Goal: Task Accomplishment & Management: Manage account settings

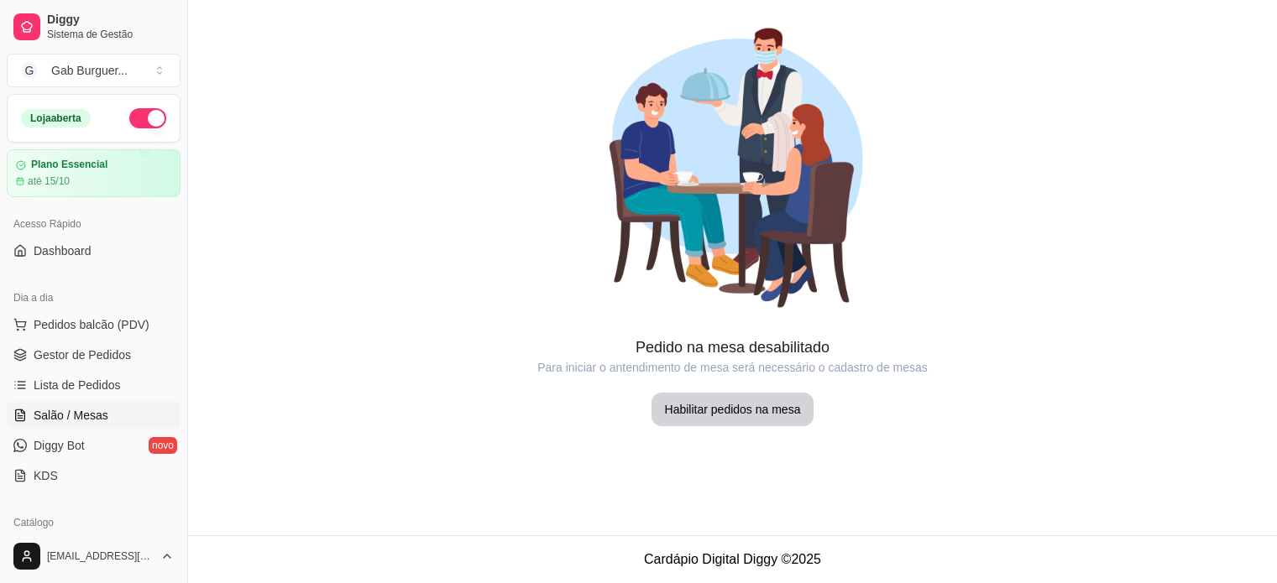
click at [101, 377] on span "Lista de Pedidos" at bounding box center [77, 385] width 87 height 17
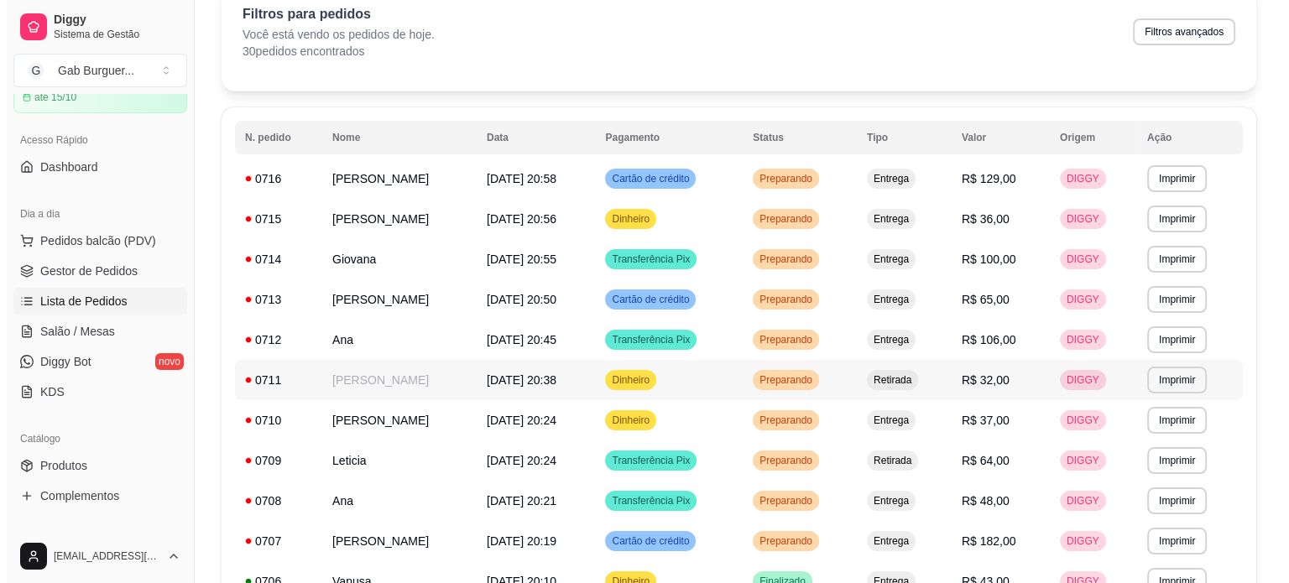
scroll to position [252, 0]
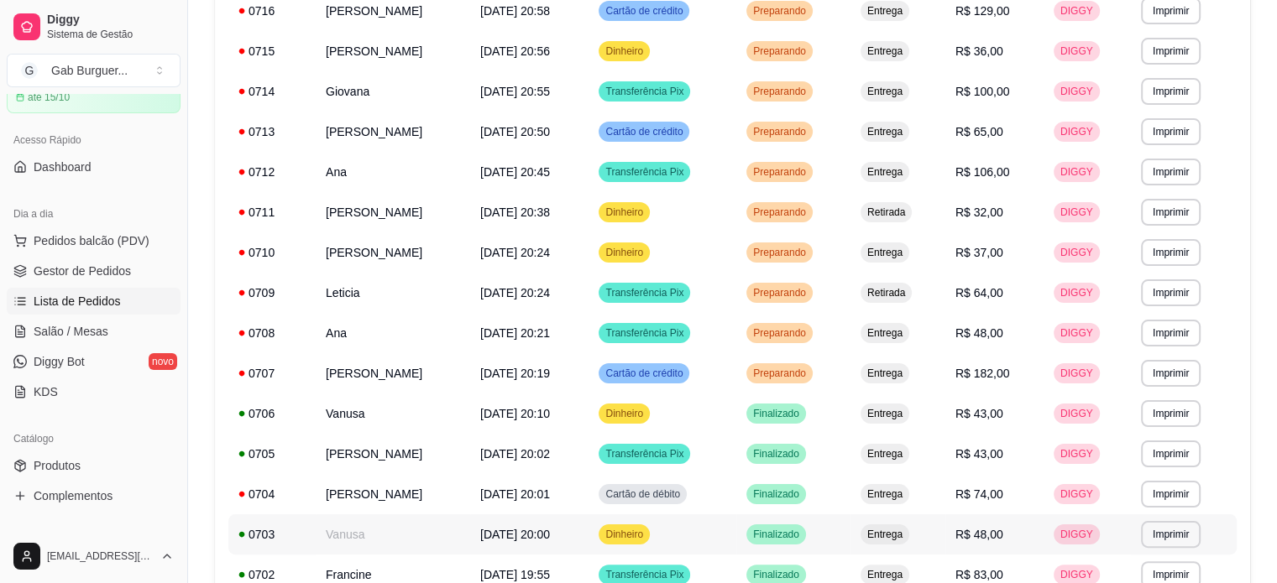
click at [374, 534] on td "Vanusa" at bounding box center [393, 535] width 154 height 40
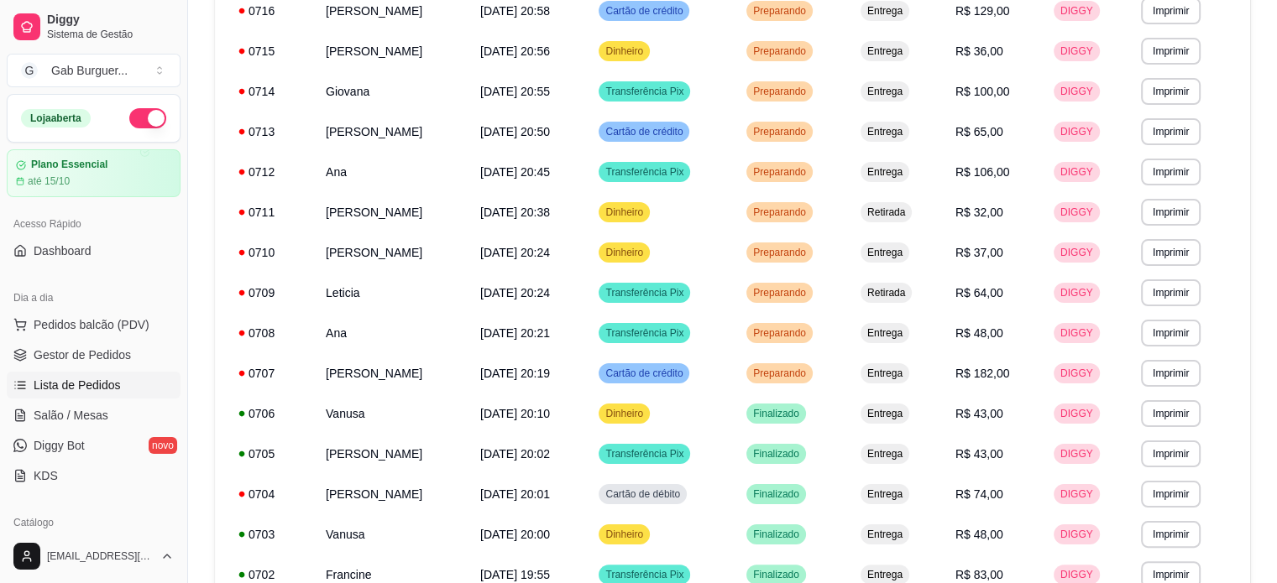
scroll to position [0, 0]
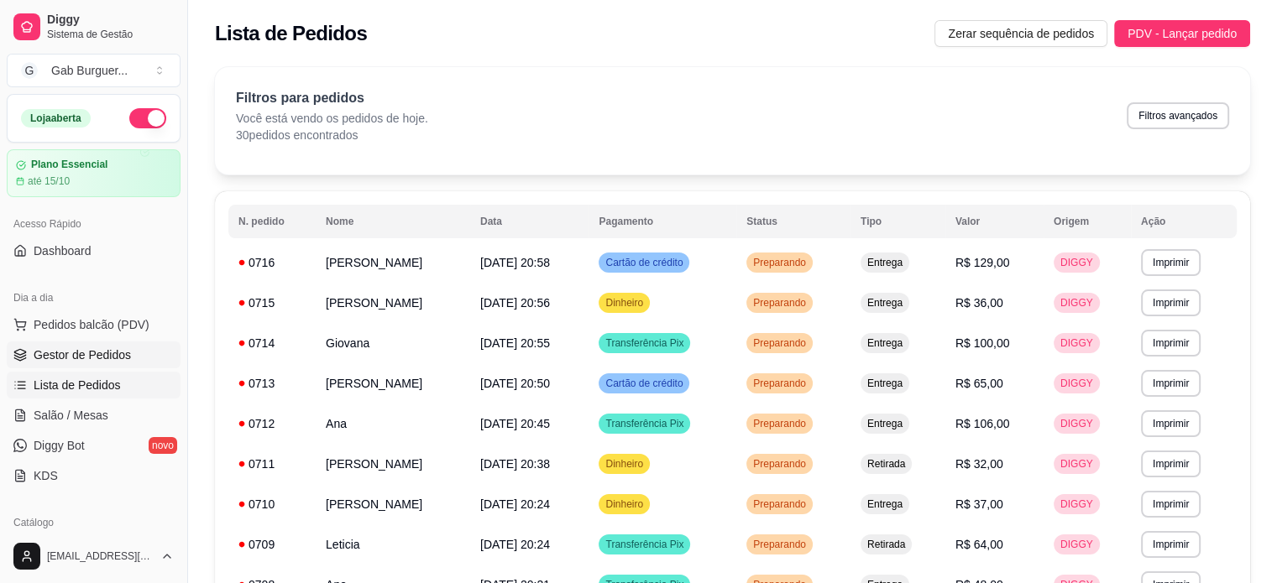
click at [94, 342] on link "Gestor de Pedidos" at bounding box center [94, 355] width 174 height 27
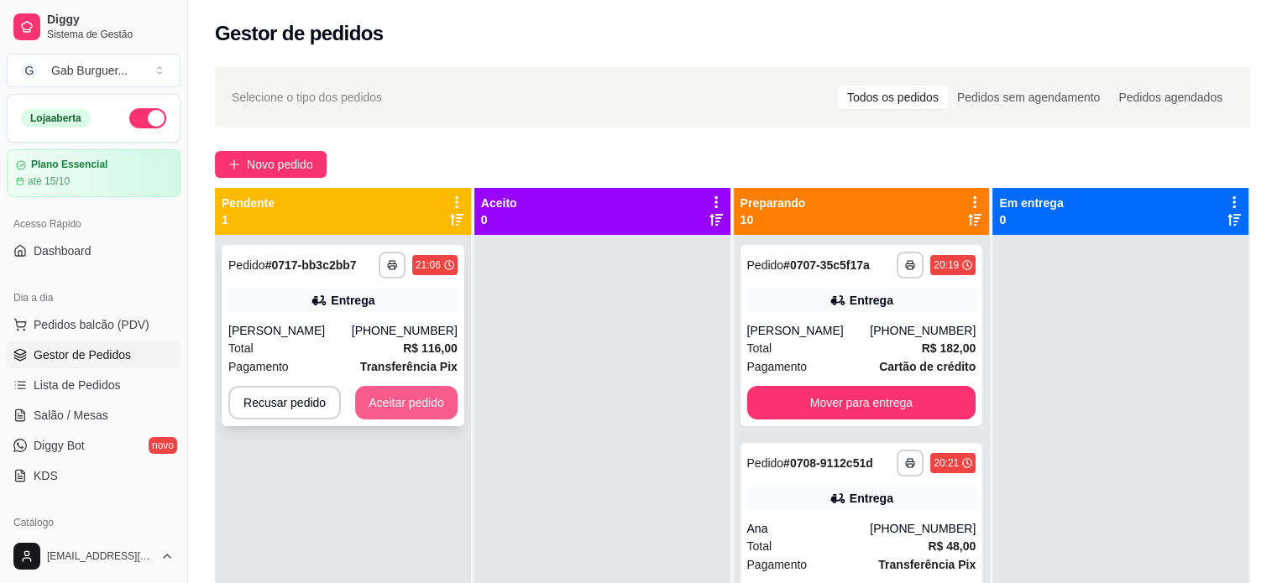
click at [406, 393] on button "Aceitar pedido" at bounding box center [406, 403] width 102 height 34
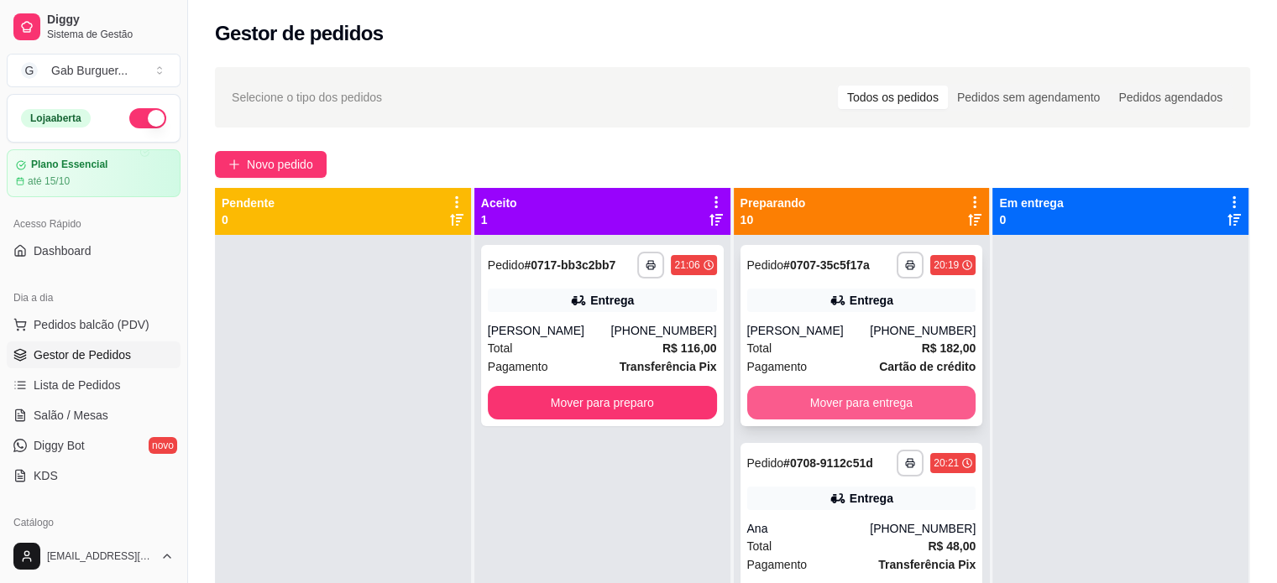
click at [860, 392] on button "Mover para entrega" at bounding box center [861, 403] width 229 height 34
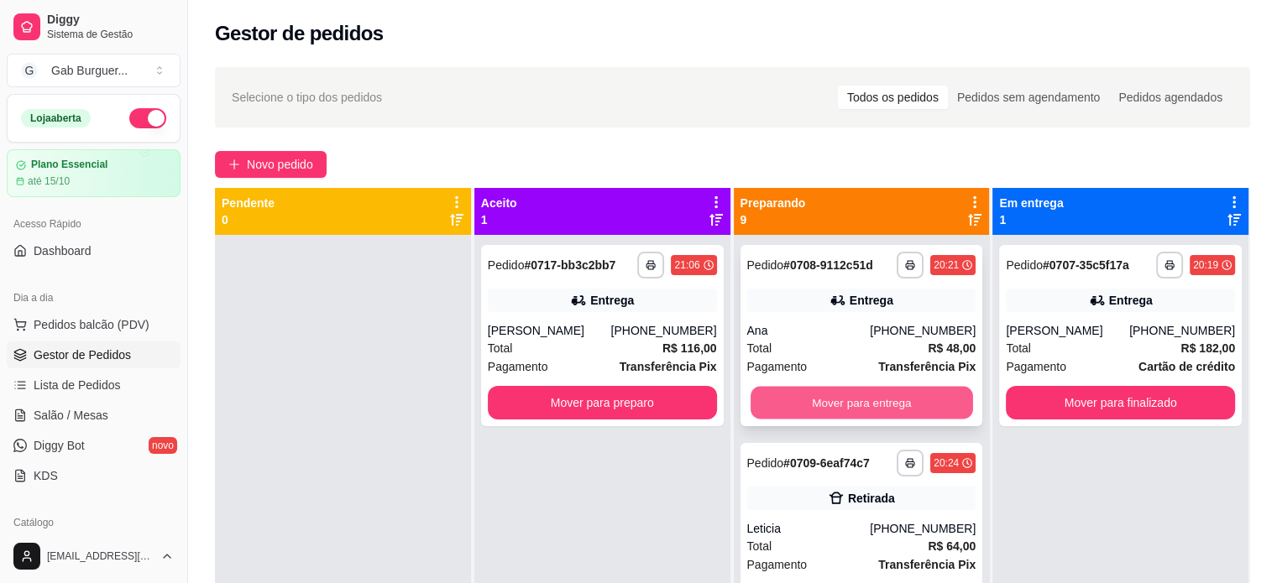
click at [858, 392] on button "Mover para entrega" at bounding box center [861, 403] width 222 height 33
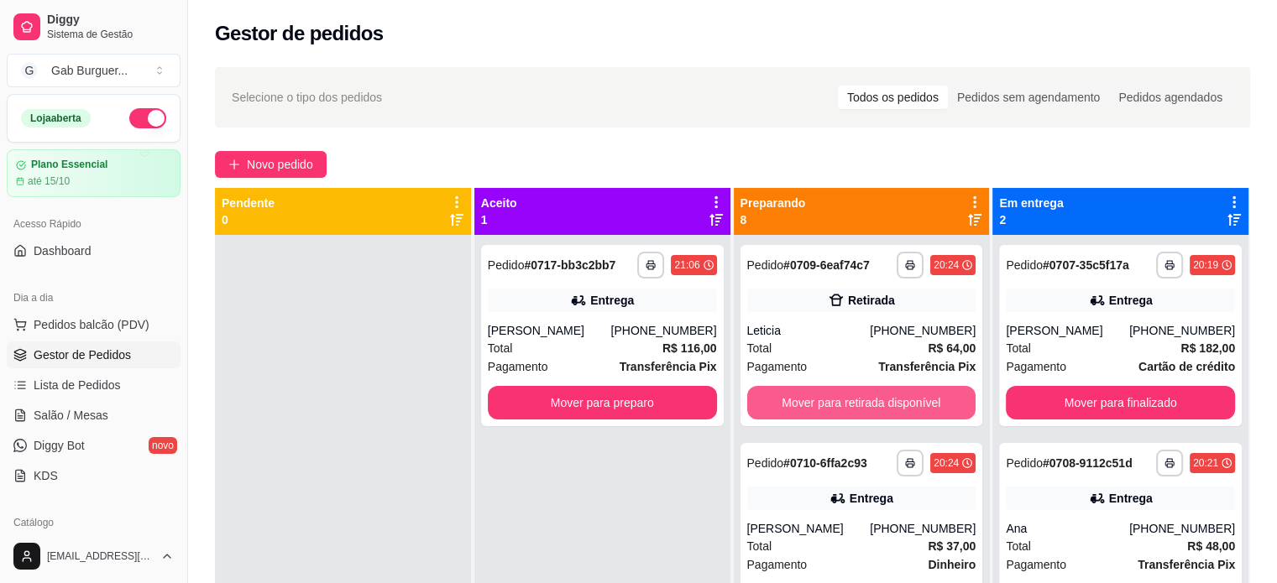
click at [858, 392] on button "Mover para retirada disponível" at bounding box center [861, 403] width 229 height 34
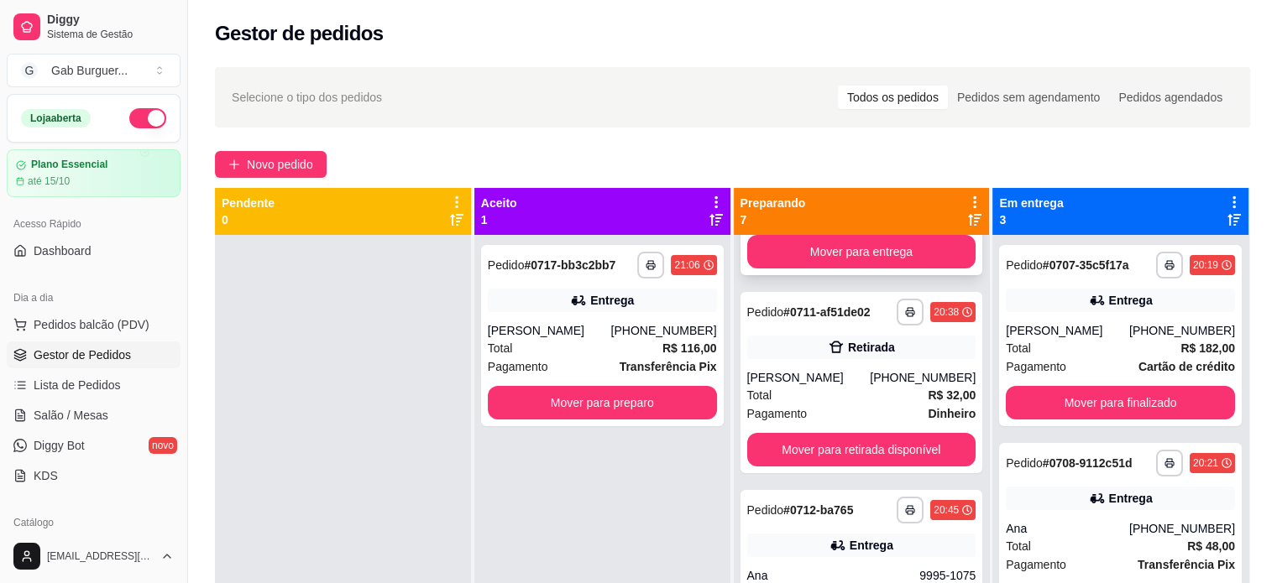
scroll to position [168, 0]
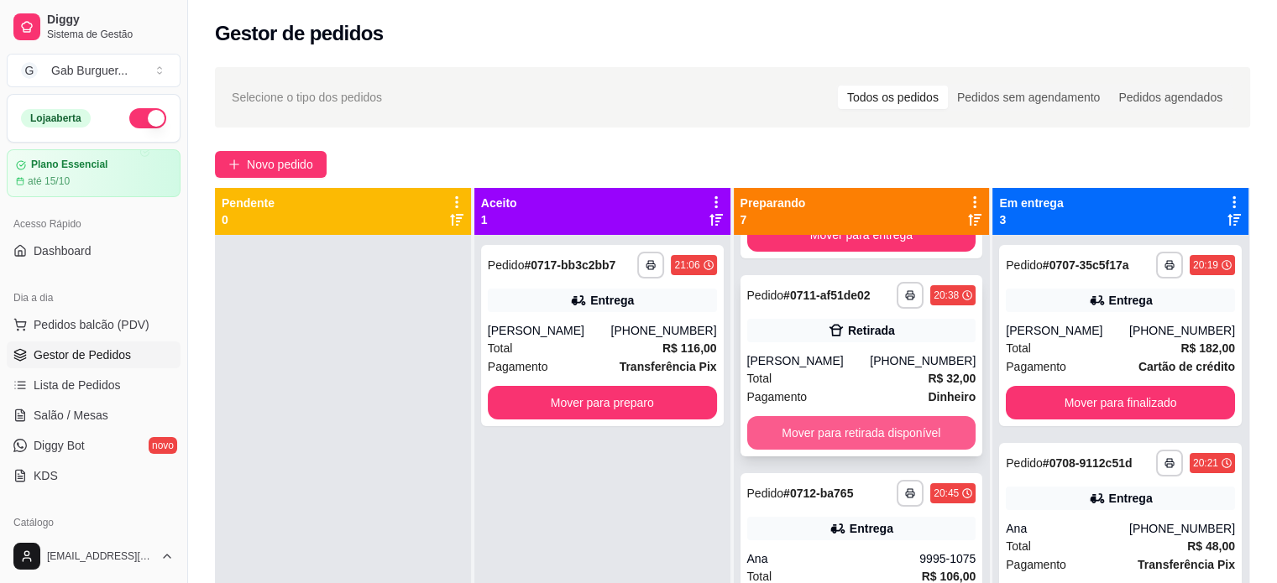
click at [850, 426] on button "Mover para retirada disponível" at bounding box center [861, 433] width 229 height 34
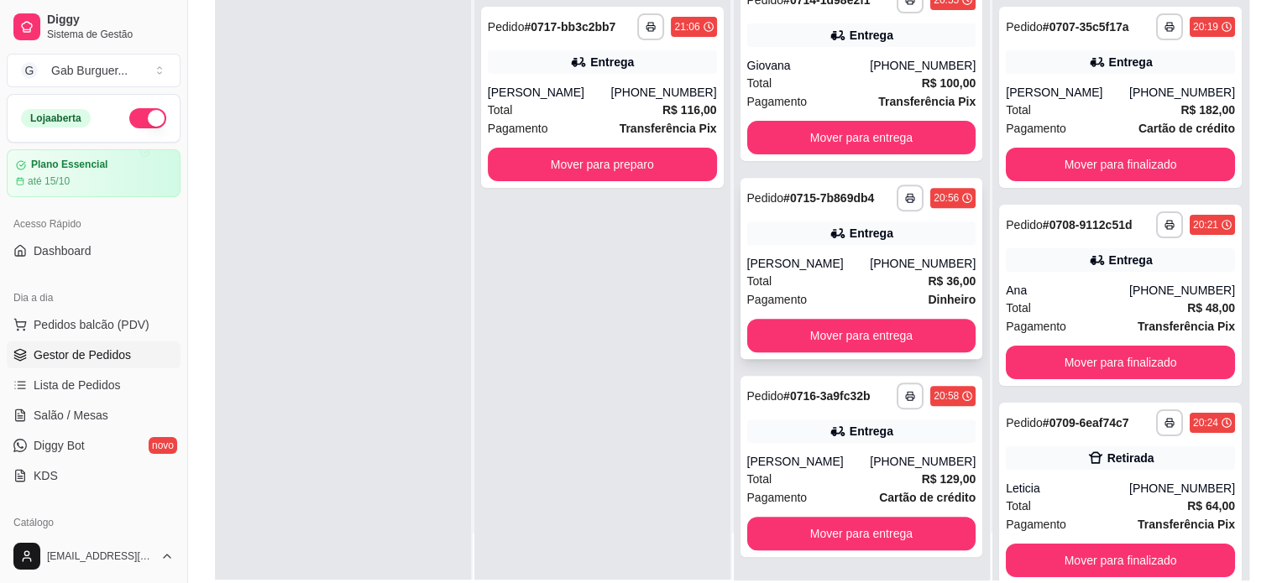
scroll to position [252, 0]
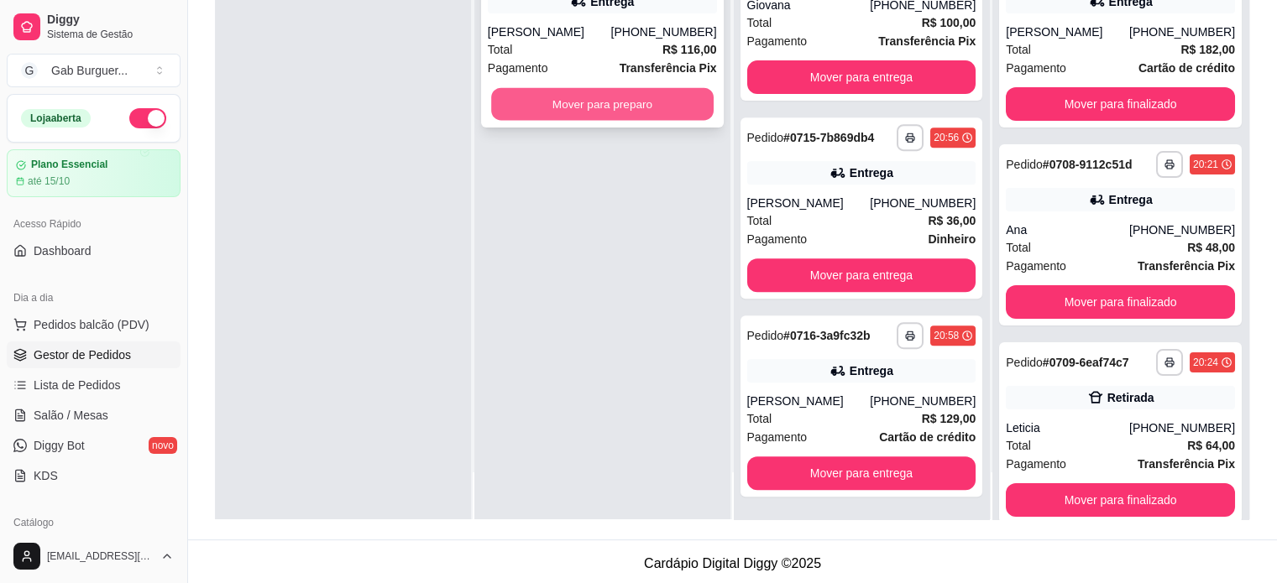
click at [601, 106] on button "Mover para preparo" at bounding box center [602, 104] width 222 height 33
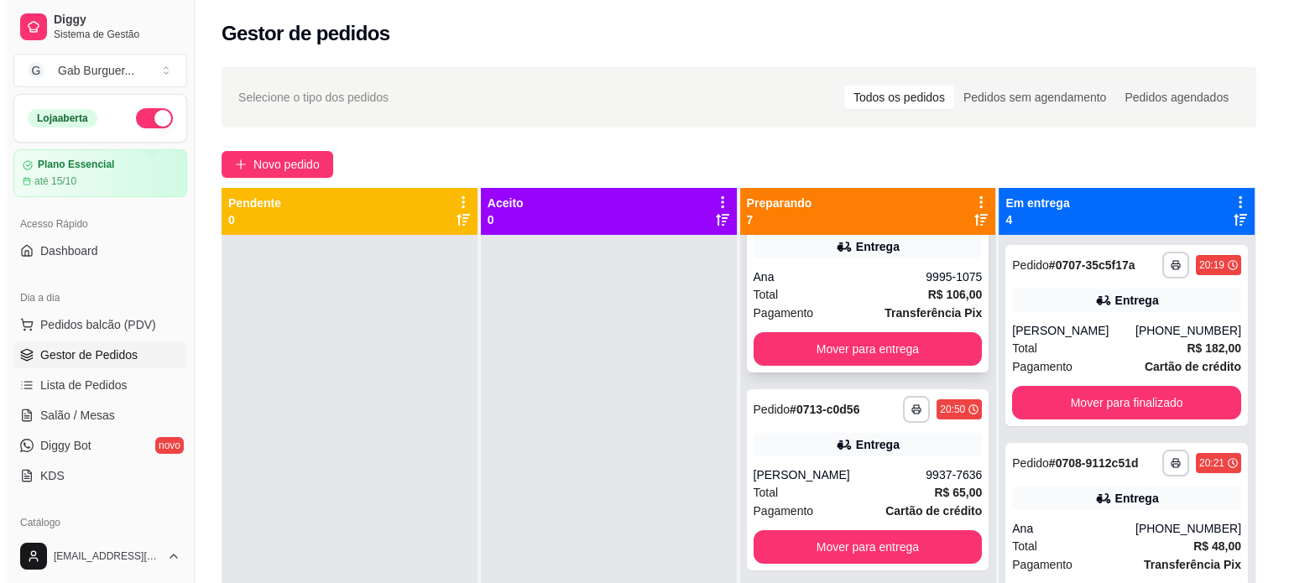
scroll to position [0, 0]
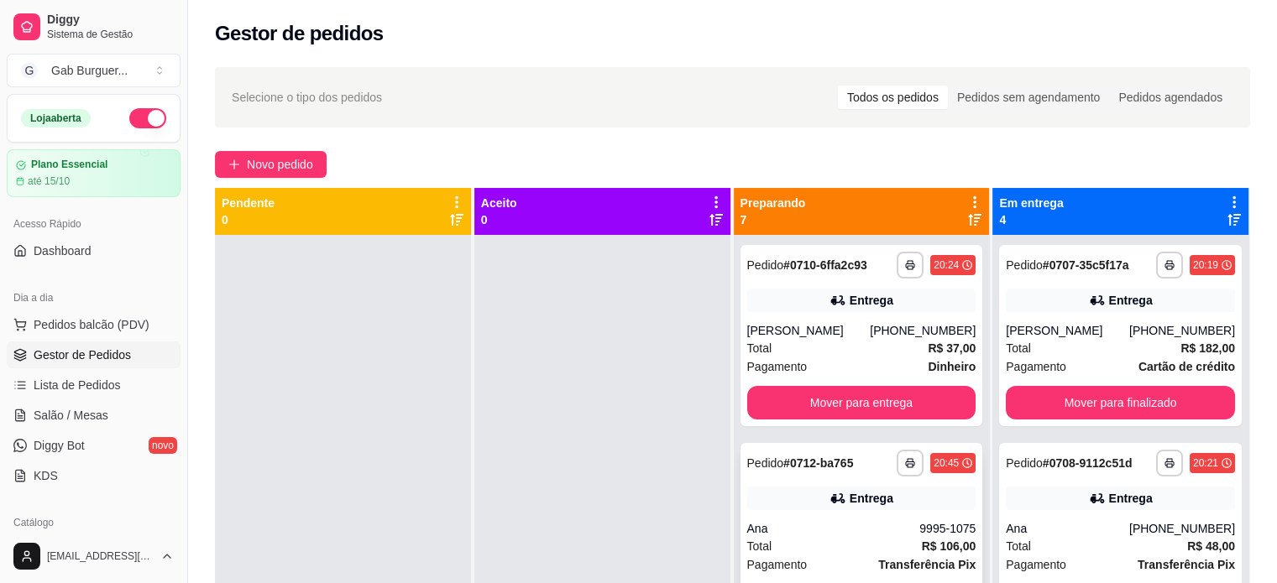
click at [830, 521] on div "Ana" at bounding box center [833, 528] width 173 height 17
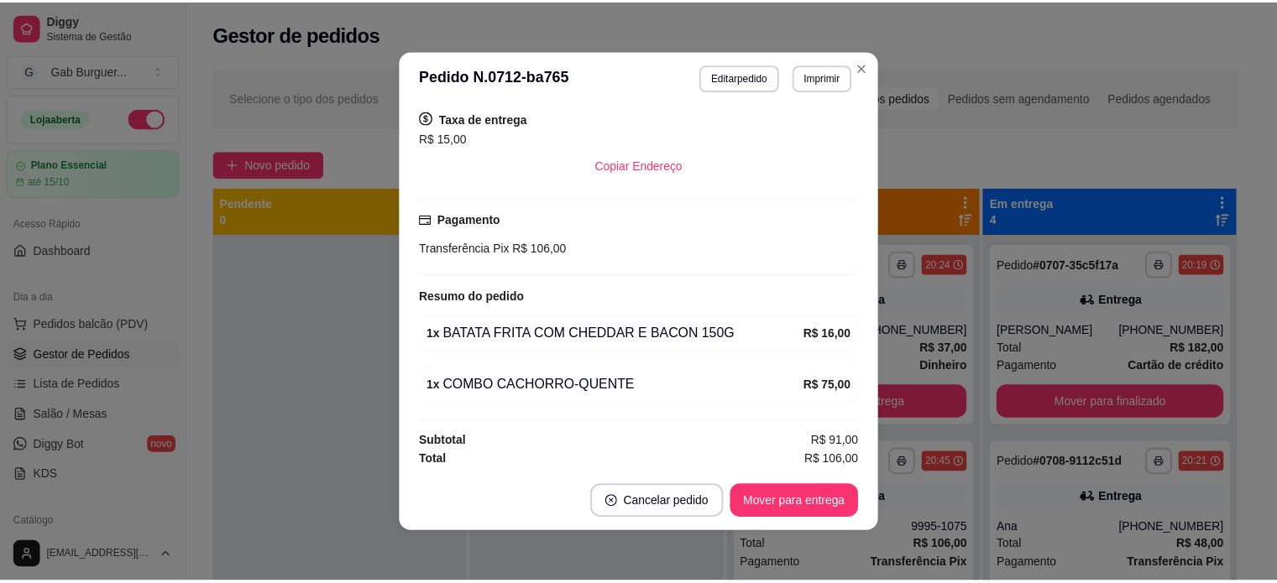
scroll to position [3, 0]
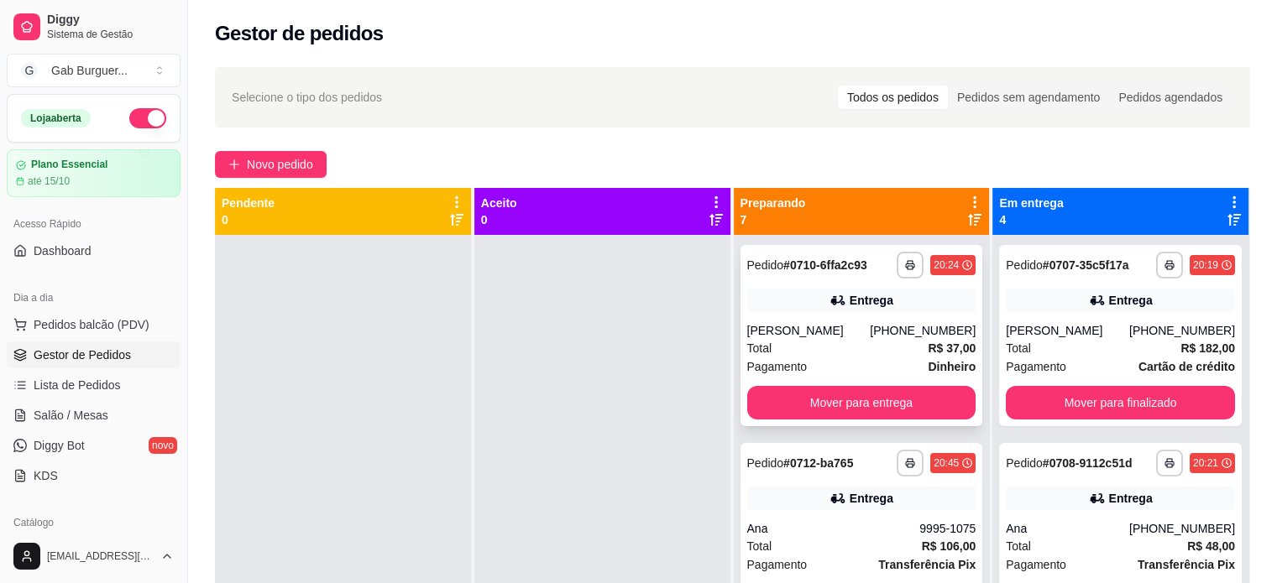
click at [933, 259] on div "20:24" at bounding box center [945, 265] width 25 height 13
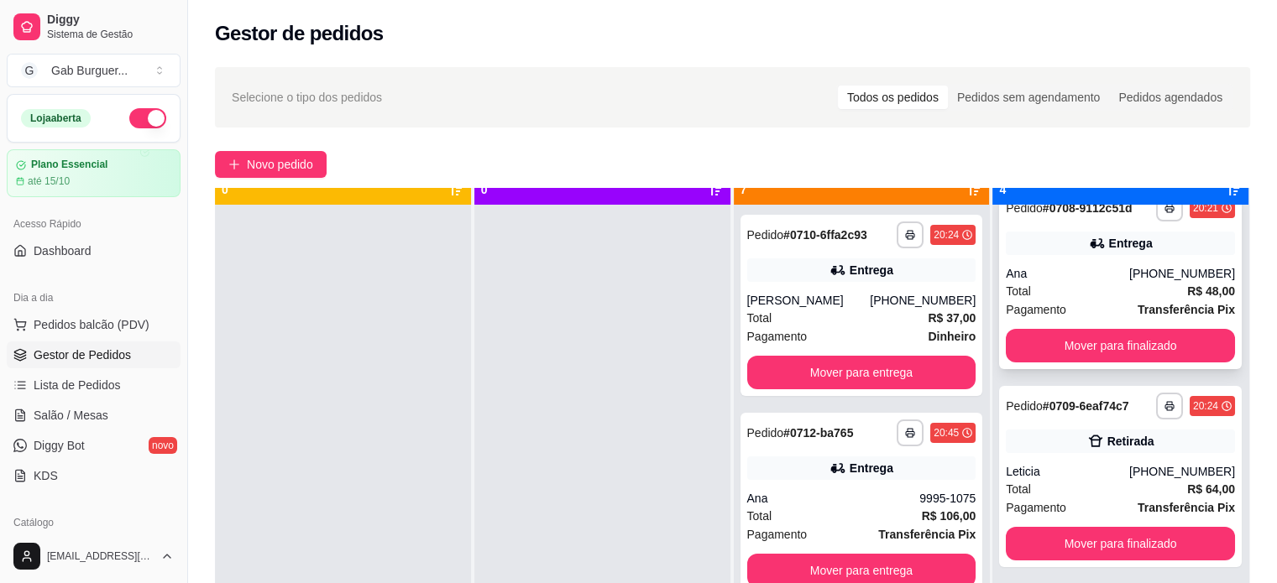
scroll to position [47, 0]
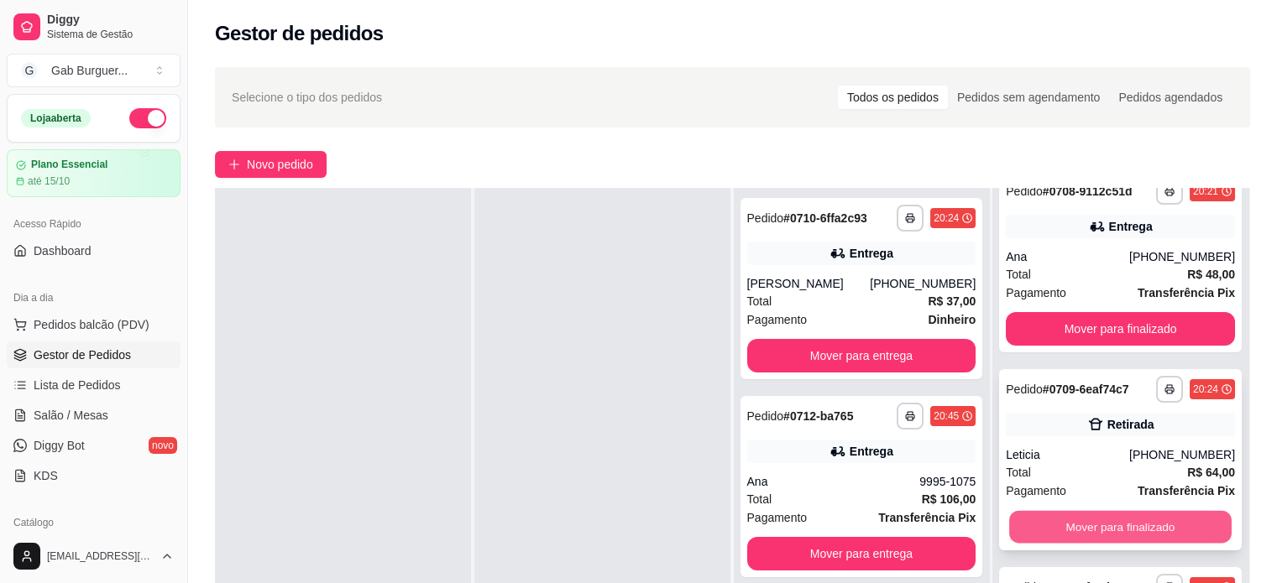
click at [1101, 537] on button "Mover para finalizado" at bounding box center [1120, 527] width 222 height 33
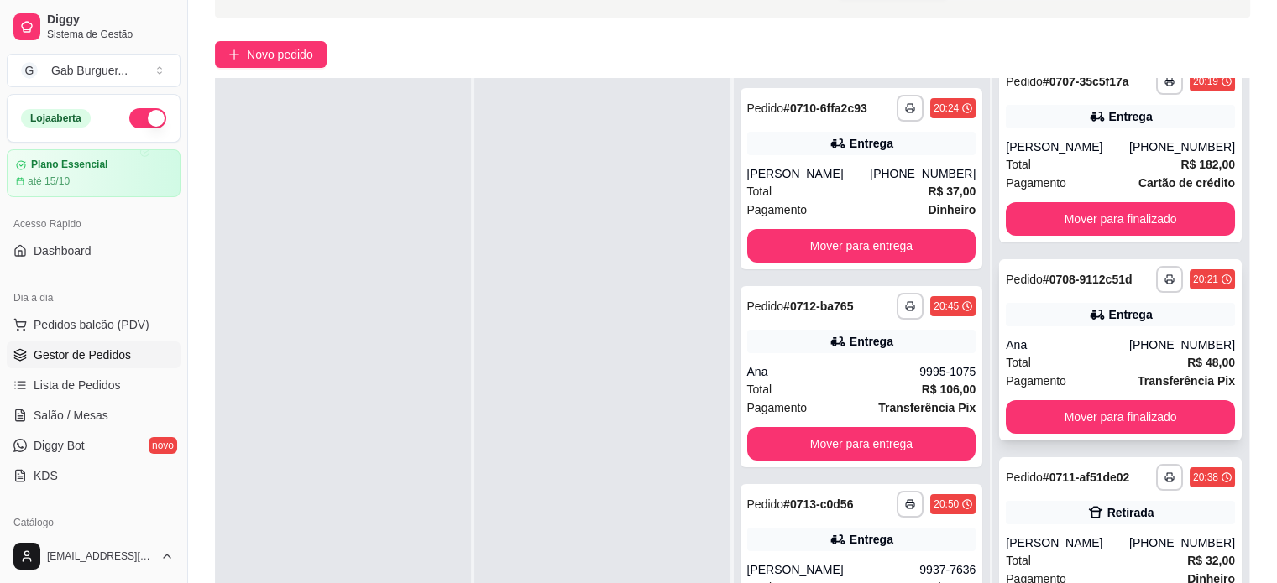
scroll to position [252, 0]
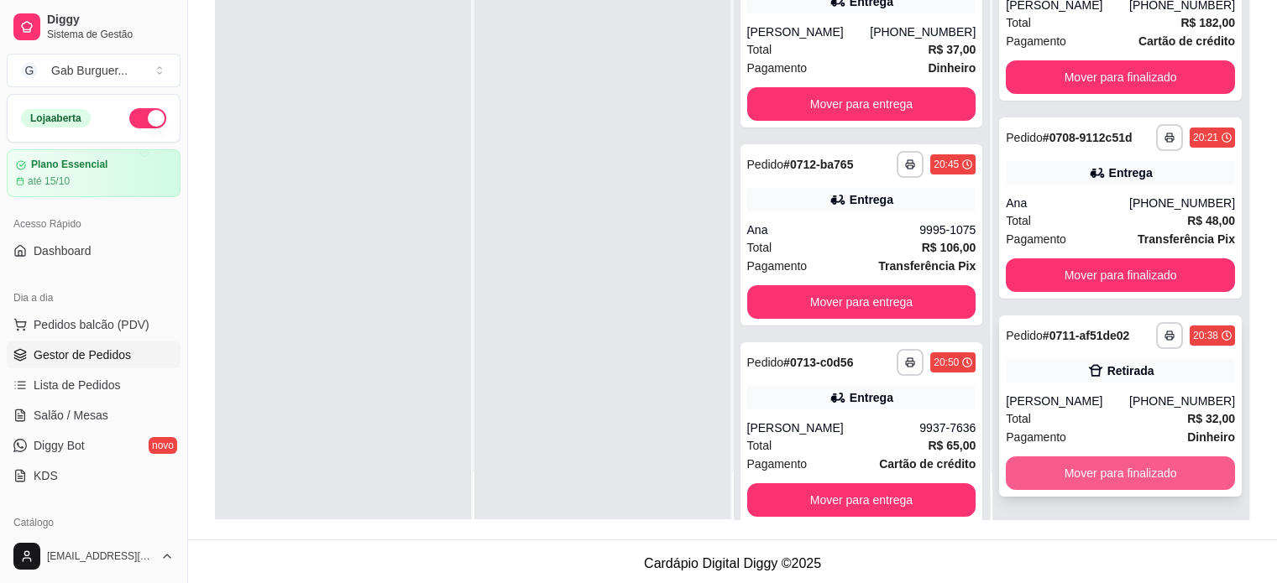
click at [1119, 483] on button "Mover para finalizado" at bounding box center [1120, 474] width 229 height 34
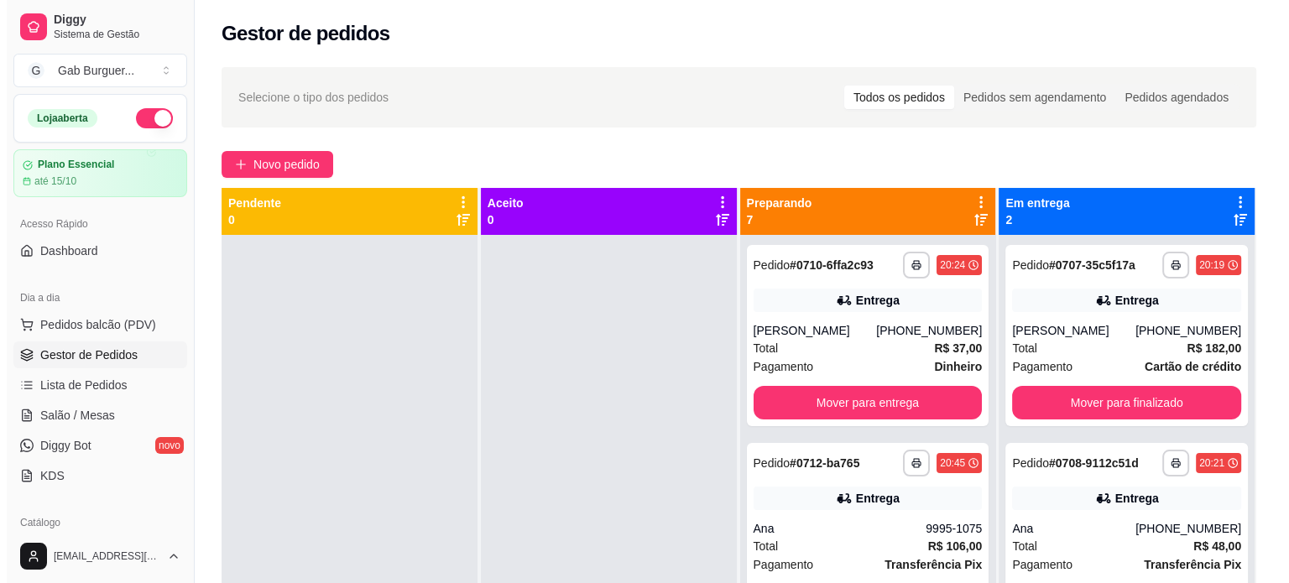
scroll to position [47, 0]
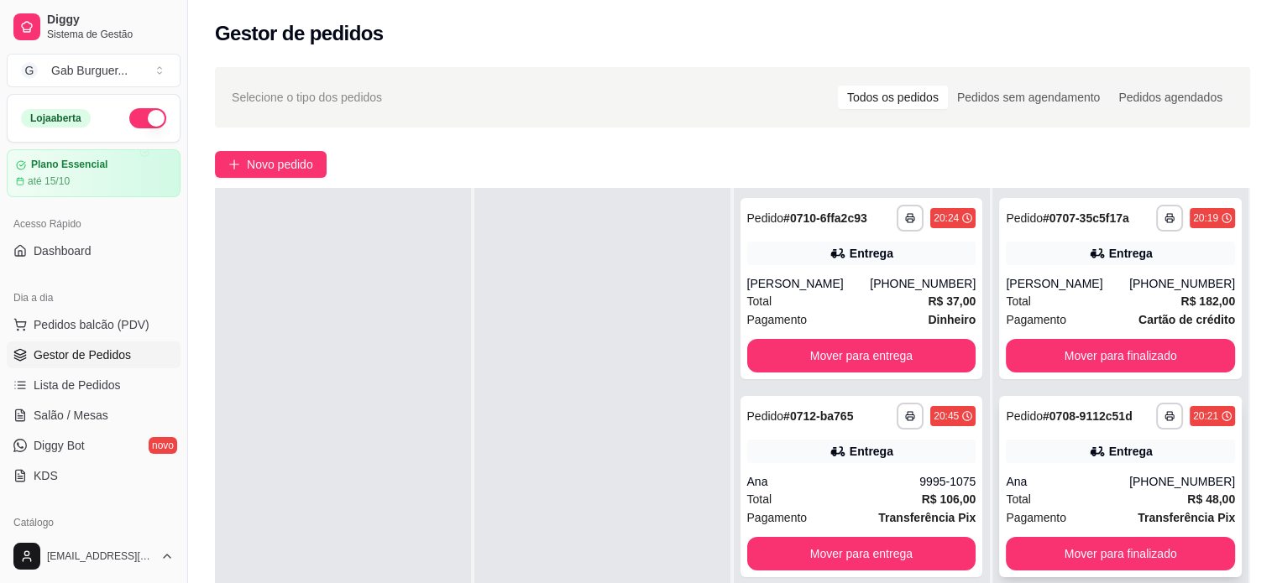
click at [1089, 504] on div "Total R$ 48,00" at bounding box center [1120, 499] width 229 height 18
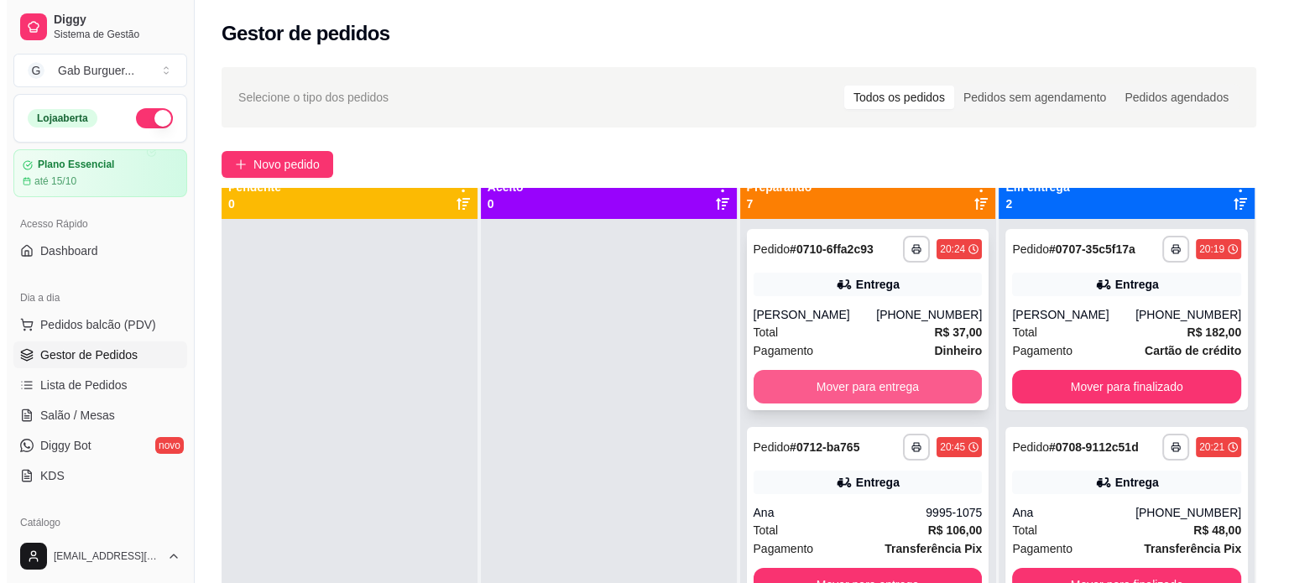
scroll to position [0, 0]
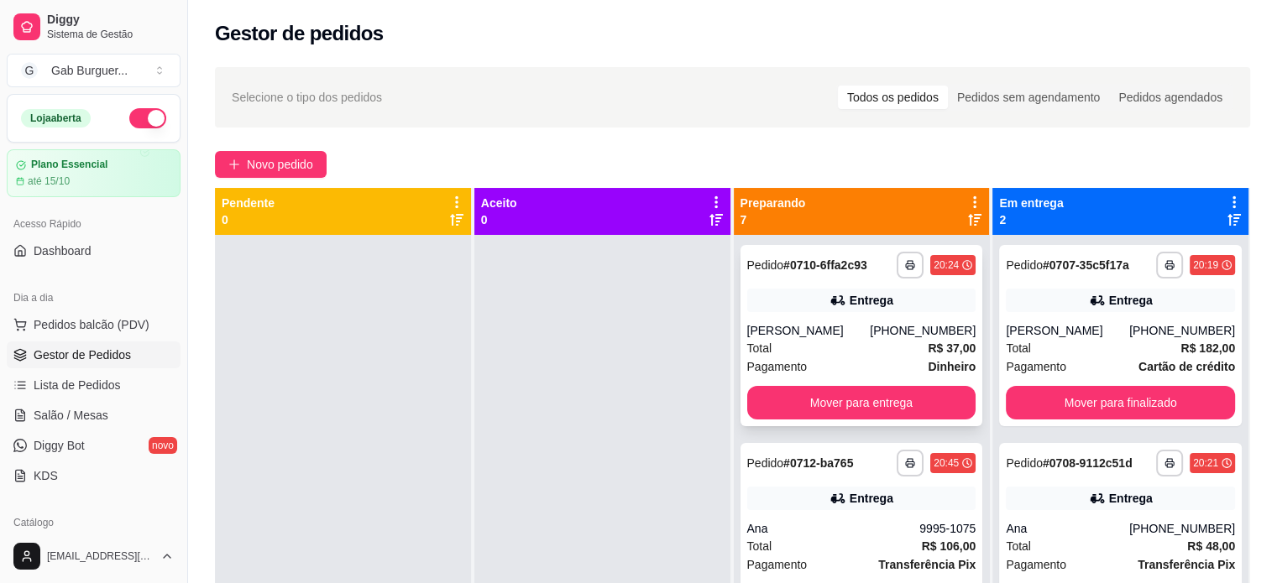
click at [834, 319] on div "**********" at bounding box center [861, 335] width 243 height 181
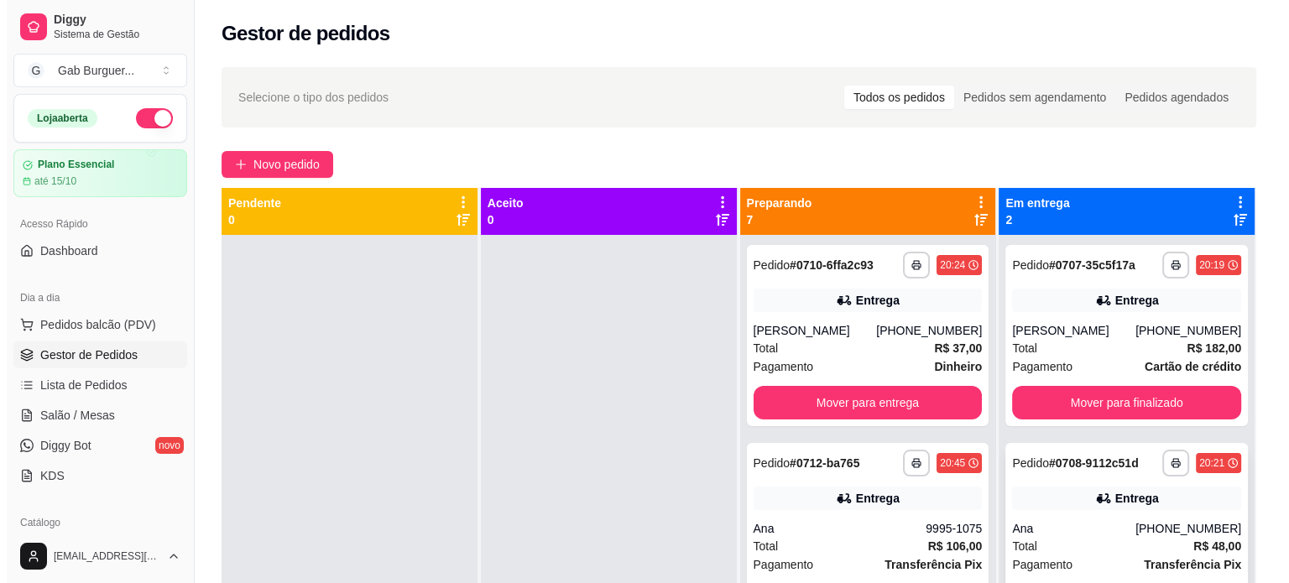
scroll to position [47, 0]
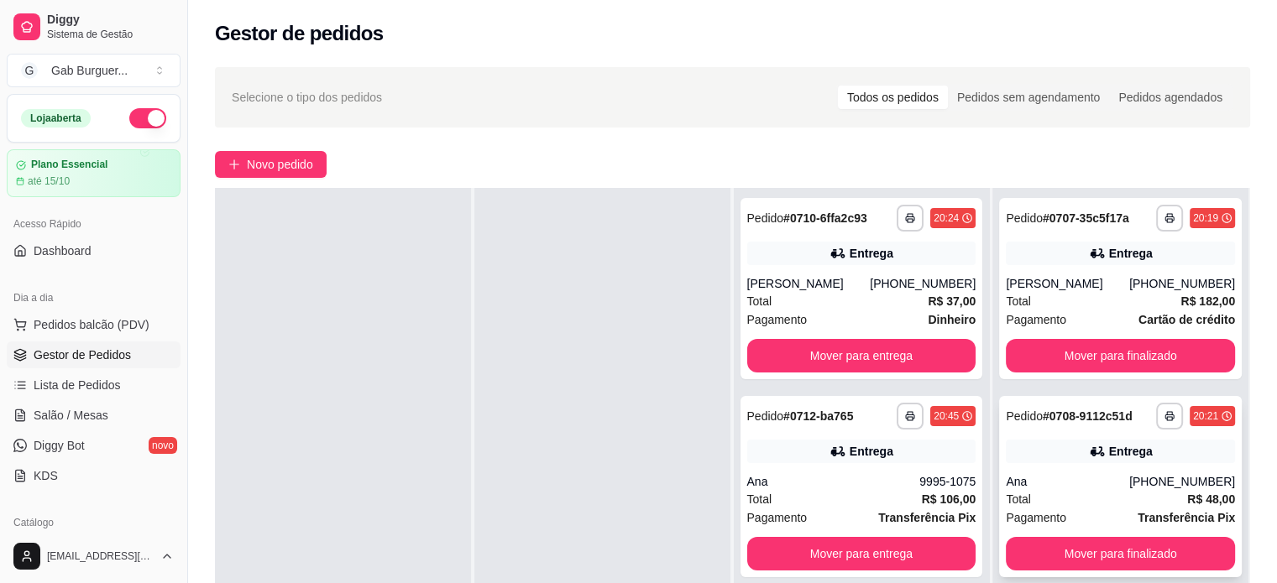
click at [1084, 491] on div "Total R$ 48,00" at bounding box center [1120, 499] width 229 height 18
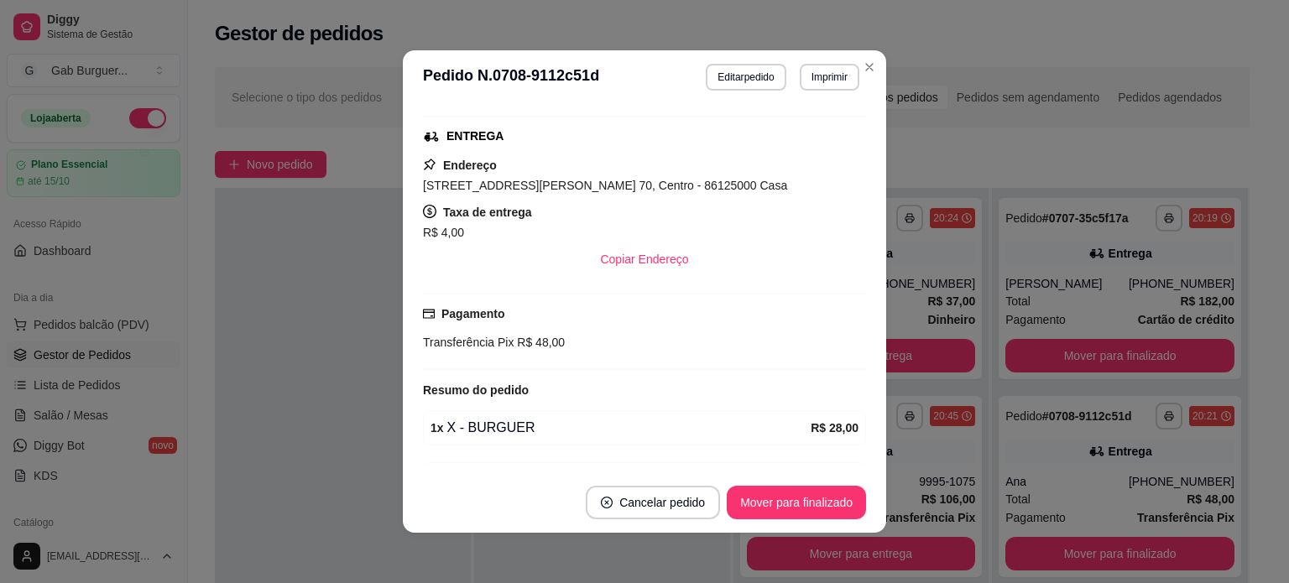
scroll to position [168, 0]
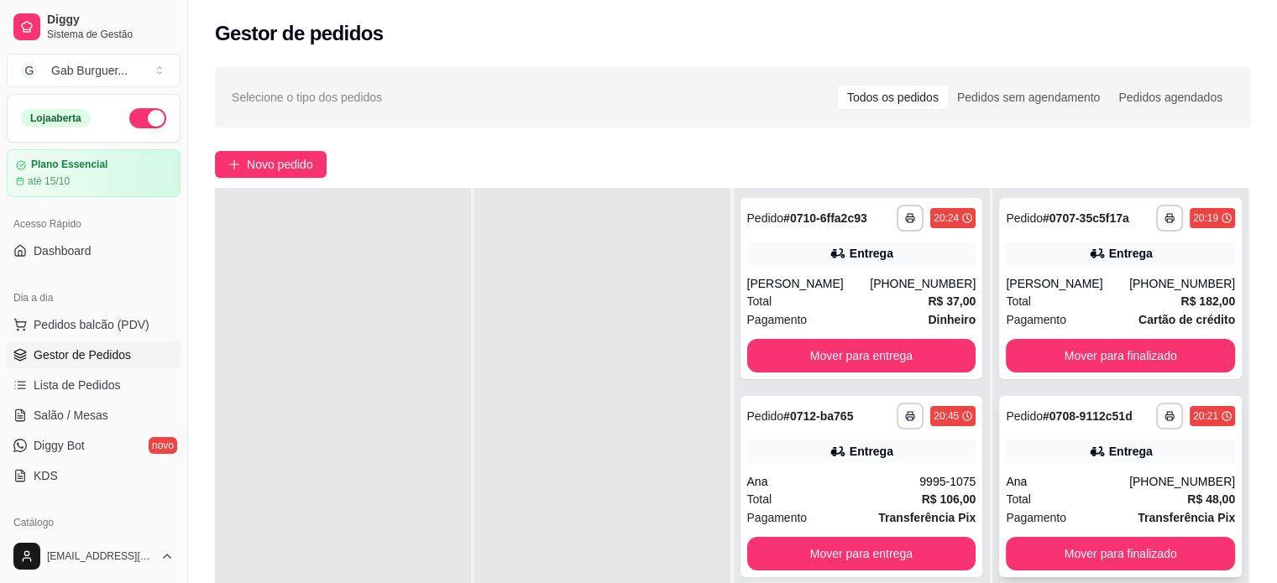
click at [1058, 493] on div "Total R$ 48,00" at bounding box center [1120, 499] width 229 height 18
click at [1168, 551] on button "Mover para finalizado" at bounding box center [1120, 554] width 229 height 34
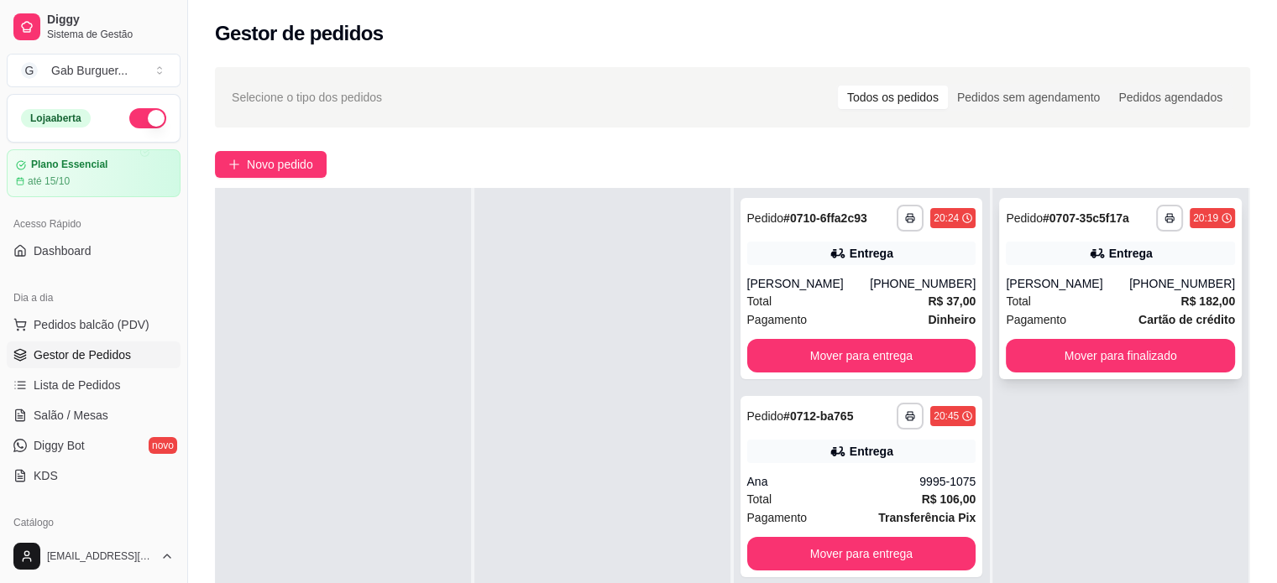
click at [1066, 314] on div "Pagamento Cartão de crédito" at bounding box center [1120, 320] width 229 height 18
click at [1077, 363] on button "Mover para finalizado" at bounding box center [1120, 356] width 229 height 34
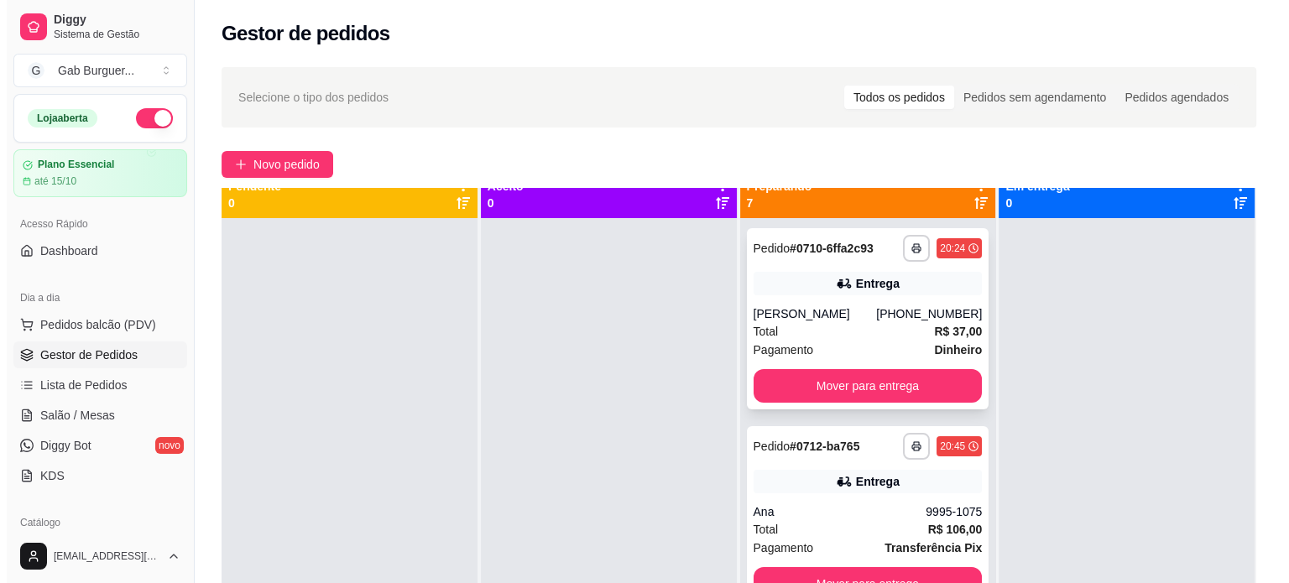
scroll to position [0, 0]
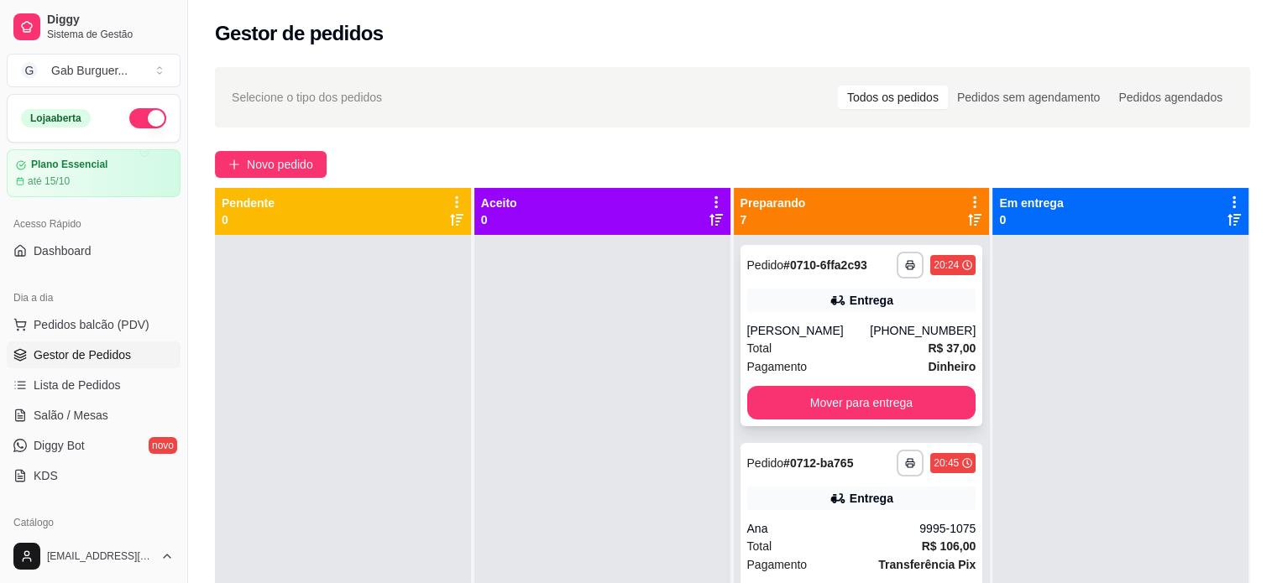
click at [818, 268] on strong "# 0710-6ffa2c93" at bounding box center [825, 265] width 84 height 13
click at [796, 321] on div "**********" at bounding box center [861, 335] width 243 height 181
click at [857, 399] on button "Mover para entrega" at bounding box center [861, 403] width 222 height 33
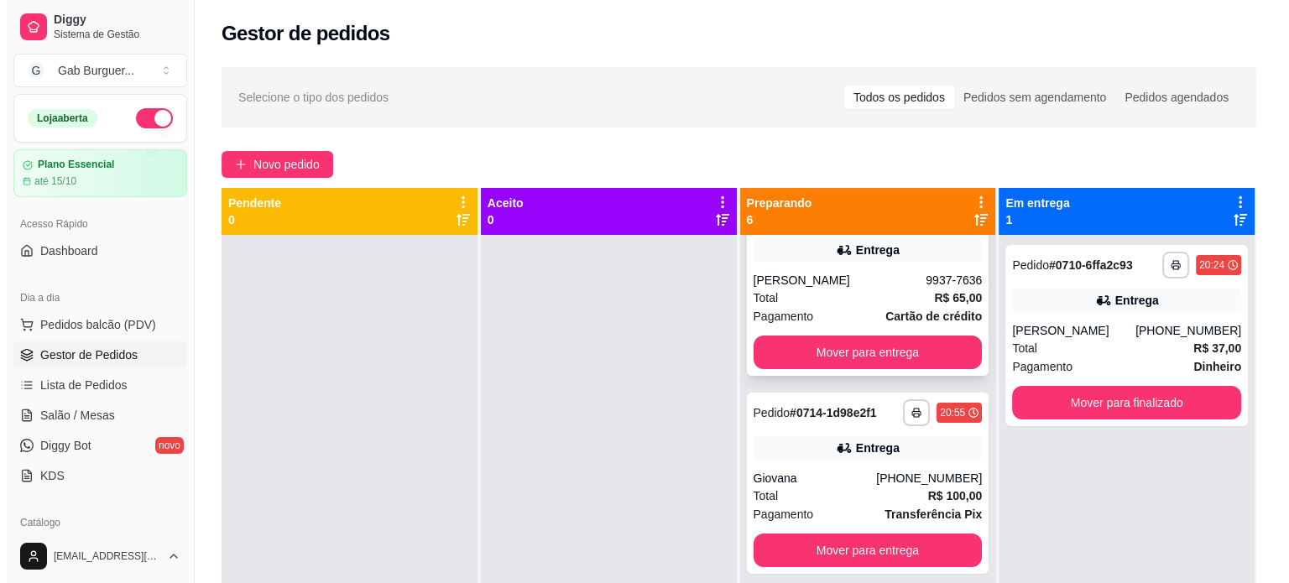
scroll to position [252, 0]
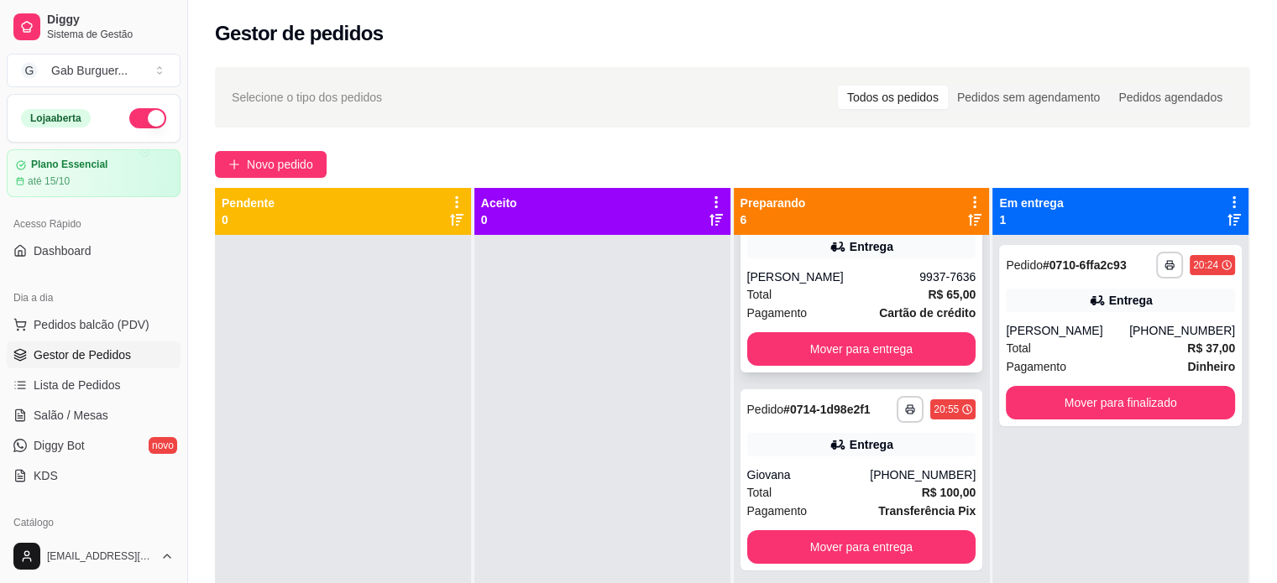
click at [829, 291] on div "Total R$ 65,00" at bounding box center [861, 294] width 229 height 18
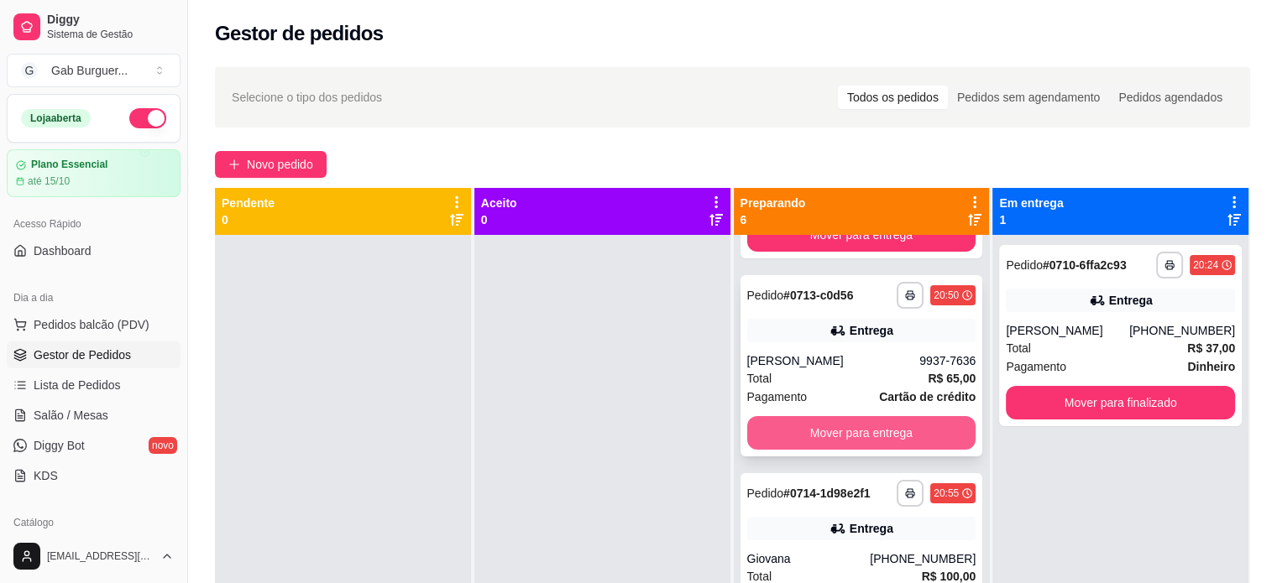
click at [841, 422] on button "Mover para entrega" at bounding box center [861, 433] width 229 height 34
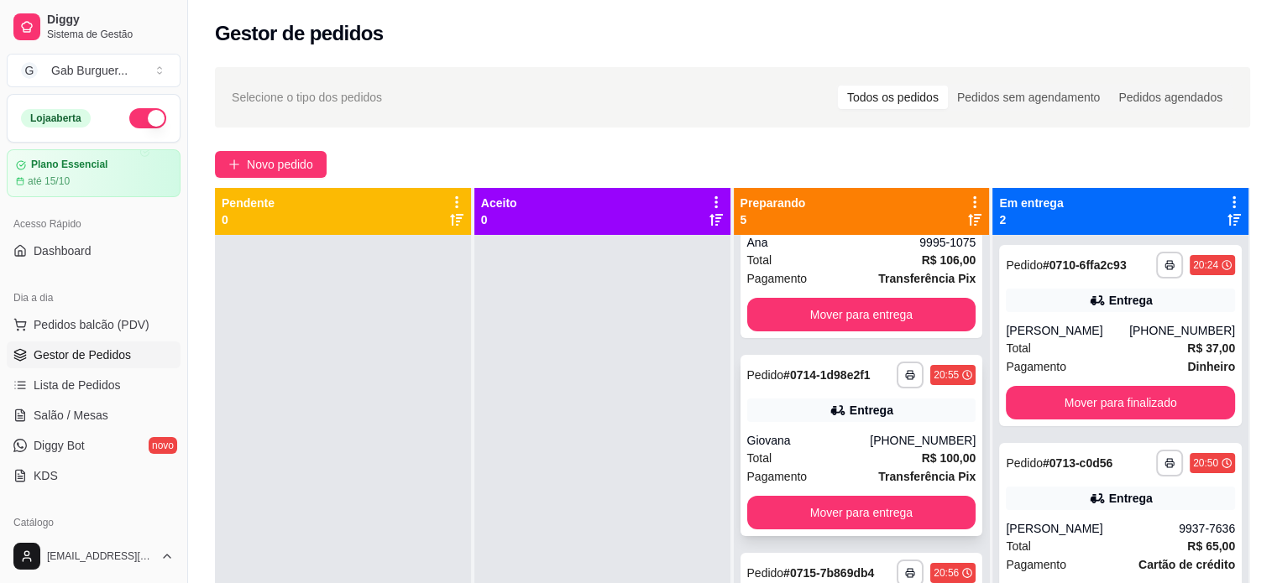
scroll to position [0, 0]
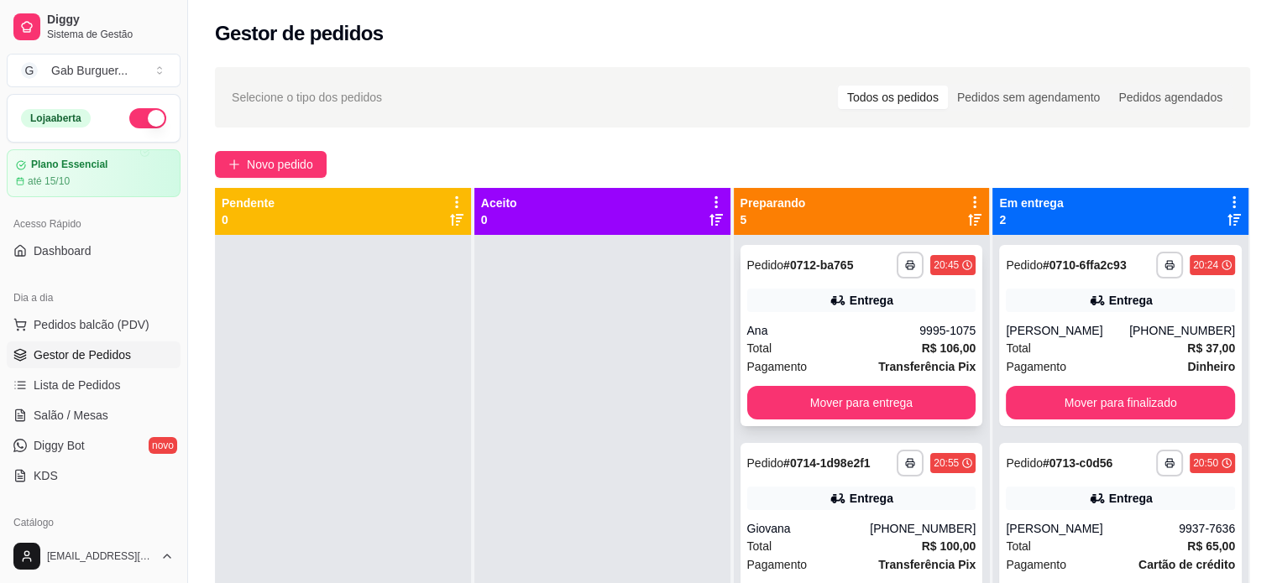
click at [941, 271] on div "20:45" at bounding box center [952, 265] width 45 height 20
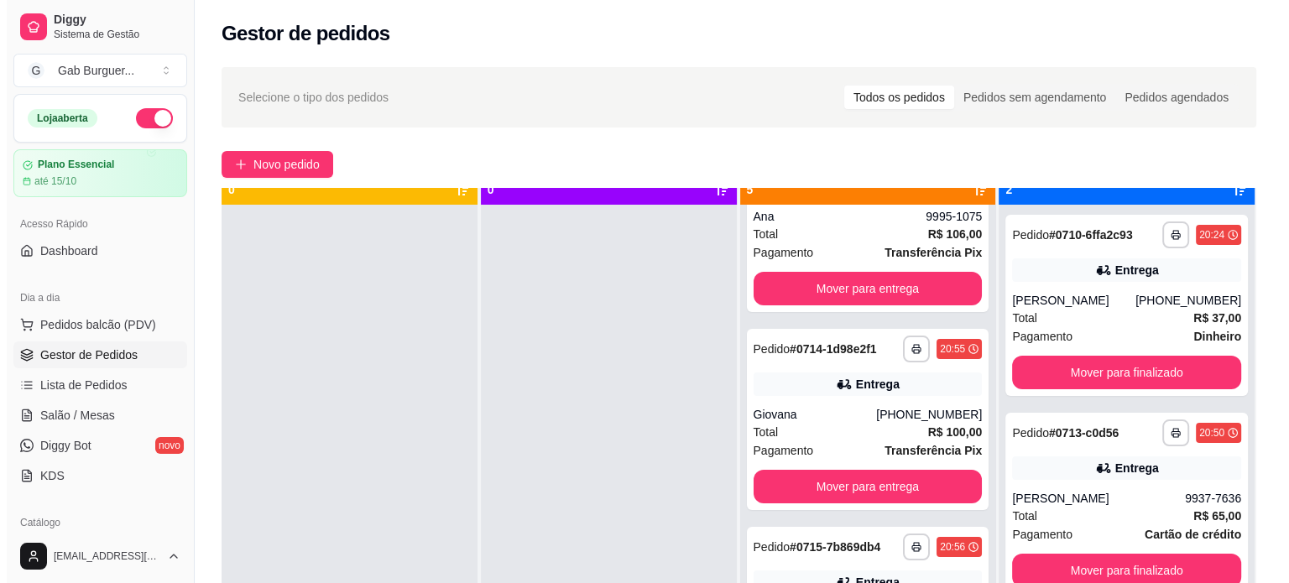
scroll to position [47, 0]
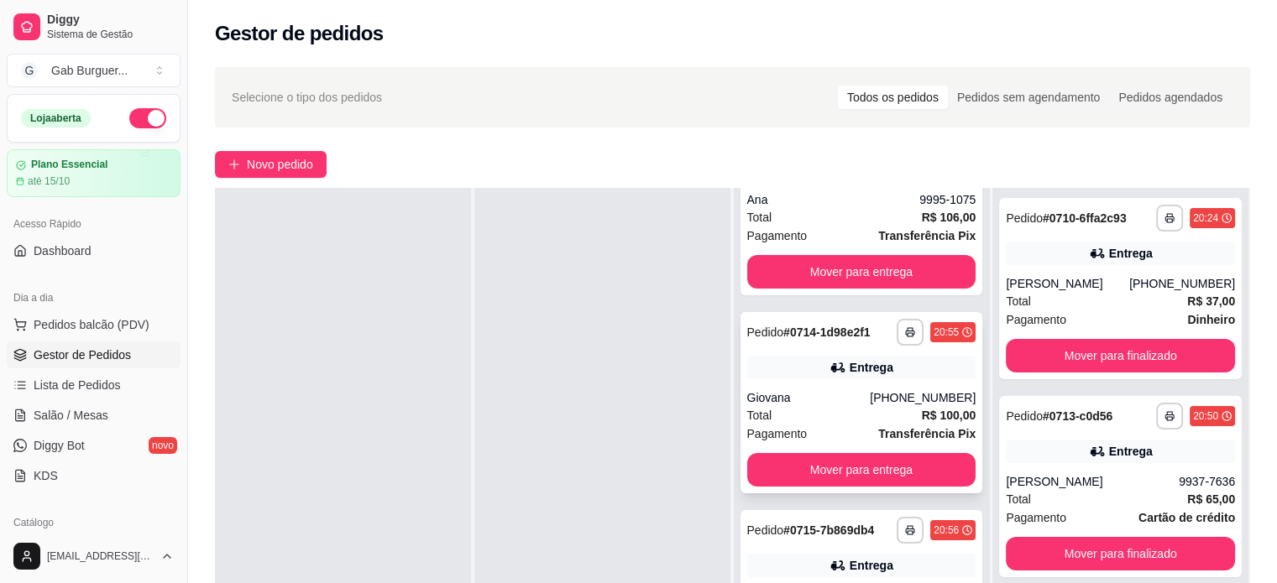
click at [797, 395] on div "Giovana" at bounding box center [808, 397] width 123 height 17
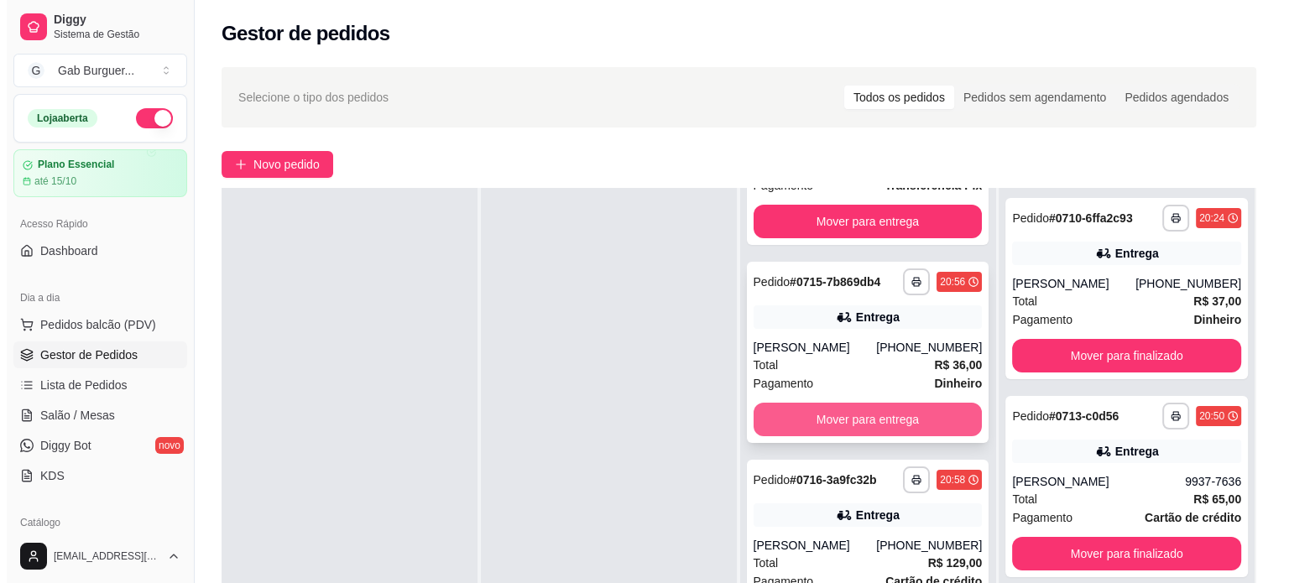
scroll to position [336, 0]
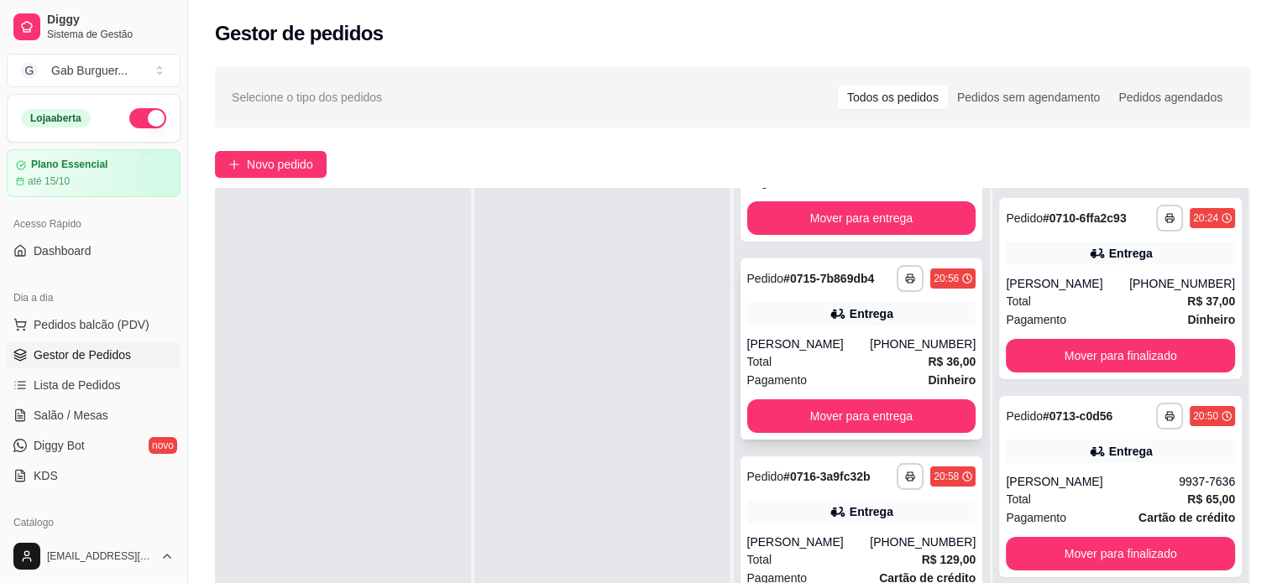
click at [829, 345] on div "[PERSON_NAME]" at bounding box center [808, 344] width 123 height 17
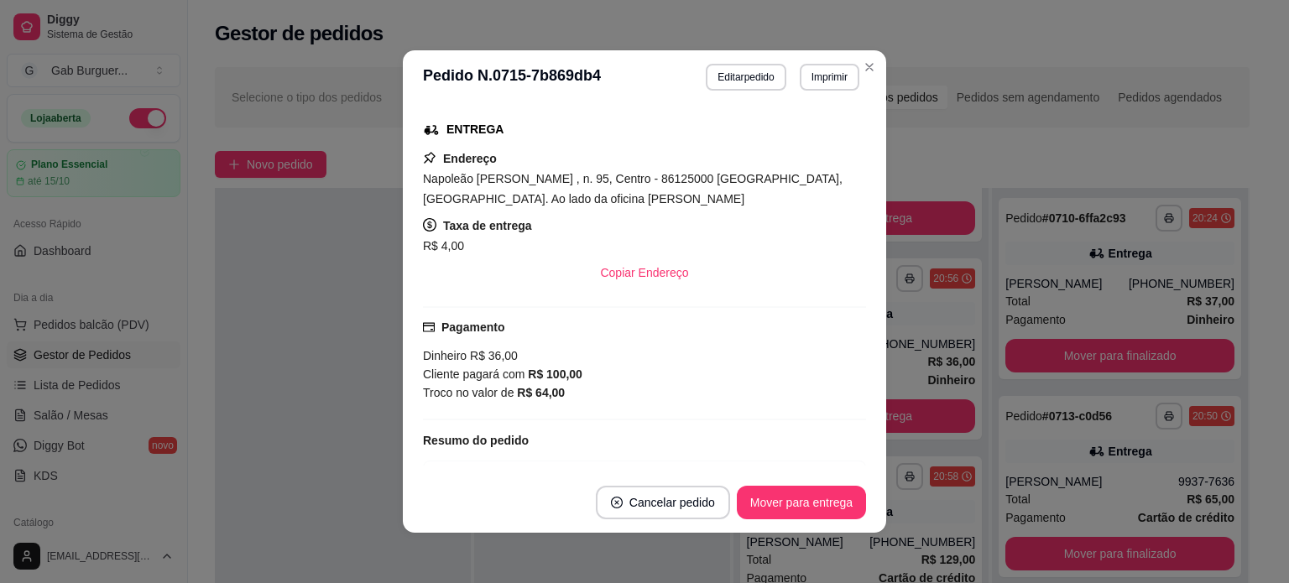
scroll to position [403, 0]
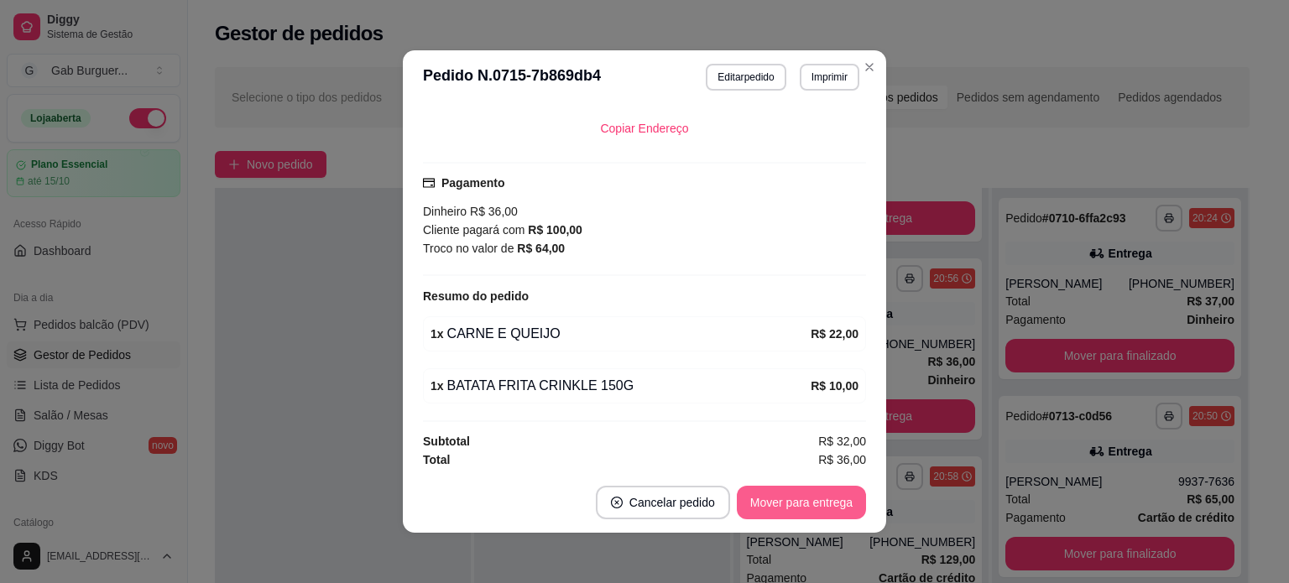
click at [826, 499] on button "Mover para entrega" at bounding box center [801, 503] width 129 height 34
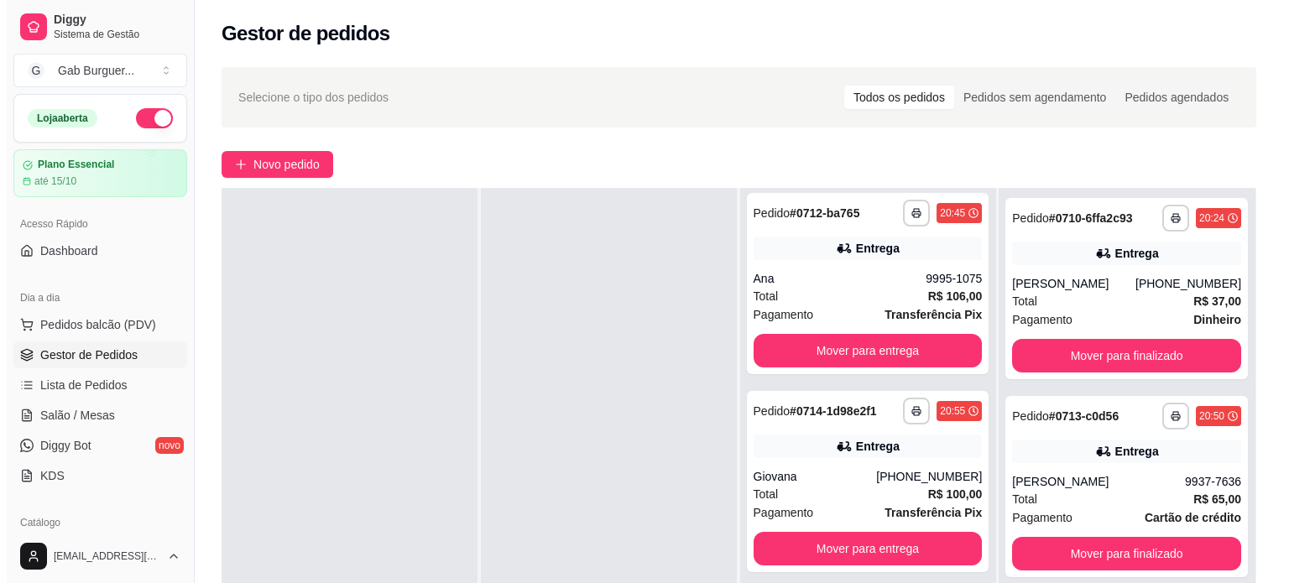
scroll to position [0, 0]
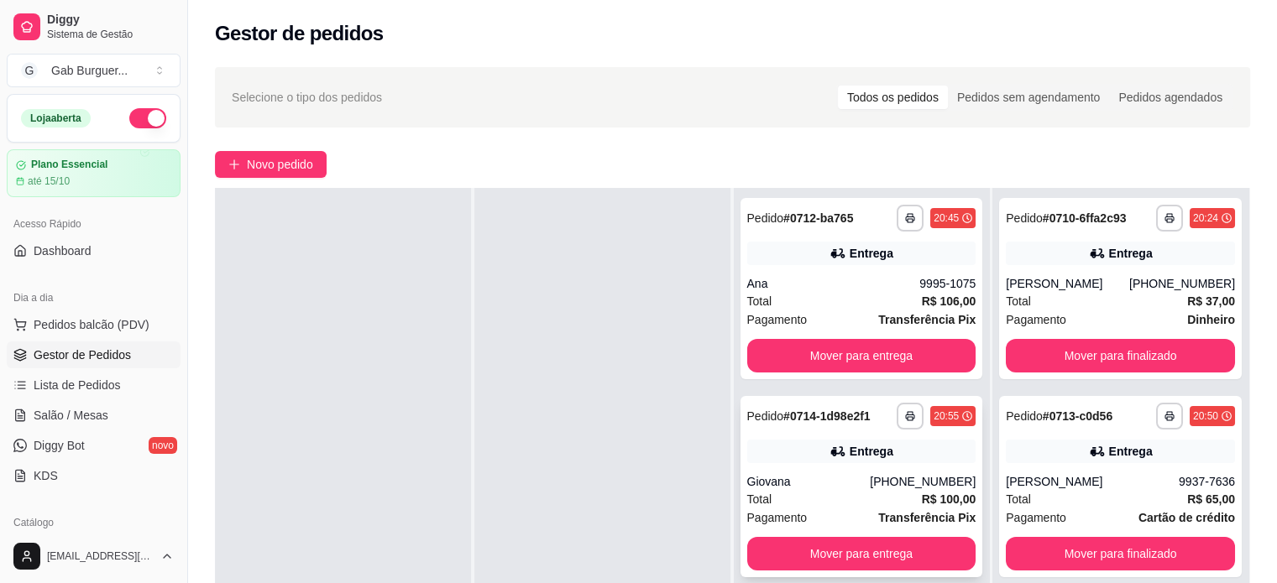
click at [782, 503] on div "Total R$ 100,00" at bounding box center [861, 499] width 229 height 18
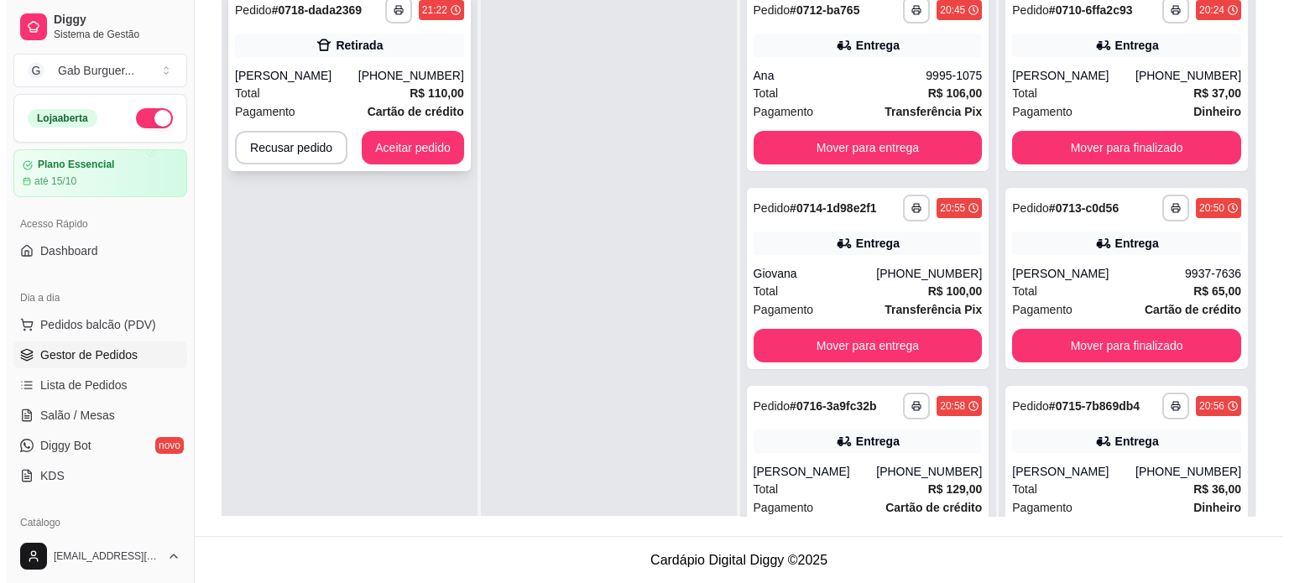
scroll to position [3, 0]
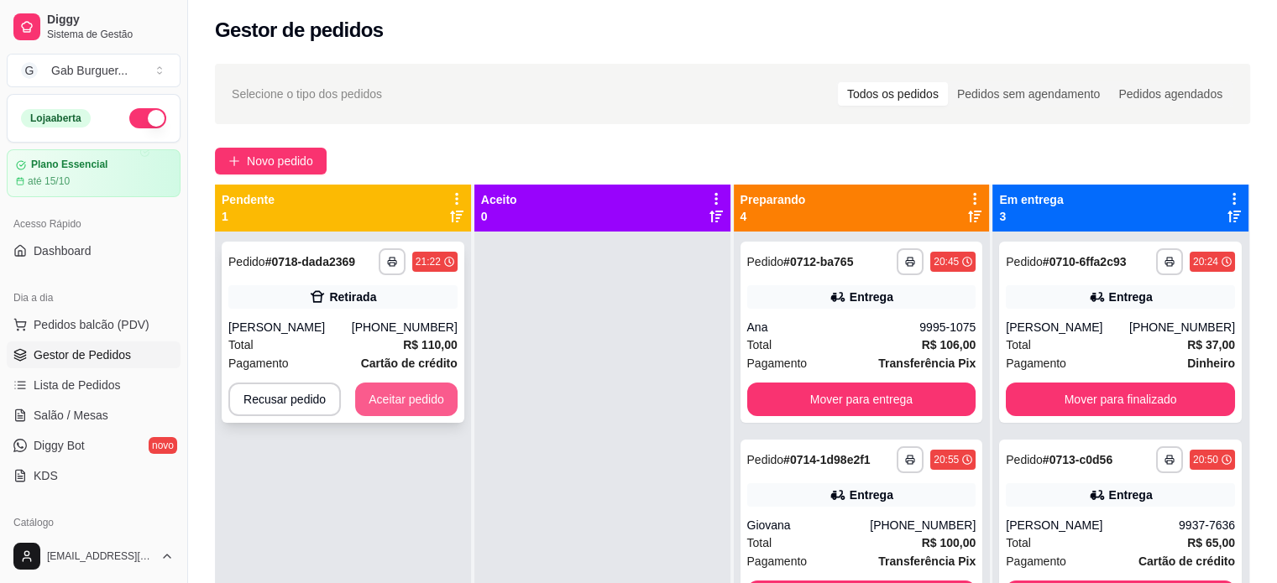
click at [426, 392] on button "Aceitar pedido" at bounding box center [406, 400] width 102 height 34
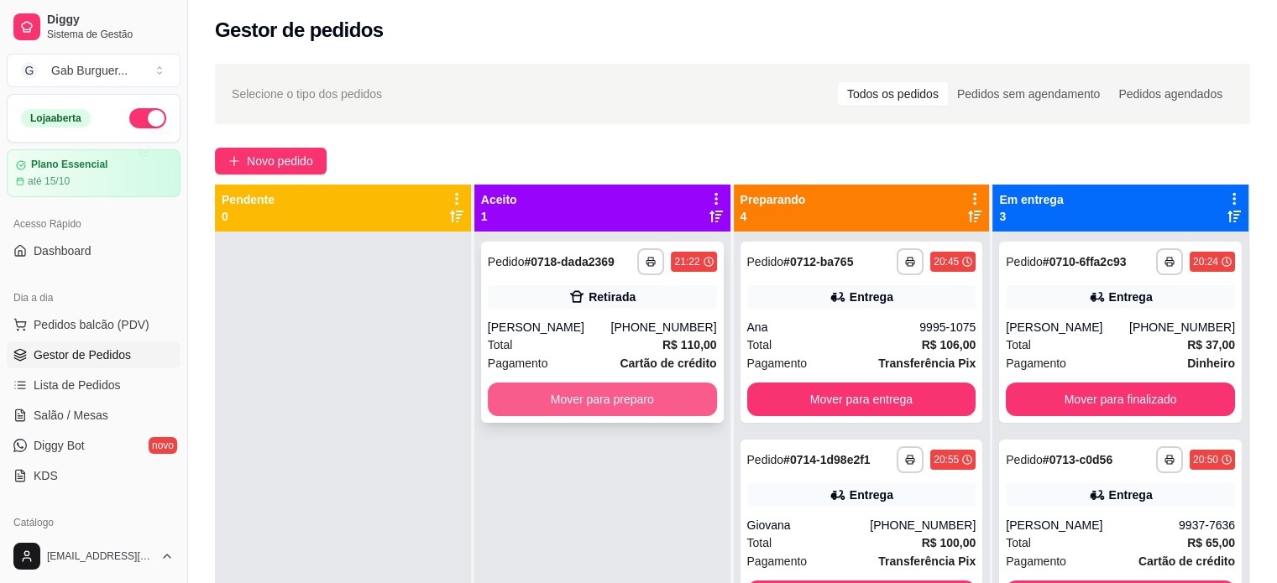
click at [687, 405] on button "Mover para preparo" at bounding box center [602, 400] width 229 height 34
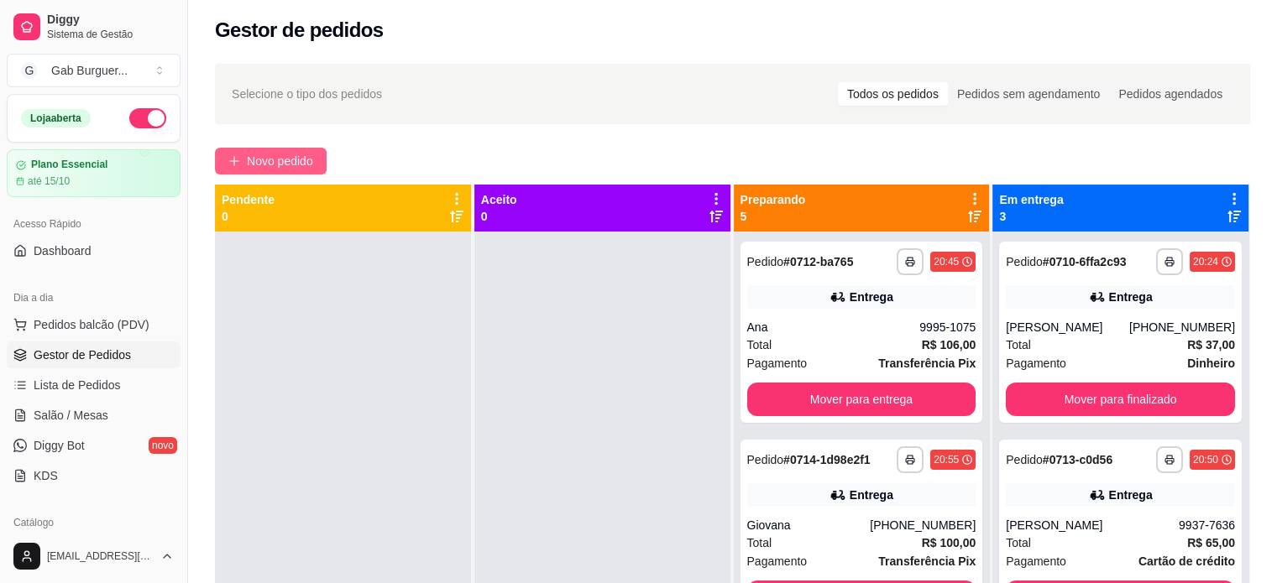
click at [306, 164] on span "Novo pedido" at bounding box center [280, 161] width 66 height 18
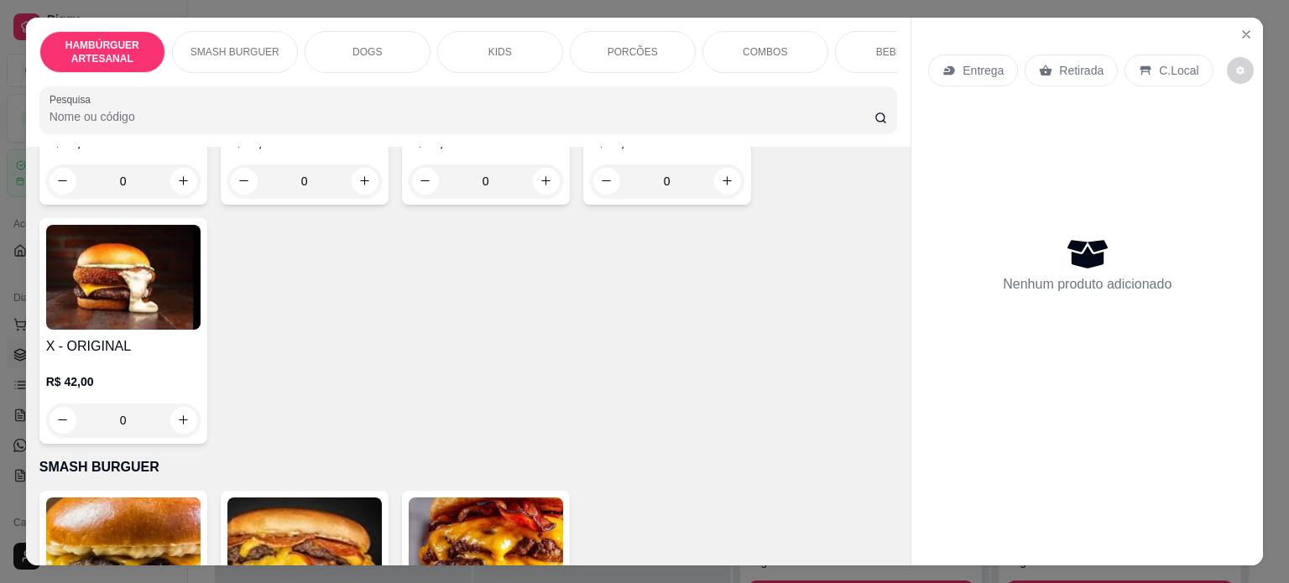
scroll to position [1091, 0]
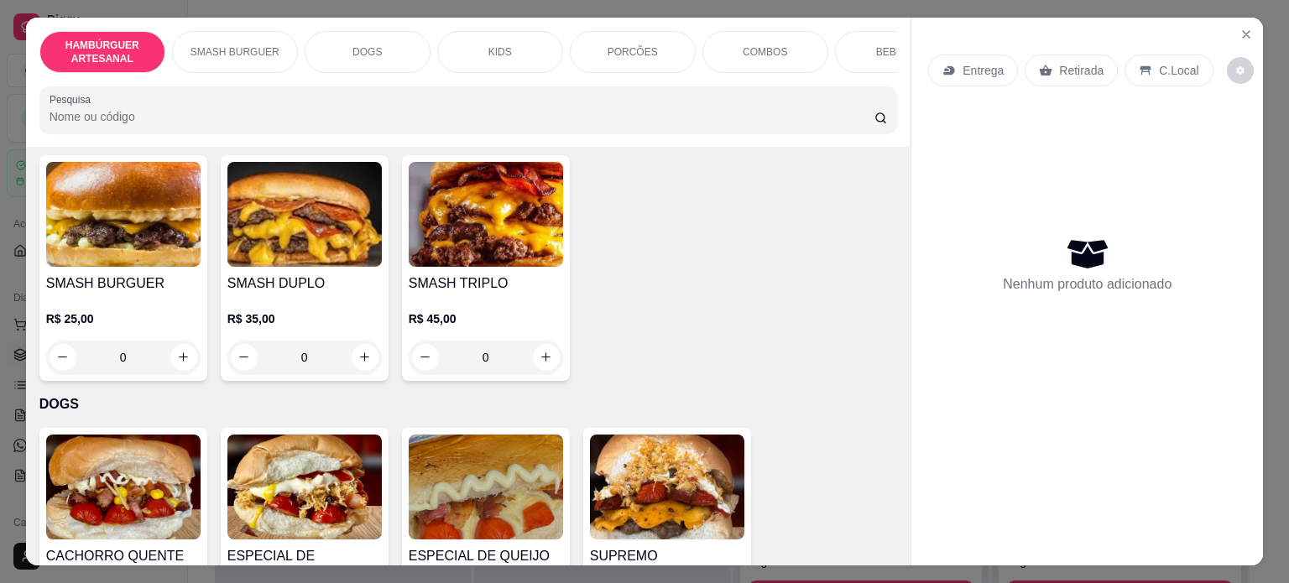
click at [539, 365] on div "0" at bounding box center [486, 358] width 154 height 34
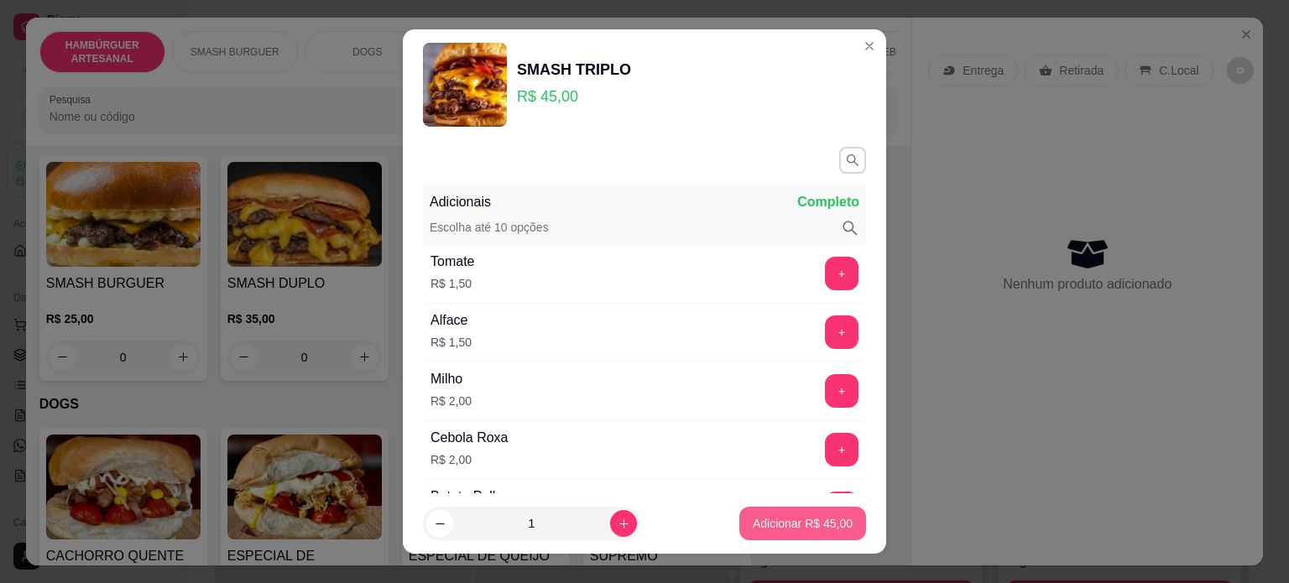
click at [787, 532] on p "Adicionar R$ 45,00" at bounding box center [803, 523] width 100 height 17
type input "1"
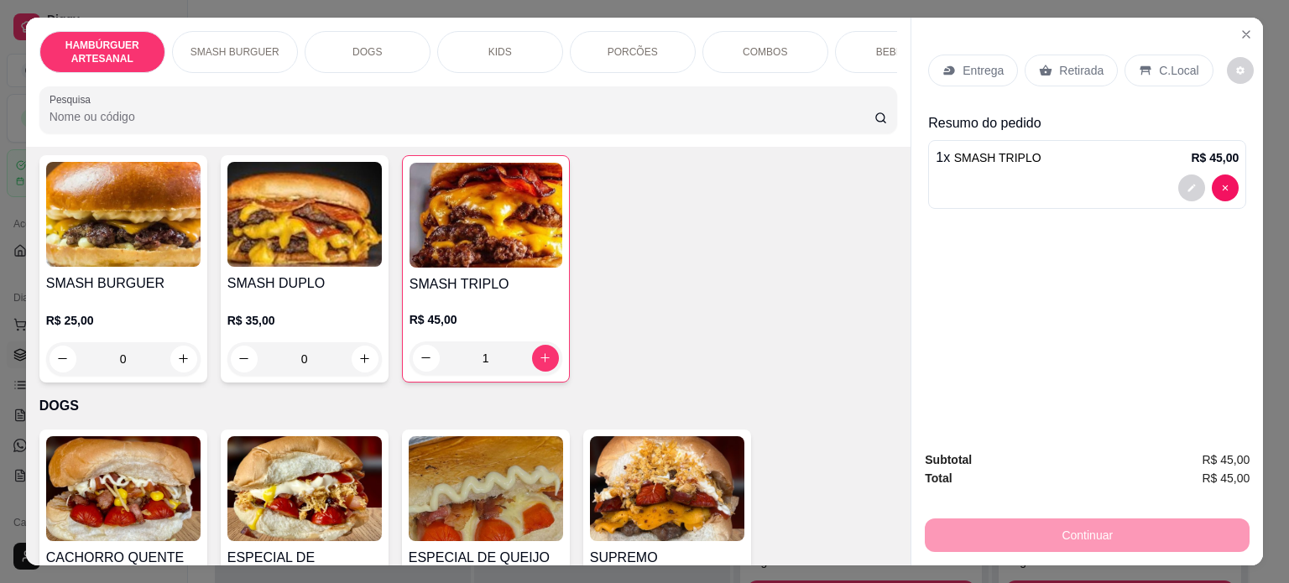
click at [964, 76] on div "Entrega" at bounding box center [973, 71] width 90 height 32
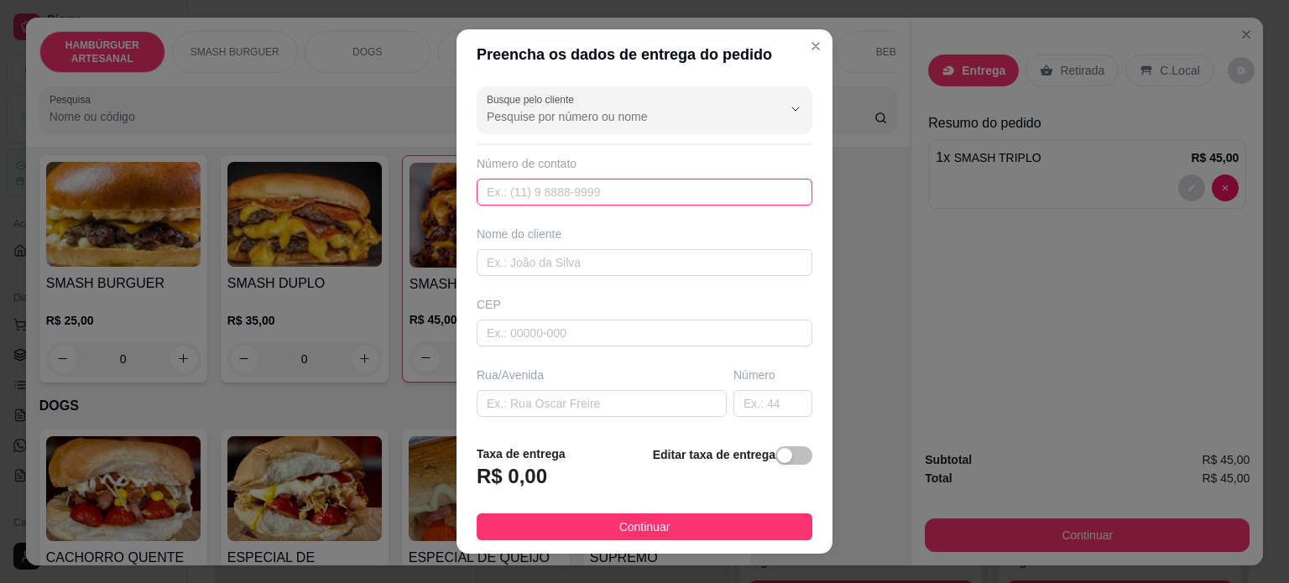
click at [575, 184] on input "text" at bounding box center [645, 192] width 336 height 27
click at [631, 117] on input "Busque pelo cliente" at bounding box center [621, 116] width 269 height 17
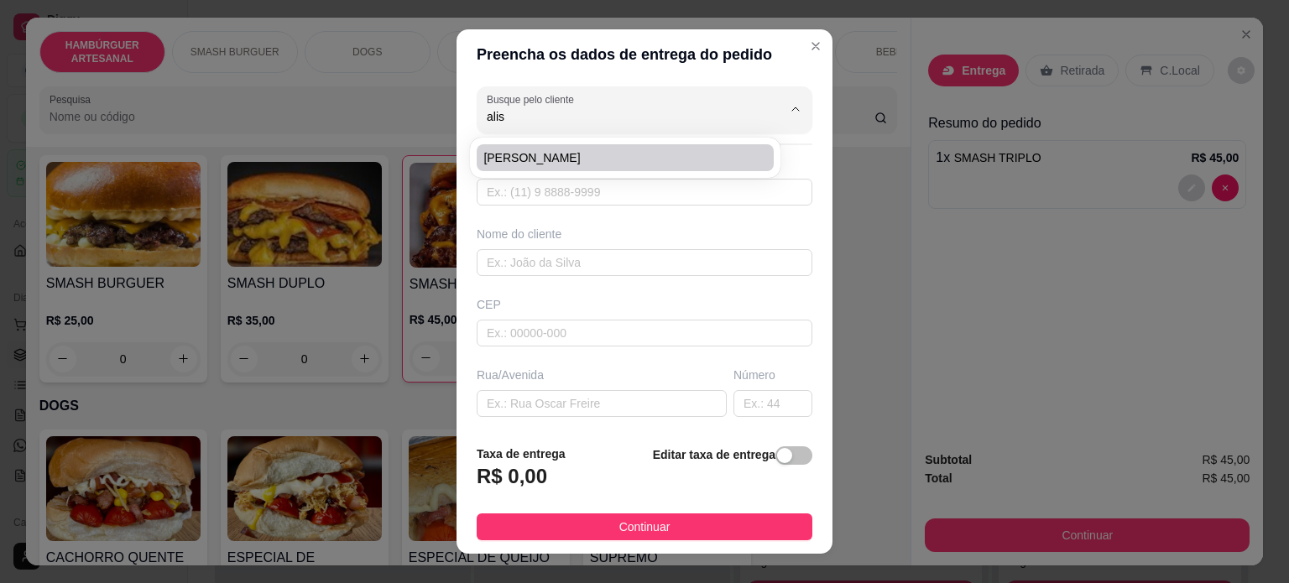
click at [589, 149] on span "[PERSON_NAME]" at bounding box center [616, 157] width 267 height 17
type input "[PERSON_NAME]"
type input "98738945"
type input "[PERSON_NAME]"
type input "86125000"
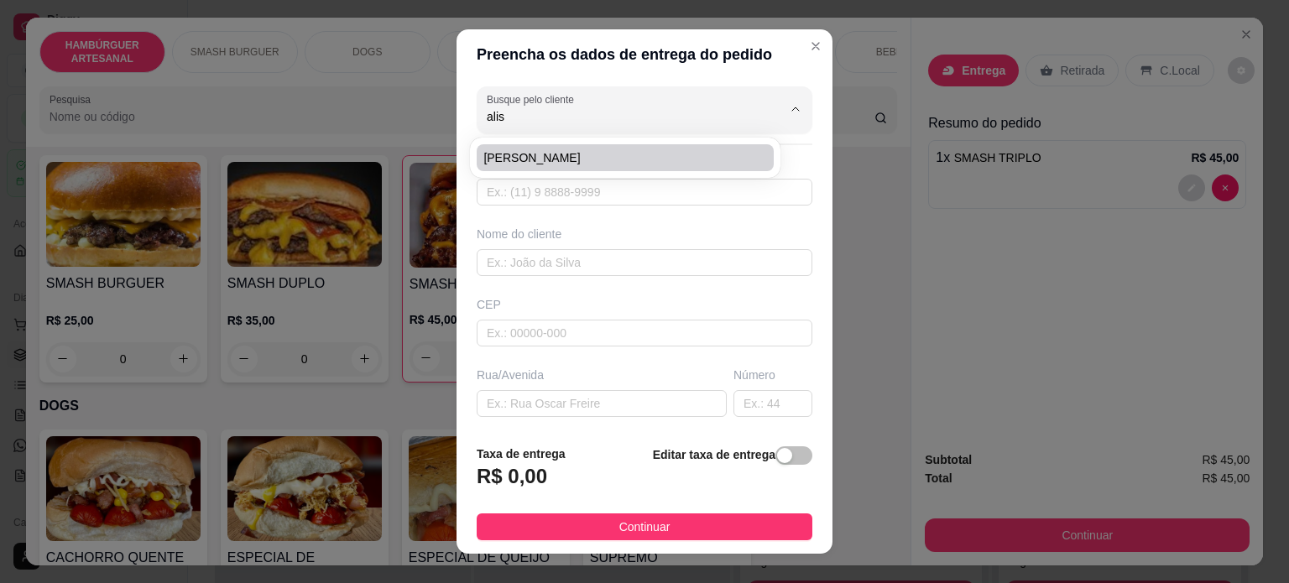
type input "rua [PERSON_NAME]"
type input "209"
type input "Tamarana"
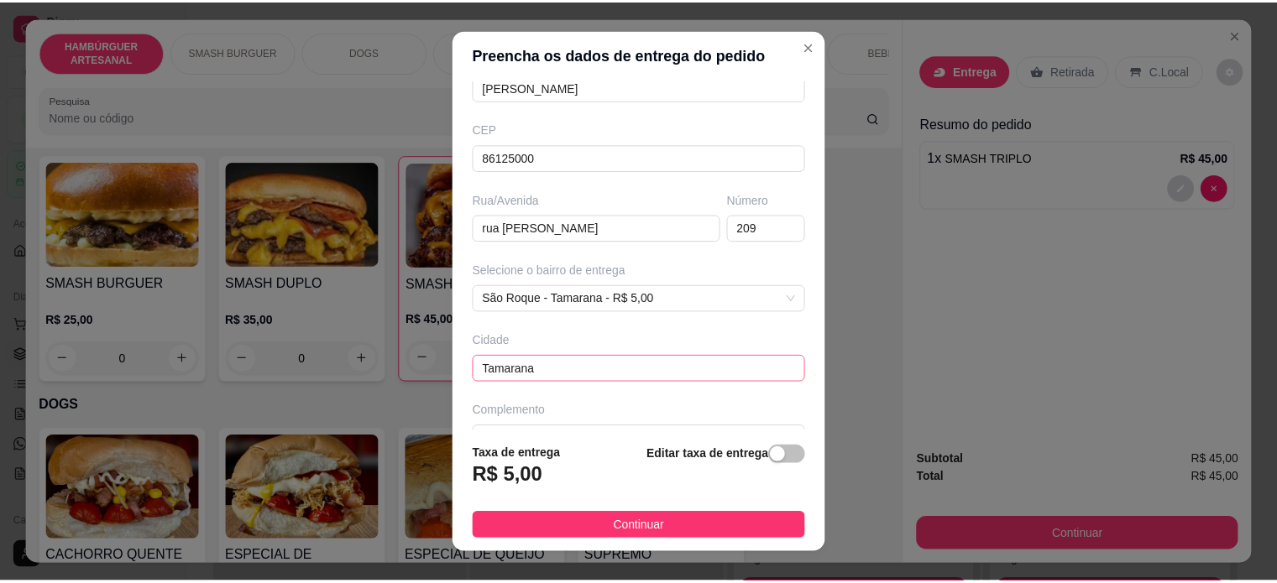
scroll to position [211, 0]
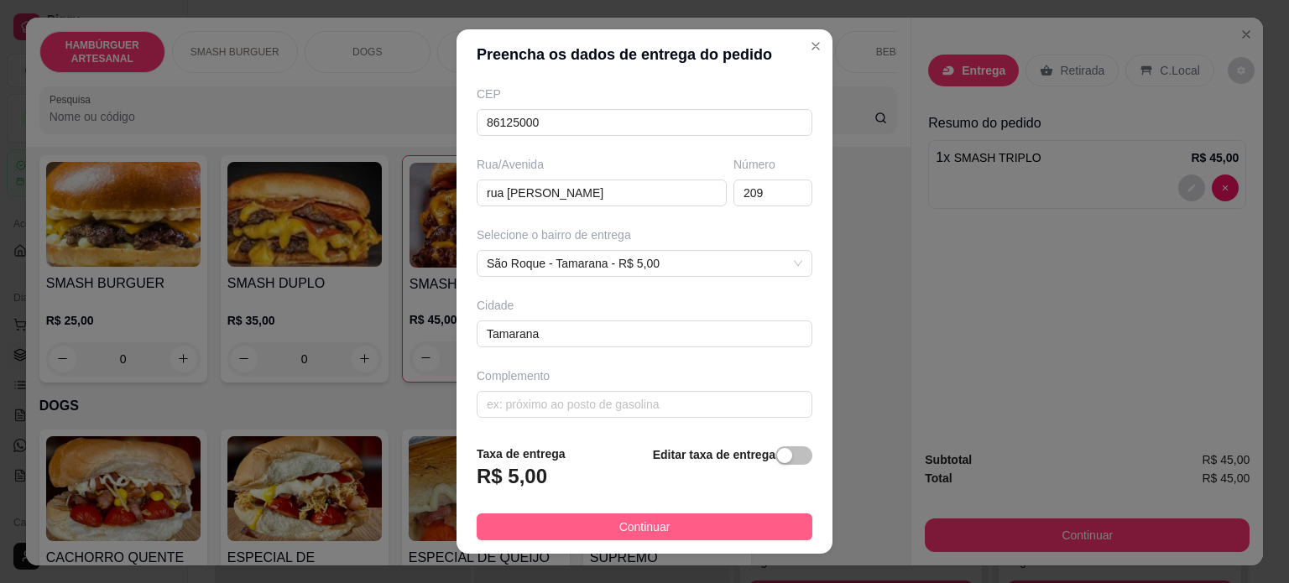
type input "[PERSON_NAME]"
click at [656, 529] on span "Continuar" at bounding box center [644, 527] width 51 height 18
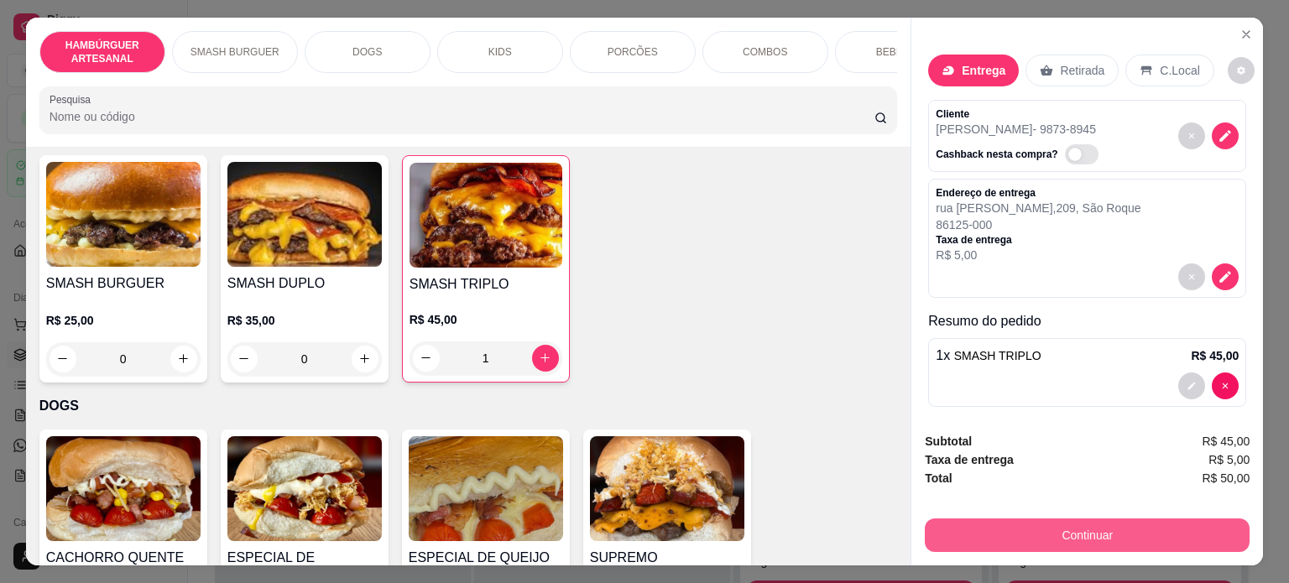
click at [1059, 530] on button "Continuar" at bounding box center [1087, 536] width 325 height 34
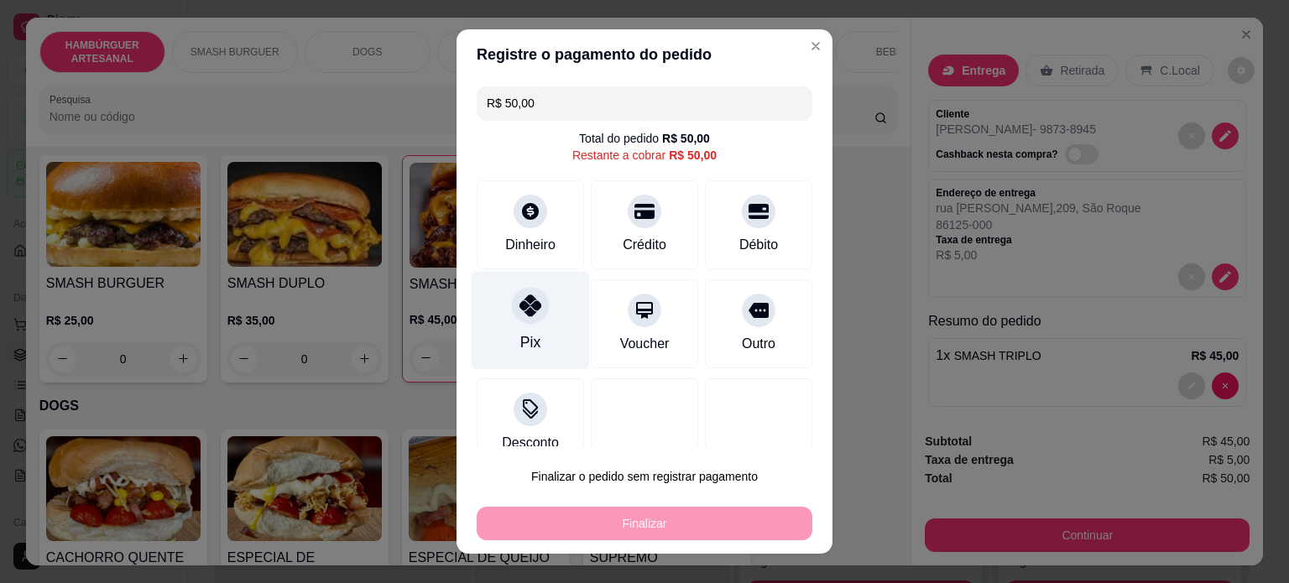
click at [522, 324] on div "Pix" at bounding box center [531, 320] width 118 height 98
type input "R$ 0,00"
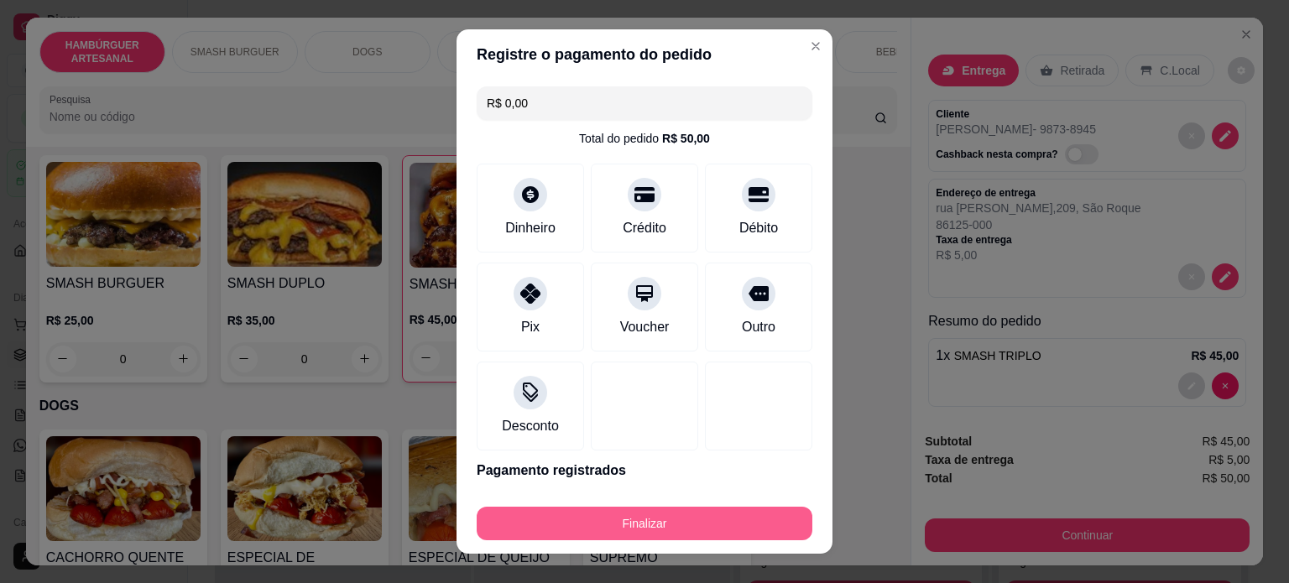
click at [621, 522] on button "Finalizar" at bounding box center [645, 524] width 336 height 34
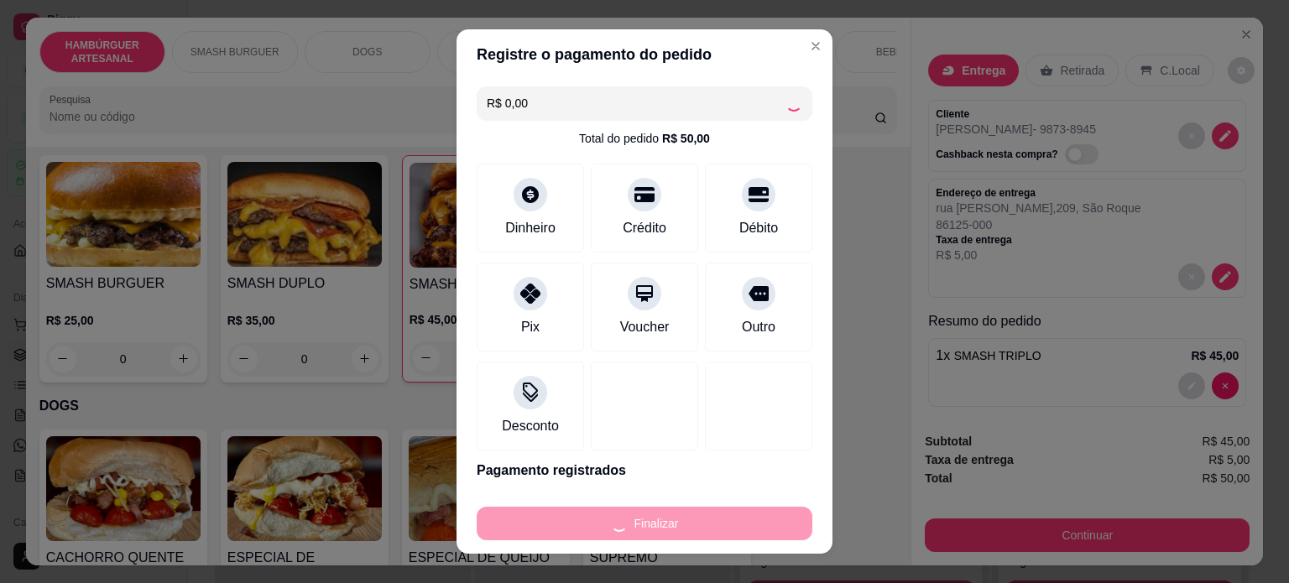
type input "0"
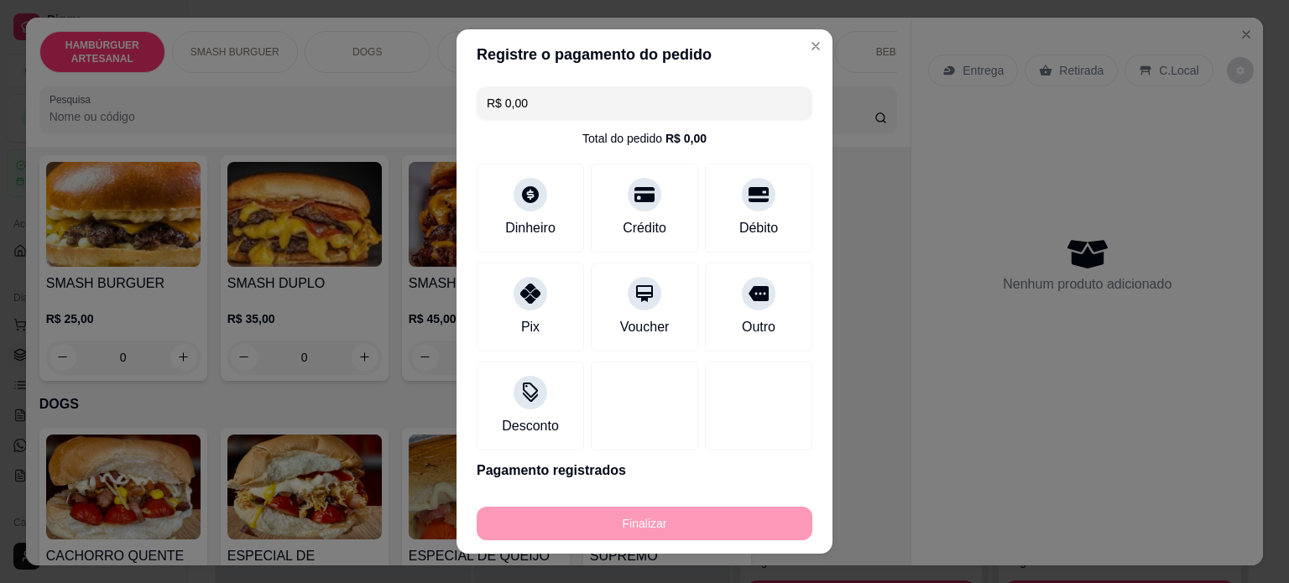
type input "-R$ 50,00"
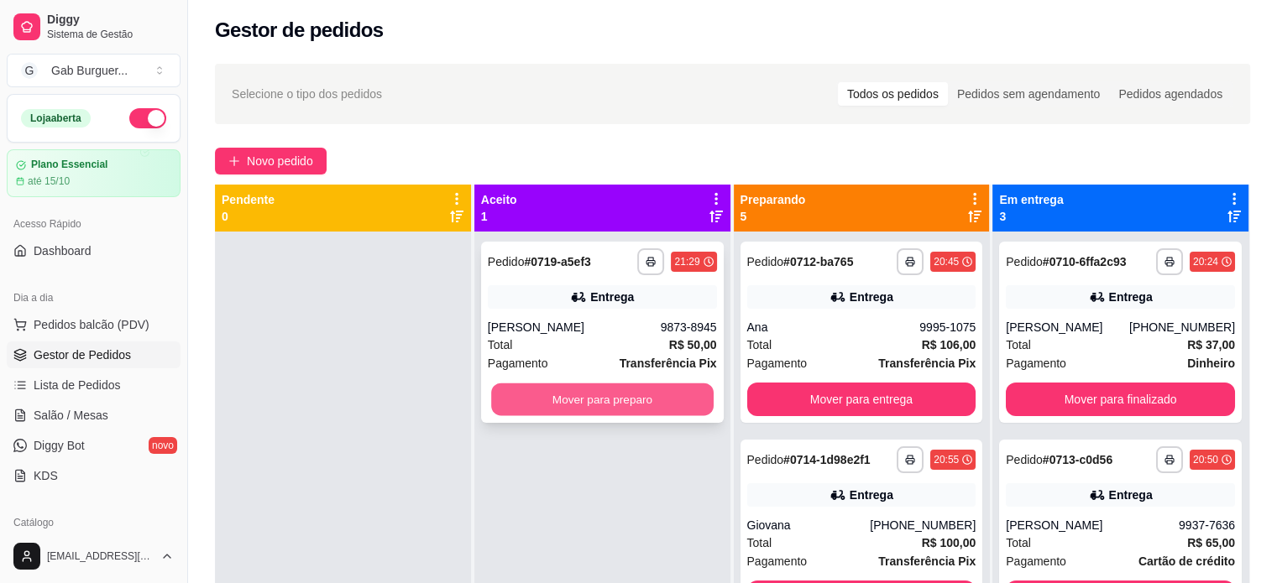
click at [612, 392] on button "Mover para preparo" at bounding box center [602, 400] width 222 height 33
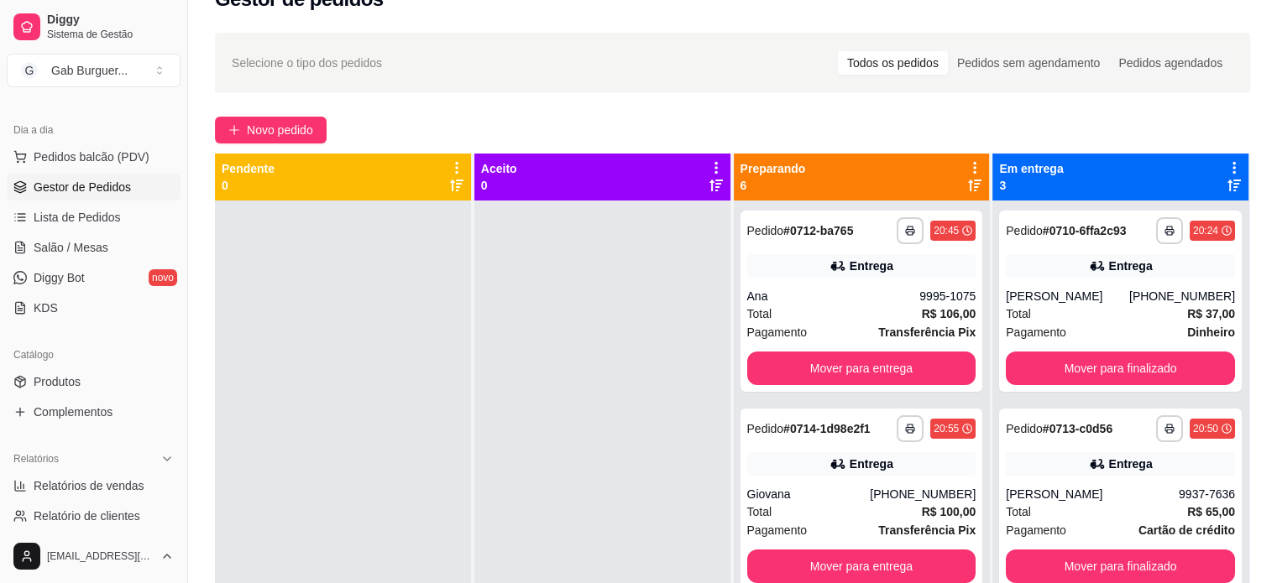
scroll to position [87, 0]
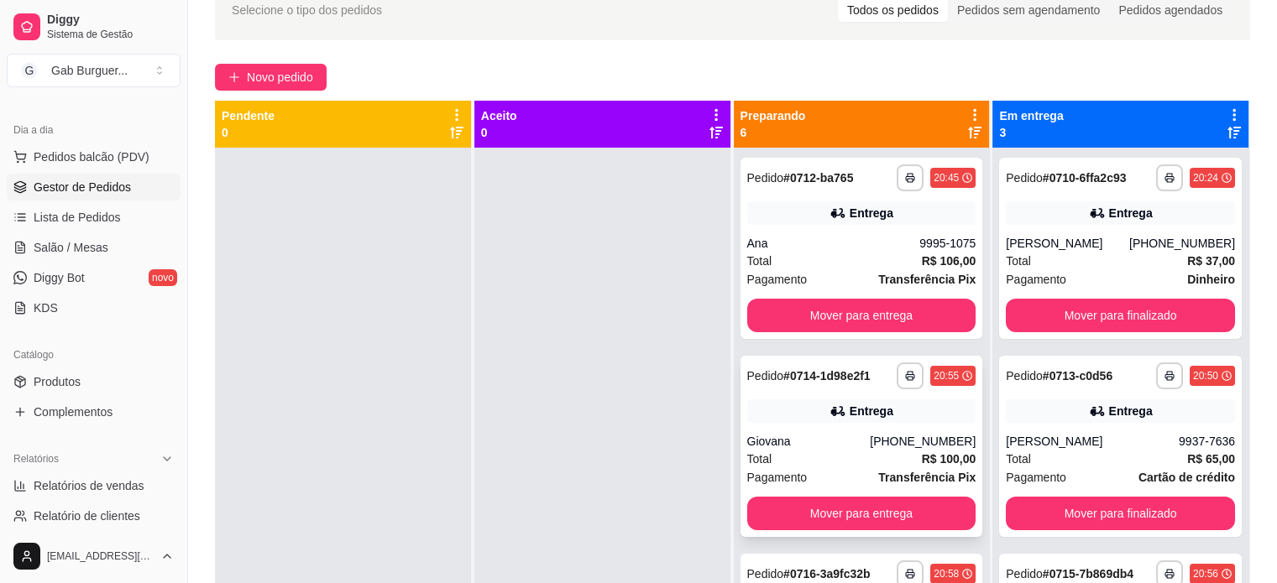
click at [933, 379] on div "20:55" at bounding box center [945, 375] width 25 height 13
click at [930, 168] on div "20:45" at bounding box center [952, 178] width 45 height 20
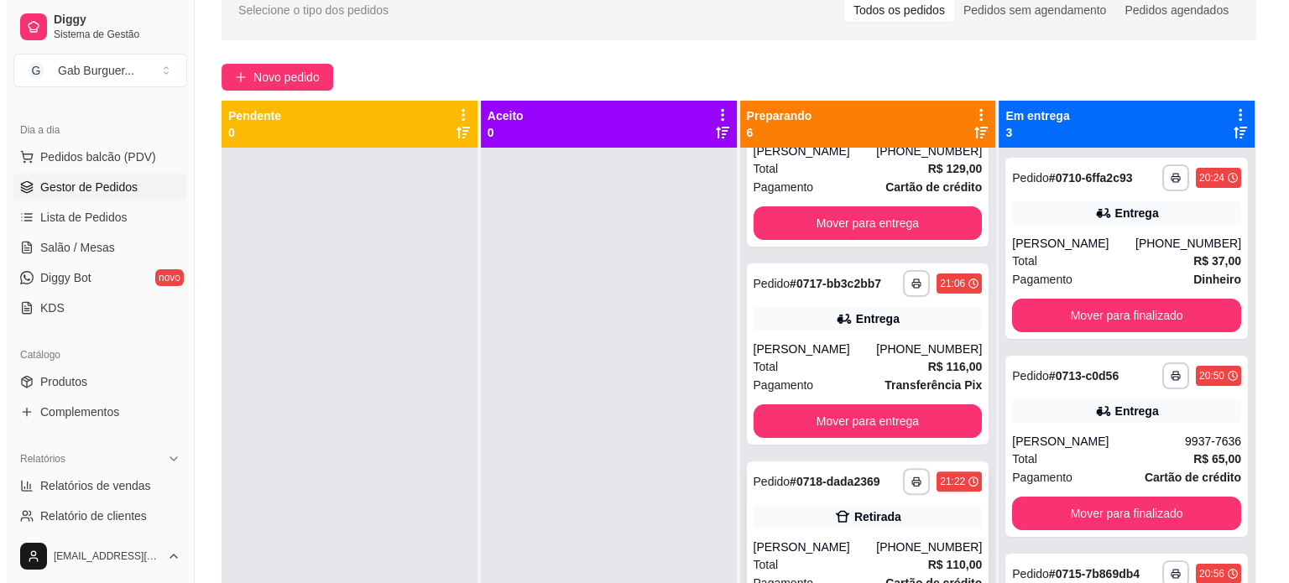
scroll to position [621, 0]
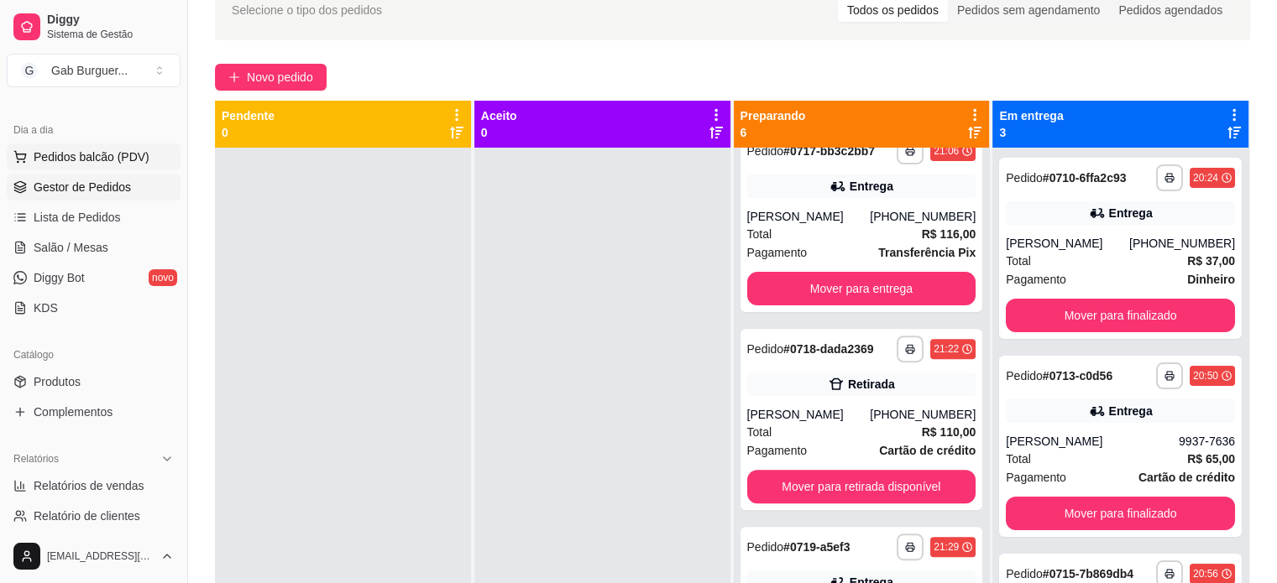
click at [123, 149] on span "Pedidos balcão (PDV)" at bounding box center [92, 157] width 116 height 17
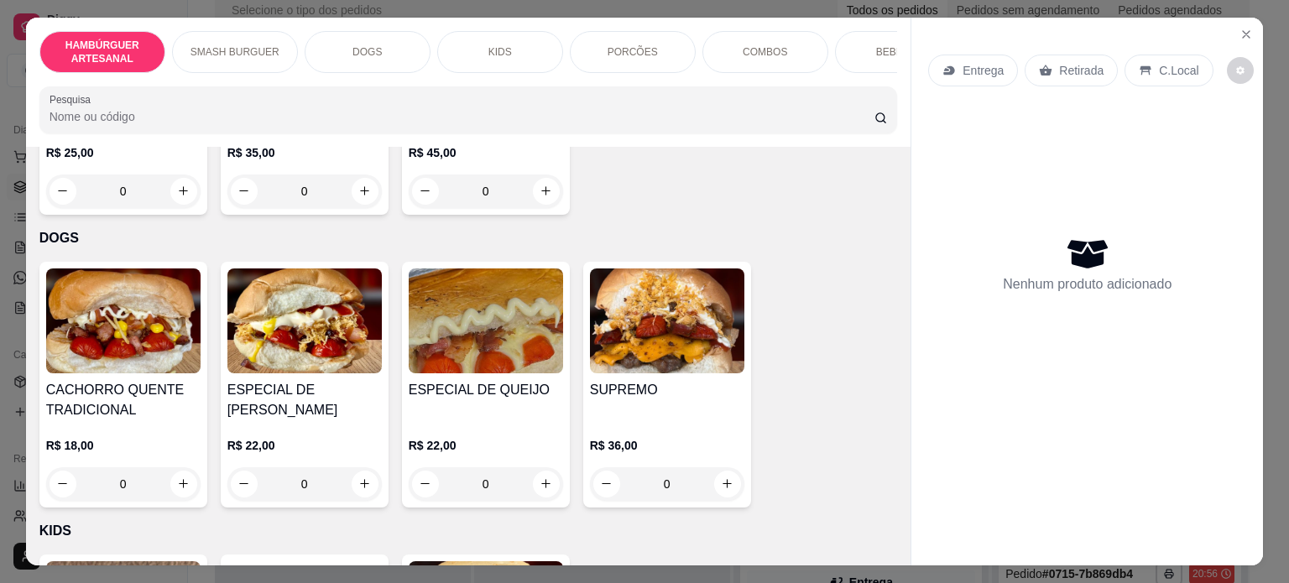
scroll to position [1259, 0]
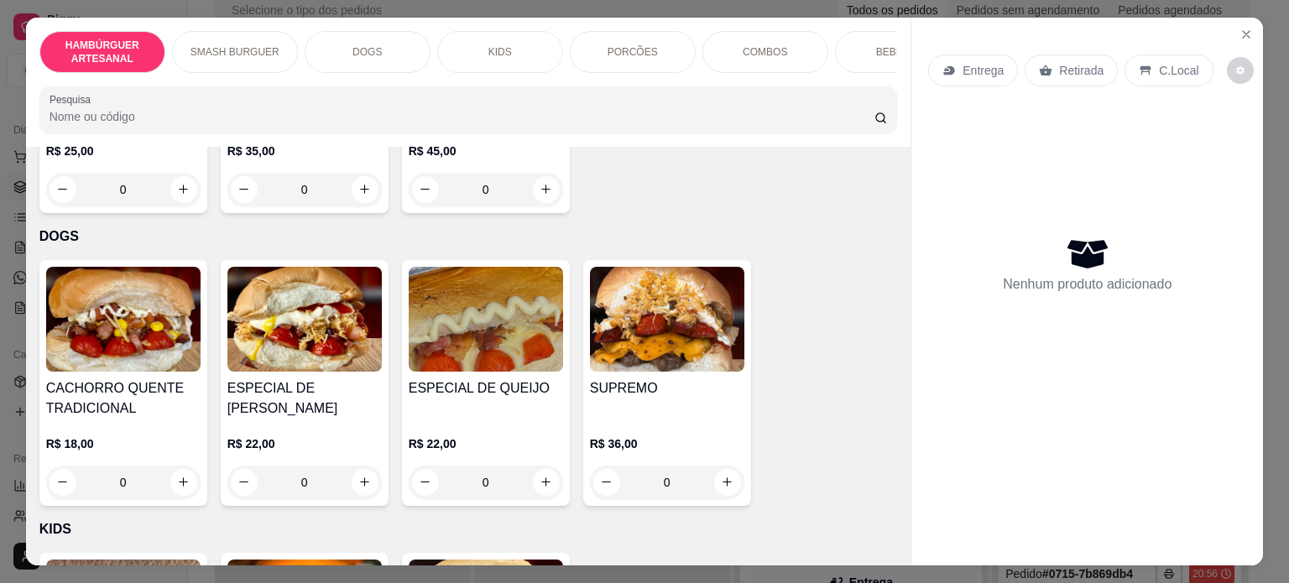
click at [175, 483] on div "0" at bounding box center [123, 483] width 154 height 34
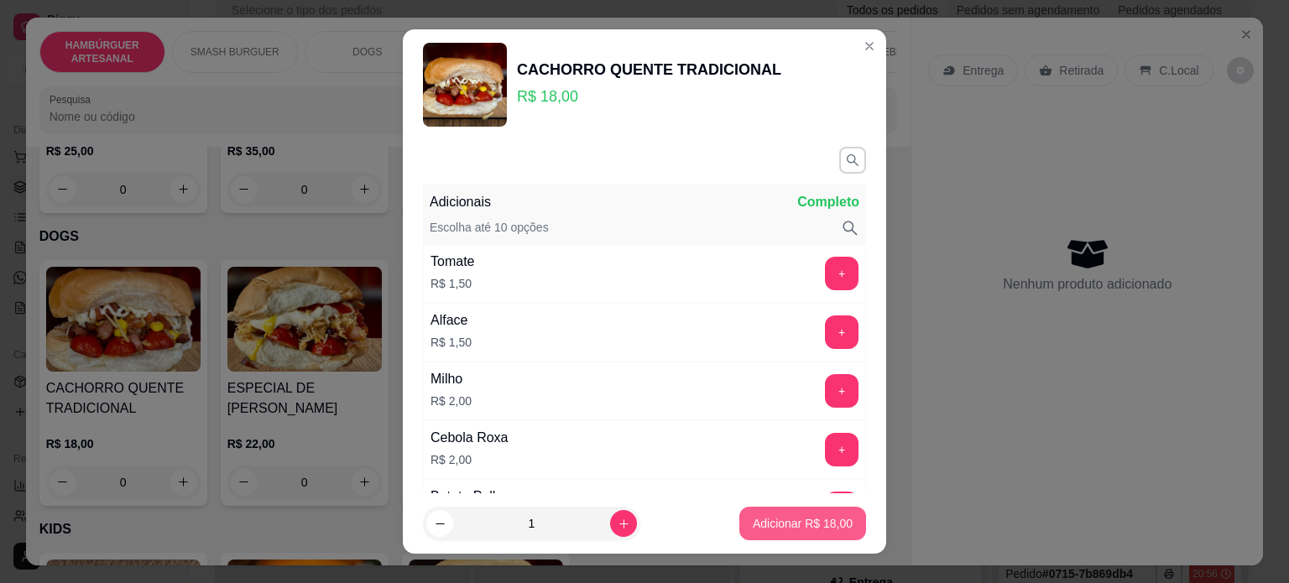
click at [771, 526] on p "Adicionar R$ 18,00" at bounding box center [803, 523] width 100 height 17
type input "1"
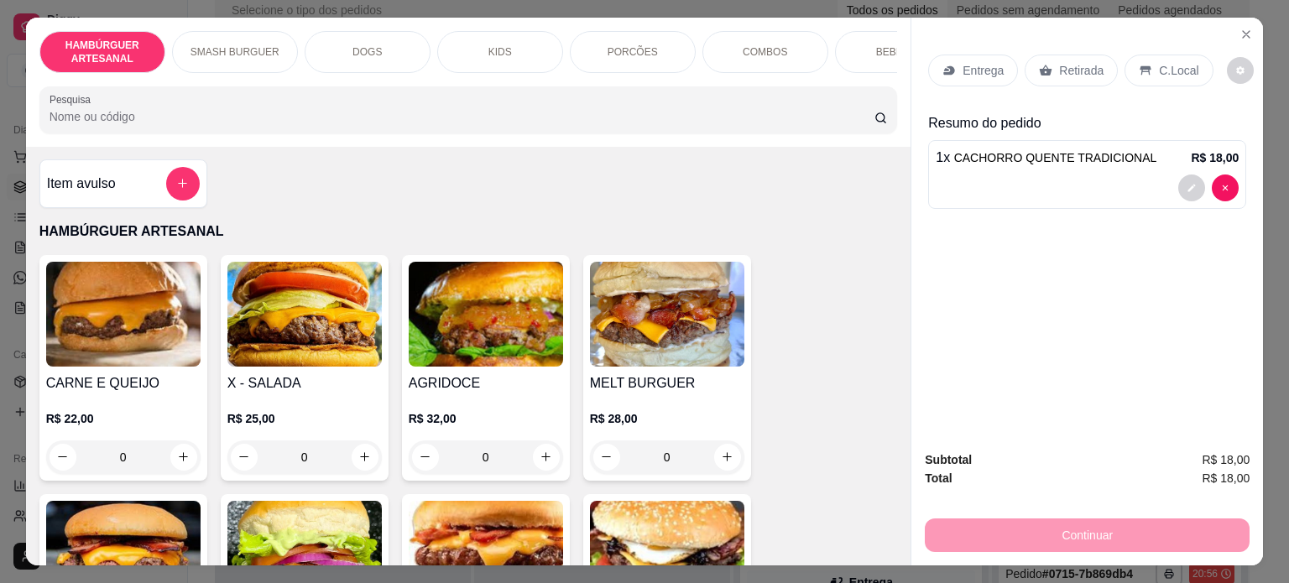
scroll to position [0, 0]
click at [178, 466] on div "0" at bounding box center [123, 459] width 154 height 34
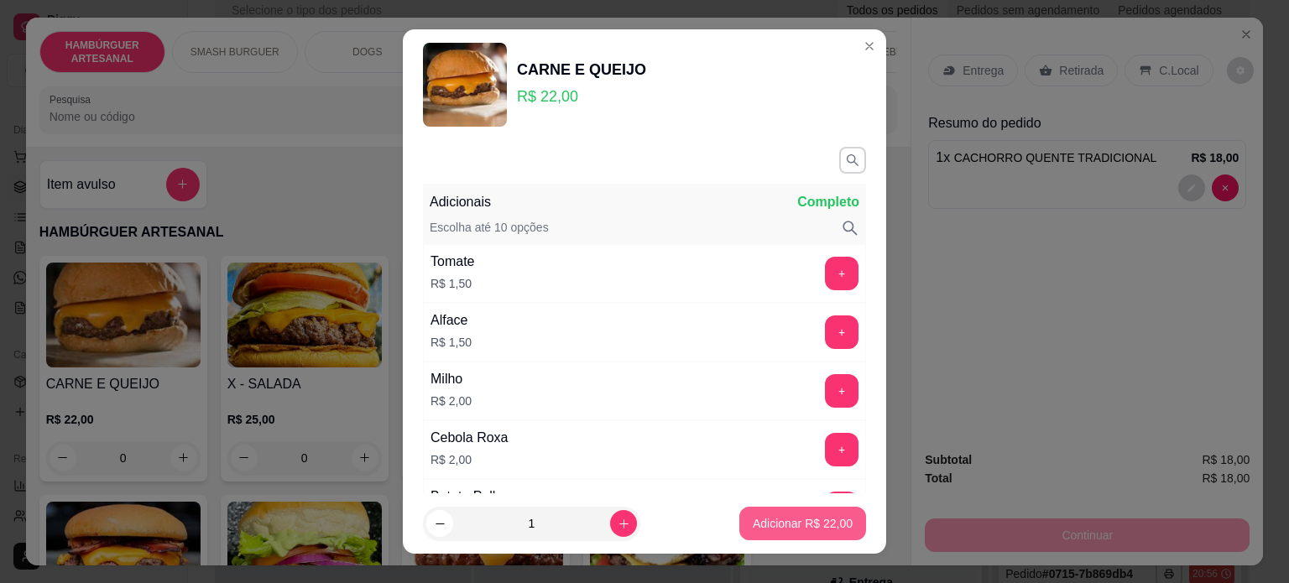
click at [785, 513] on button "Adicionar R$ 22,00" at bounding box center [802, 524] width 127 height 34
type input "1"
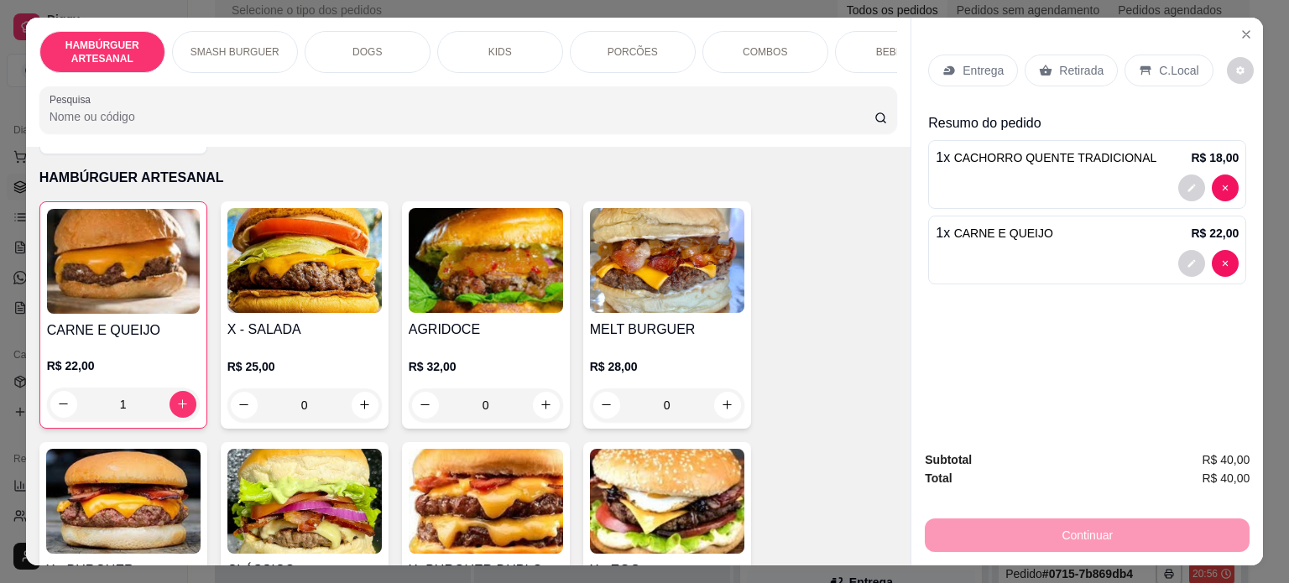
scroll to position [84, 0]
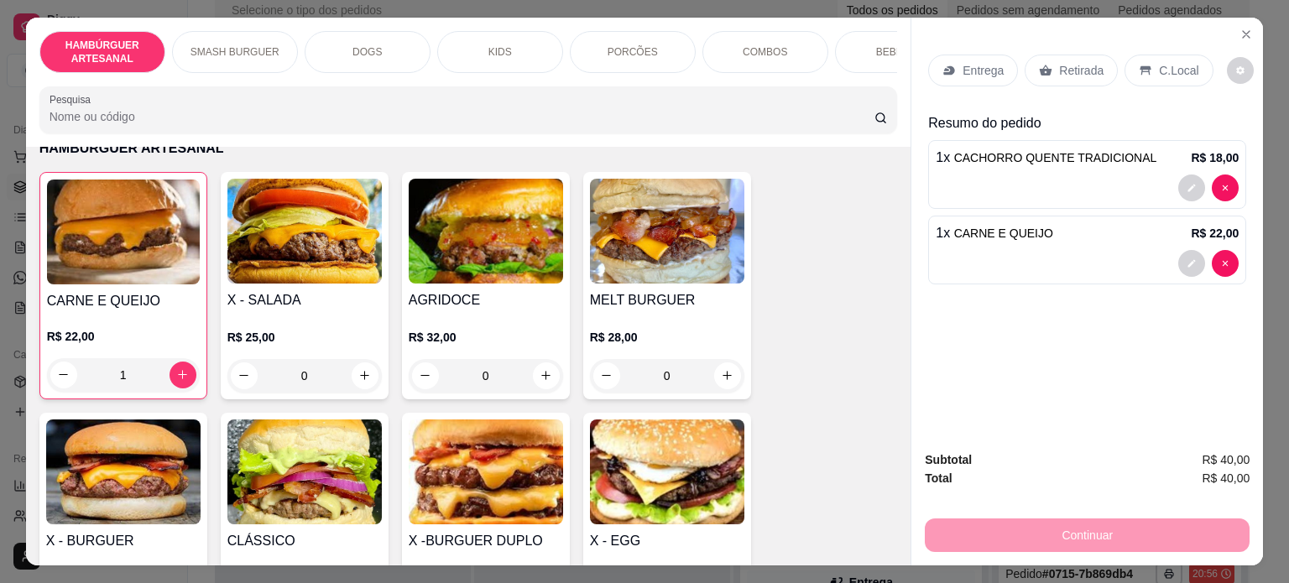
click at [356, 379] on div "0" at bounding box center [304, 376] width 154 height 34
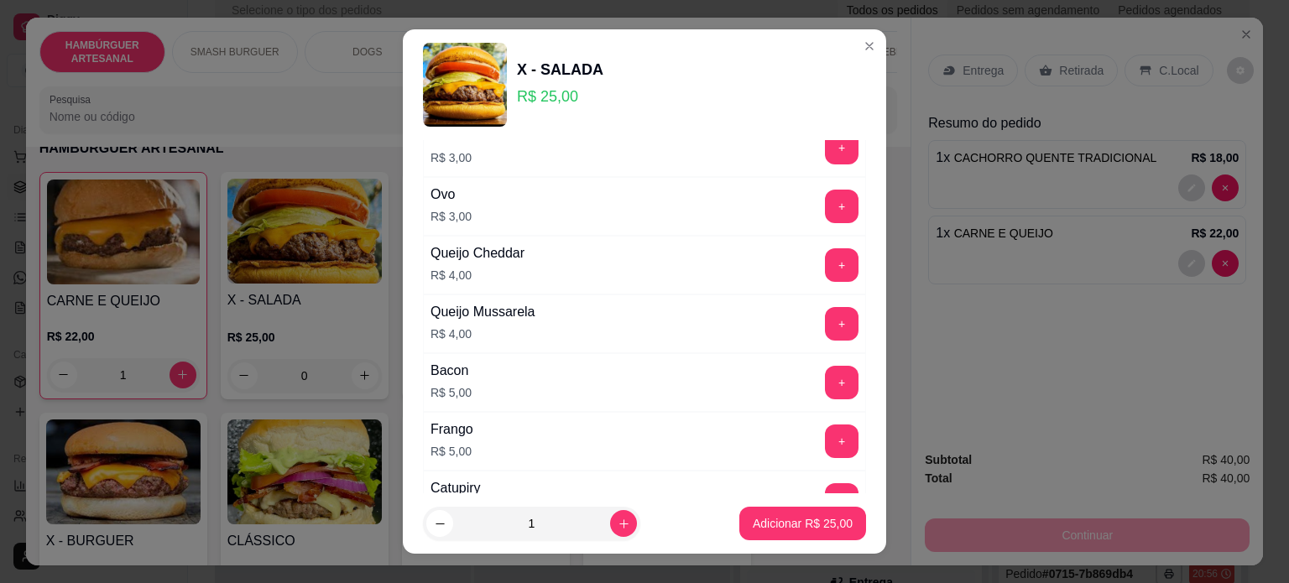
scroll to position [734, 0]
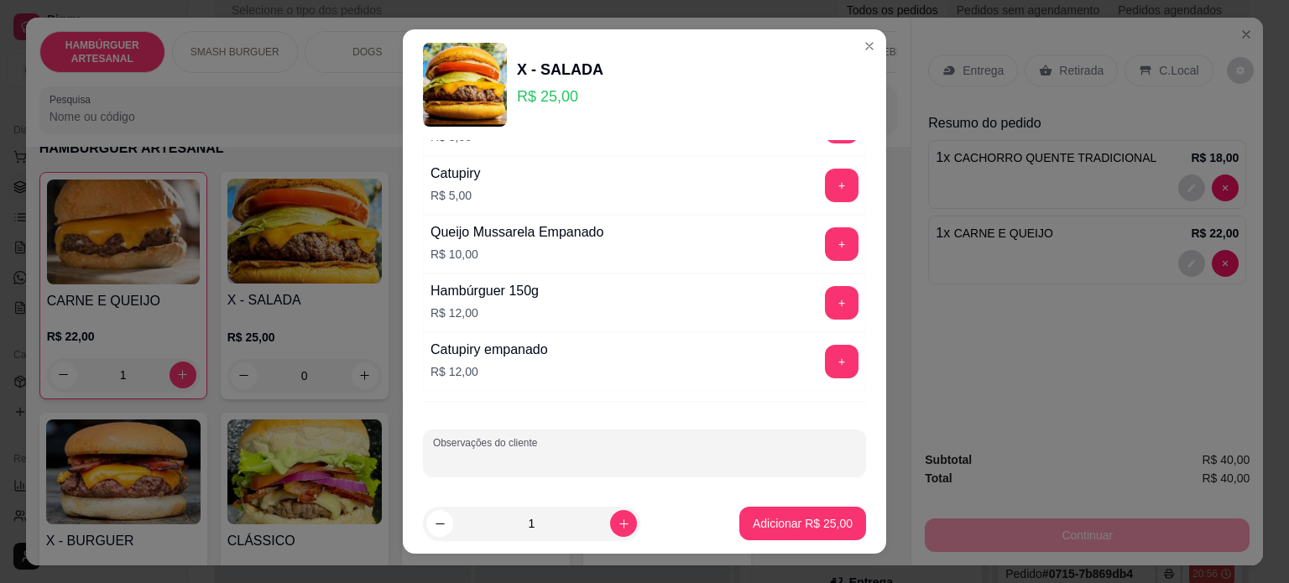
click at [628, 460] on input "Observações do cliente" at bounding box center [644, 460] width 423 height 17
type input "molho agridoce se tiver como"
click at [790, 517] on p "Adicionar R$ 25,00" at bounding box center [803, 524] width 97 height 16
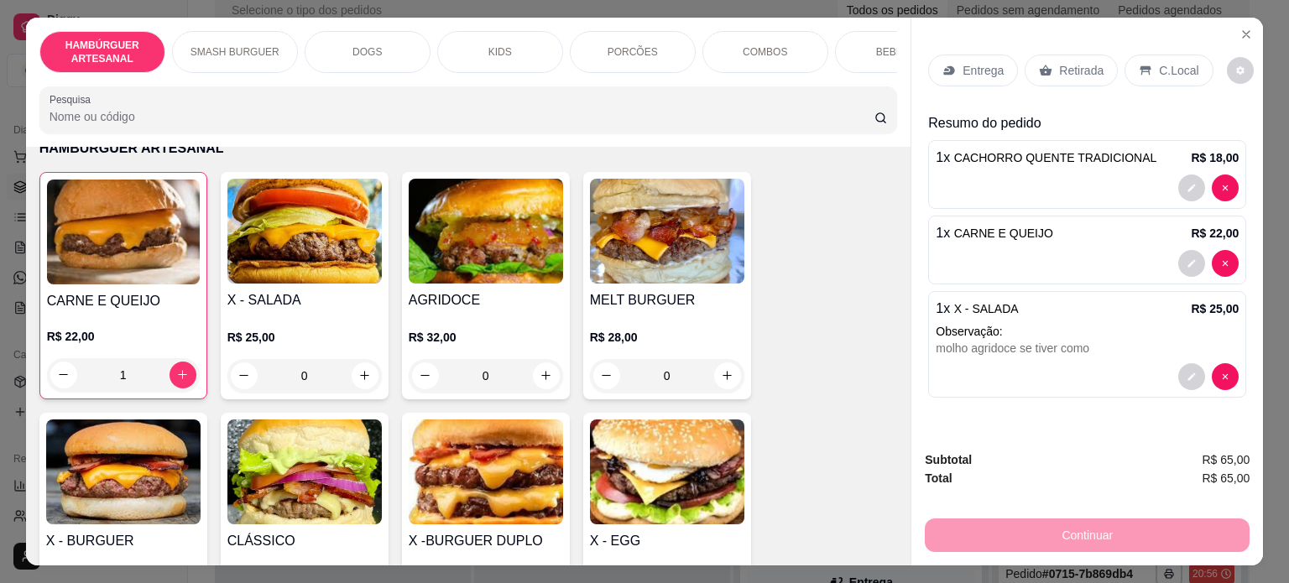
click at [964, 62] on p "Entrega" at bounding box center [983, 70] width 41 height 17
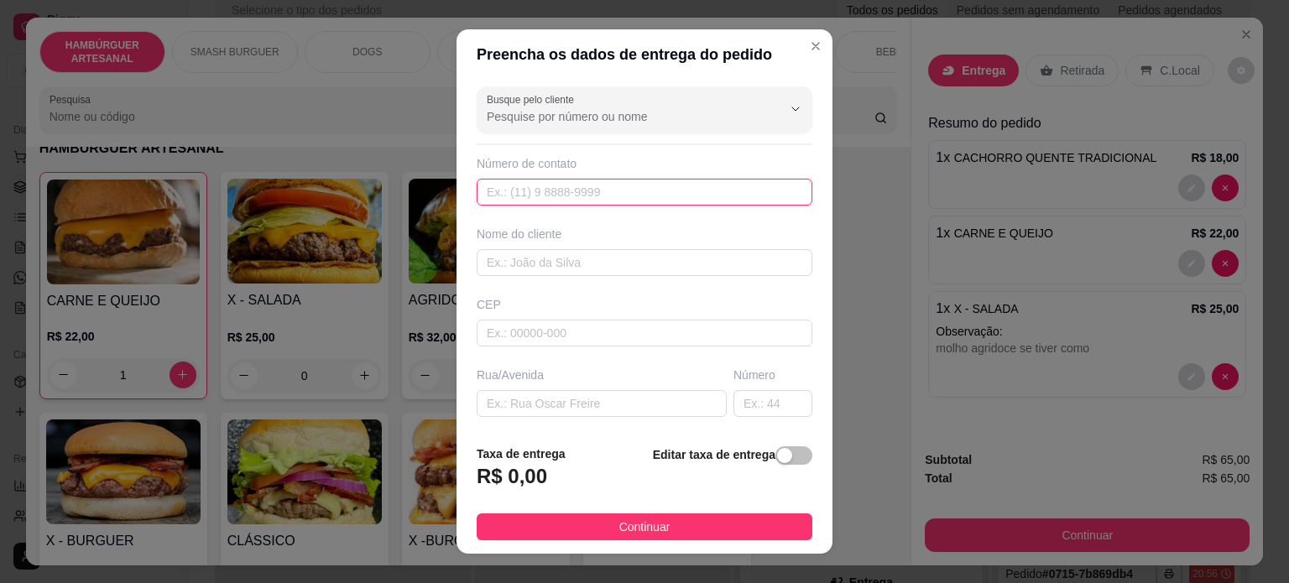
click at [634, 184] on input "text" at bounding box center [645, 192] width 336 height 27
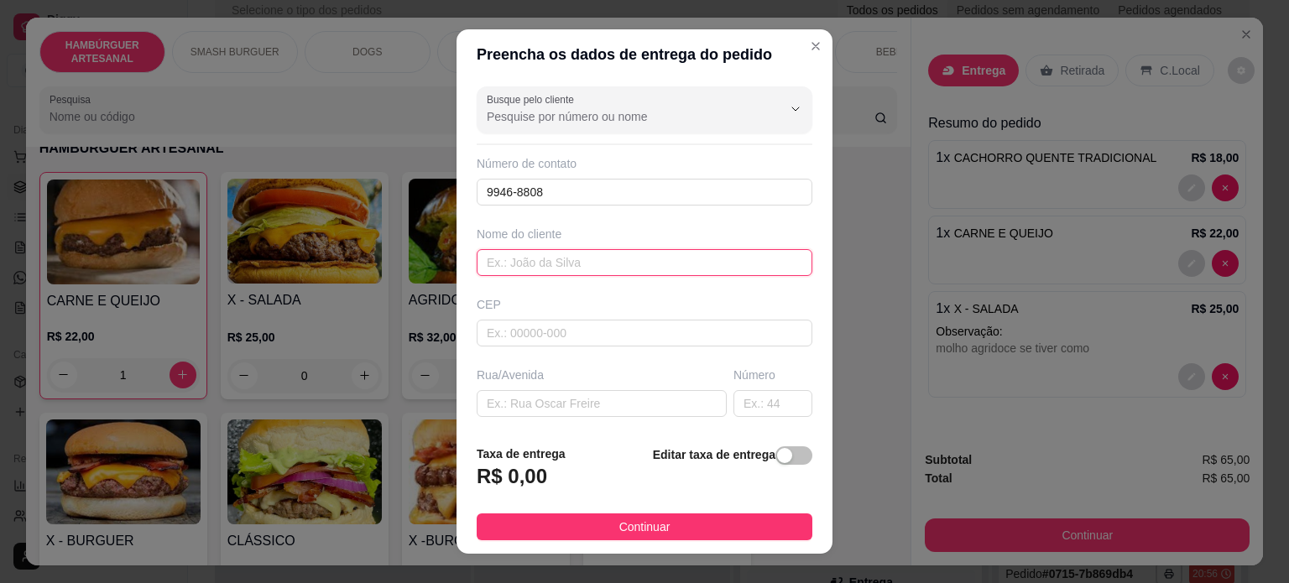
drag, startPoint x: 611, startPoint y: 262, endPoint x: 608, endPoint y: 253, distance: 9.8
click at [610, 259] on input "text" at bounding box center [645, 262] width 336 height 27
click at [589, 185] on input "9946-8808" at bounding box center [645, 192] width 336 height 27
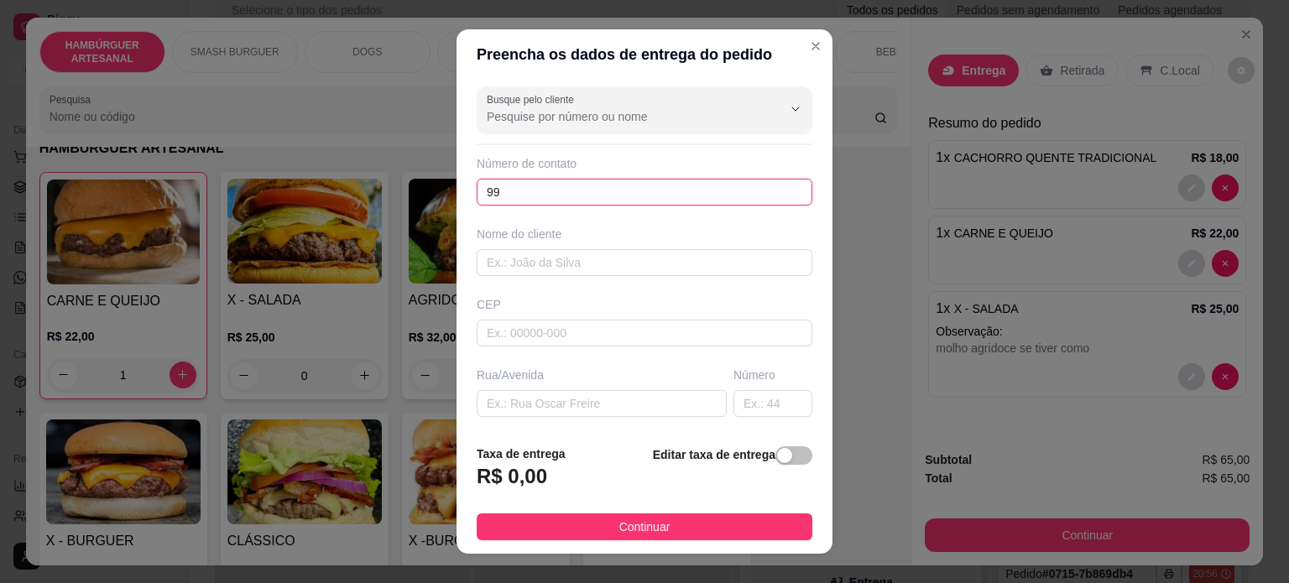
type input "9"
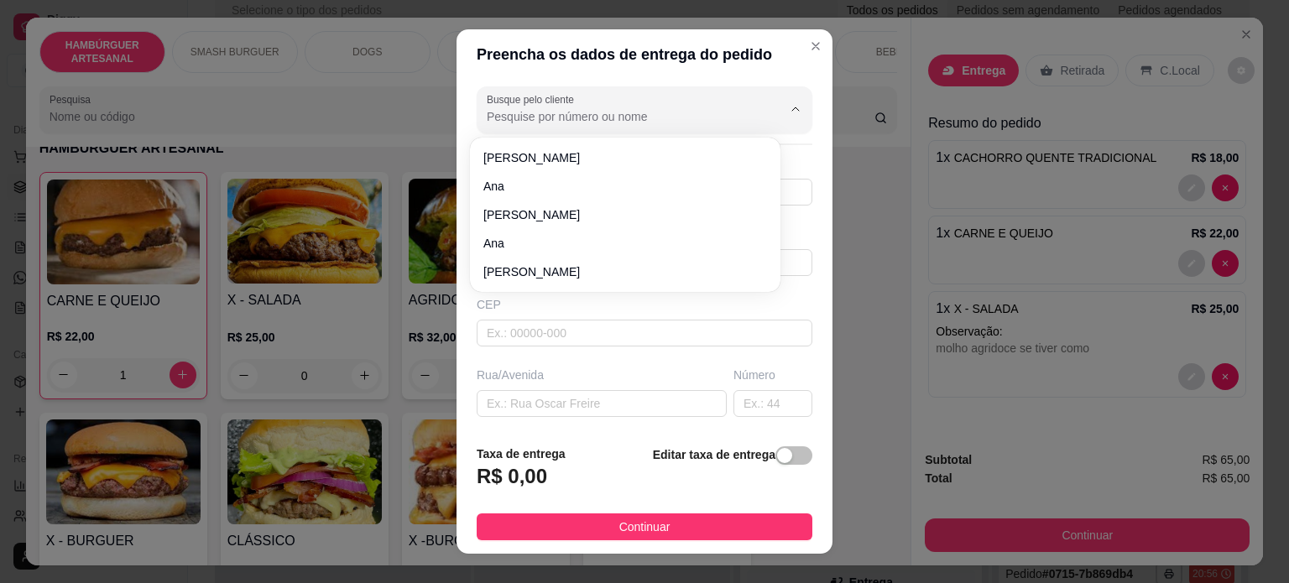
click at [721, 112] on input "Busque pelo cliente" at bounding box center [621, 116] width 269 height 17
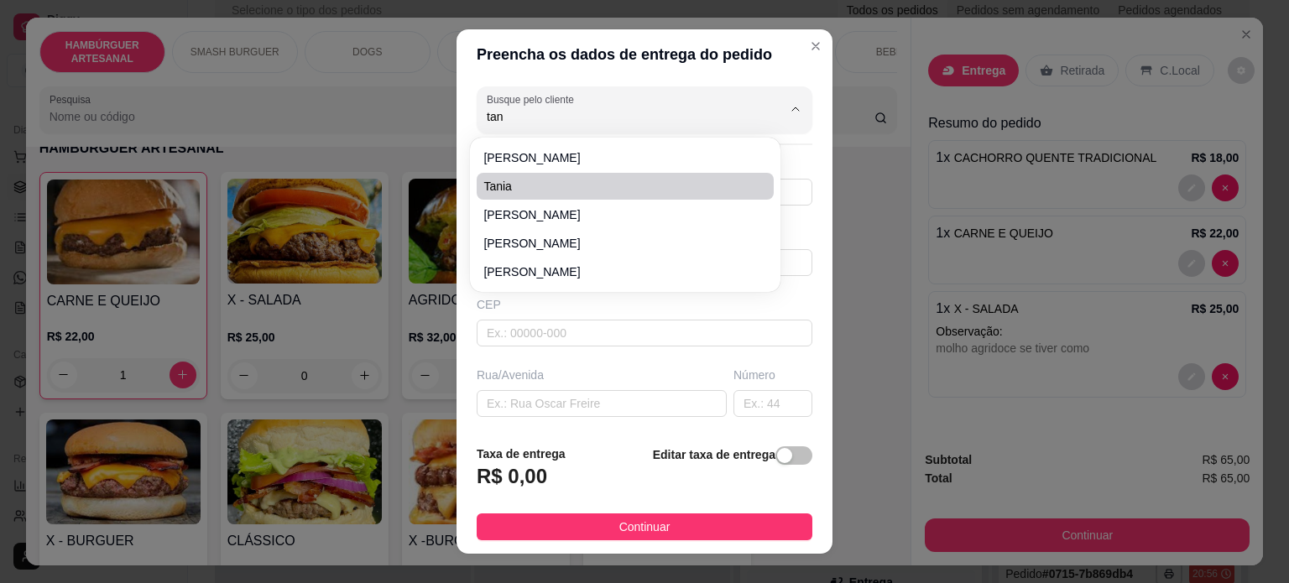
click at [567, 186] on span "Tania" at bounding box center [616, 186] width 267 height 17
type input "Tania"
type input "99468808"
type input "Tania"
type input "86125000"
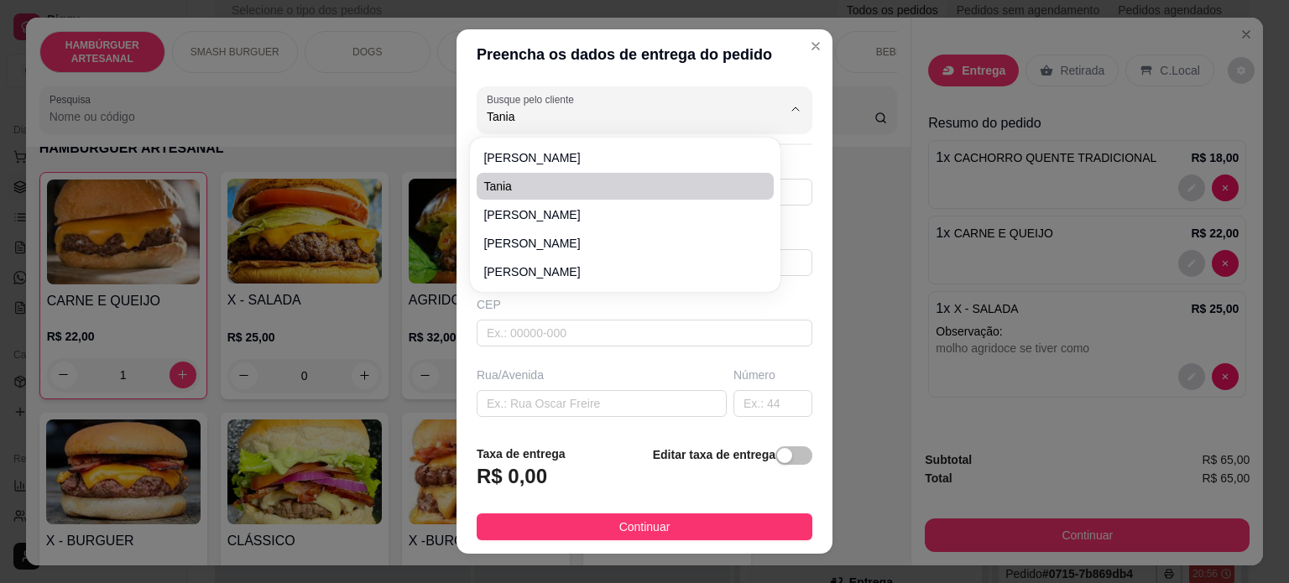
type input "Rua Inbraim gerbes"
type input "131"
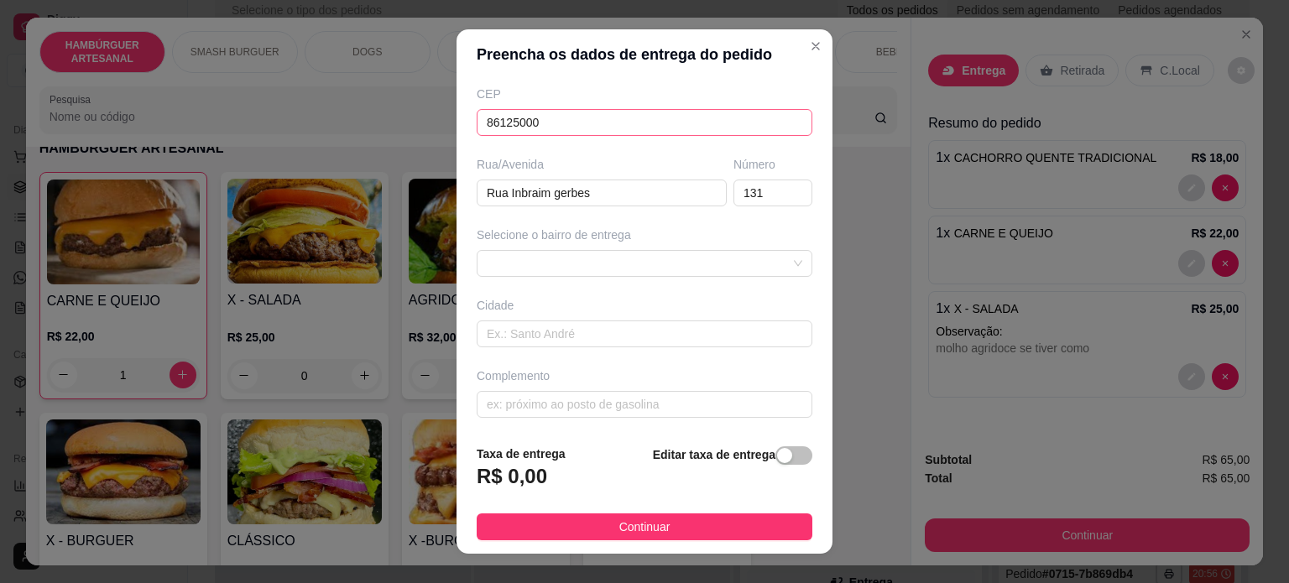
scroll to position [24, 0]
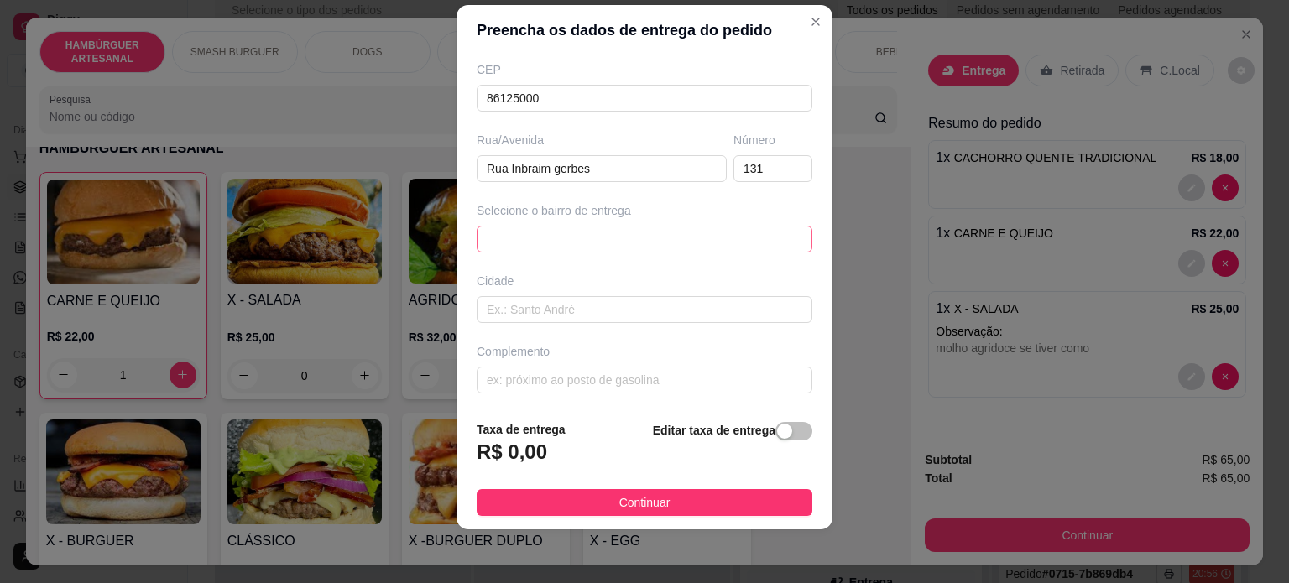
click at [665, 230] on div "68a274e990825be0f548409b 68a2789ea2f8de552d9067a1 [PERSON_NAME] - Tamarana - R$…" at bounding box center [645, 239] width 336 height 27
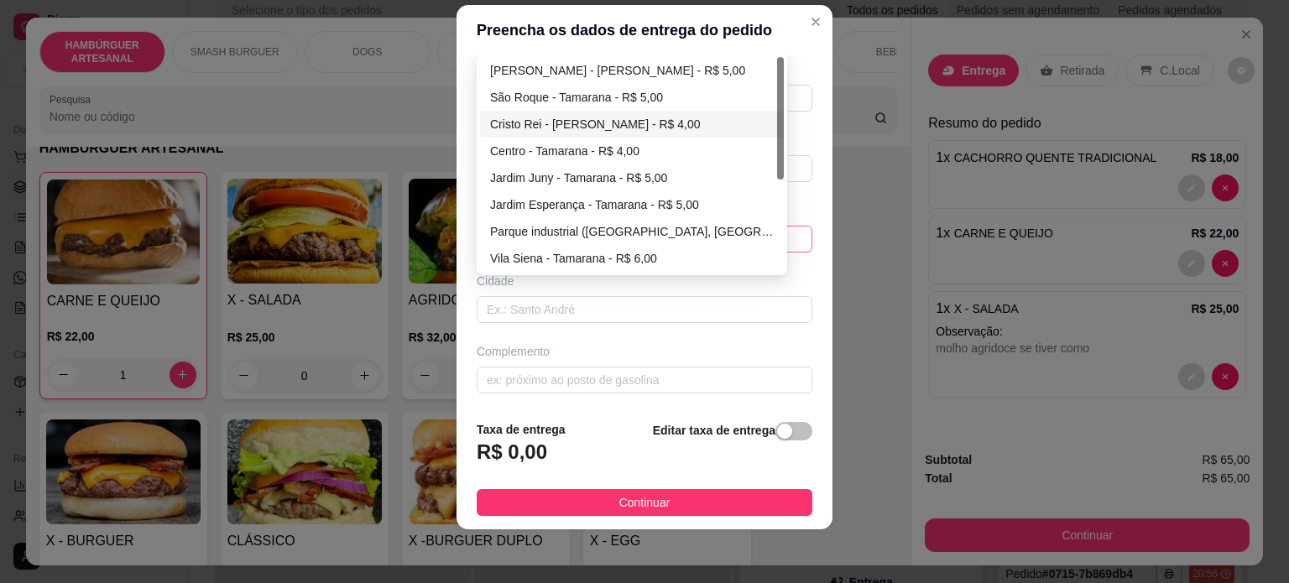
type input "Tania"
click at [567, 117] on div "Cristo Rei - [PERSON_NAME] - R$ 4,00" at bounding box center [632, 124] width 284 height 18
type input "Tamarana"
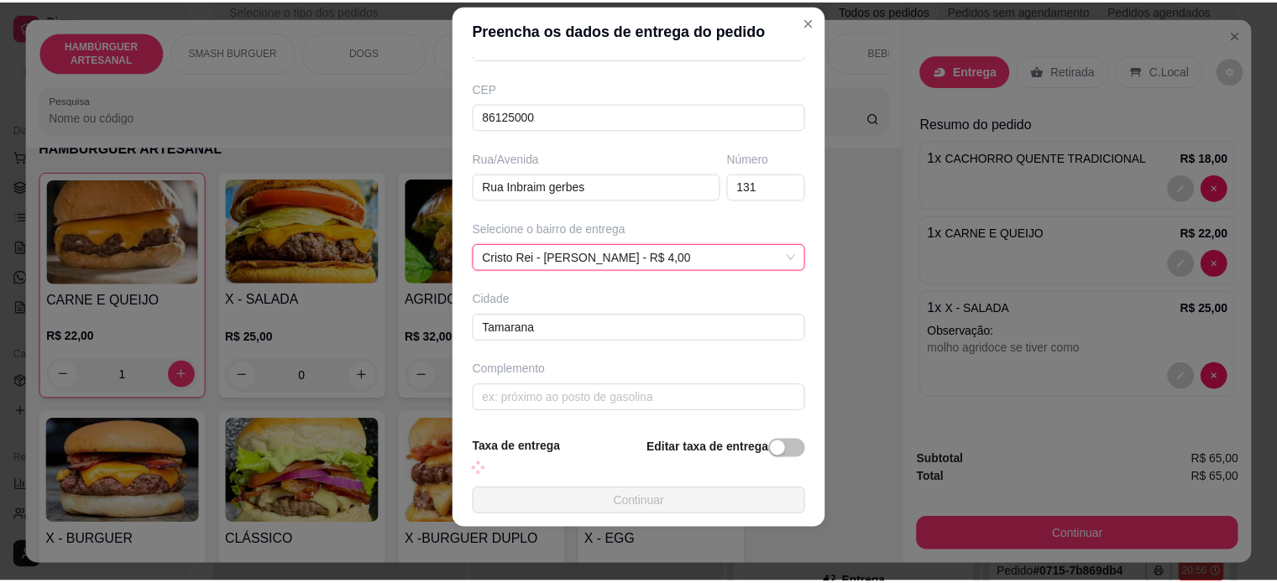
scroll to position [211, 0]
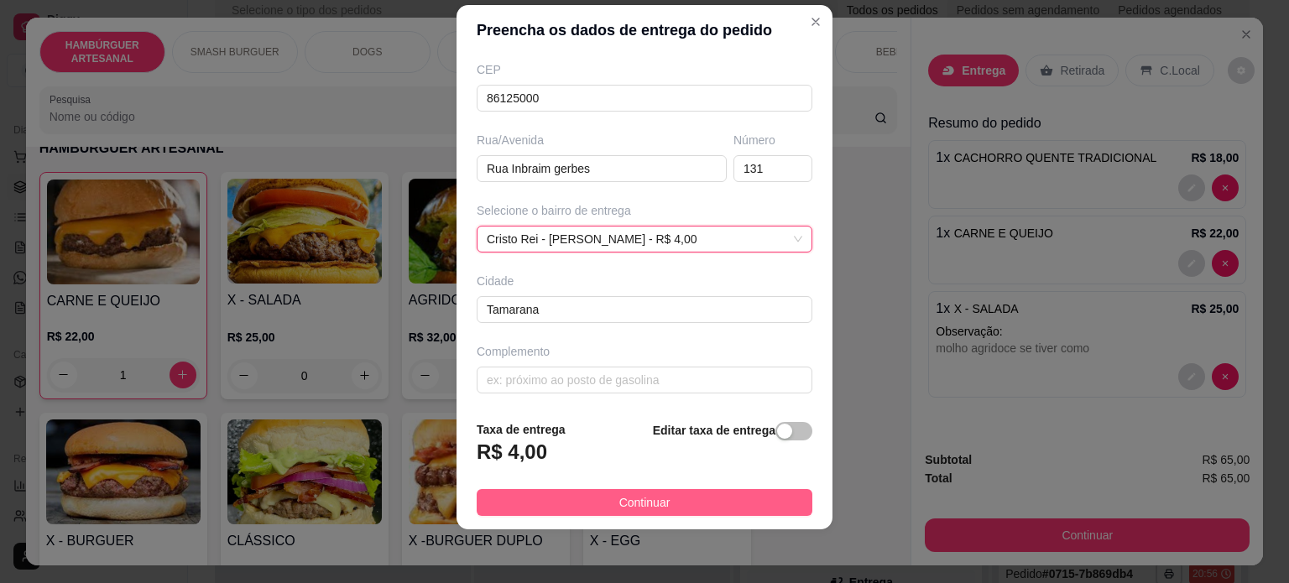
click at [714, 494] on button "Continuar" at bounding box center [645, 502] width 336 height 27
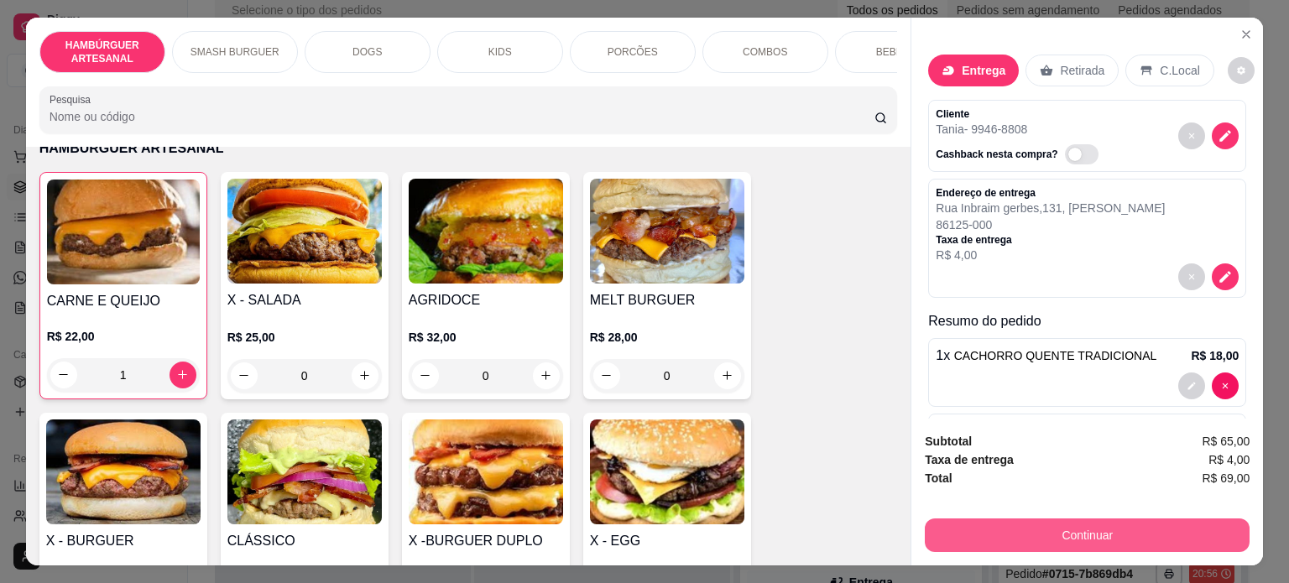
click at [1042, 527] on button "Continuar" at bounding box center [1087, 536] width 325 height 34
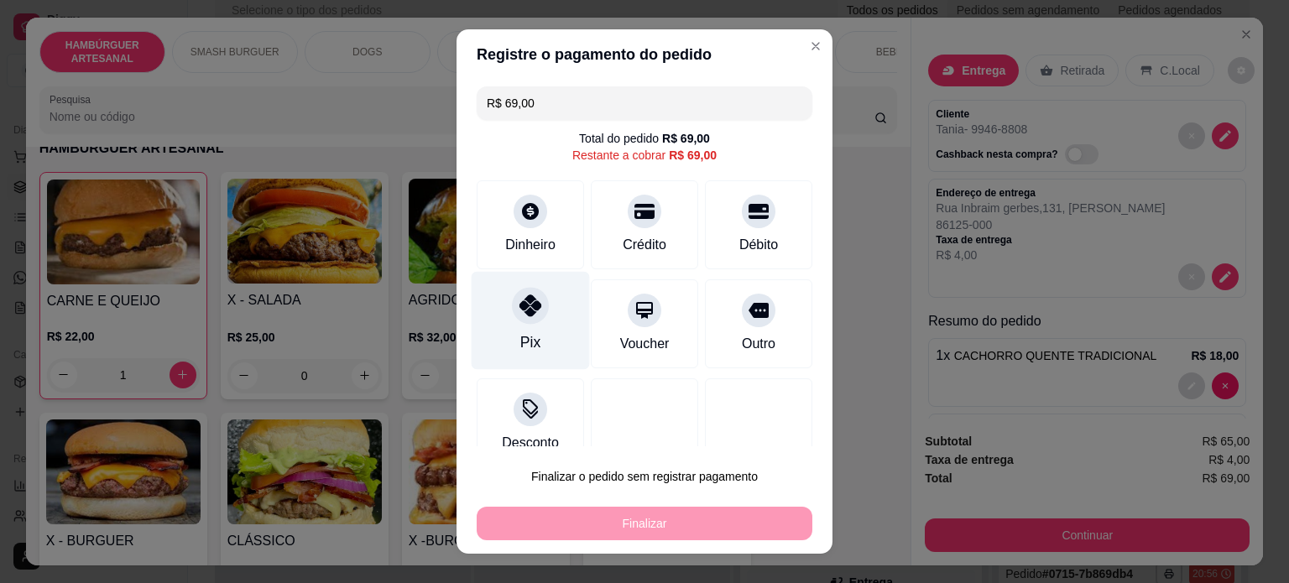
click at [539, 341] on div "Pix" at bounding box center [531, 320] width 118 height 98
type input "R$ 0,00"
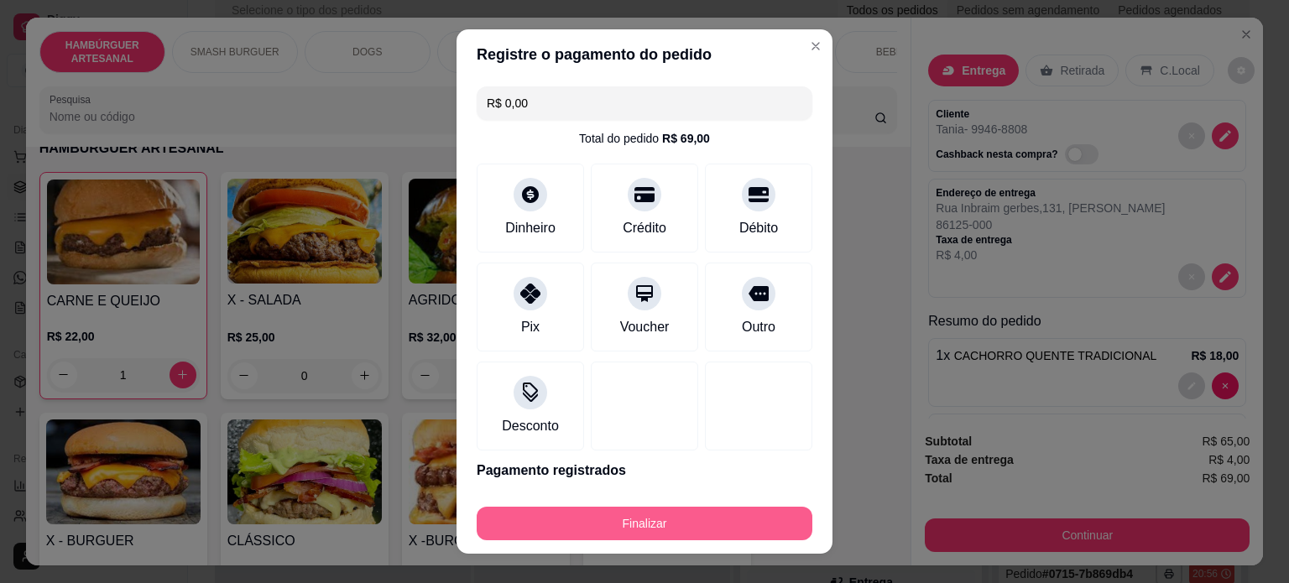
click at [584, 528] on button "Finalizar" at bounding box center [645, 524] width 336 height 34
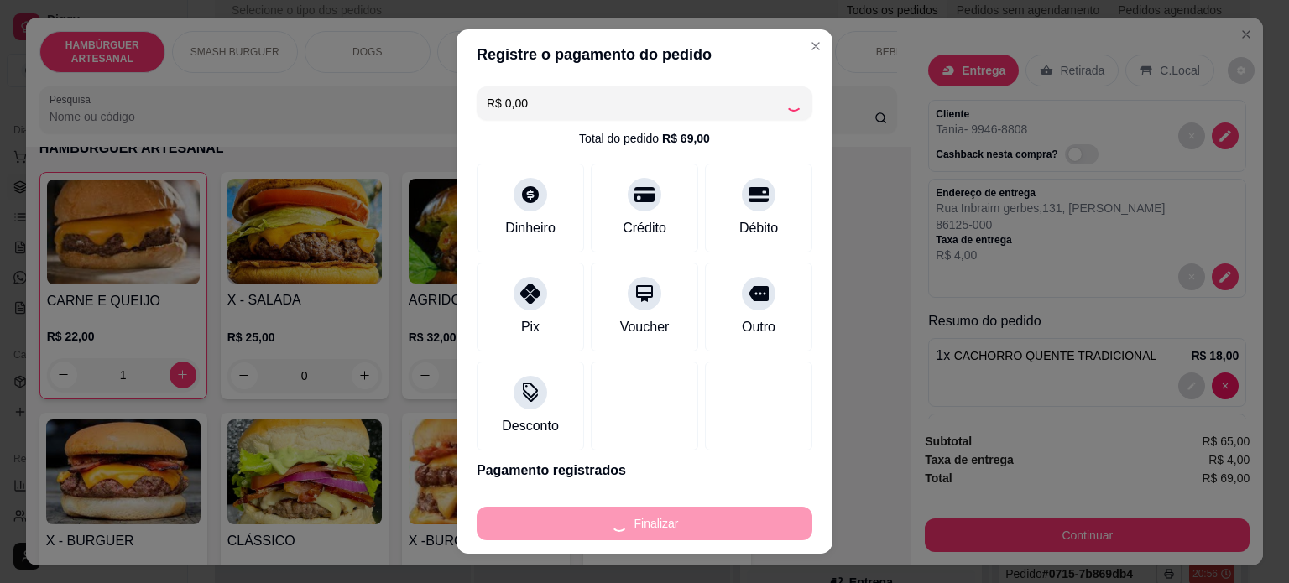
type input "0"
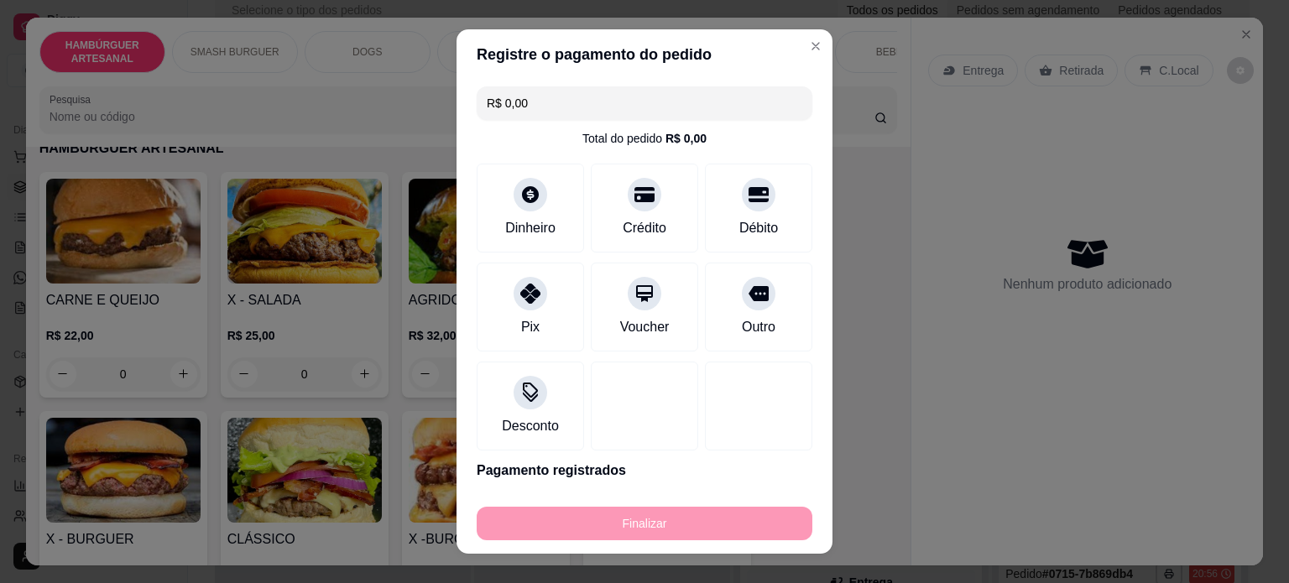
type input "-R$ 69,00"
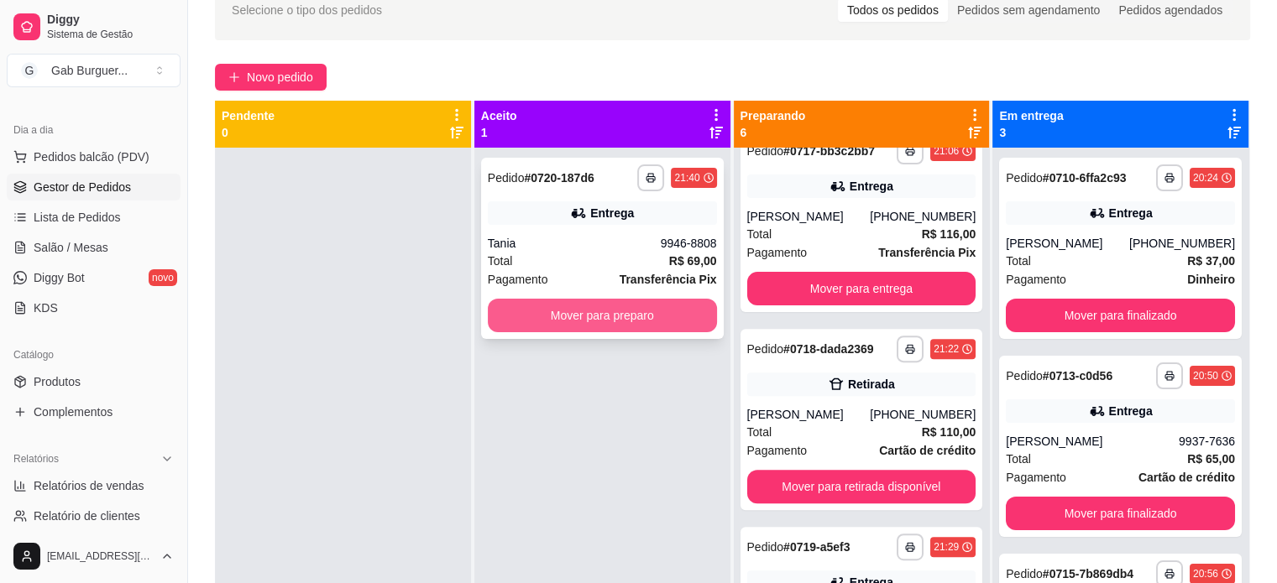
click at [579, 325] on button "Mover para preparo" at bounding box center [602, 316] width 229 height 34
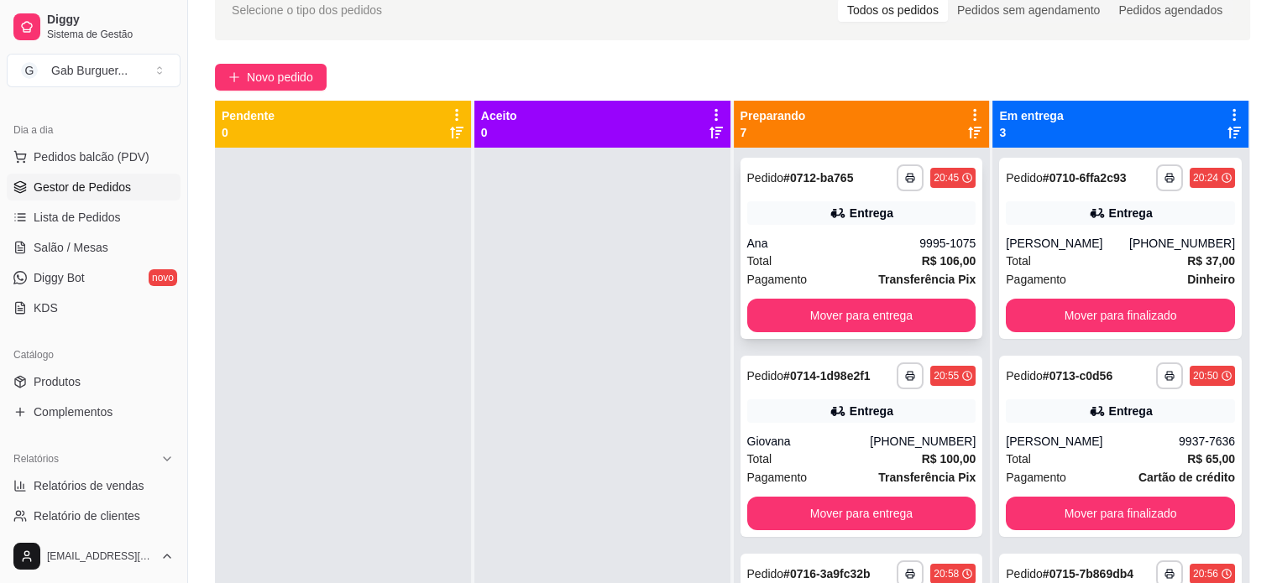
click at [768, 180] on span "Pedido" at bounding box center [765, 177] width 37 height 13
click at [785, 369] on strong "# 0714-1d98e2f1" at bounding box center [826, 375] width 87 height 13
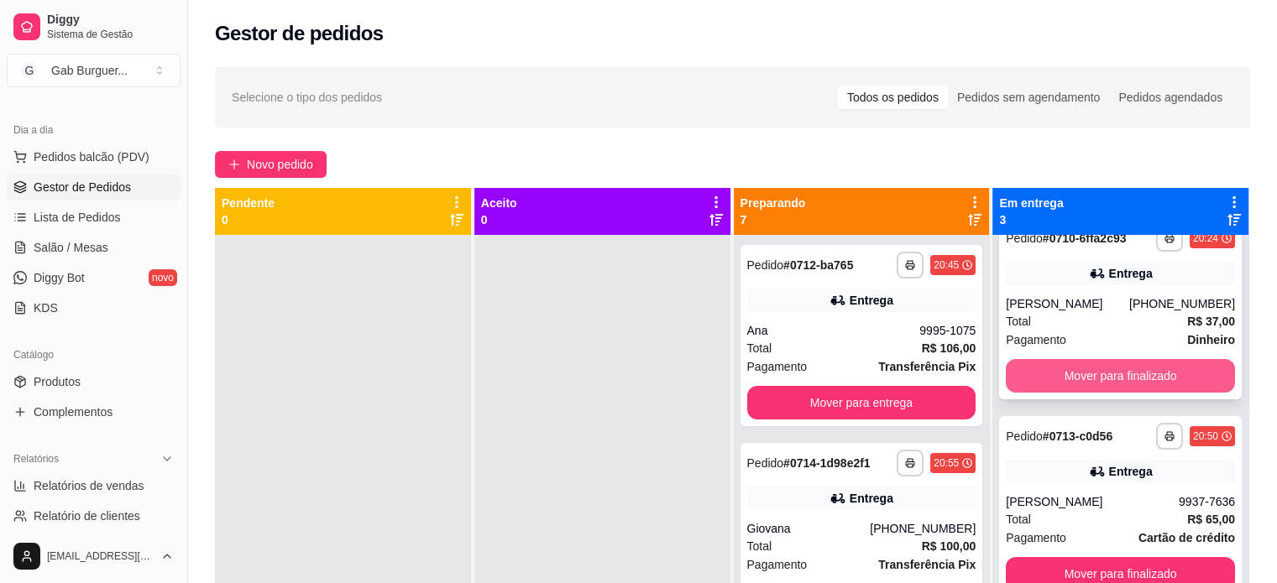
click at [1117, 382] on button "Mover para finalizado" at bounding box center [1120, 376] width 229 height 34
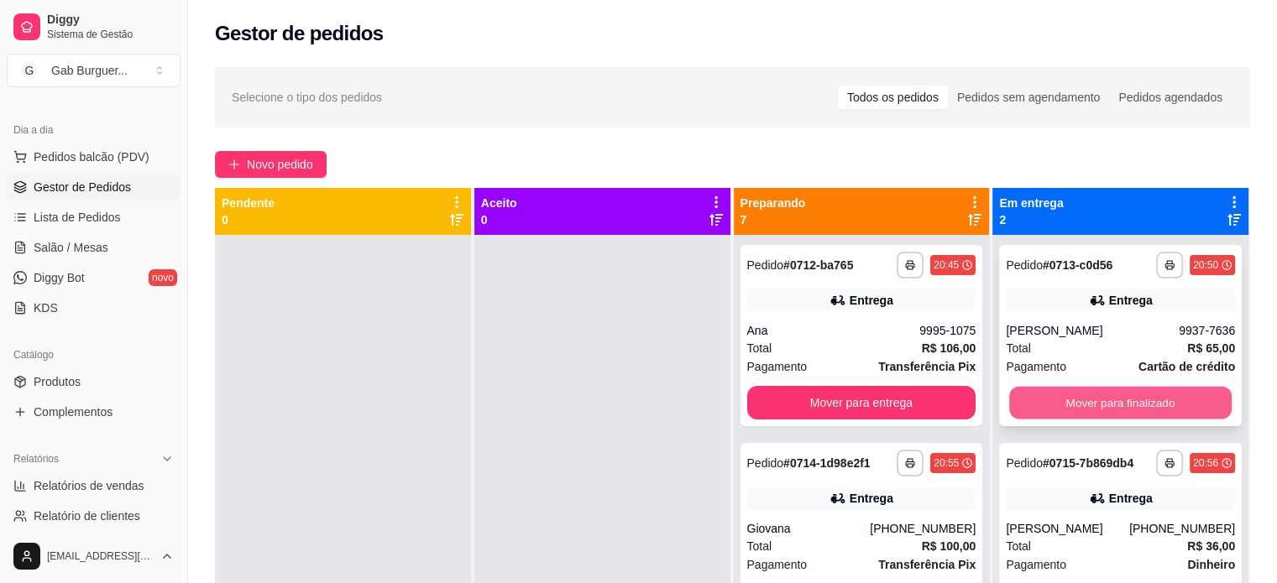
click at [1123, 414] on button "Mover para finalizado" at bounding box center [1120, 403] width 222 height 33
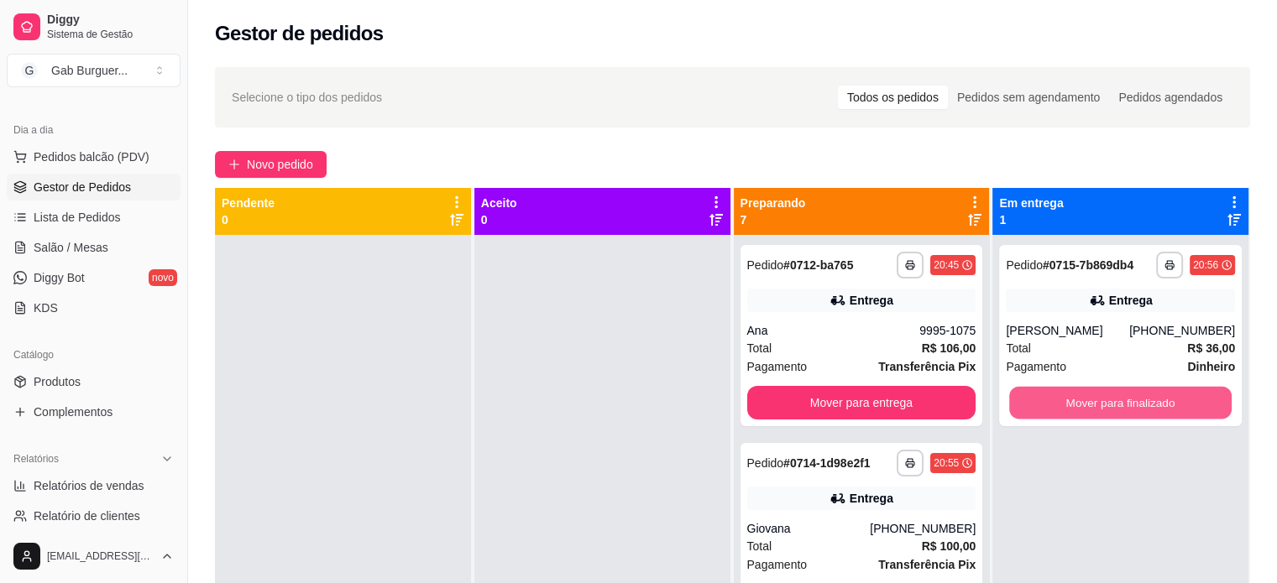
click at [1125, 405] on button "Mover para finalizado" at bounding box center [1120, 403] width 222 height 33
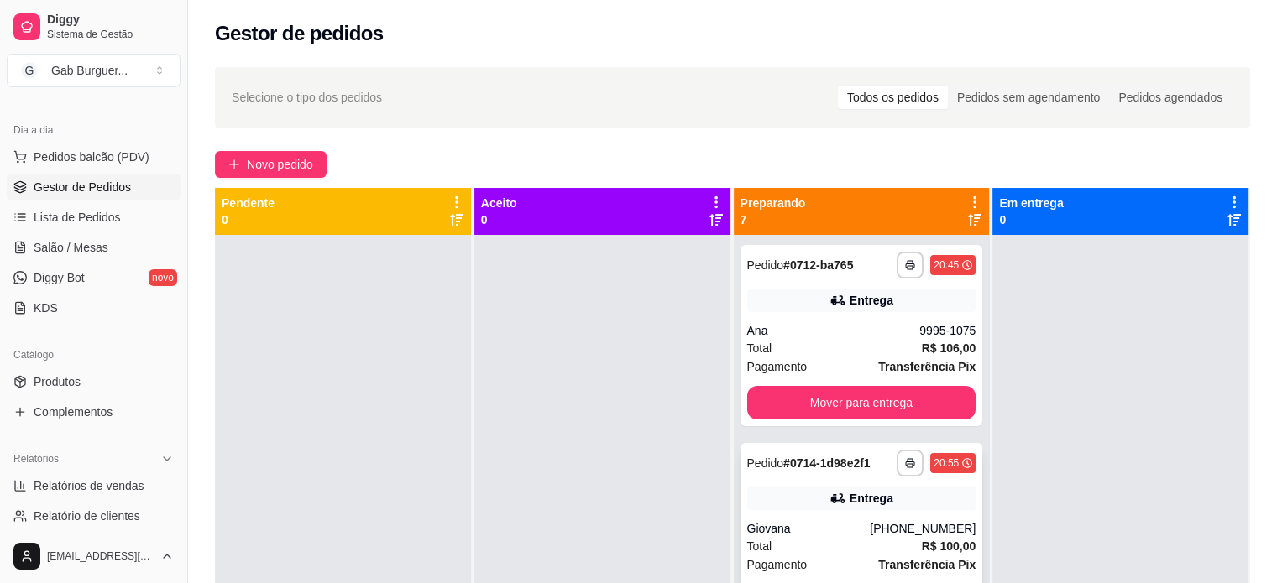
scroll to position [84, 0]
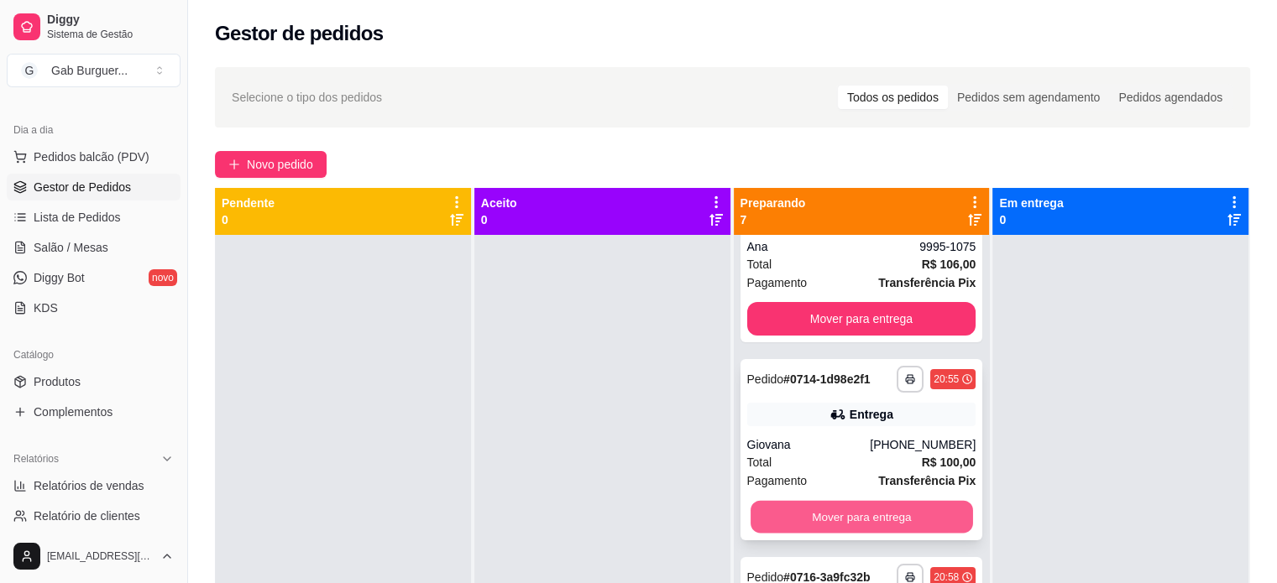
click at [876, 520] on button "Mover para entrega" at bounding box center [861, 517] width 222 height 33
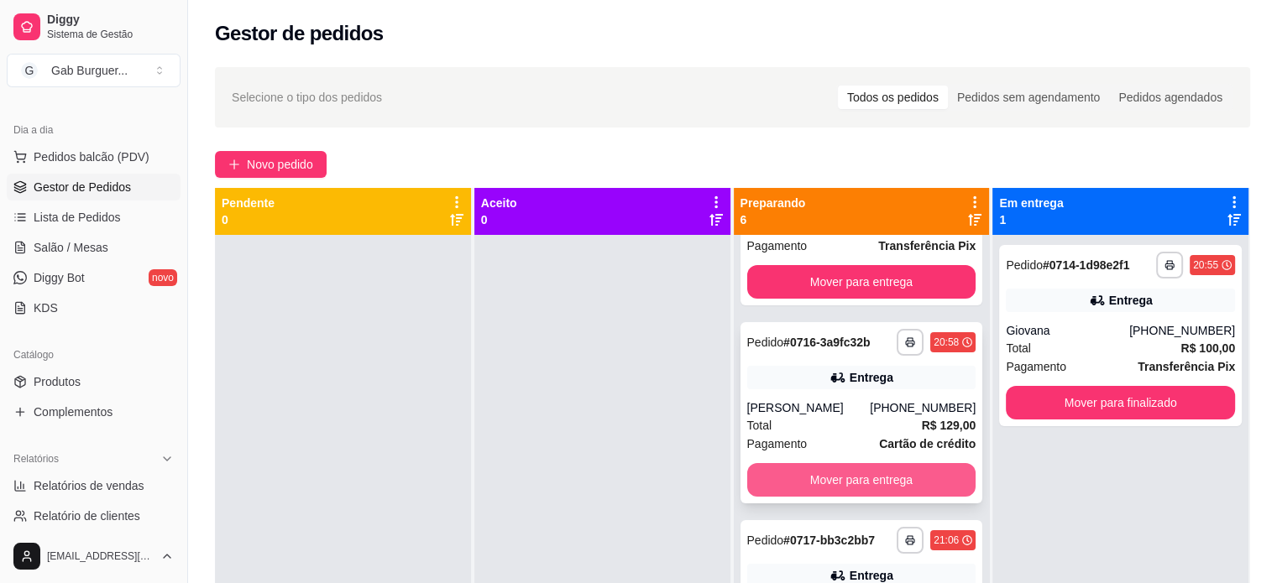
scroll to position [0, 0]
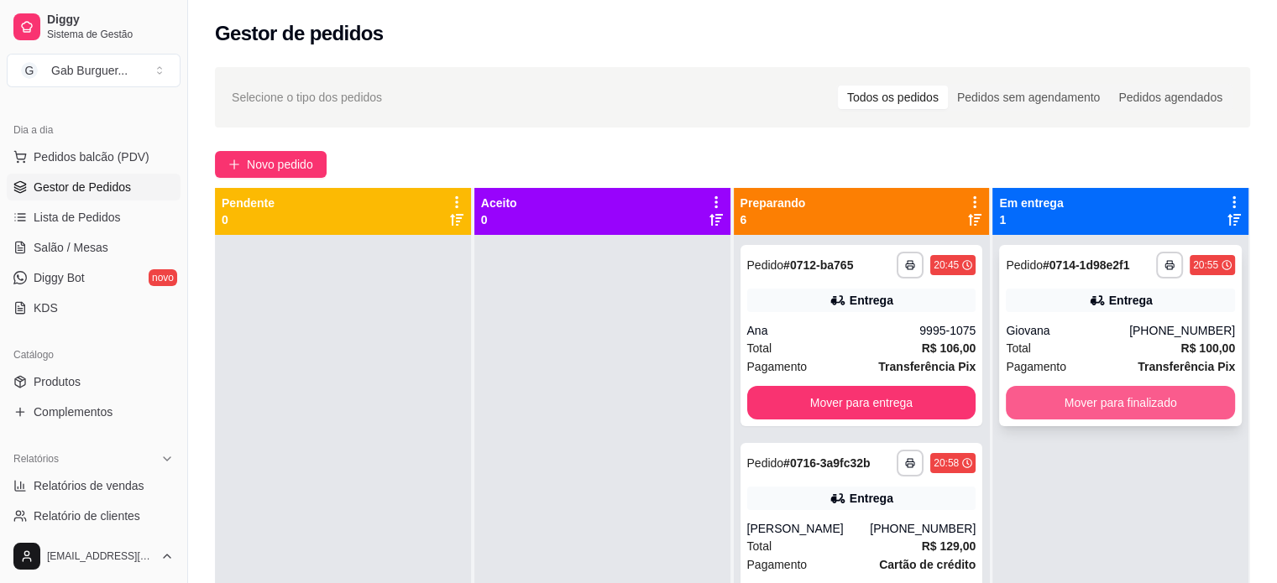
click at [1058, 397] on button "Mover para finalizado" at bounding box center [1120, 403] width 229 height 34
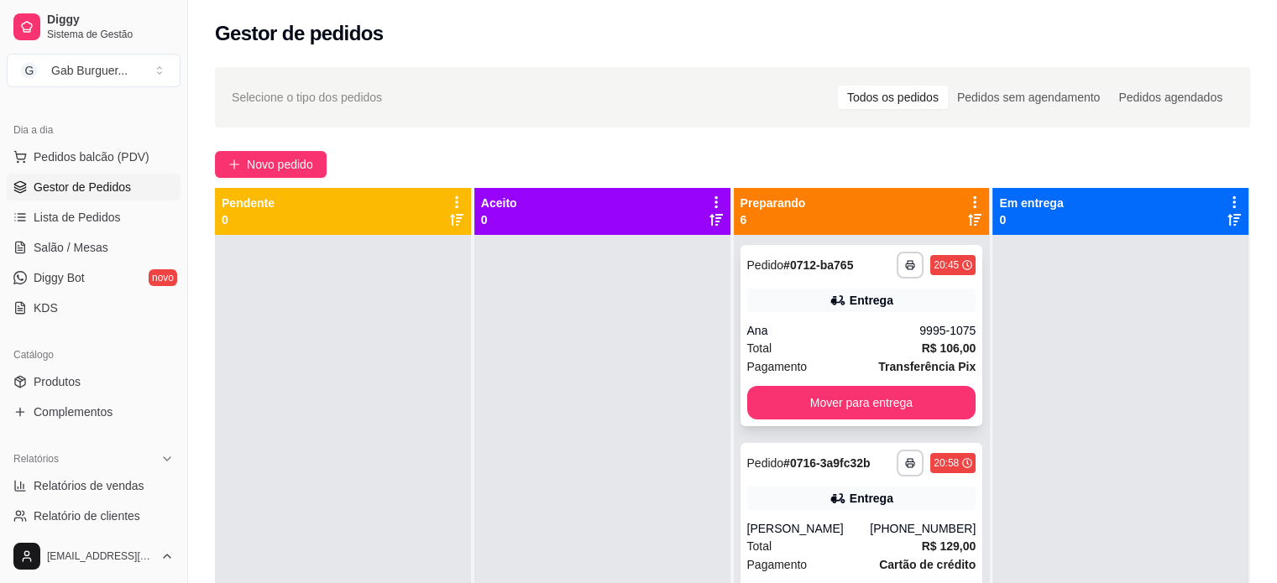
click at [766, 266] on span "Pedido" at bounding box center [765, 265] width 37 height 13
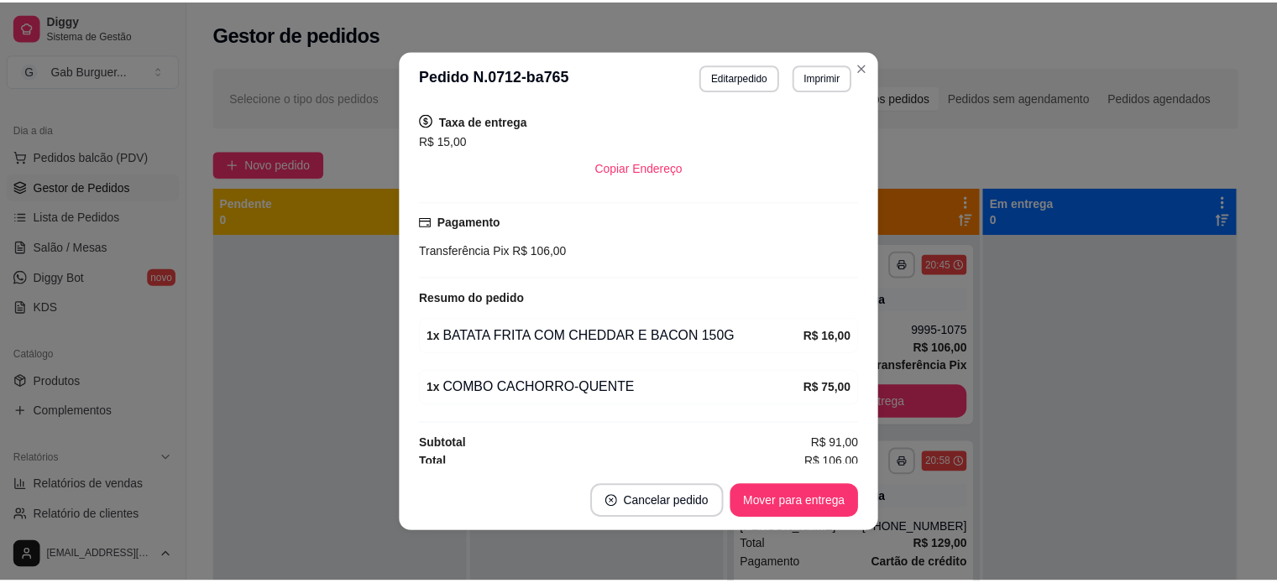
scroll to position [295, 0]
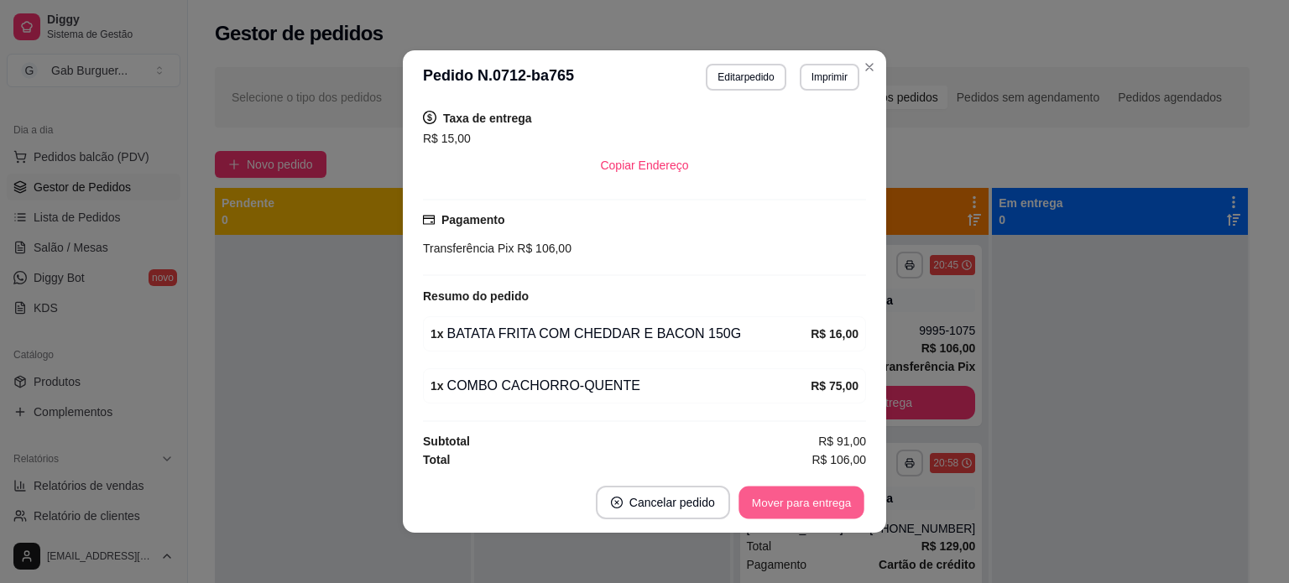
click at [773, 508] on button "Mover para entrega" at bounding box center [802, 503] width 126 height 33
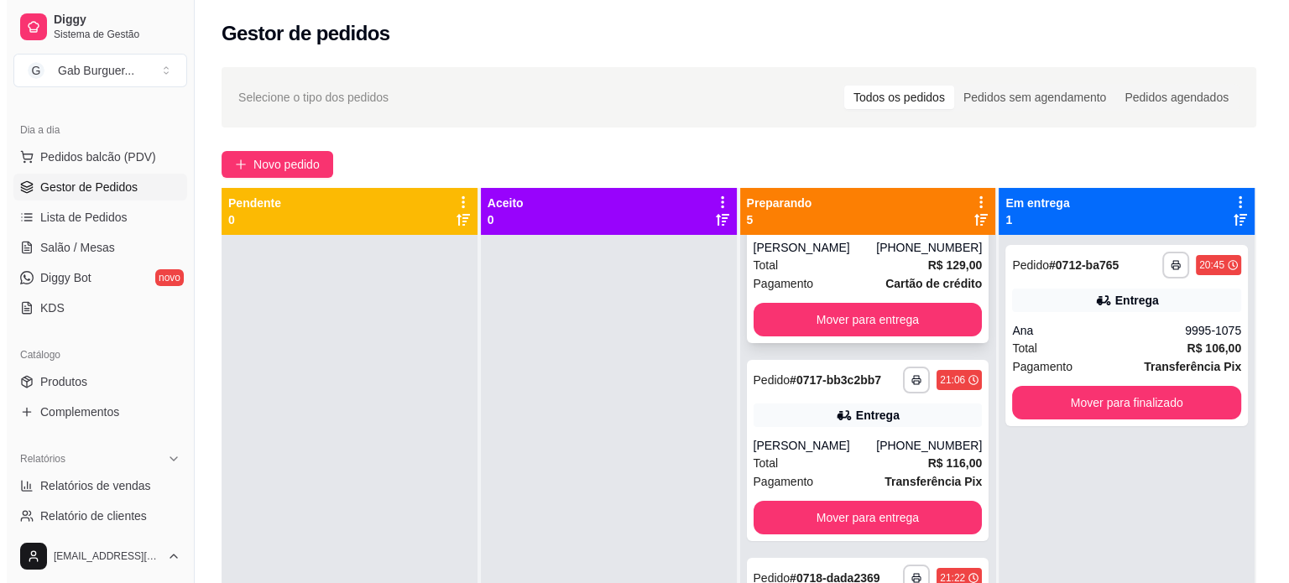
scroll to position [168, 0]
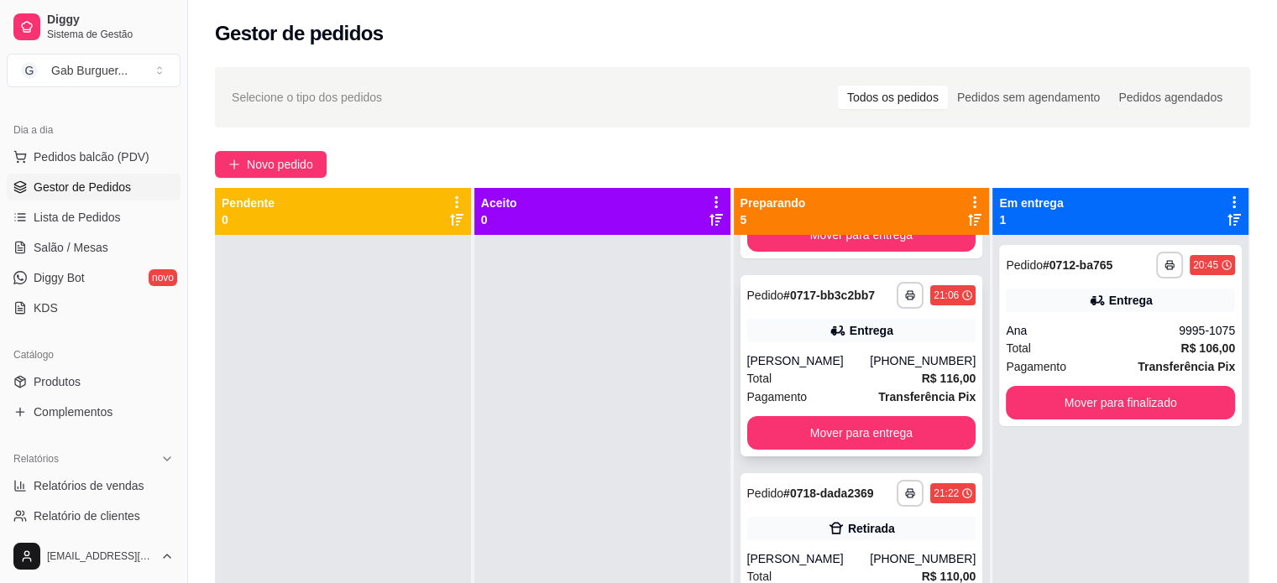
click at [783, 296] on strong "# 0717-bb3c2bb7" at bounding box center [828, 295] width 91 height 13
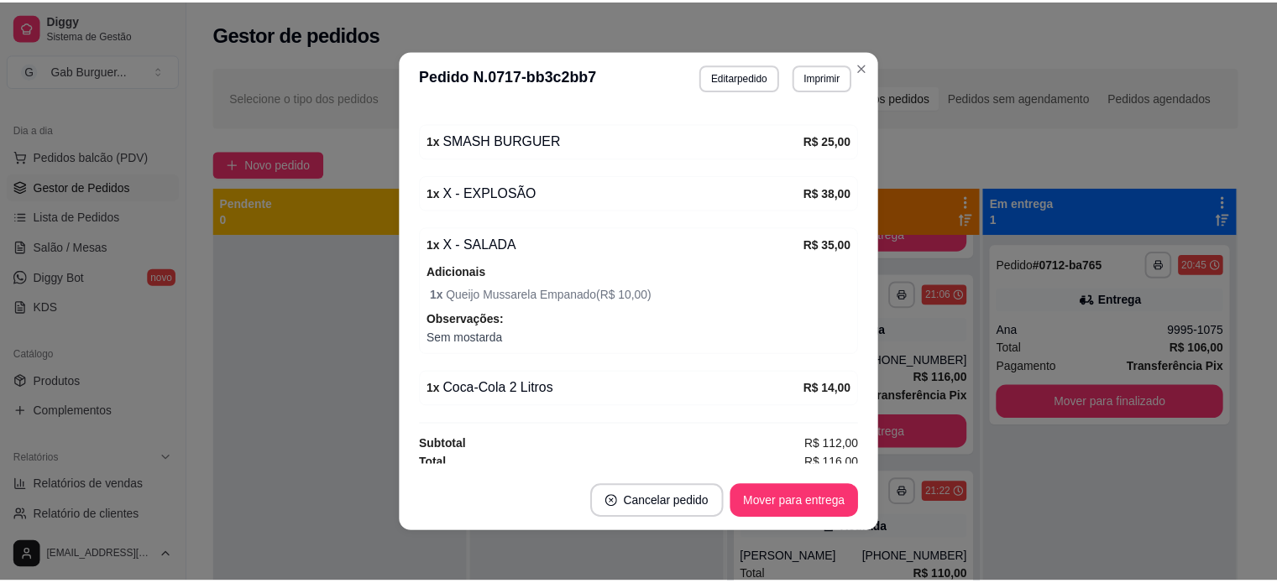
scroll to position [542, 0]
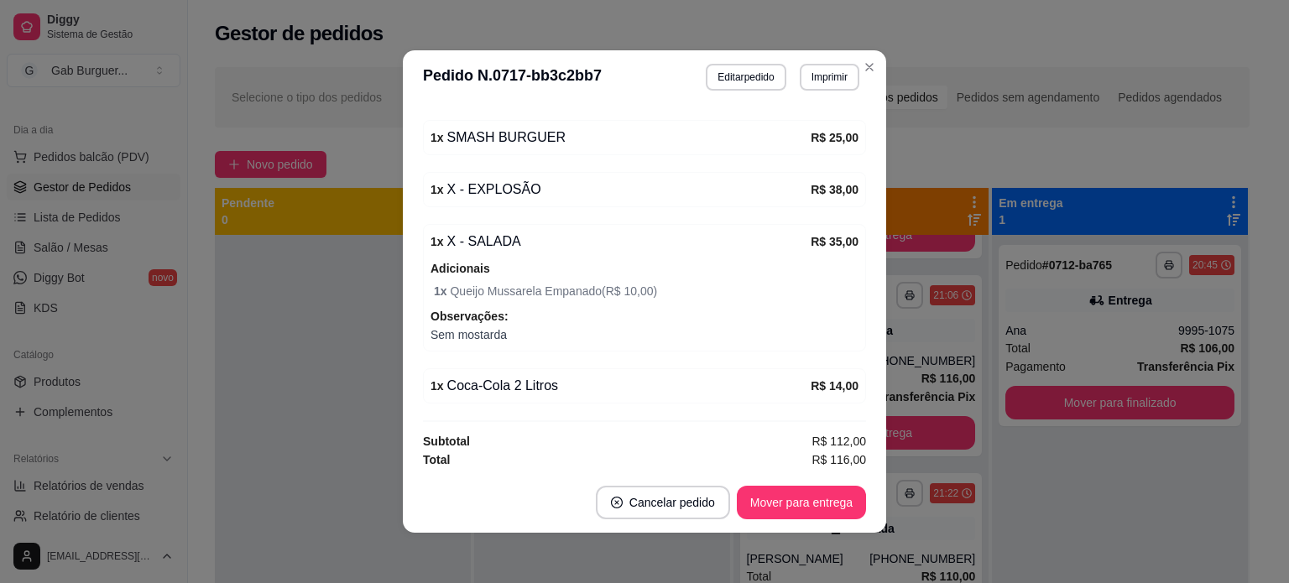
drag, startPoint x: 524, startPoint y: 379, endPoint x: 571, endPoint y: 392, distance: 48.9
click at [571, 392] on div "1 x Coca-Cola 2 Litros" at bounding box center [621, 386] width 380 height 20
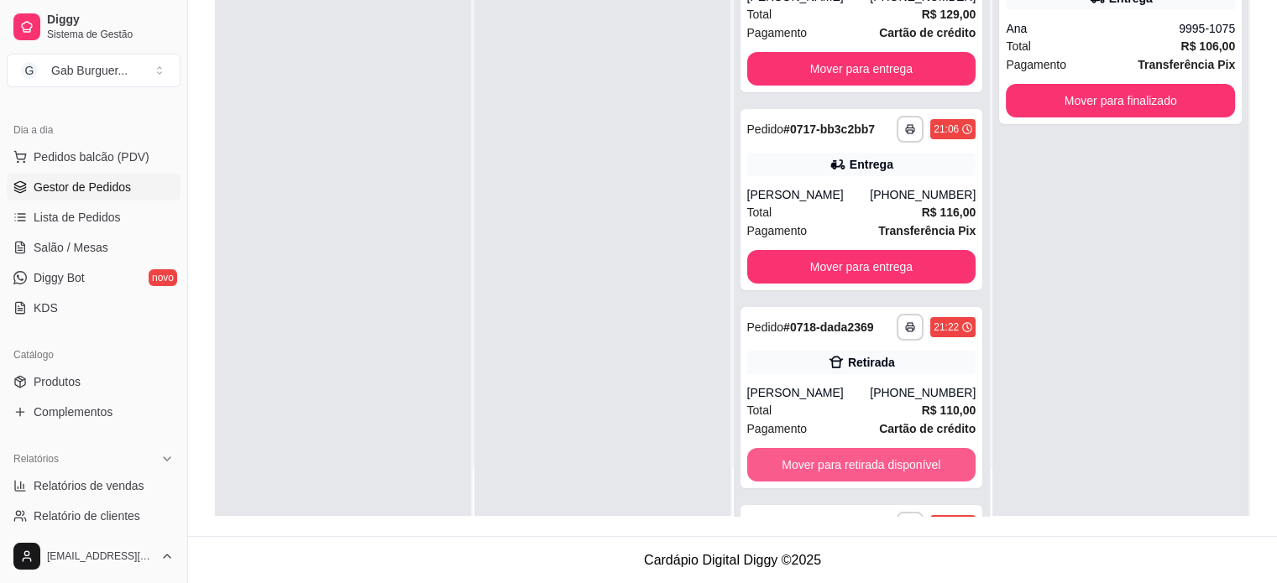
scroll to position [0, 0]
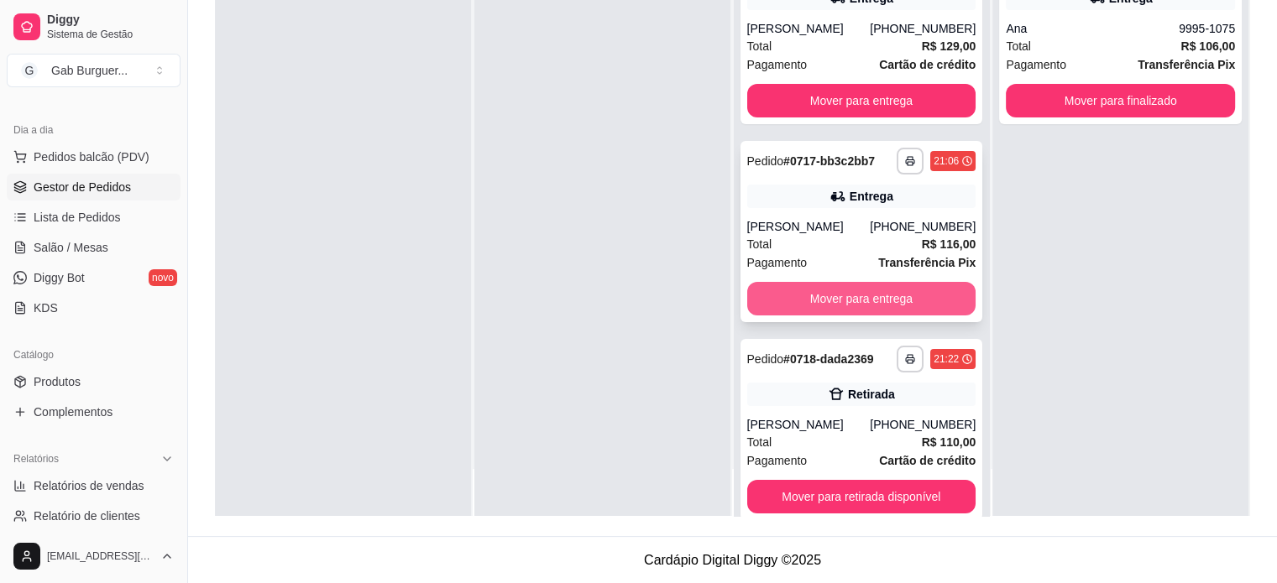
click at [846, 308] on button "Mover para entrega" at bounding box center [861, 299] width 229 height 34
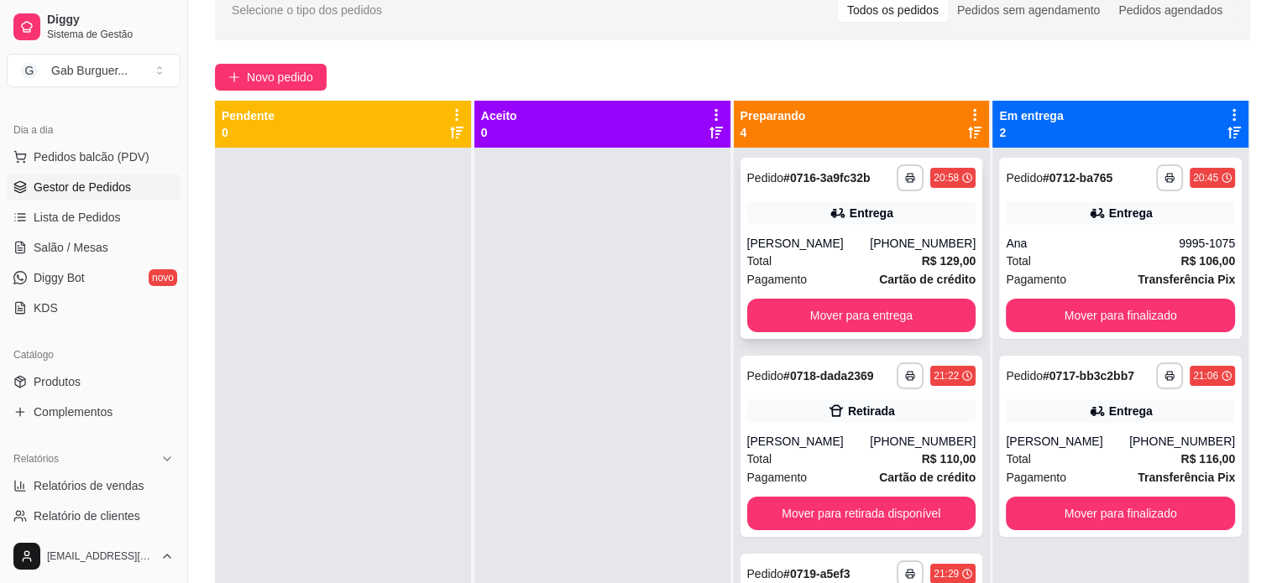
click at [933, 175] on div "20:58" at bounding box center [945, 177] width 25 height 13
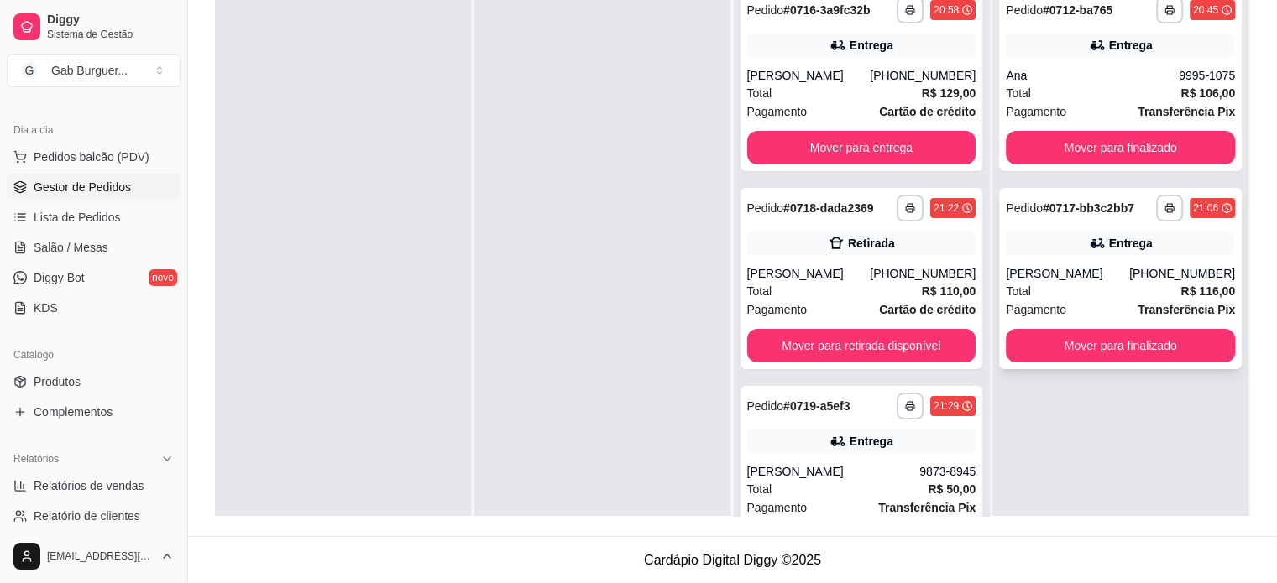
click at [1108, 313] on div "Pagamento Transferência Pix" at bounding box center [1120, 309] width 229 height 18
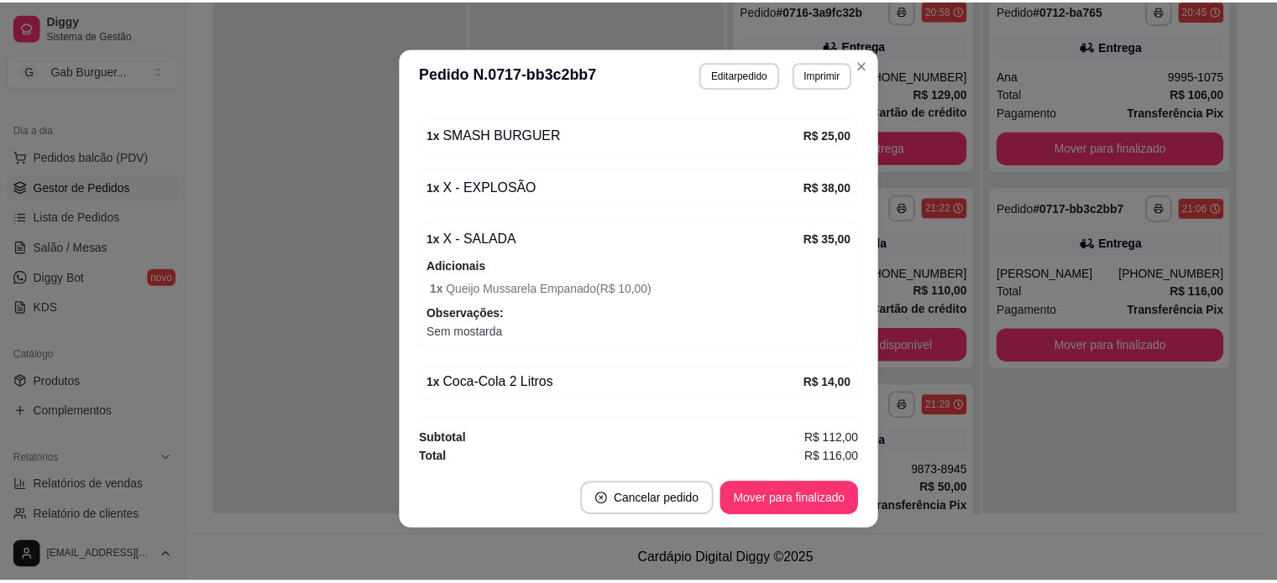
scroll to position [3, 0]
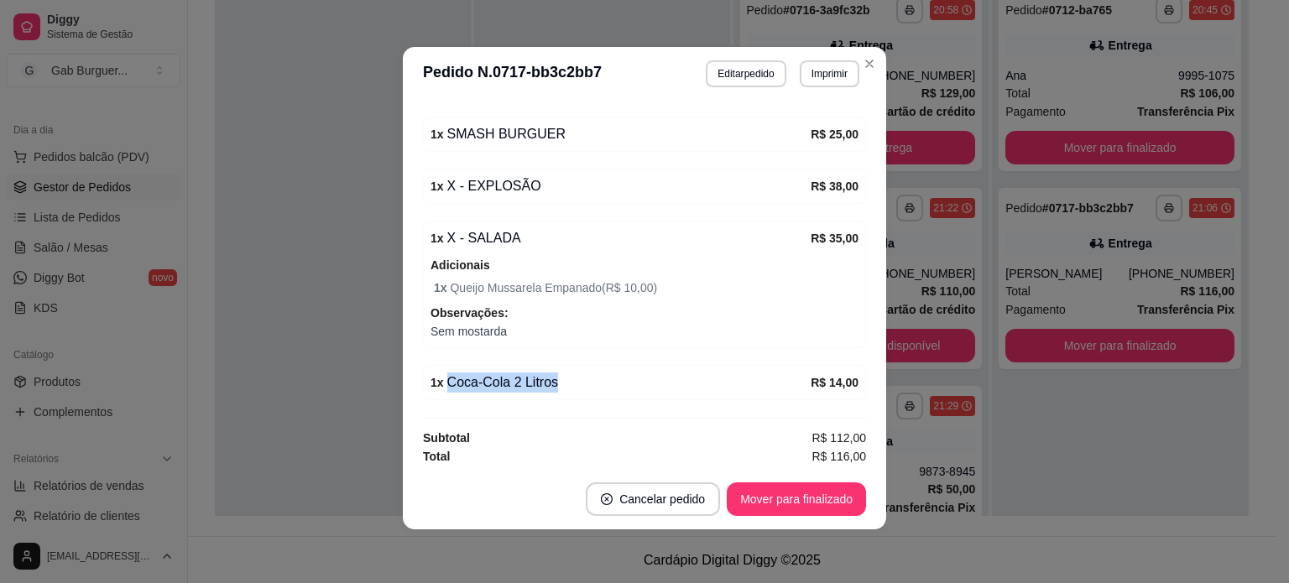
drag, startPoint x: 581, startPoint y: 379, endPoint x: 606, endPoint y: 390, distance: 27.8
click at [606, 390] on div "1 x Coca-Cola 2 Litros R$ 14,00" at bounding box center [644, 382] width 443 height 35
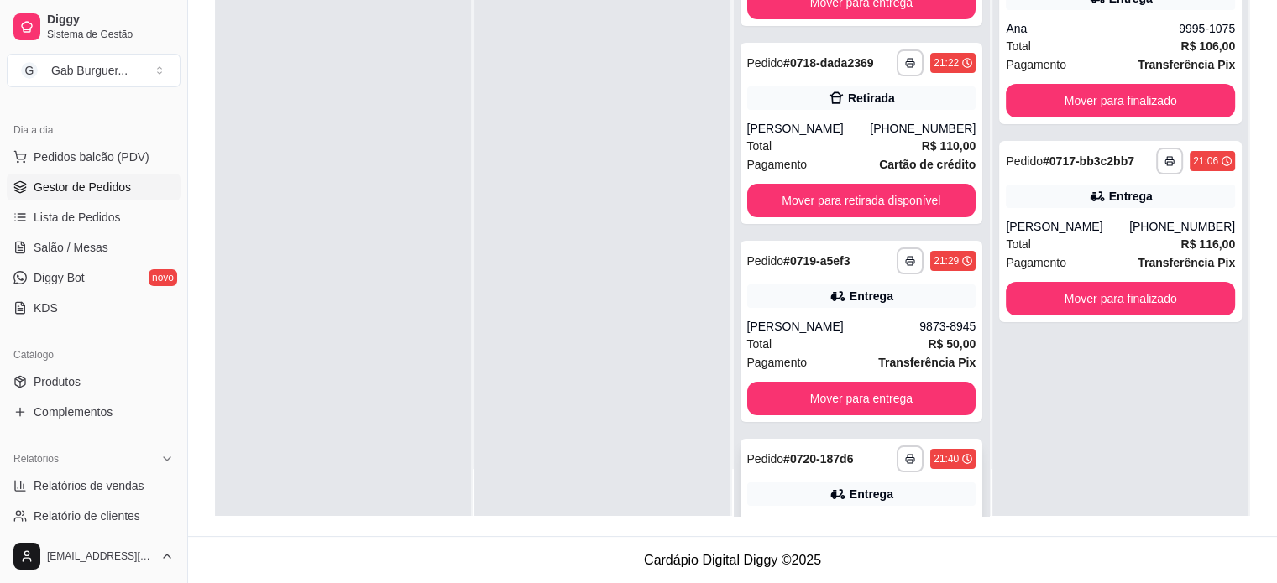
scroll to position [0, 0]
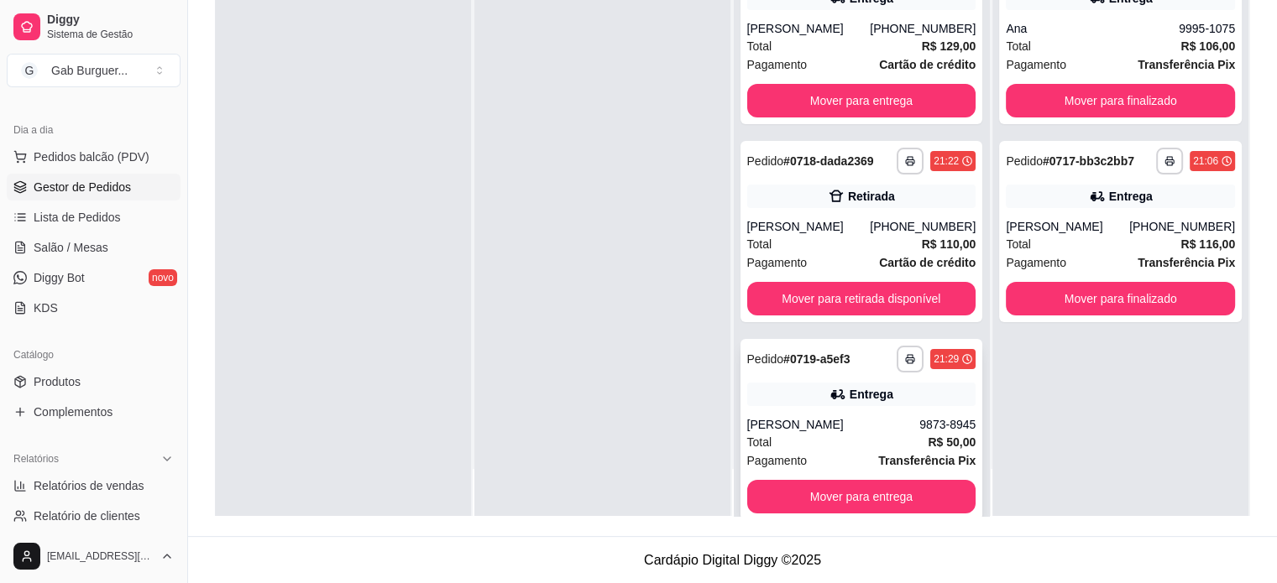
click at [933, 358] on div "21:29" at bounding box center [945, 359] width 25 height 13
click at [934, 153] on div "21:22" at bounding box center [952, 161] width 45 height 20
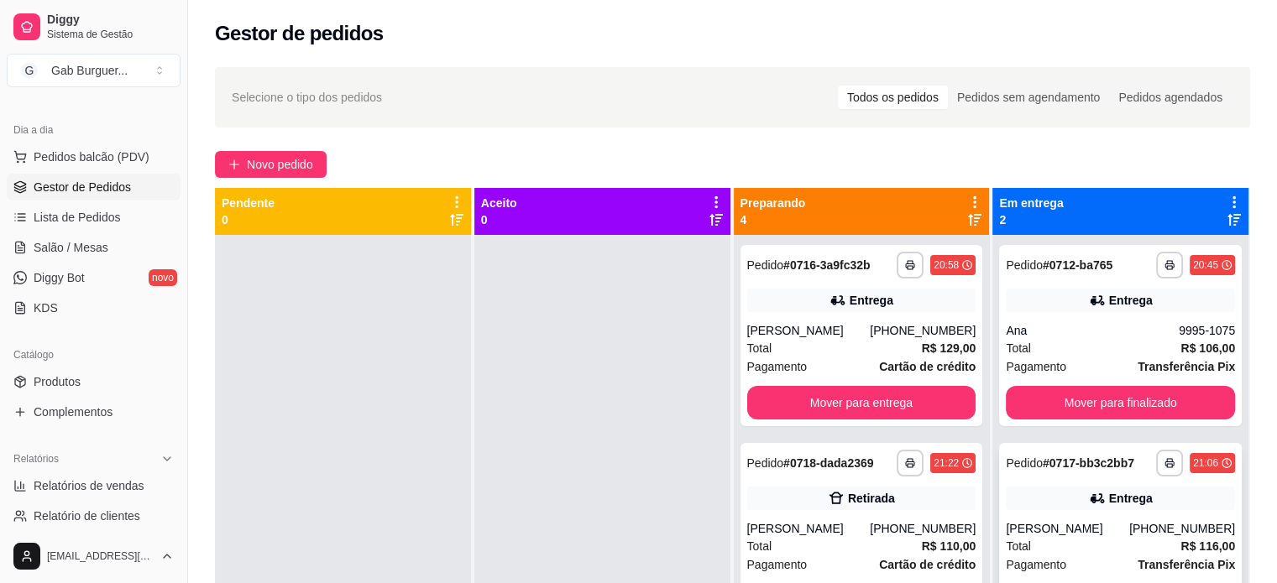
drag, startPoint x: 1026, startPoint y: 450, endPoint x: 1013, endPoint y: 472, distance: 25.2
click at [1013, 472] on div "**********" at bounding box center [1120, 463] width 229 height 27
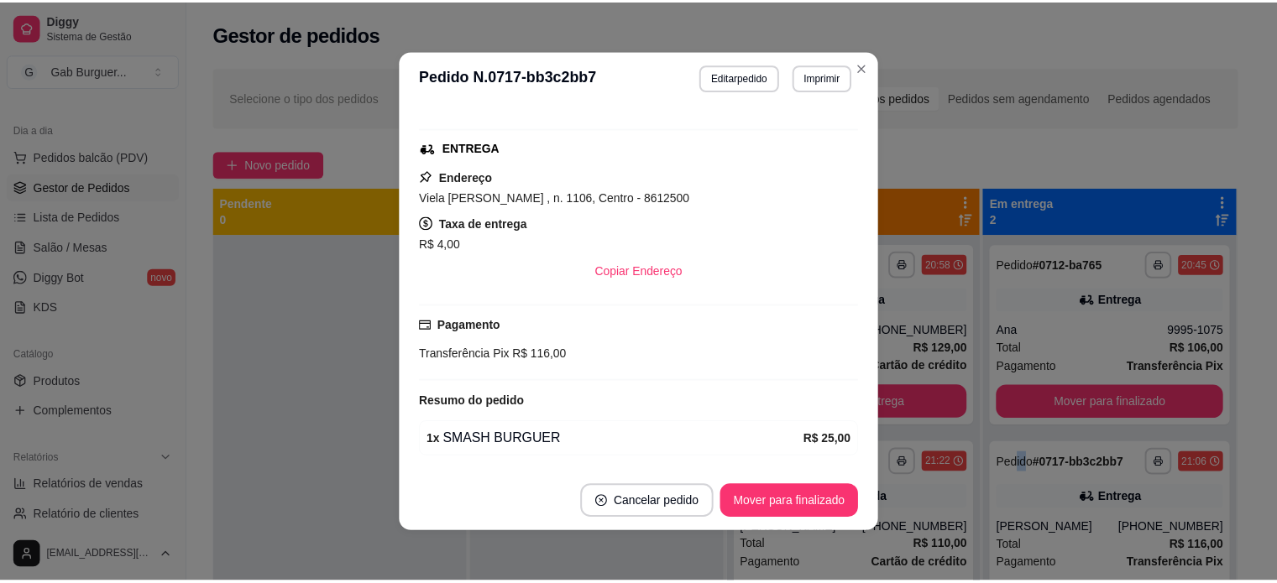
scroll to position [252, 0]
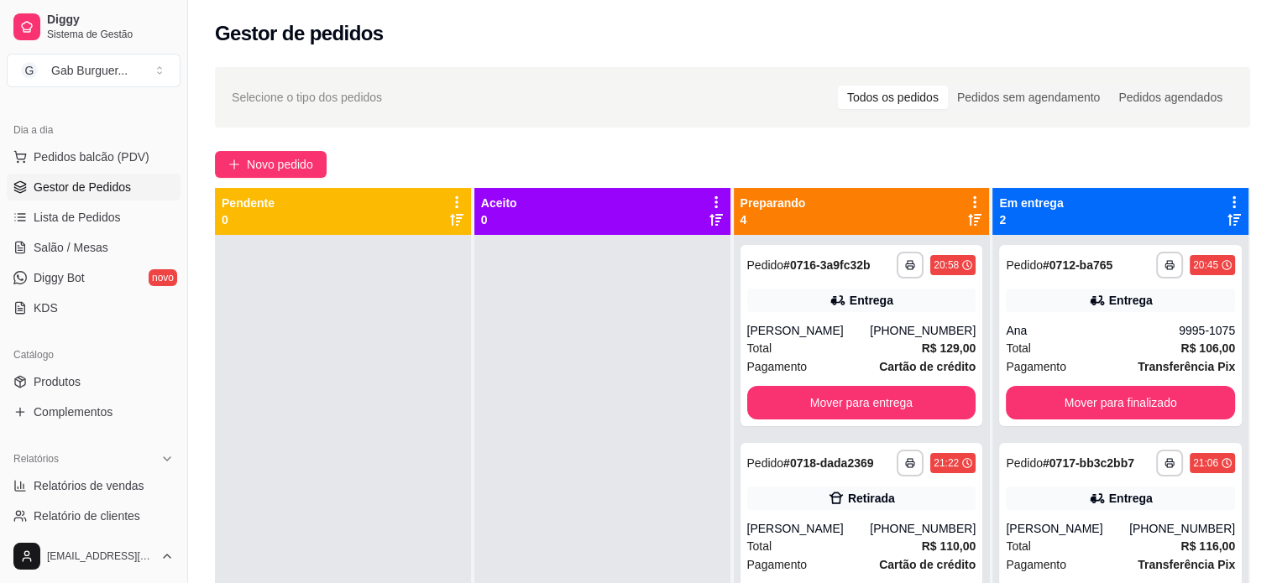
click at [618, 489] on div at bounding box center [602, 526] width 256 height 583
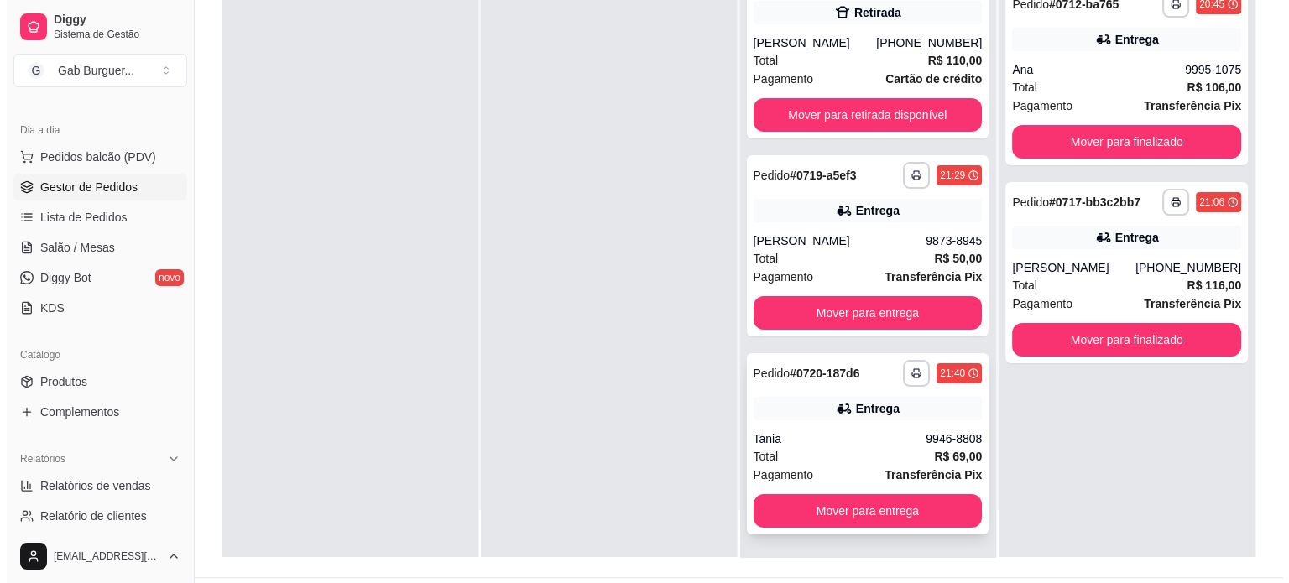
scroll to position [255, 0]
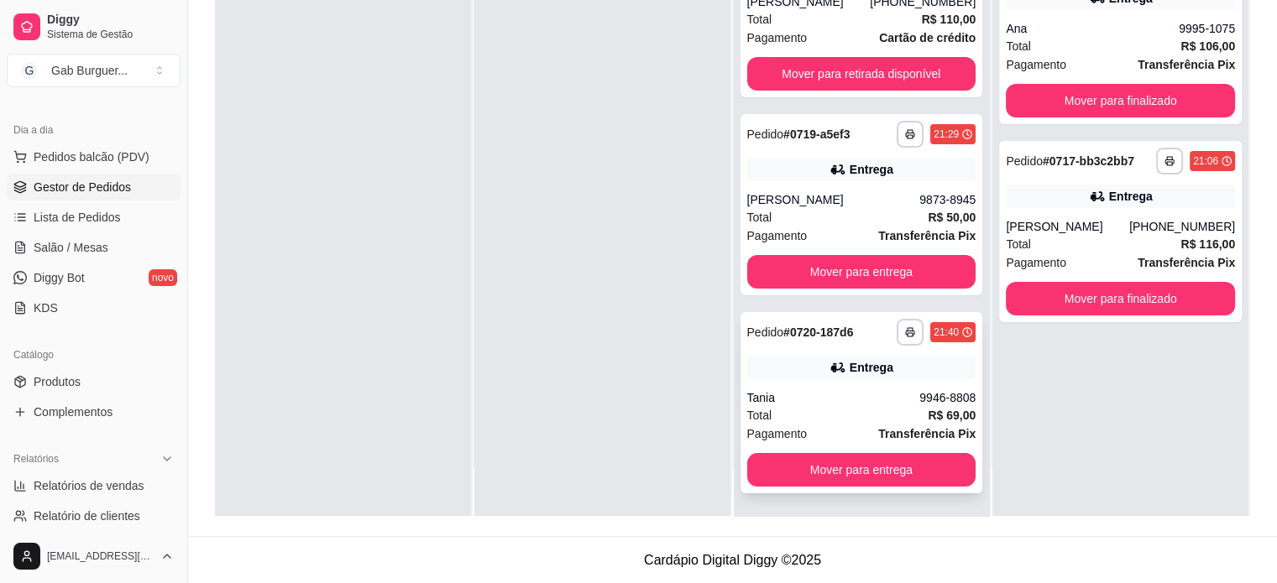
click at [878, 427] on strong "Transferência Pix" at bounding box center [926, 433] width 97 height 13
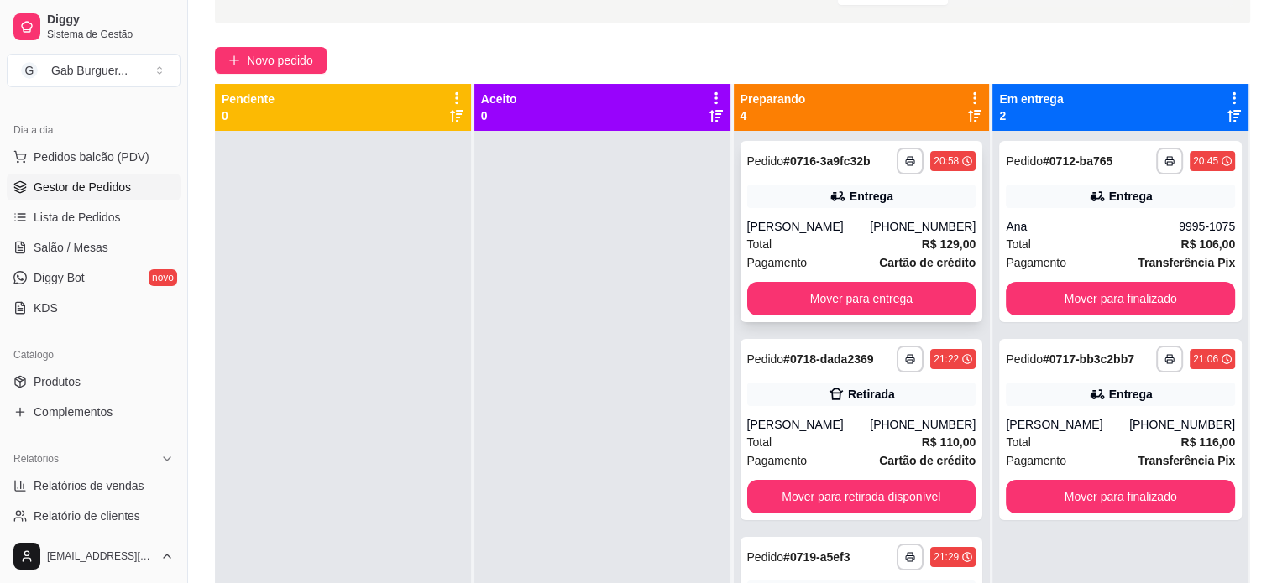
scroll to position [87, 0]
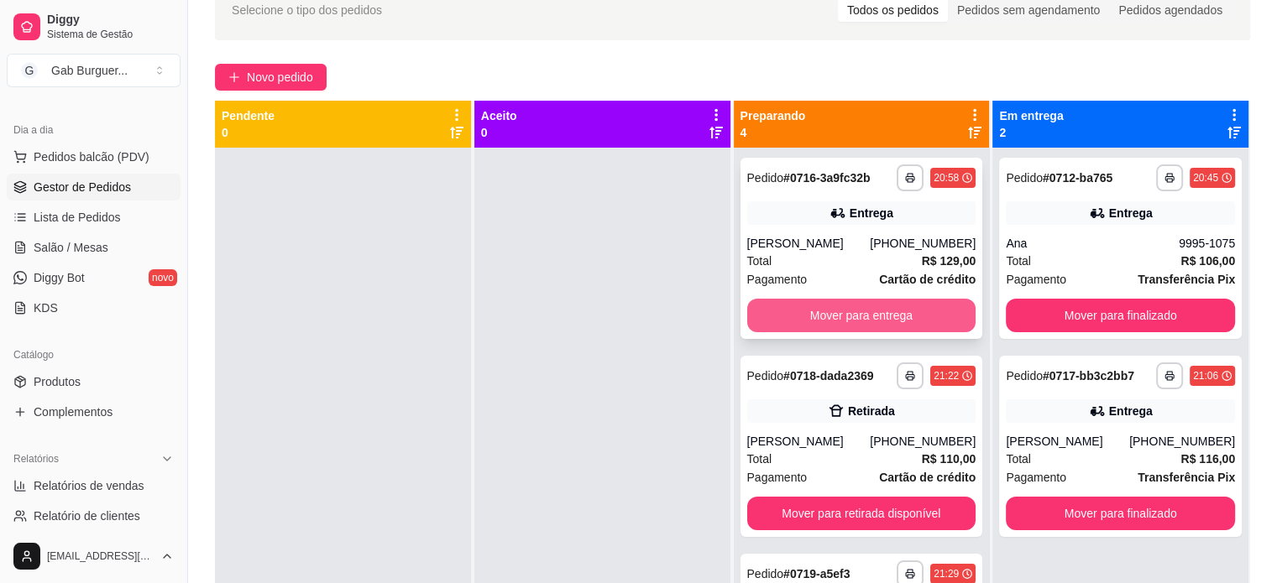
click at [817, 315] on button "Mover para entrega" at bounding box center [861, 316] width 229 height 34
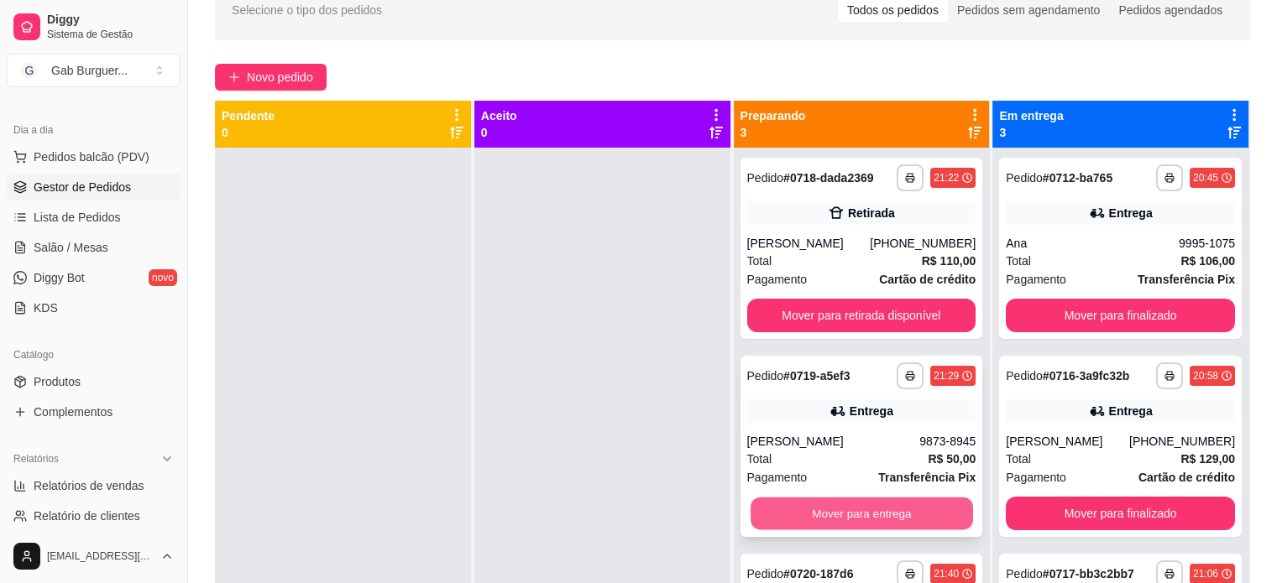
click at [811, 519] on button "Mover para entrega" at bounding box center [861, 514] width 222 height 33
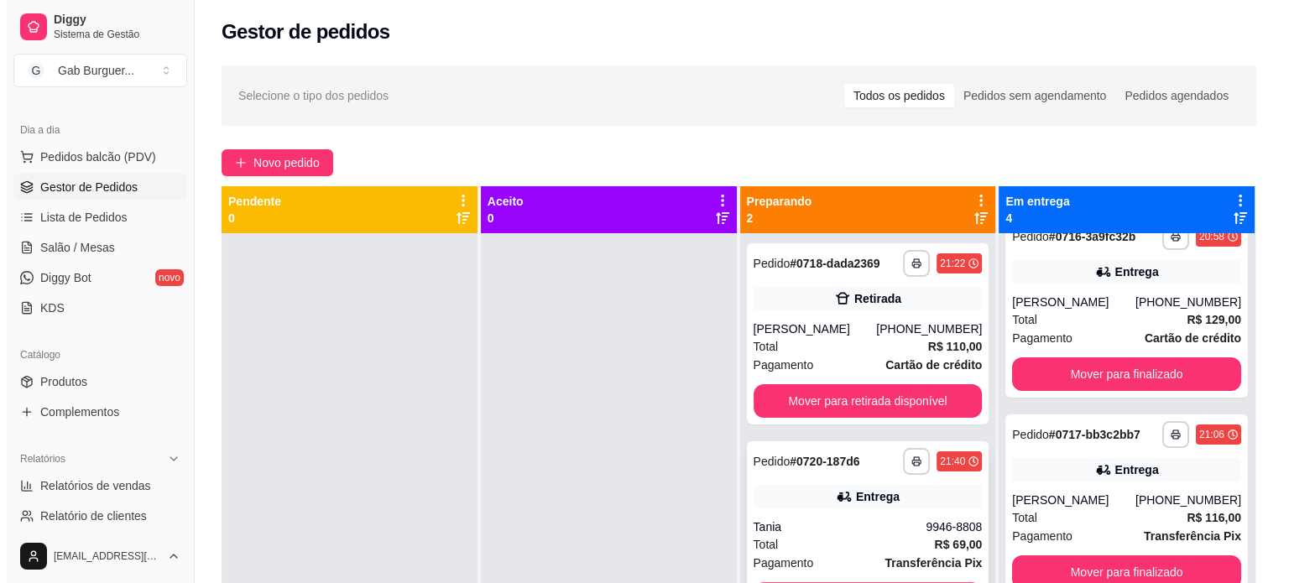
scroll to position [0, 0]
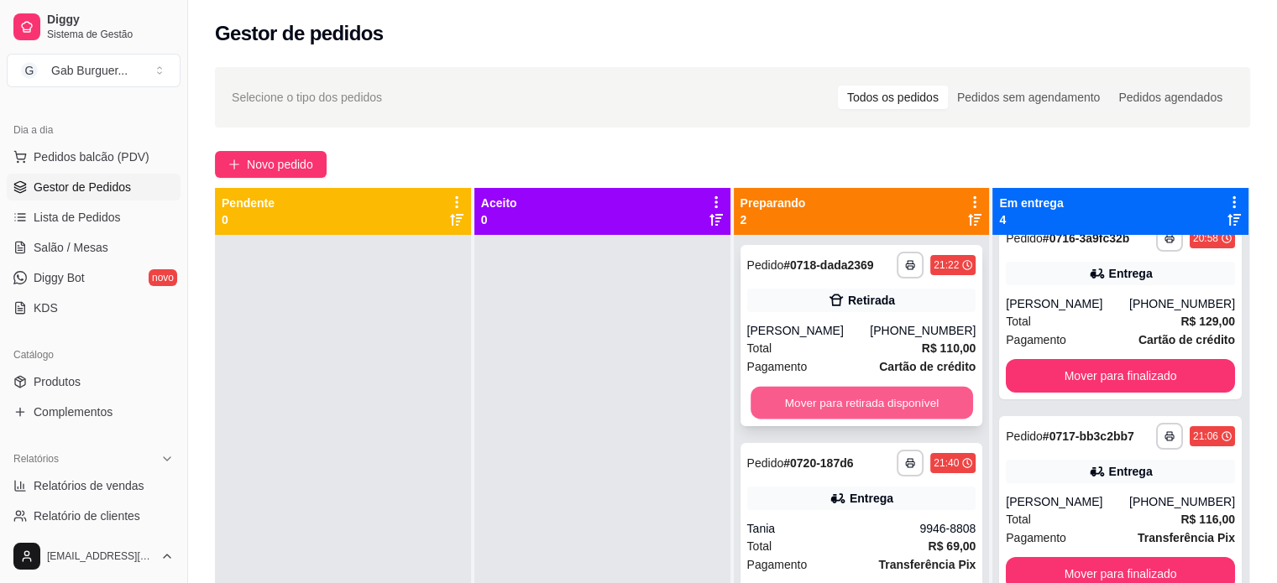
click at [855, 402] on button "Mover para retirada disponível" at bounding box center [861, 403] width 222 height 33
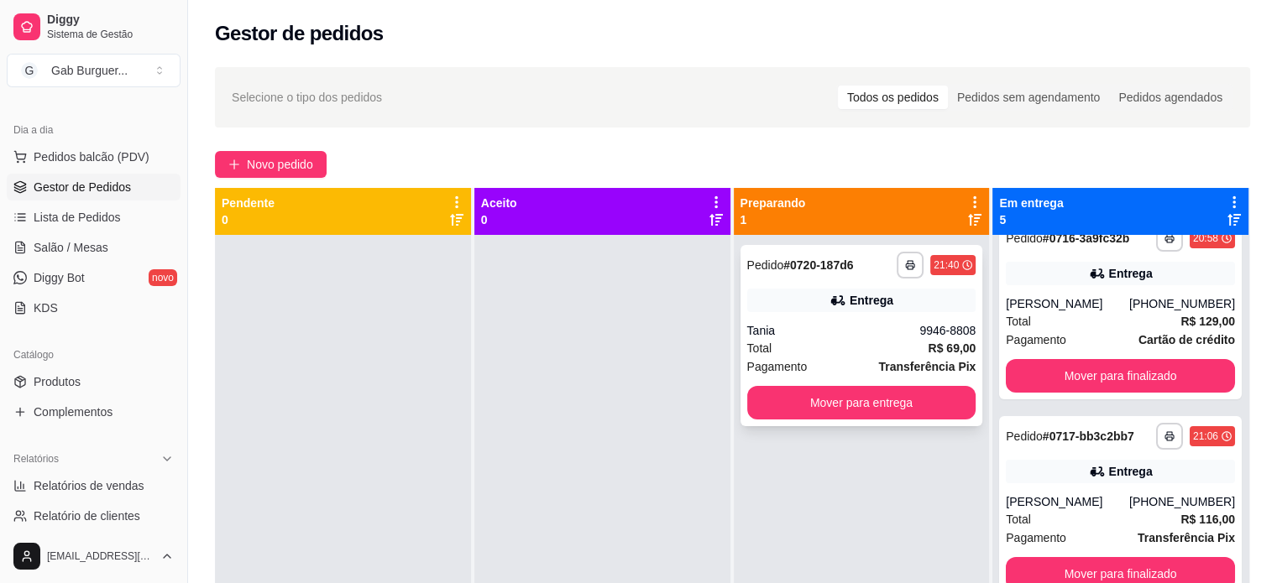
click at [762, 256] on div "Pedido # 0720-187d6" at bounding box center [800, 265] width 107 height 20
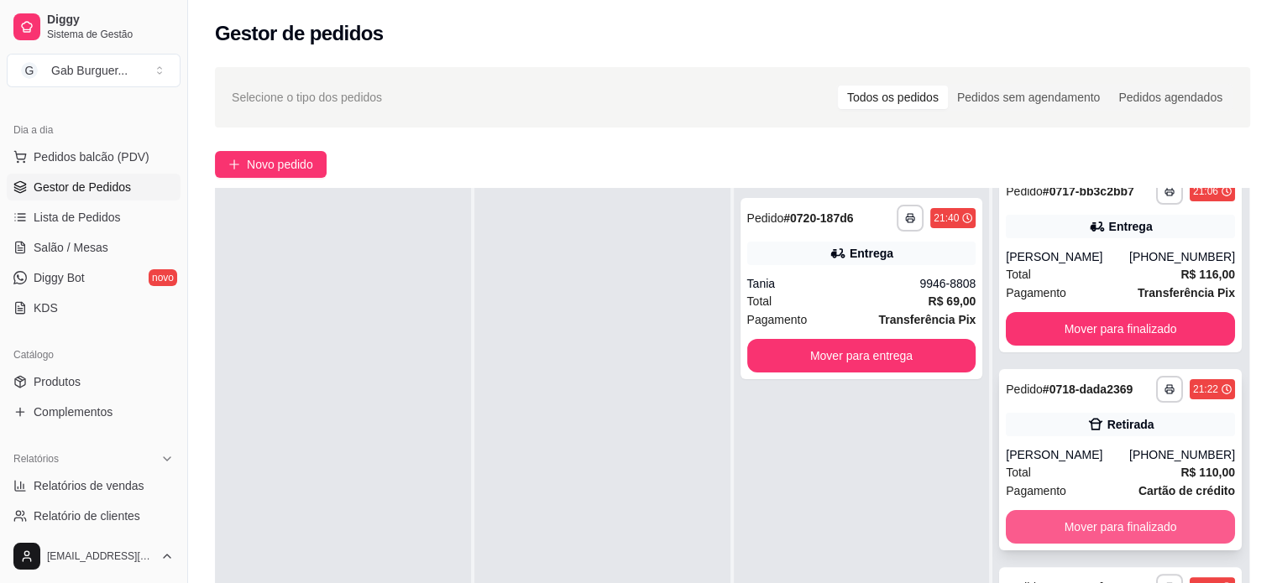
click at [1191, 521] on button "Mover para finalizado" at bounding box center [1120, 527] width 229 height 34
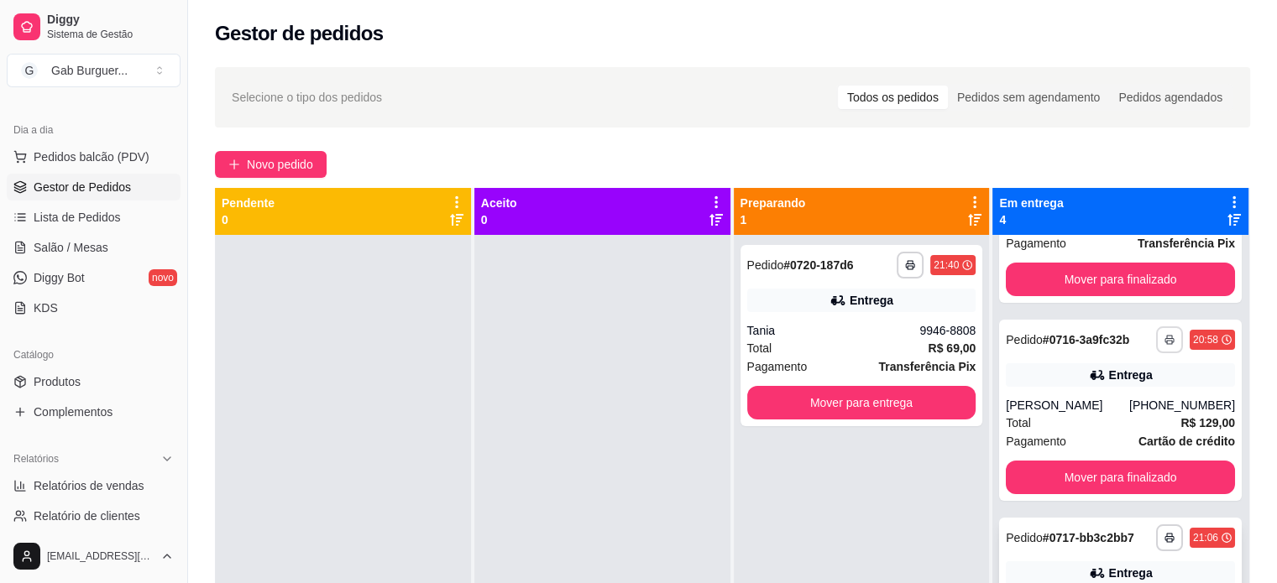
scroll to position [225, 0]
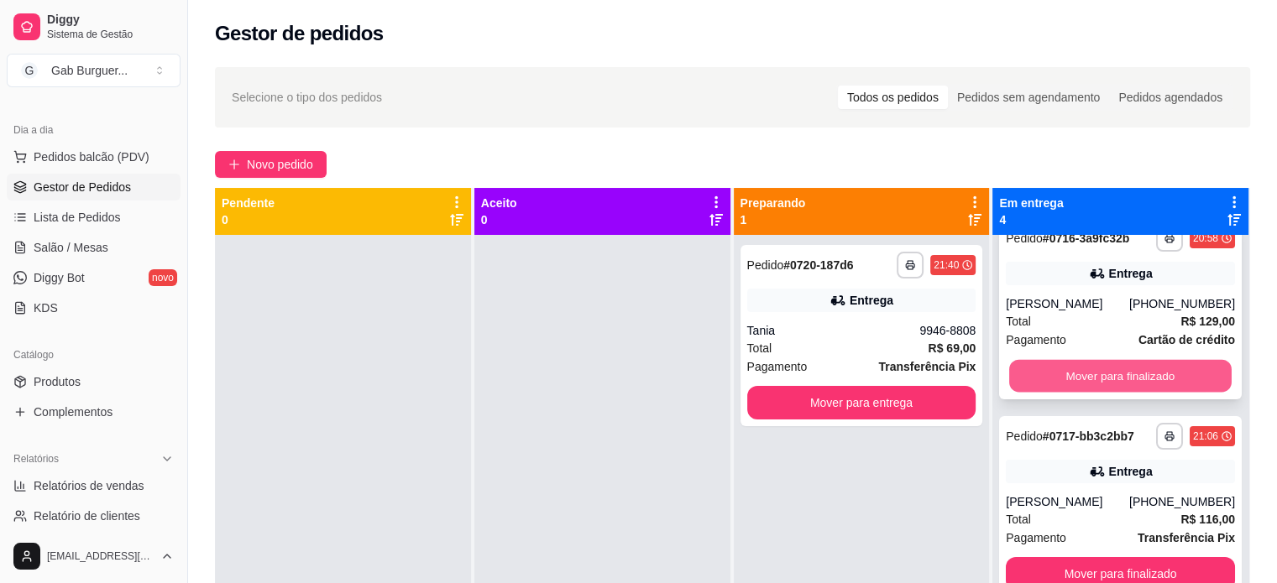
click at [1128, 375] on button "Mover para finalizado" at bounding box center [1120, 376] width 222 height 33
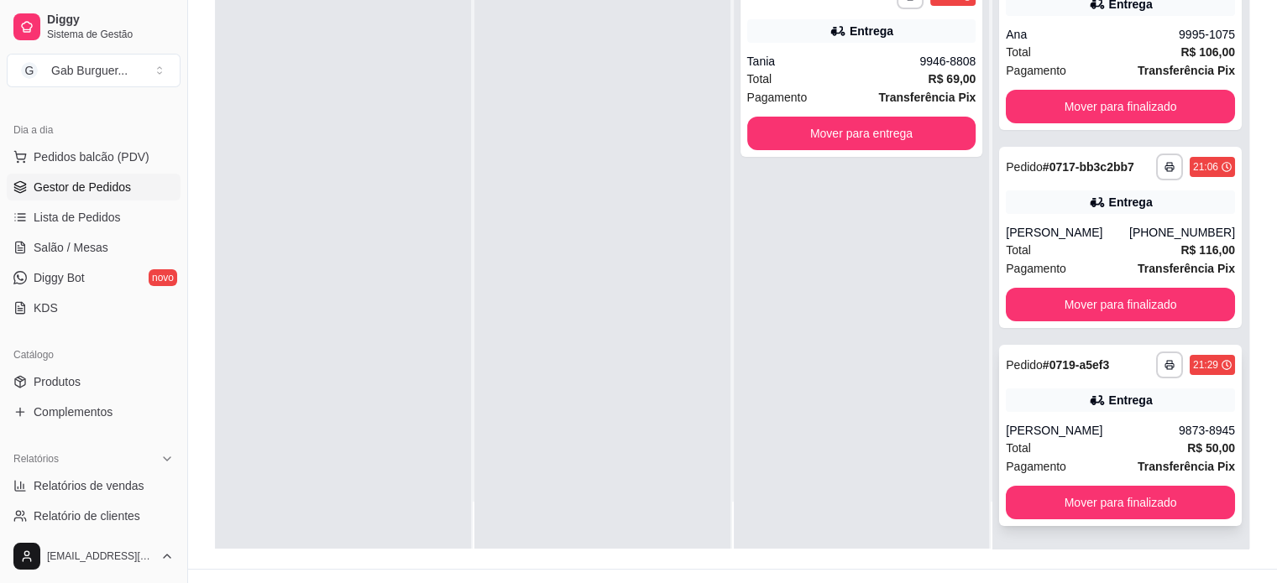
scroll to position [255, 0]
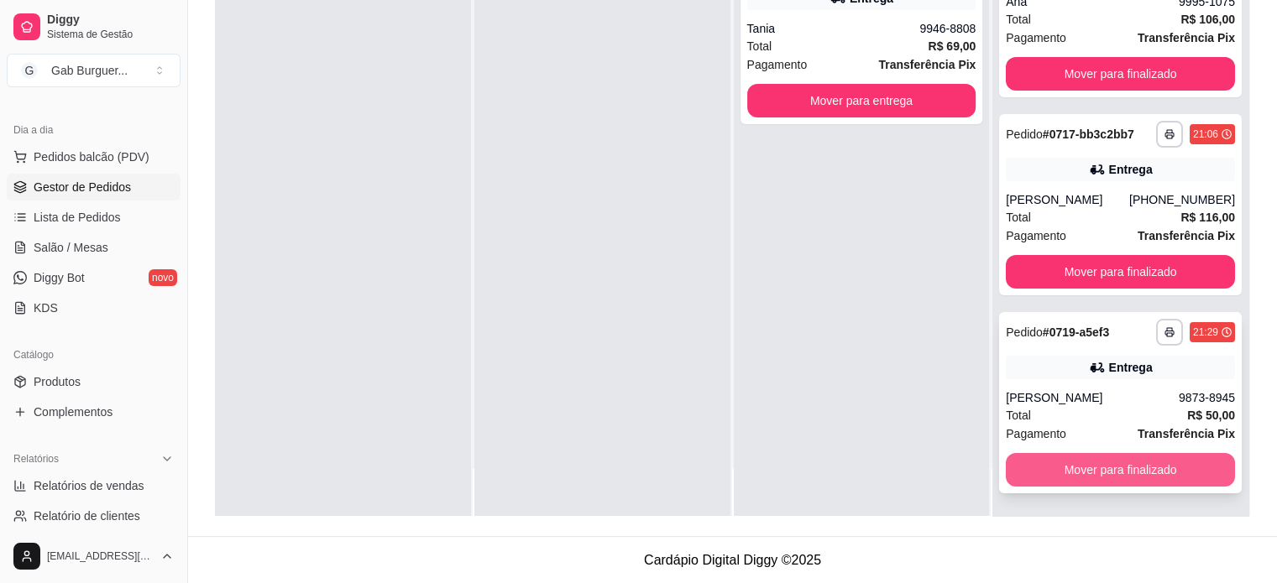
click at [1057, 463] on button "Mover para finalizado" at bounding box center [1120, 470] width 229 height 34
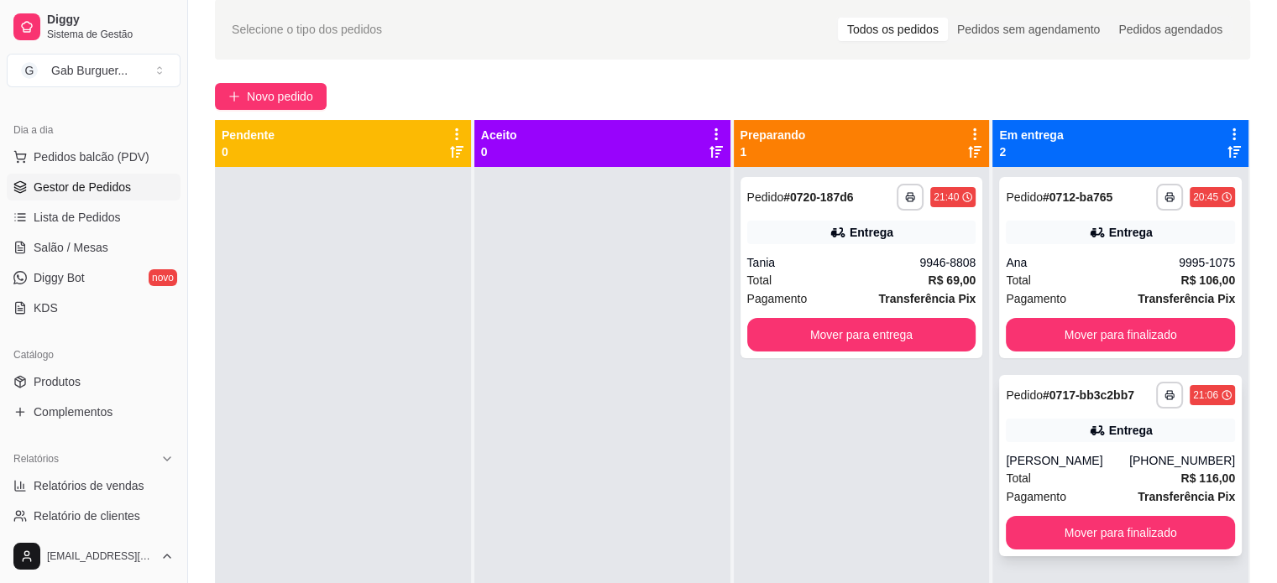
scroll to position [168, 0]
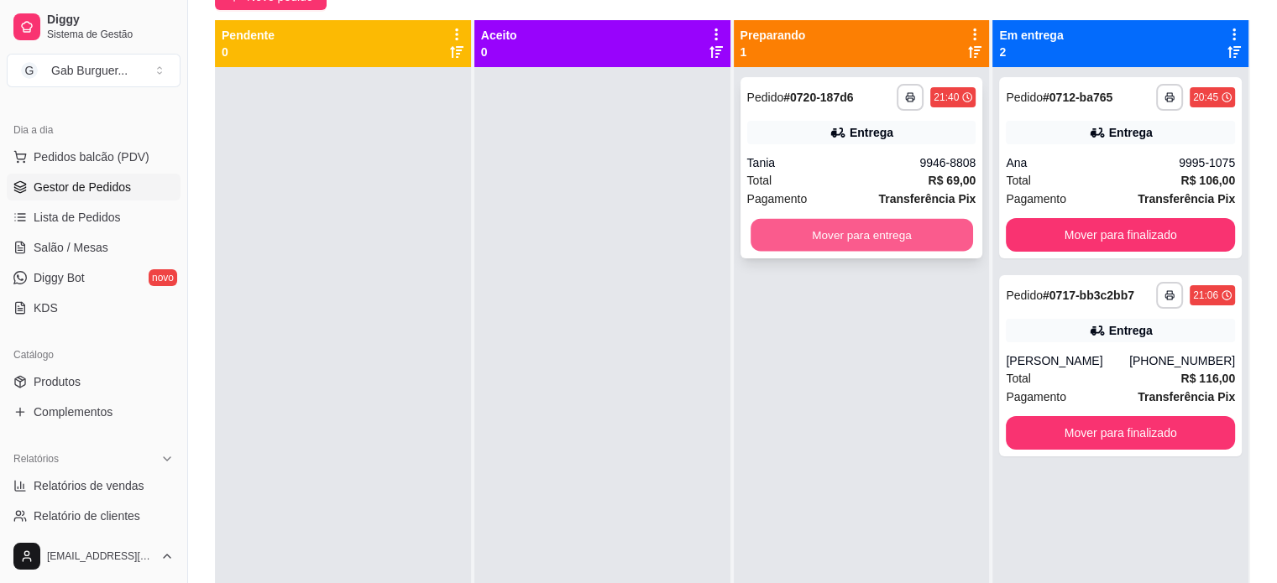
click at [855, 221] on button "Mover para entrega" at bounding box center [861, 235] width 222 height 33
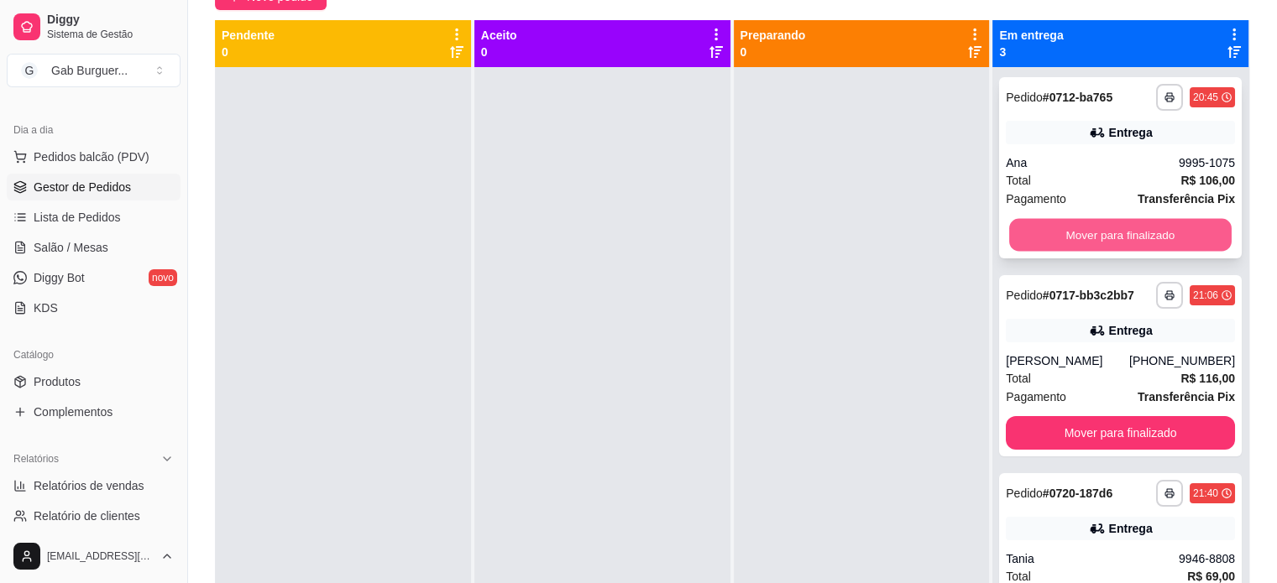
click at [1147, 220] on button "Mover para finalizado" at bounding box center [1120, 235] width 222 height 33
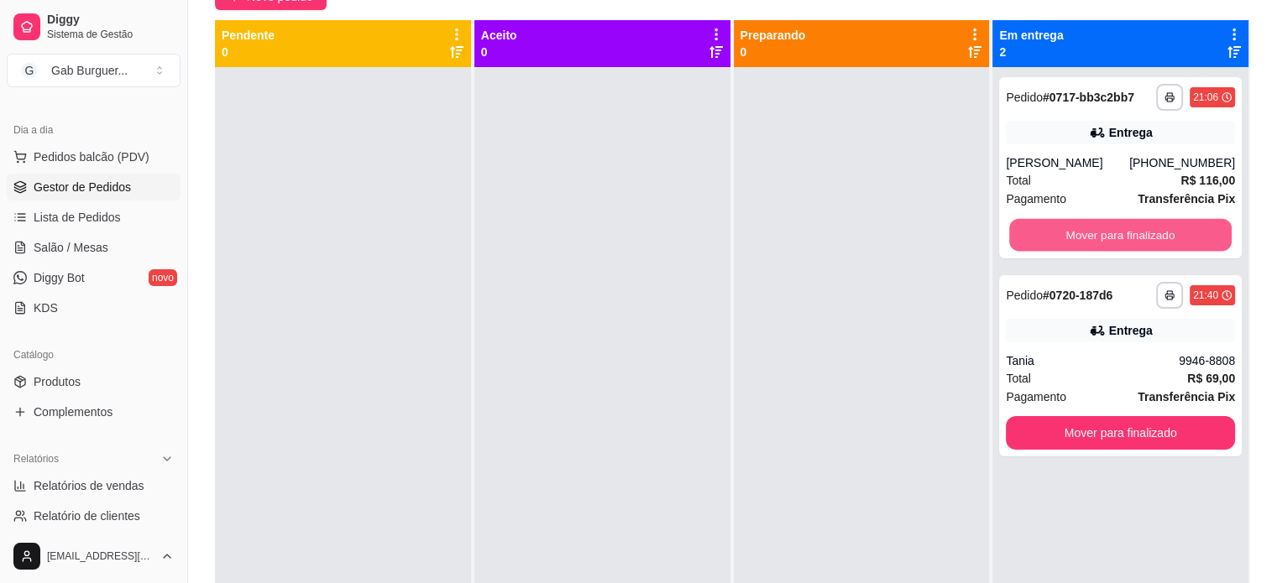
click at [1147, 220] on button "Mover para finalizado" at bounding box center [1120, 235] width 222 height 33
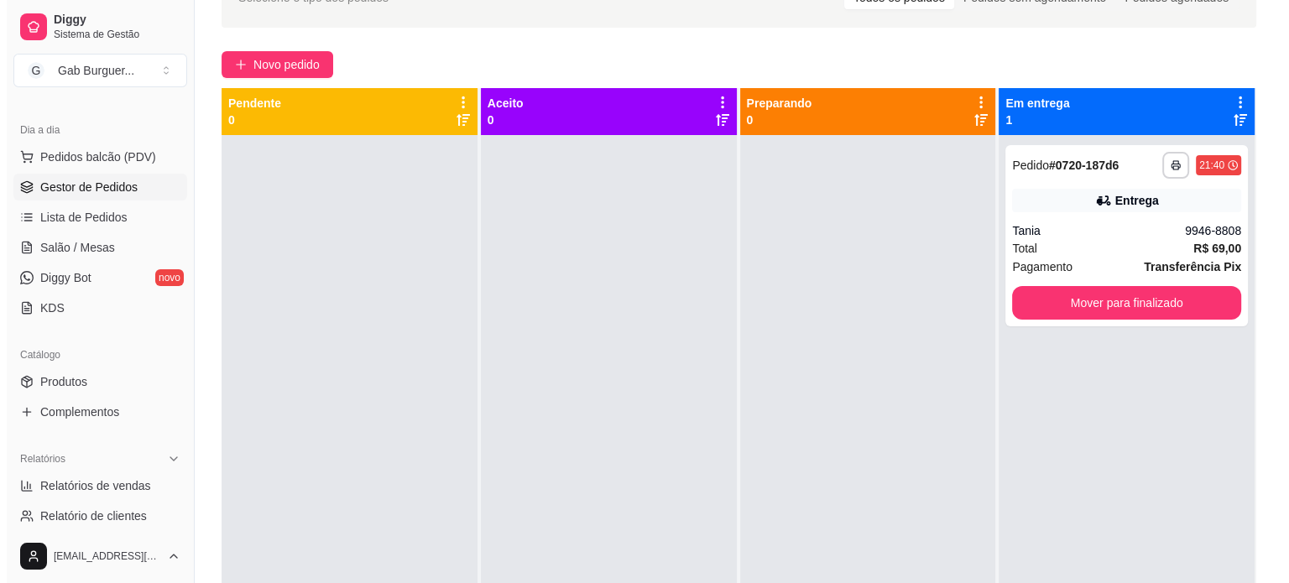
scroll to position [0, 0]
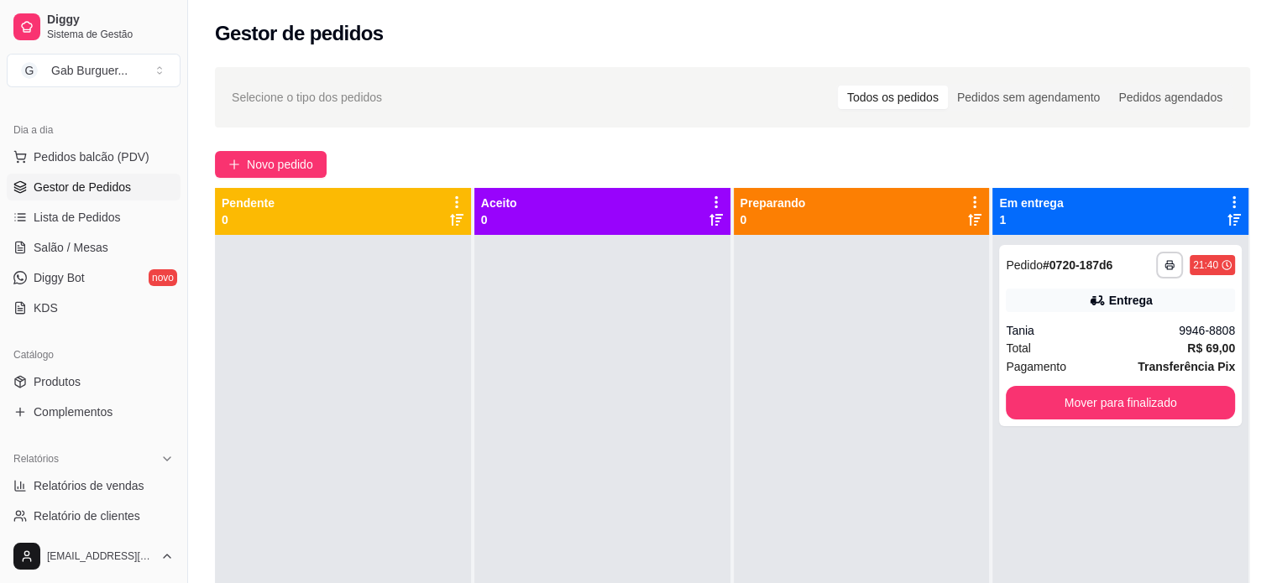
click at [269, 185] on div "**********" at bounding box center [732, 424] width 1089 height 734
click at [277, 172] on span "Novo pedido" at bounding box center [280, 164] width 66 height 18
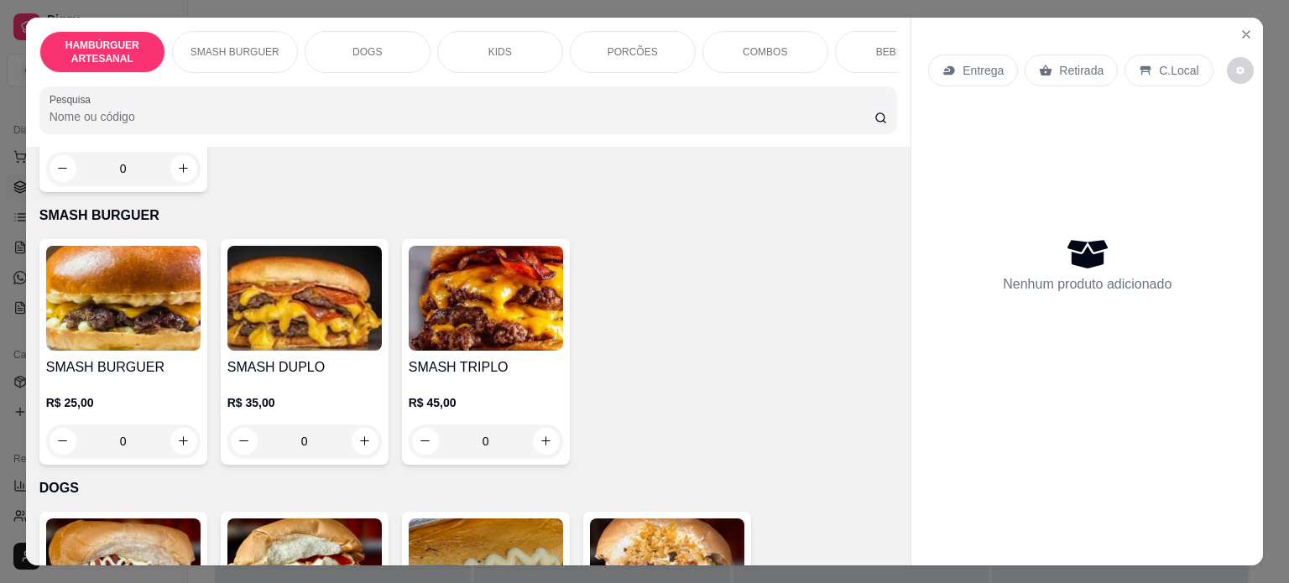
scroll to position [1259, 0]
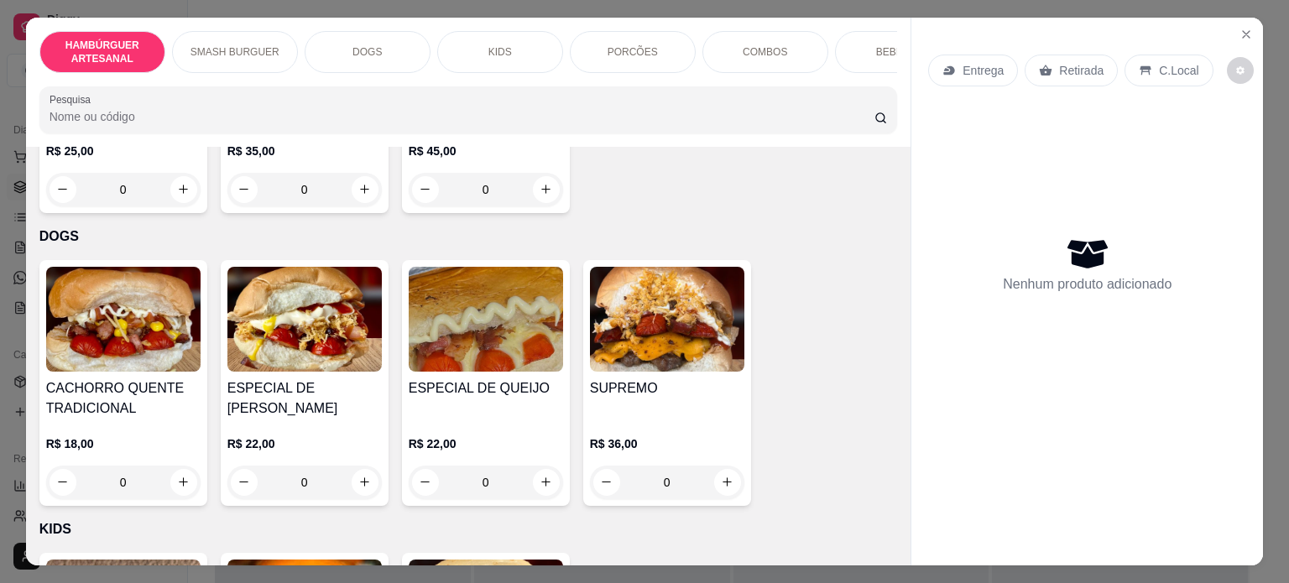
click at [173, 492] on div "0" at bounding box center [123, 483] width 154 height 34
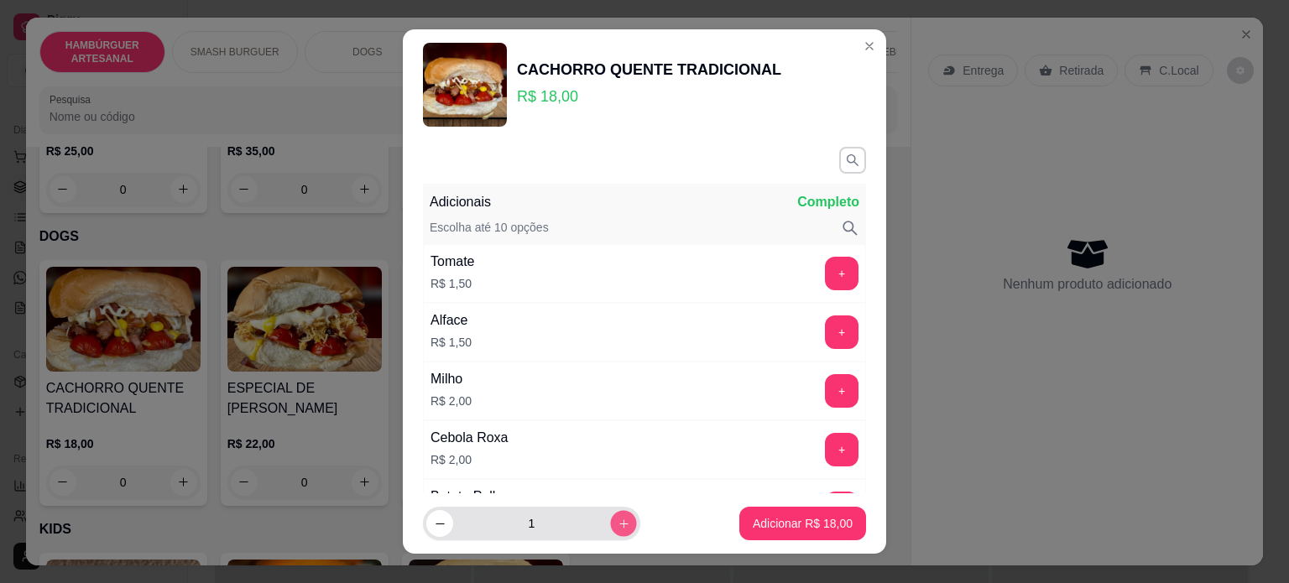
click at [619, 521] on icon "increase-product-quantity" at bounding box center [623, 524] width 8 height 8
type input "2"
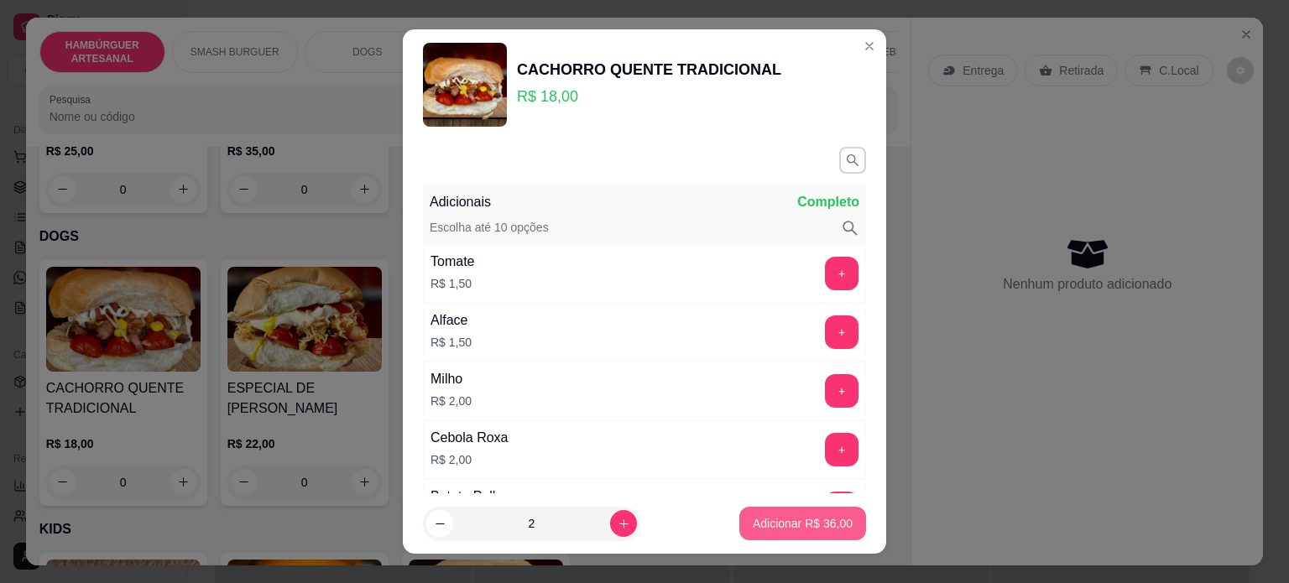
click at [813, 531] on p "Adicionar R$ 36,00" at bounding box center [803, 523] width 100 height 17
type input "2"
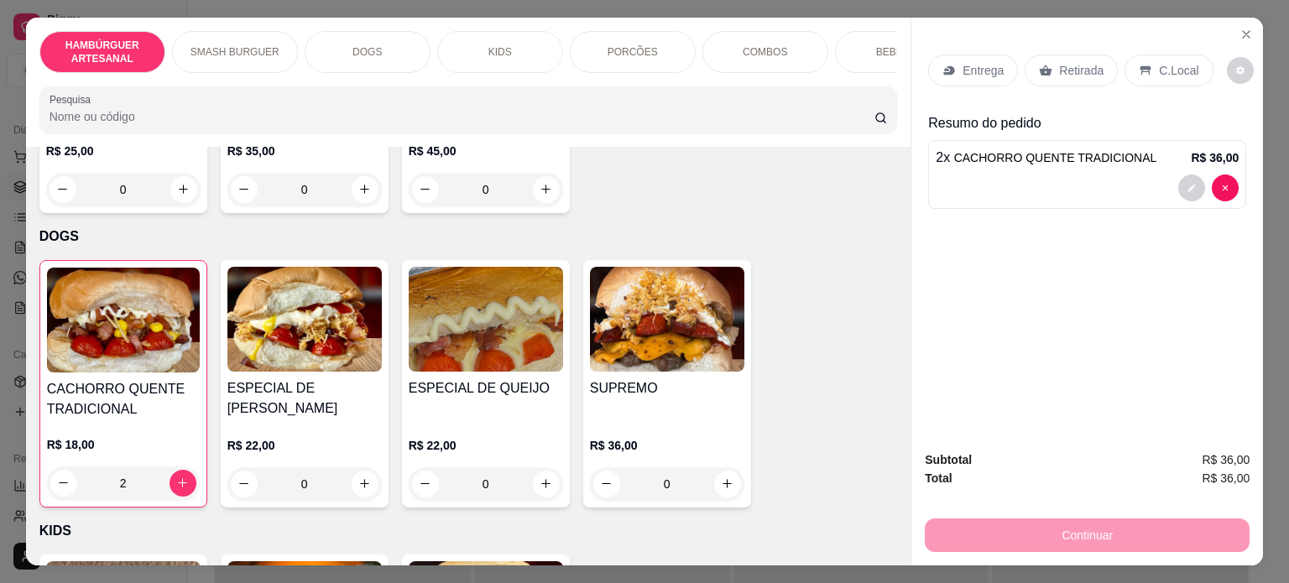
click at [987, 55] on div "Entrega" at bounding box center [973, 71] width 90 height 32
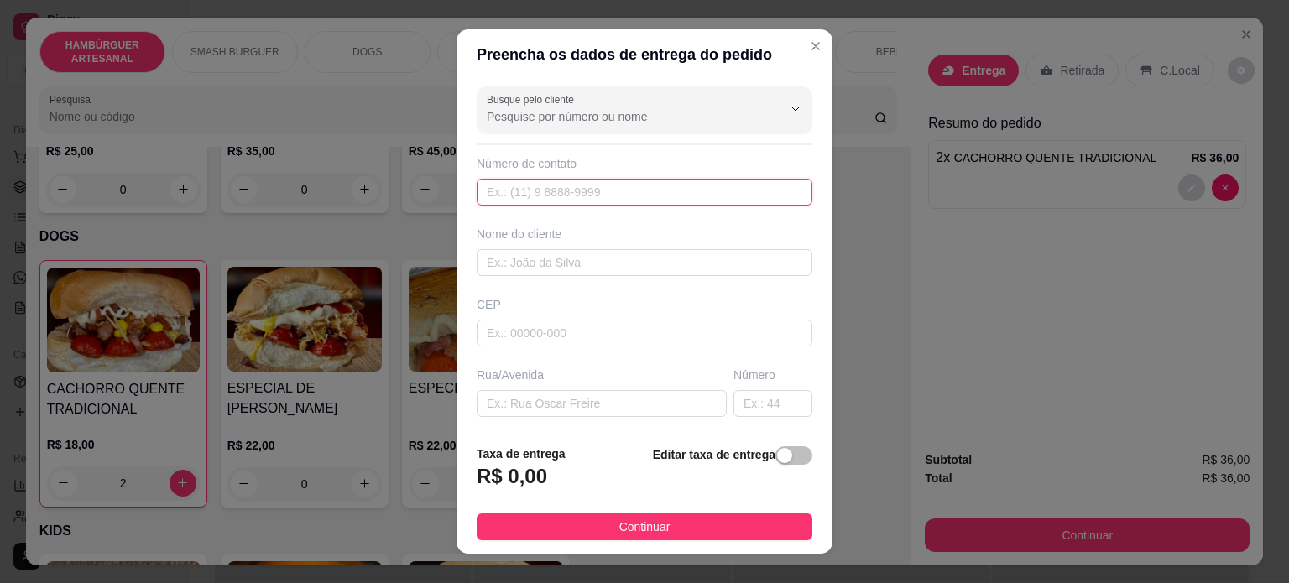
click at [543, 180] on input "text" at bounding box center [645, 192] width 336 height 27
paste input "[PHONE_NUMBER]"
type input "[PHONE_NUMBER]"
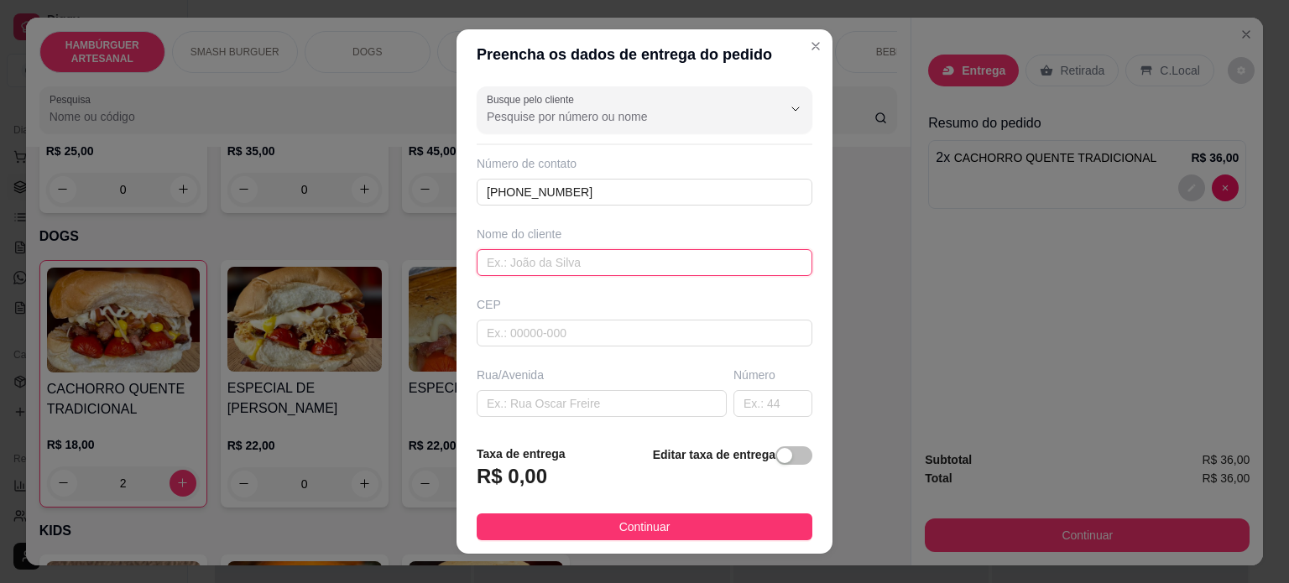
paste input "Beleza Moto Taxi"
type input "Beleza Moto Taxi"
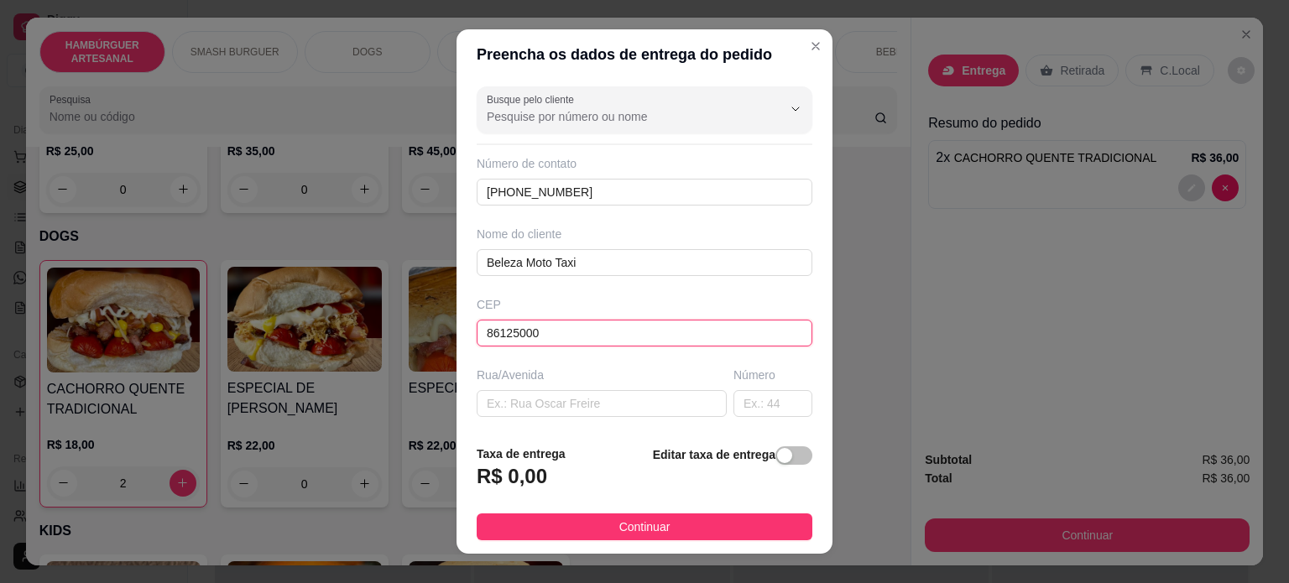
type input "86125000"
paste input "[STREET_ADDRESS][PERSON_NAME]"
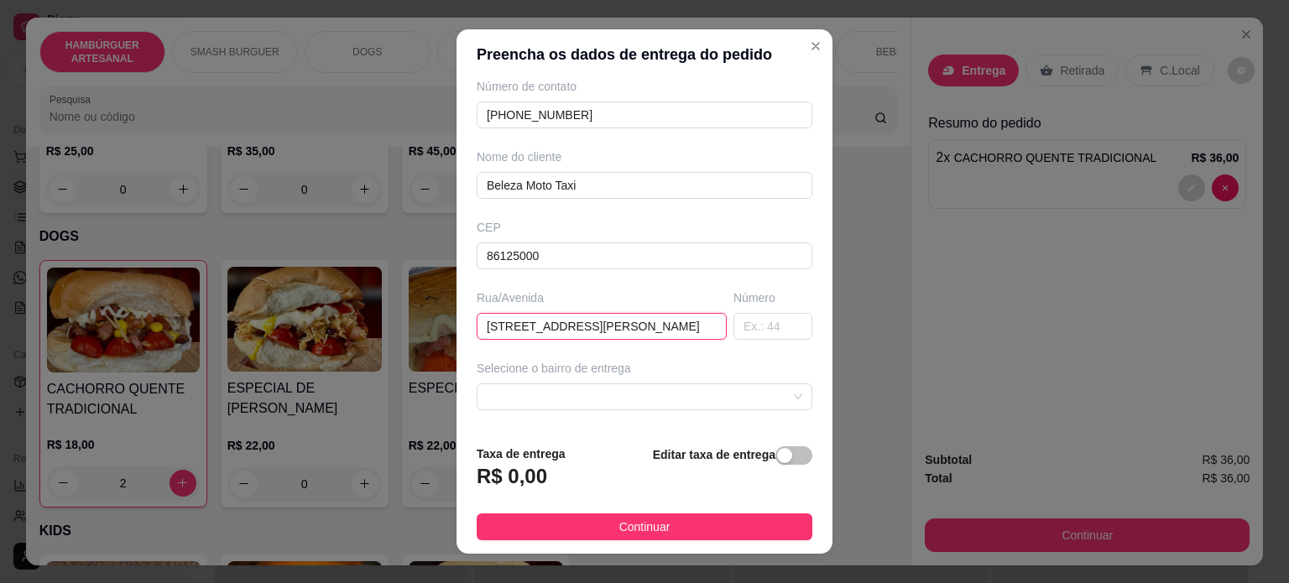
scroll to position [168, 0]
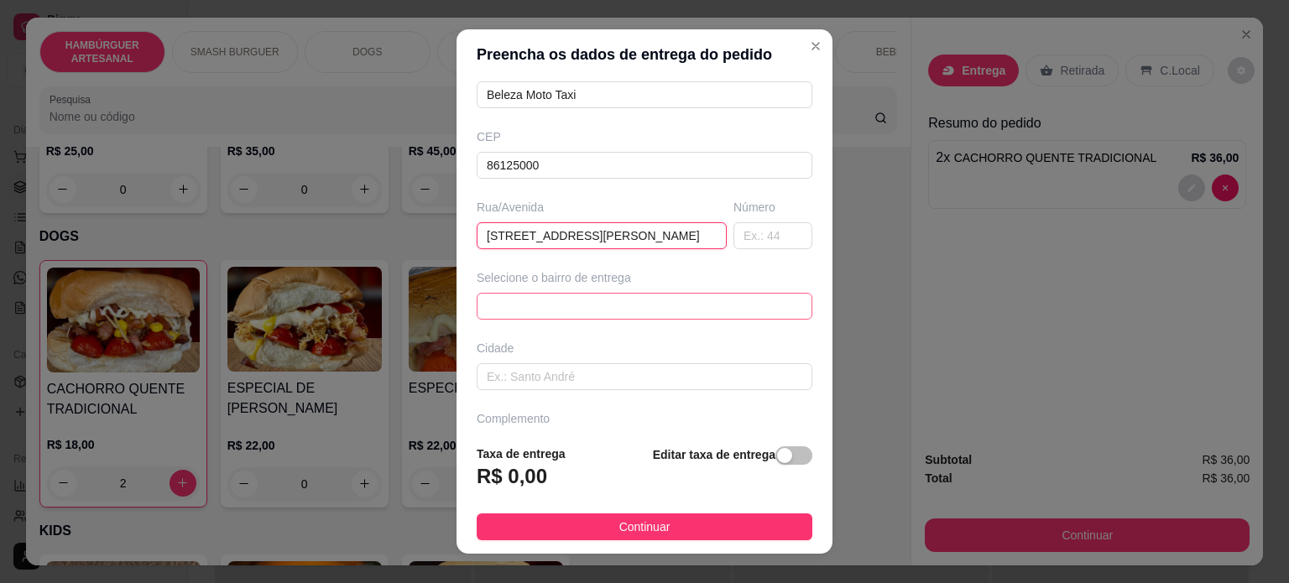
click at [719, 297] on div "68a274e990825be0f548409b 68a2789ea2f8de552d9067a1 [PERSON_NAME] - Tamarana - R$…" at bounding box center [645, 306] width 336 height 27
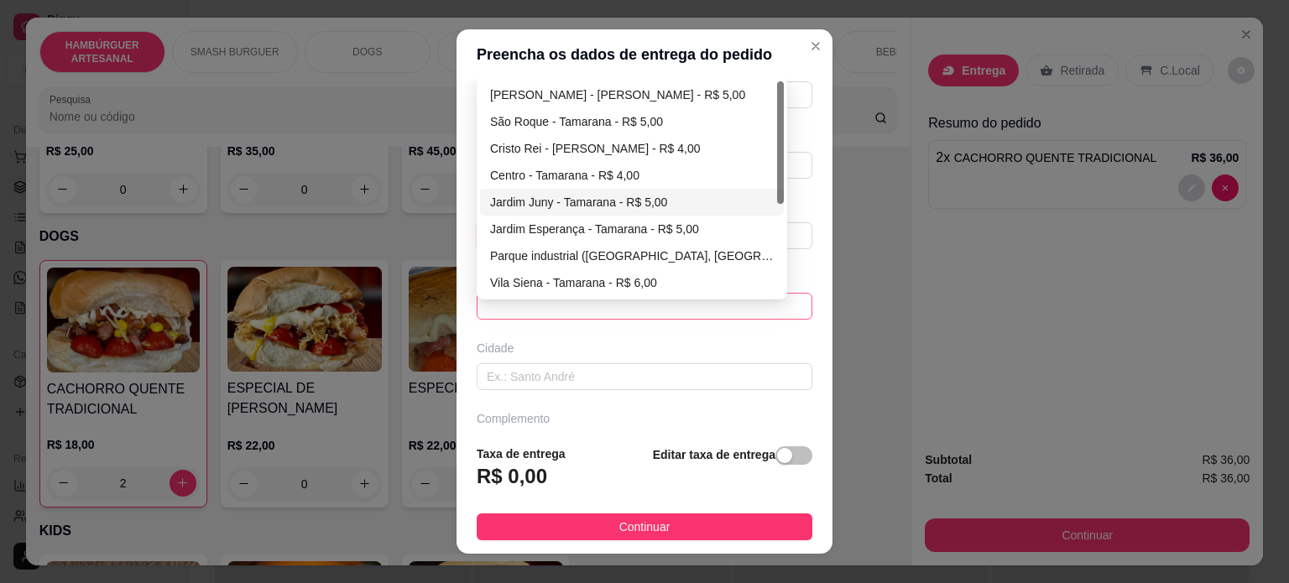
type input "[STREET_ADDRESS][PERSON_NAME]"
click at [590, 201] on div "Jardim Juny - Tamarana - R$ 5,00" at bounding box center [632, 202] width 284 height 18
type input "Tamarana"
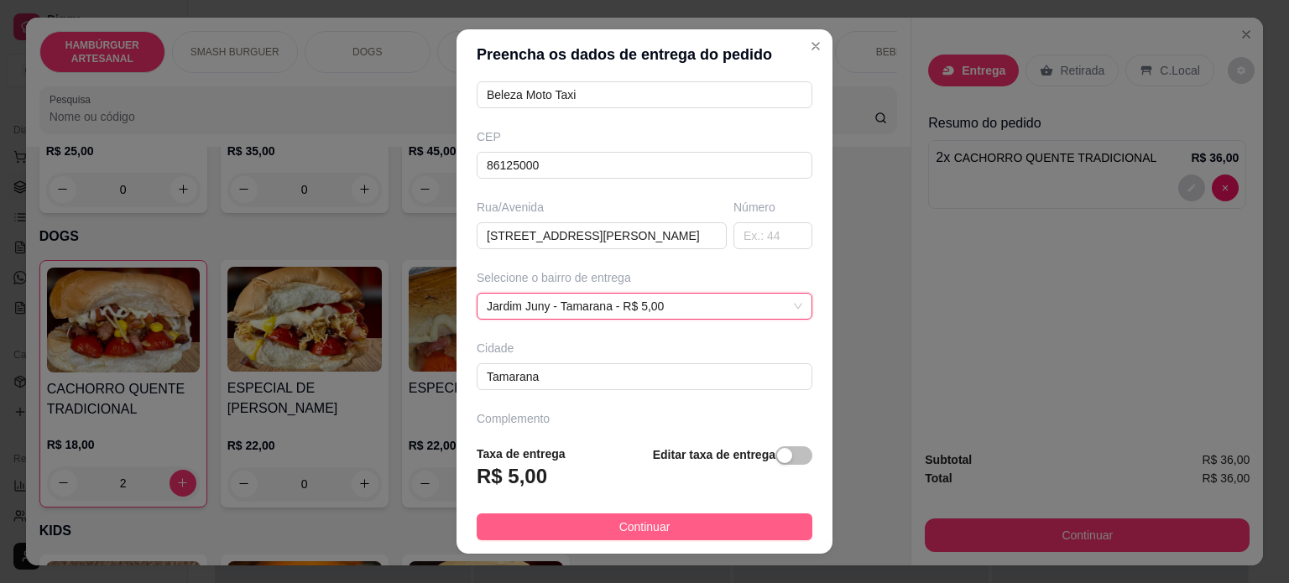
click at [635, 536] on span "Continuar" at bounding box center [644, 527] width 51 height 18
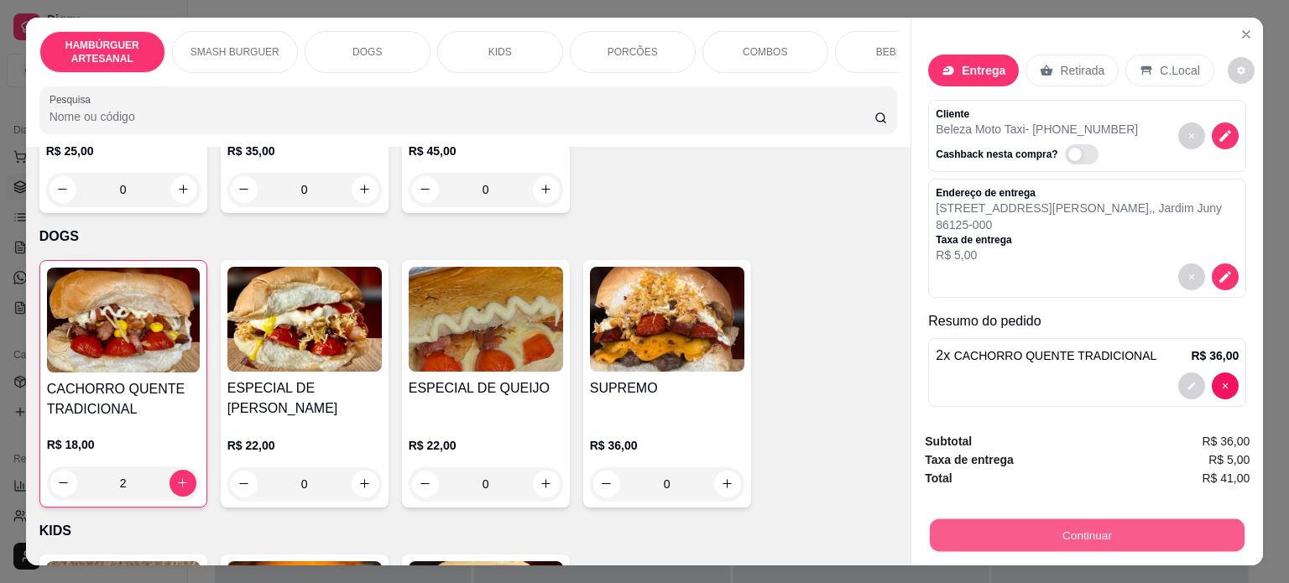
click at [1022, 538] on button "Continuar" at bounding box center [1087, 536] width 315 height 33
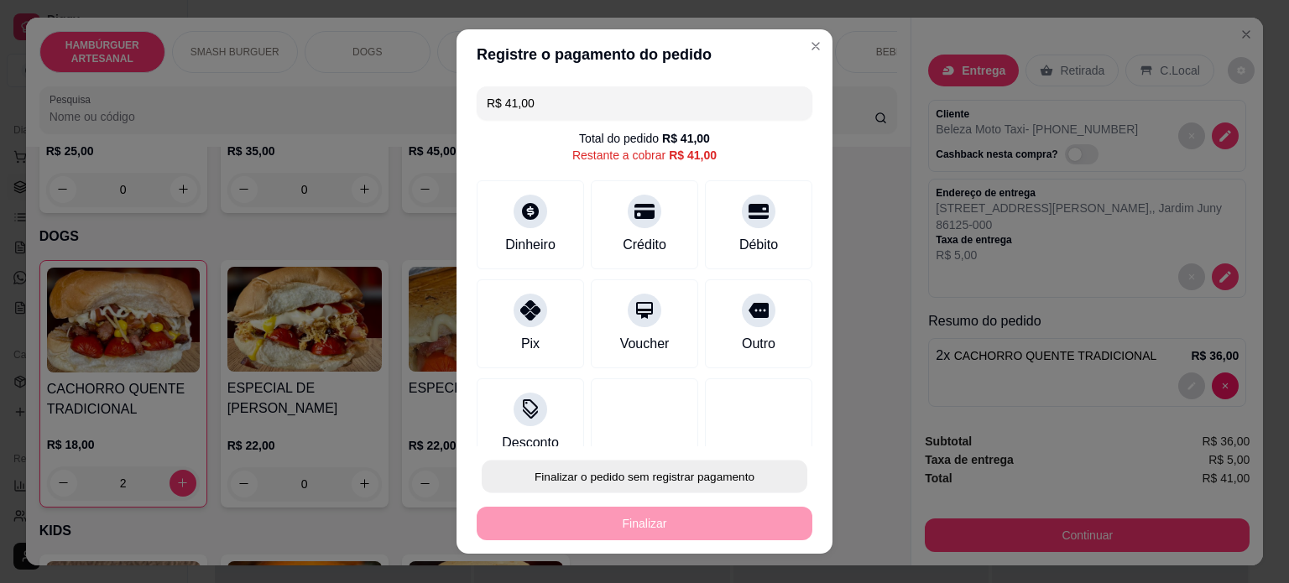
click at [618, 481] on button "Finalizar o pedido sem registrar pagamento" at bounding box center [645, 477] width 326 height 33
click at [719, 435] on button "Confirmar" at bounding box center [740, 429] width 62 height 26
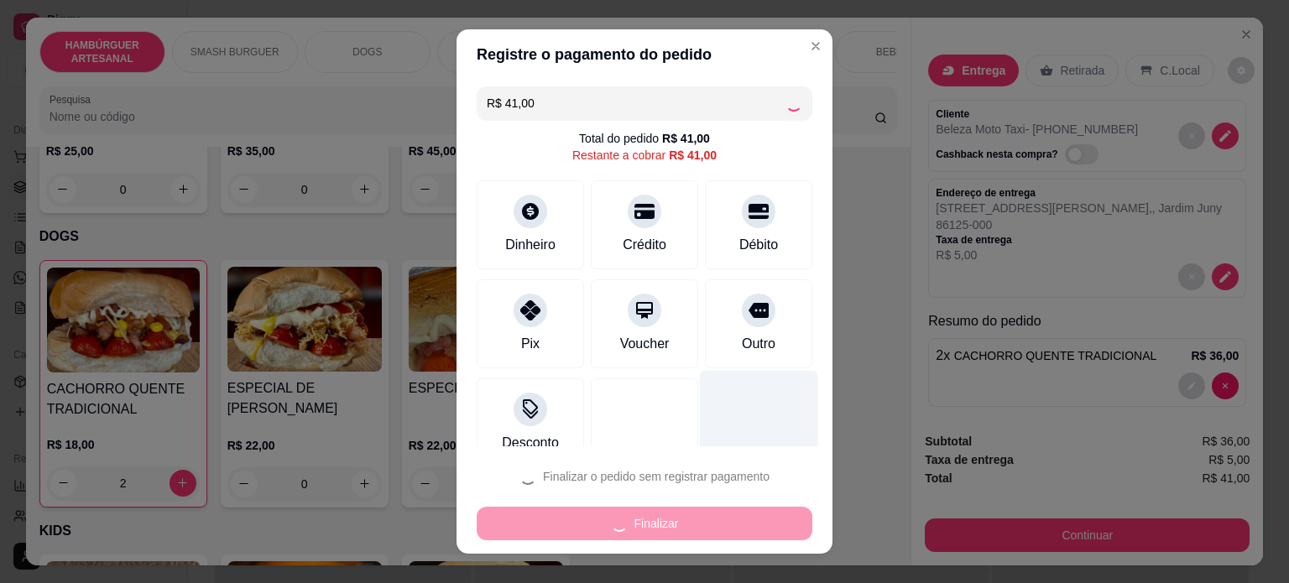
type input "0"
type input "R$ 0,00"
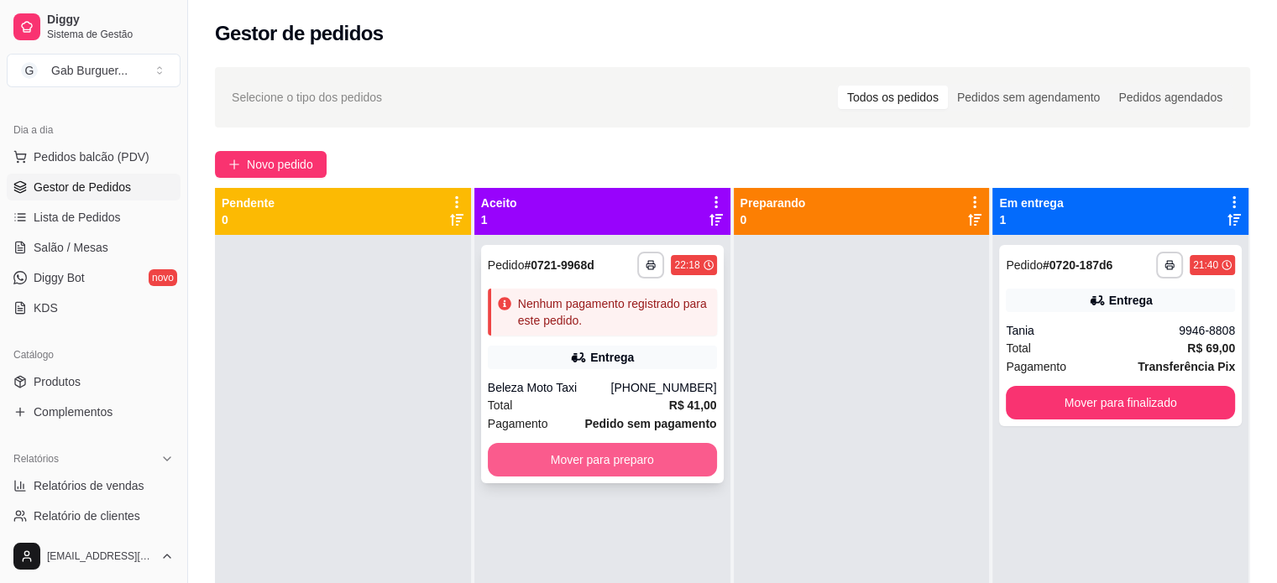
click at [547, 459] on button "Mover para preparo" at bounding box center [602, 460] width 229 height 34
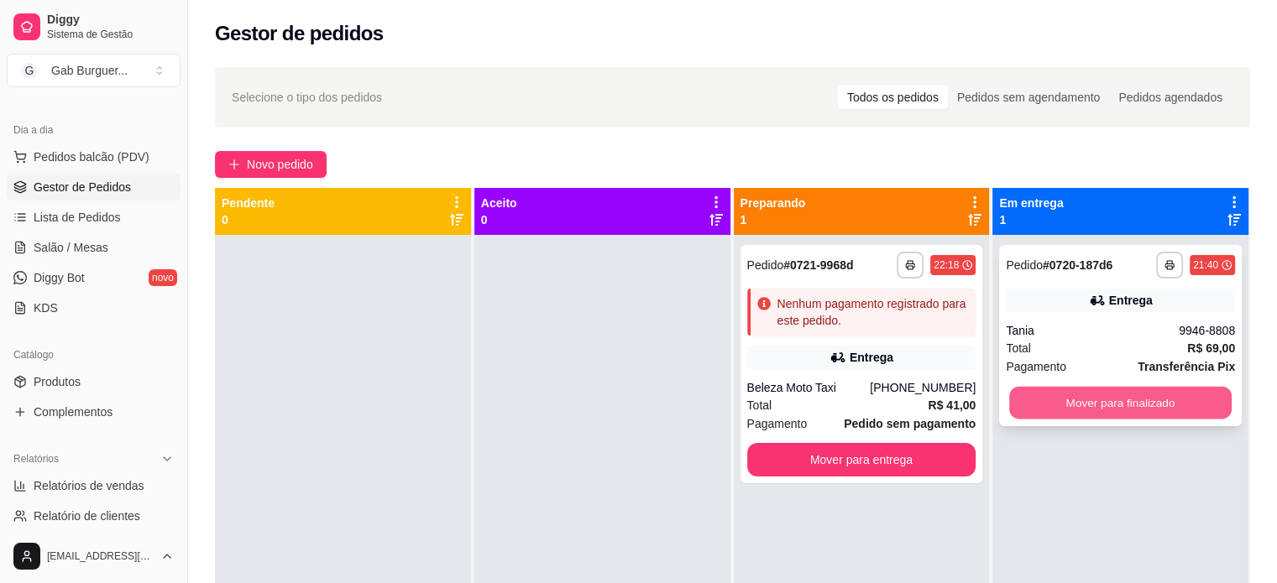
click at [1131, 403] on button "Mover para finalizado" at bounding box center [1120, 403] width 222 height 33
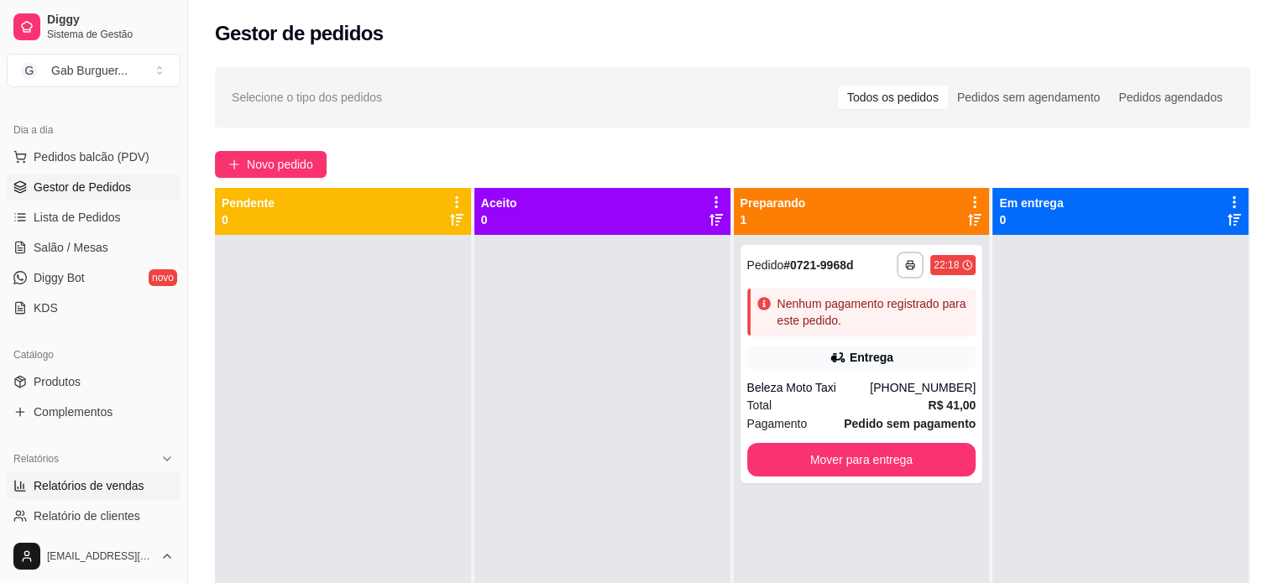
click at [86, 486] on span "Relatórios de vendas" at bounding box center [89, 486] width 111 height 17
select select "ALL"
select select "0"
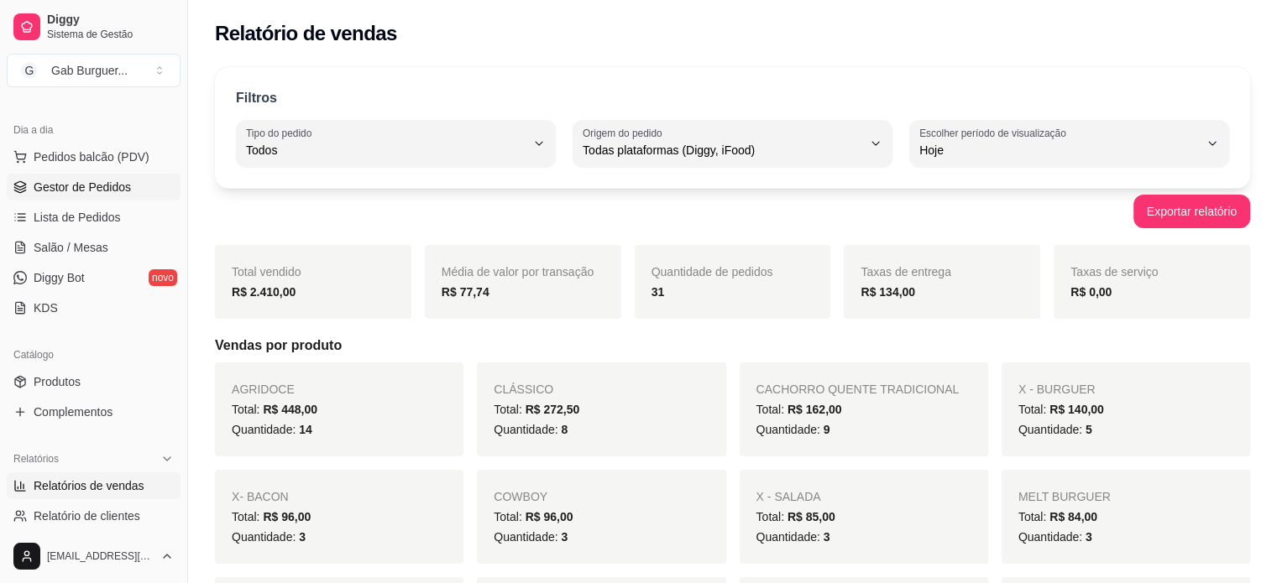
click at [124, 198] on link "Gestor de Pedidos" at bounding box center [94, 187] width 174 height 27
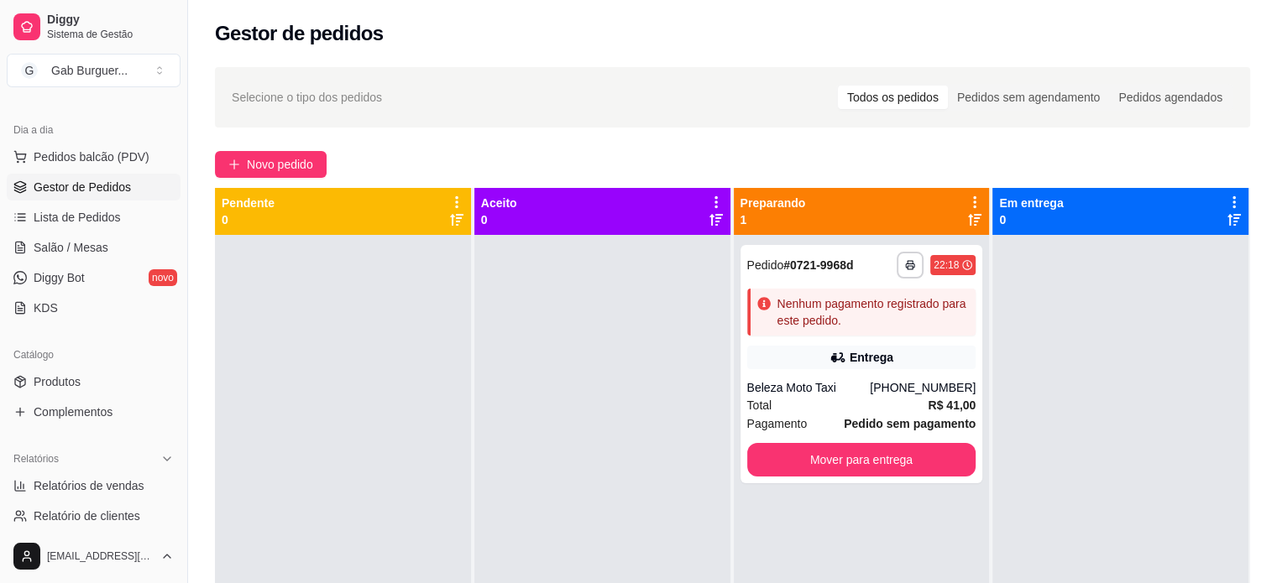
click at [256, 329] on div at bounding box center [343, 526] width 256 height 583
click at [815, 305] on div "Nenhum pagamento registrado para este pedido." at bounding box center [873, 312] width 192 height 34
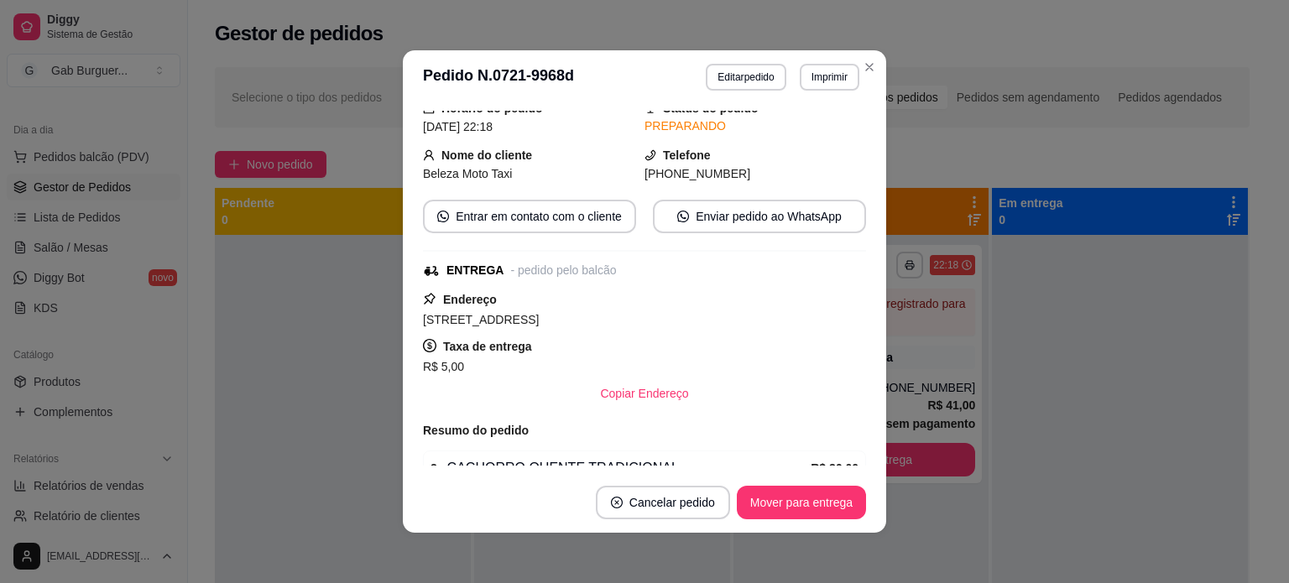
scroll to position [208, 0]
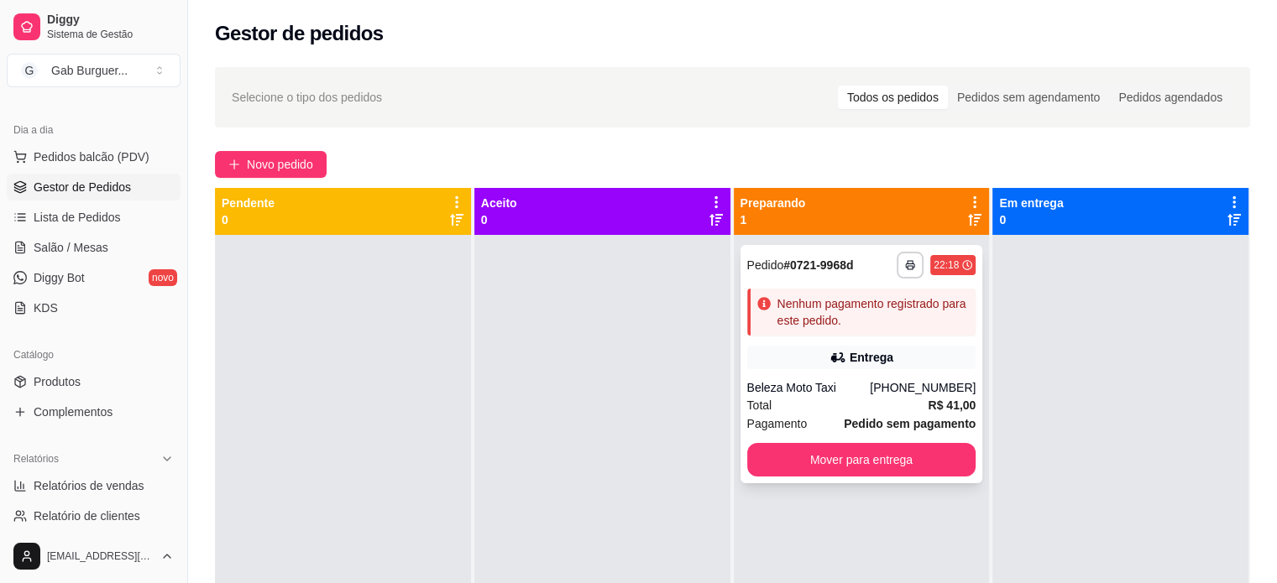
click at [860, 326] on div "Nenhum pagamento registrado para este pedido." at bounding box center [873, 312] width 192 height 34
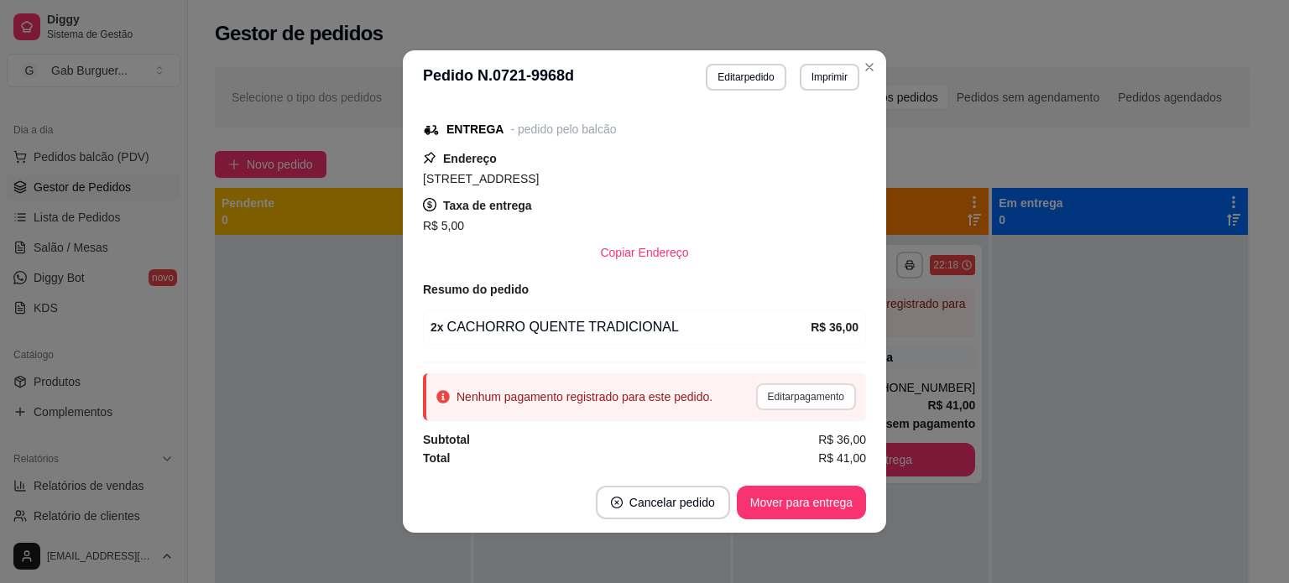
click at [806, 392] on button "Editar pagamento" at bounding box center [806, 397] width 100 height 27
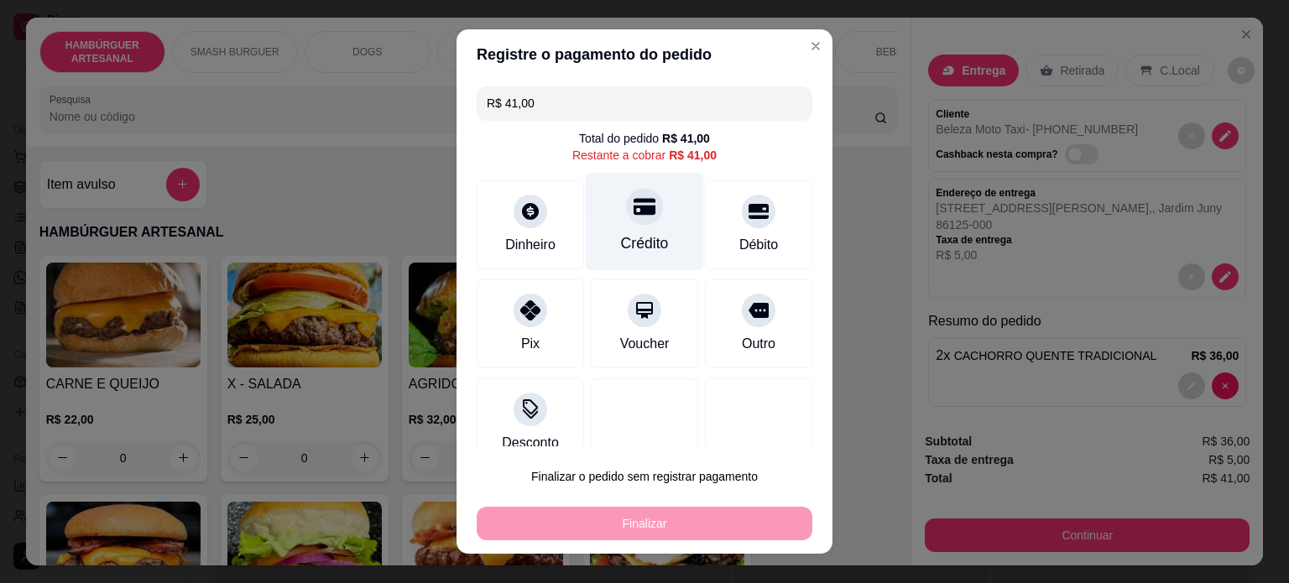
click at [628, 245] on div "Crédito" at bounding box center [645, 244] width 48 height 22
type input "R$ 0,00"
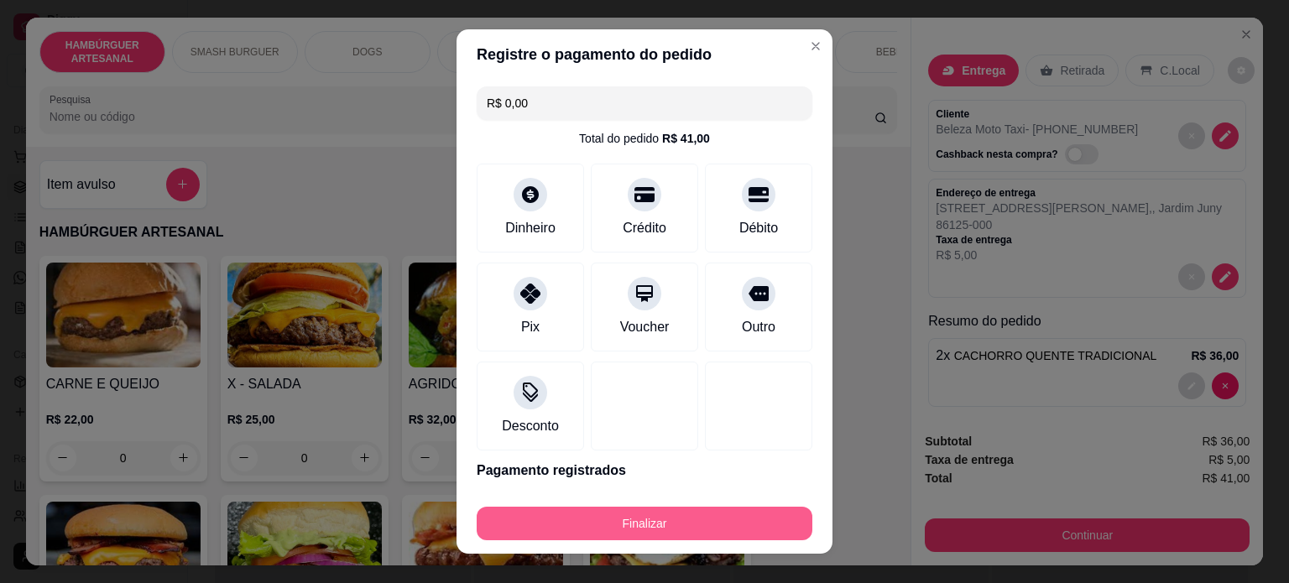
click at [634, 520] on button "Finalizar" at bounding box center [645, 524] width 336 height 34
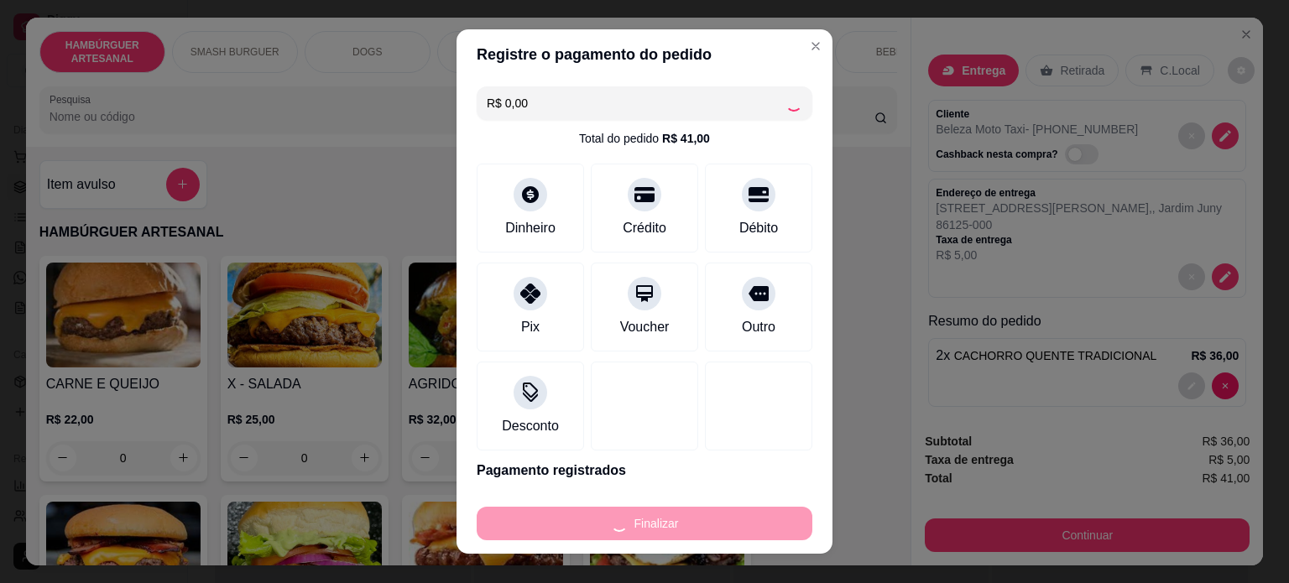
type input "0"
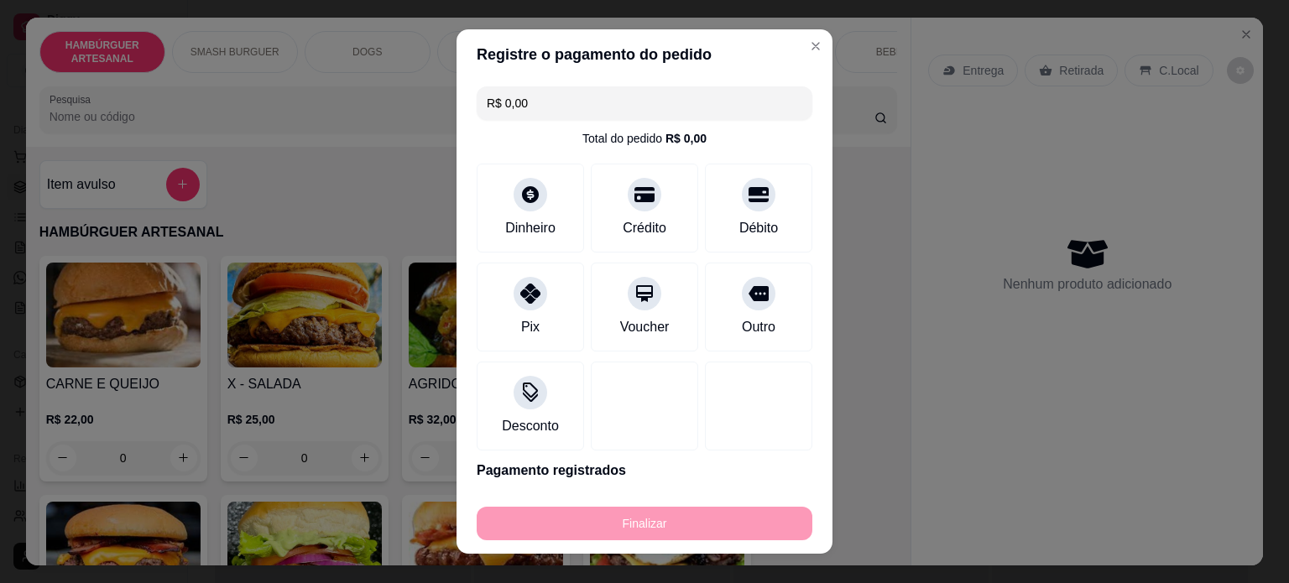
type input "-R$ 41,00"
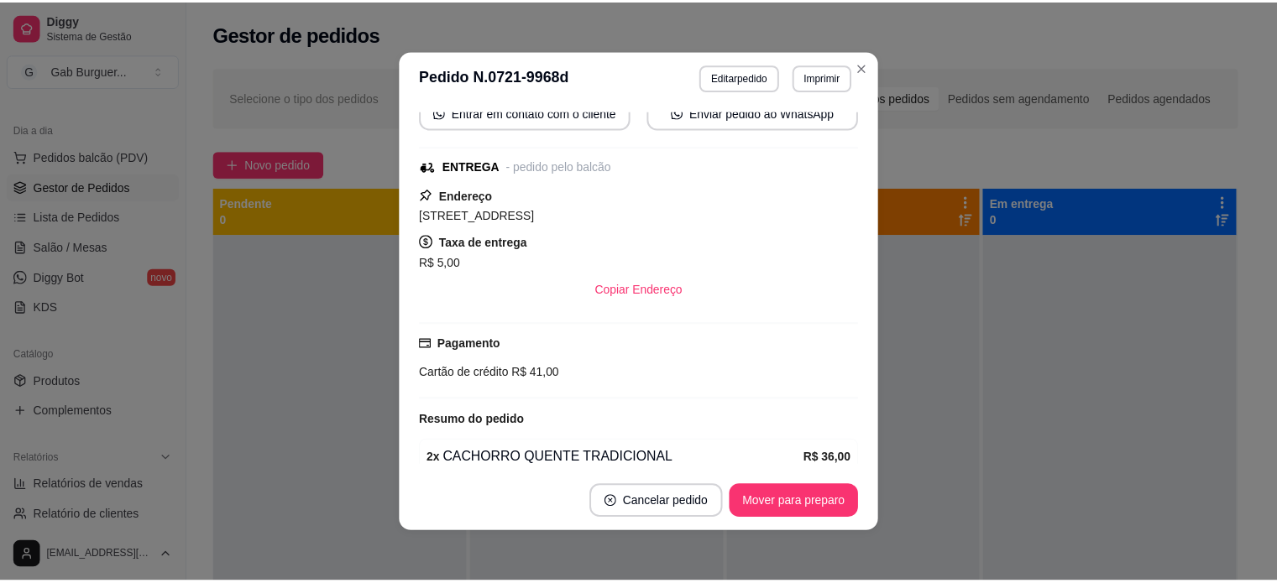
scroll to position [245, 0]
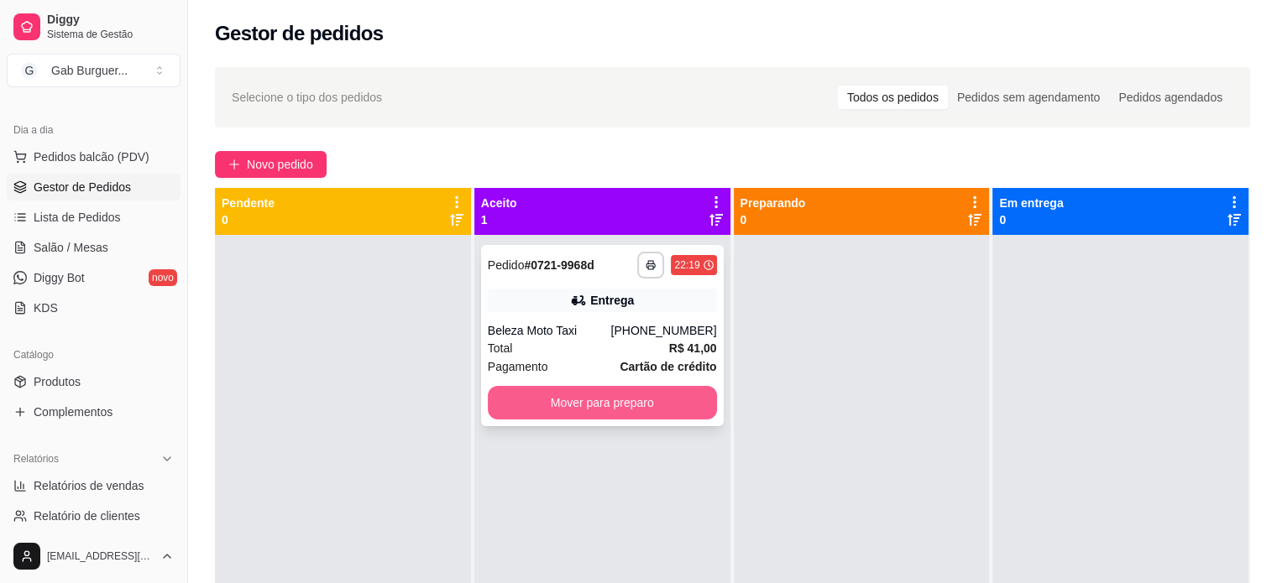
click at [625, 405] on button "Mover para preparo" at bounding box center [602, 403] width 229 height 34
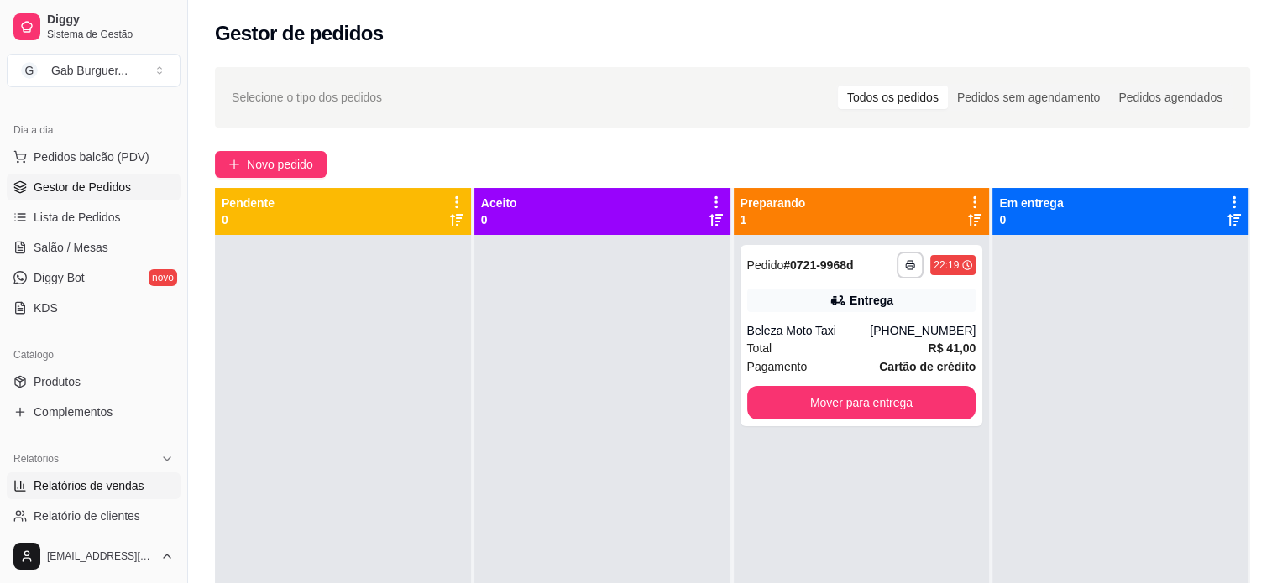
click at [52, 490] on span "Relatórios de vendas" at bounding box center [89, 486] width 111 height 17
select select "ALL"
select select "0"
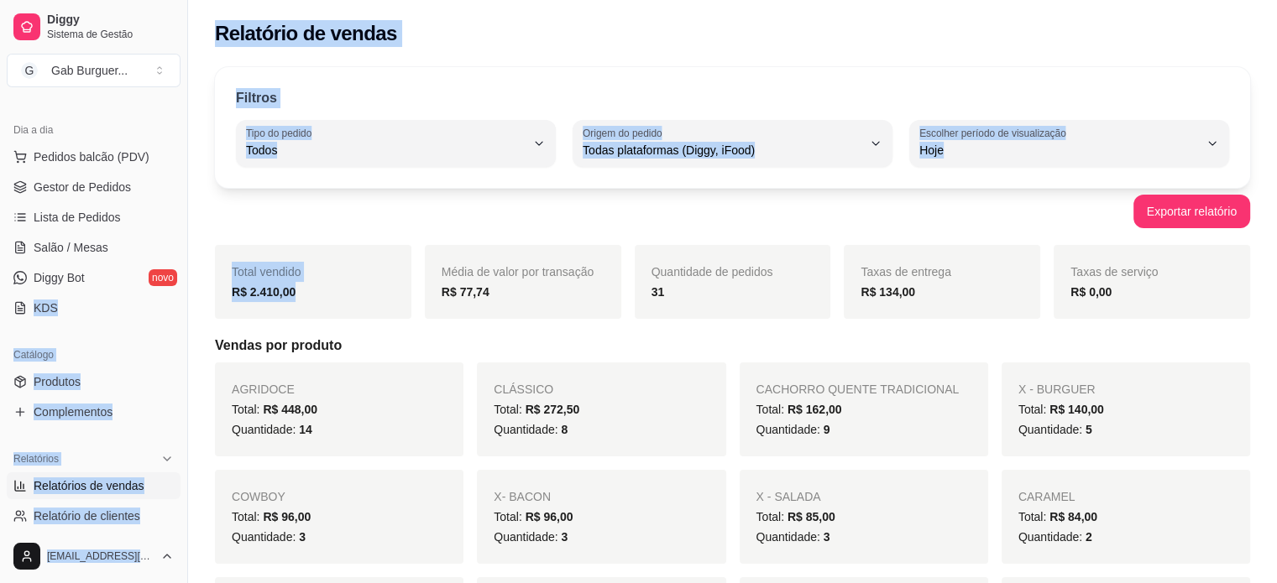
drag, startPoint x: 302, startPoint y: 294, endPoint x: 156, endPoint y: 291, distance: 146.1
click at [303, 295] on div "R$ 2.410,00" at bounding box center [313, 292] width 163 height 20
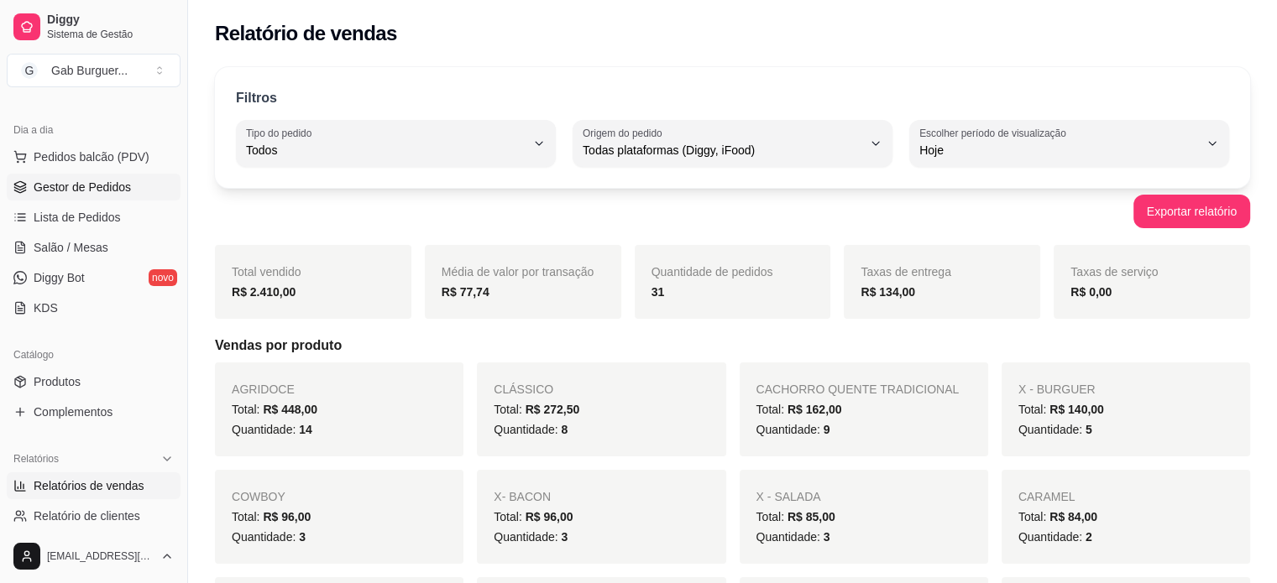
click at [89, 182] on span "Gestor de Pedidos" at bounding box center [82, 187] width 97 height 17
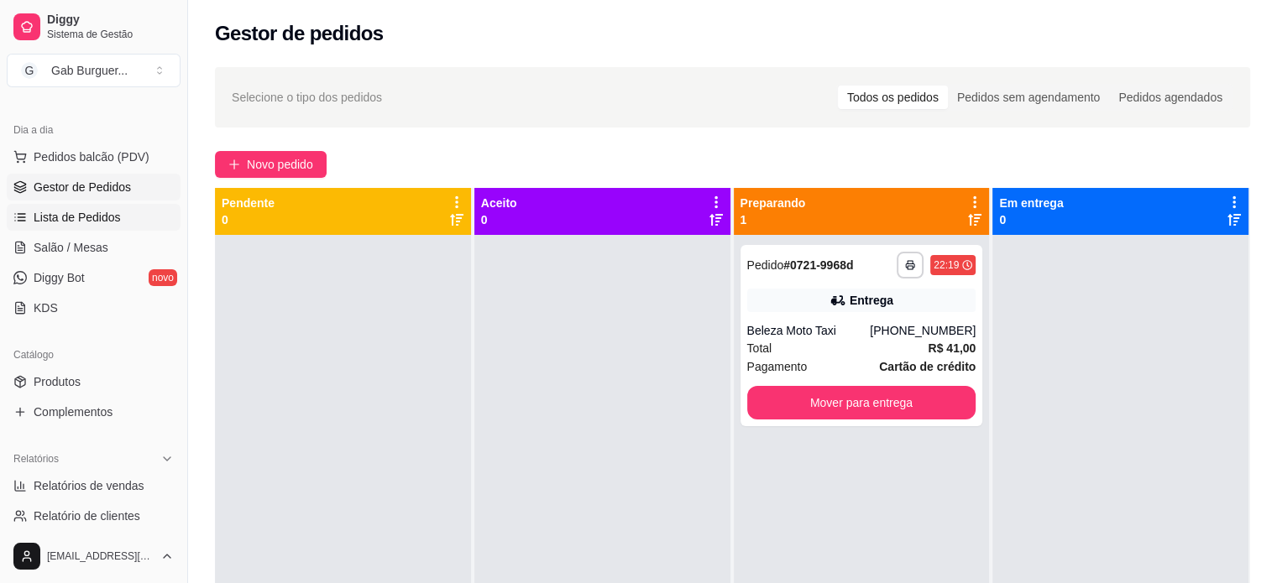
click at [71, 222] on span "Lista de Pedidos" at bounding box center [77, 217] width 87 height 17
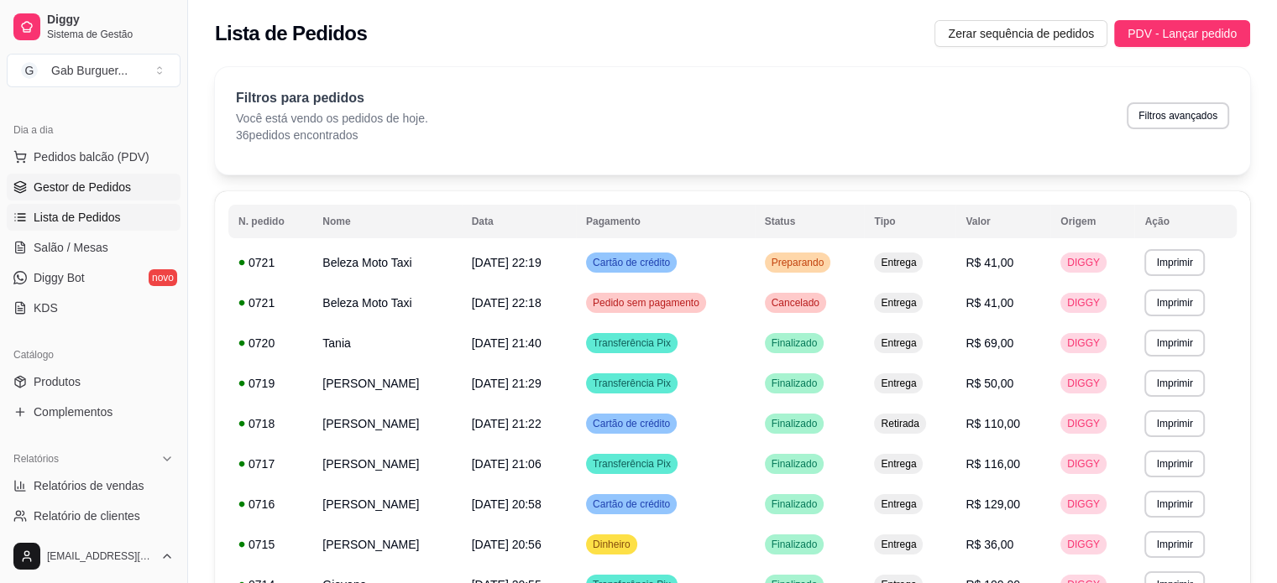
click at [93, 196] on link "Gestor de Pedidos" at bounding box center [94, 187] width 174 height 27
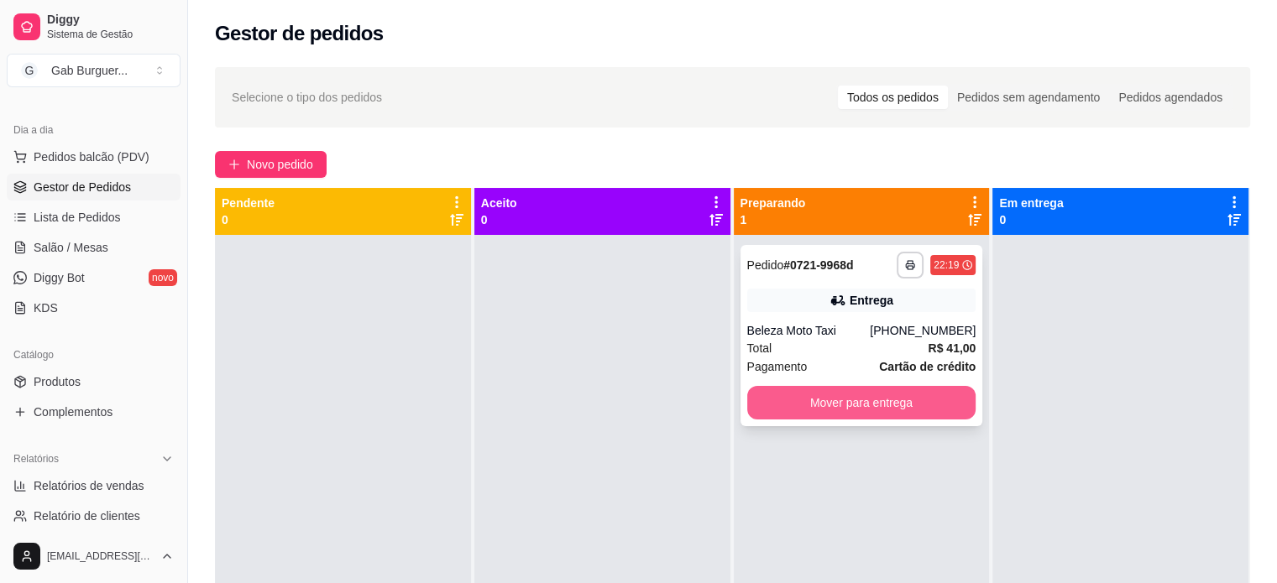
click at [899, 392] on button "Mover para entrega" at bounding box center [861, 403] width 229 height 34
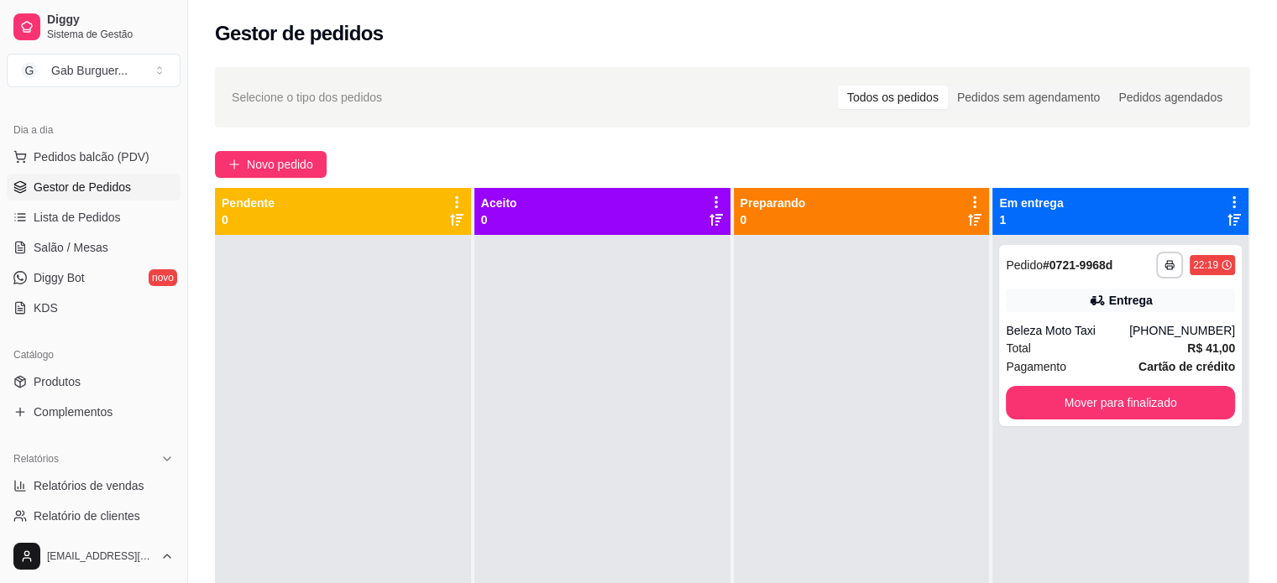
drag, startPoint x: 1096, startPoint y: 466, endPoint x: 1105, endPoint y: 465, distance: 8.4
click at [1098, 466] on div "**********" at bounding box center [1120, 526] width 256 height 583
click at [1194, 401] on button "Mover para finalizado" at bounding box center [1120, 403] width 222 height 33
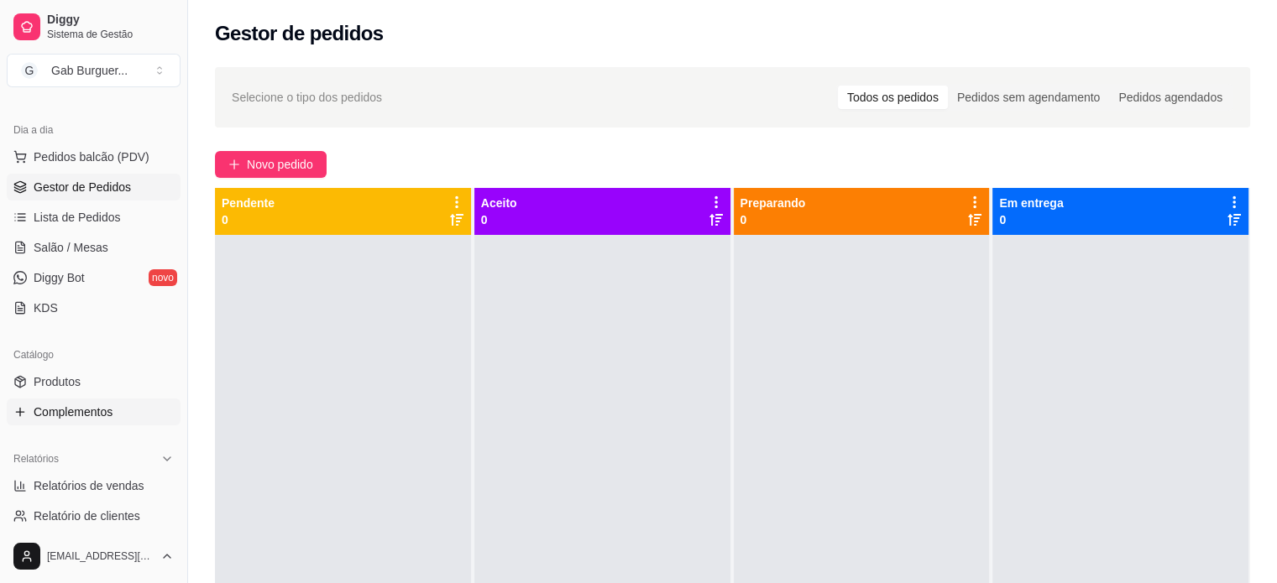
scroll to position [252, 0]
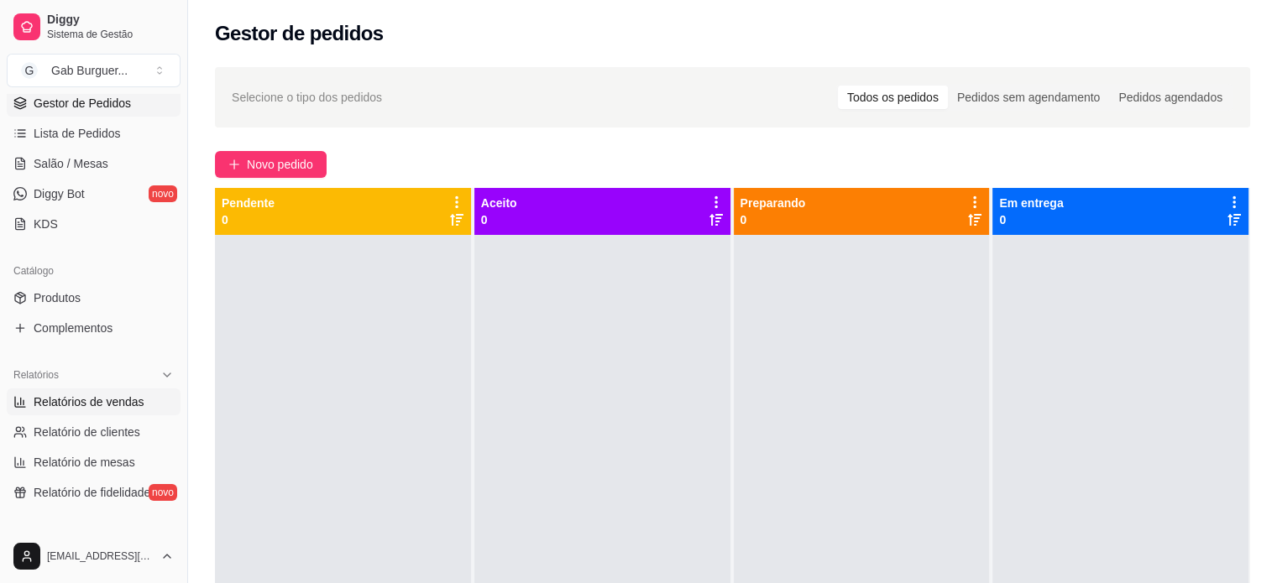
click at [94, 400] on span "Relatórios de vendas" at bounding box center [89, 402] width 111 height 17
select select "ALL"
select select "0"
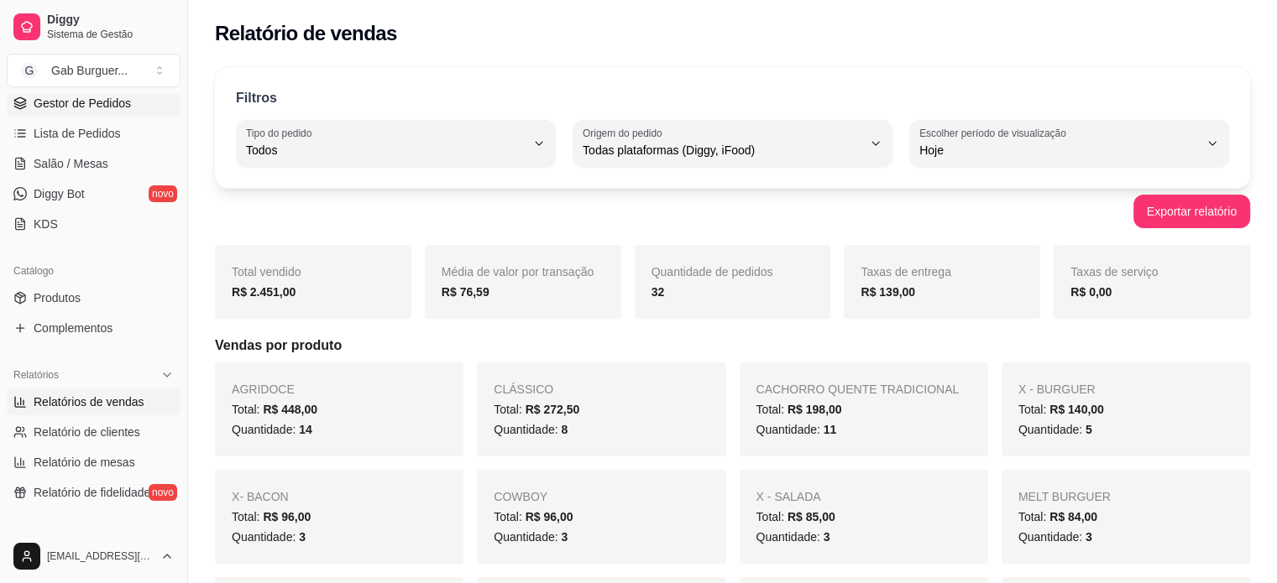
click at [97, 103] on span "Gestor de Pedidos" at bounding box center [82, 103] width 97 height 17
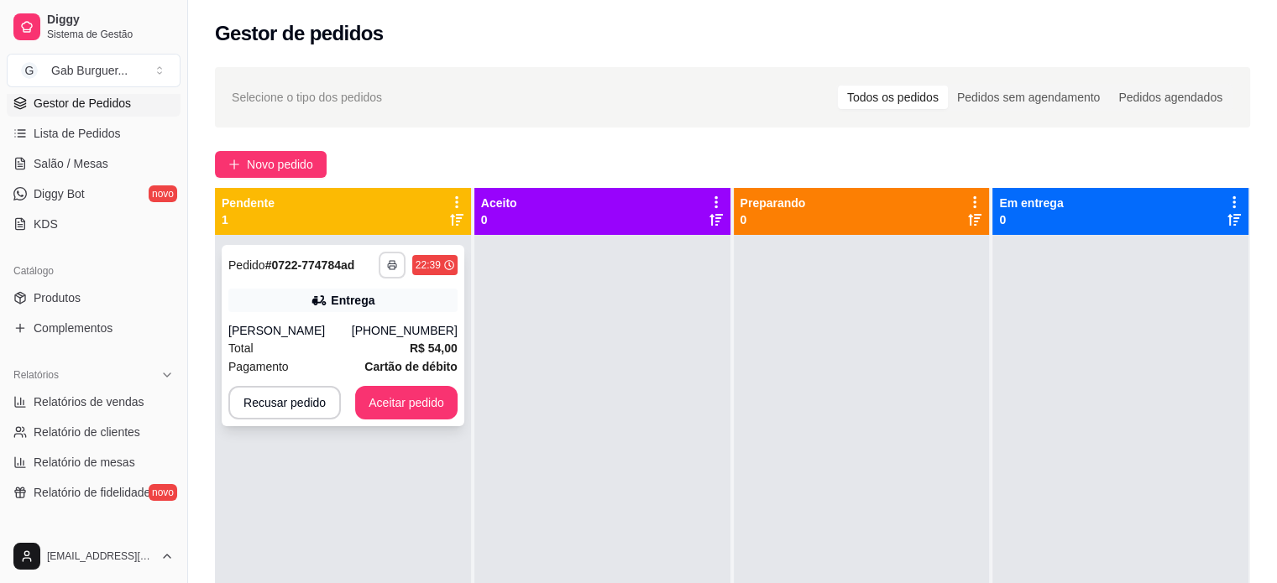
click at [396, 273] on button "button" at bounding box center [392, 265] width 27 height 27
click at [367, 319] on button "TOMATE MDK-080" at bounding box center [345, 324] width 122 height 27
click at [390, 279] on div "**********" at bounding box center [343, 335] width 243 height 181
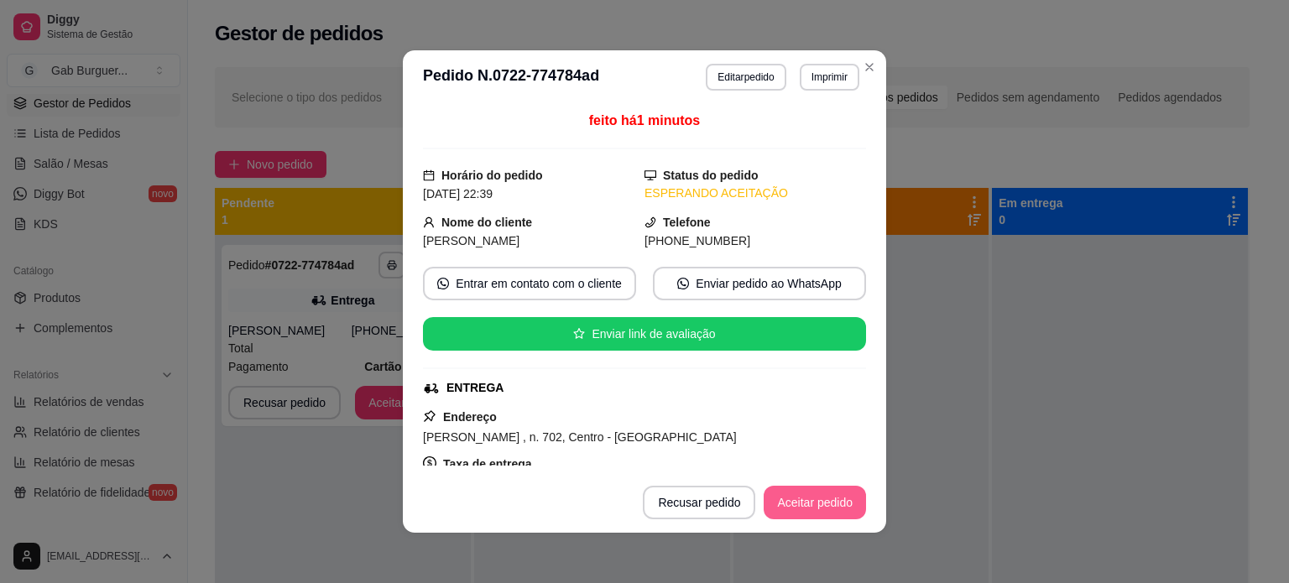
click at [792, 507] on button "Aceitar pedido" at bounding box center [815, 503] width 102 height 34
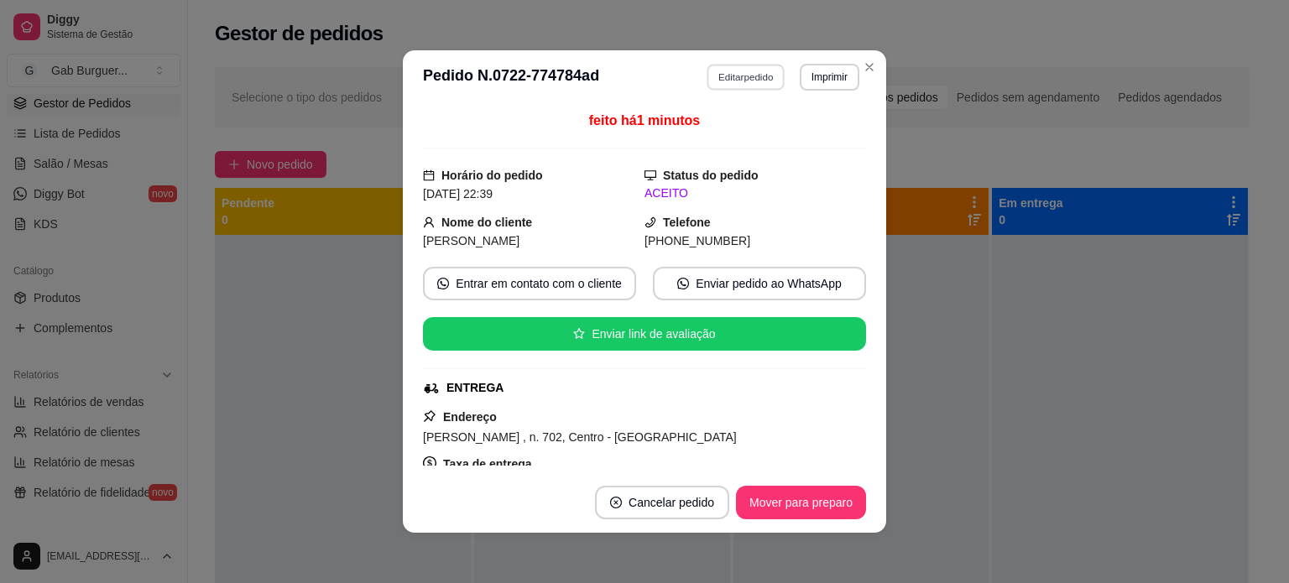
click at [759, 83] on button "Editar pedido" at bounding box center [747, 77] width 78 height 26
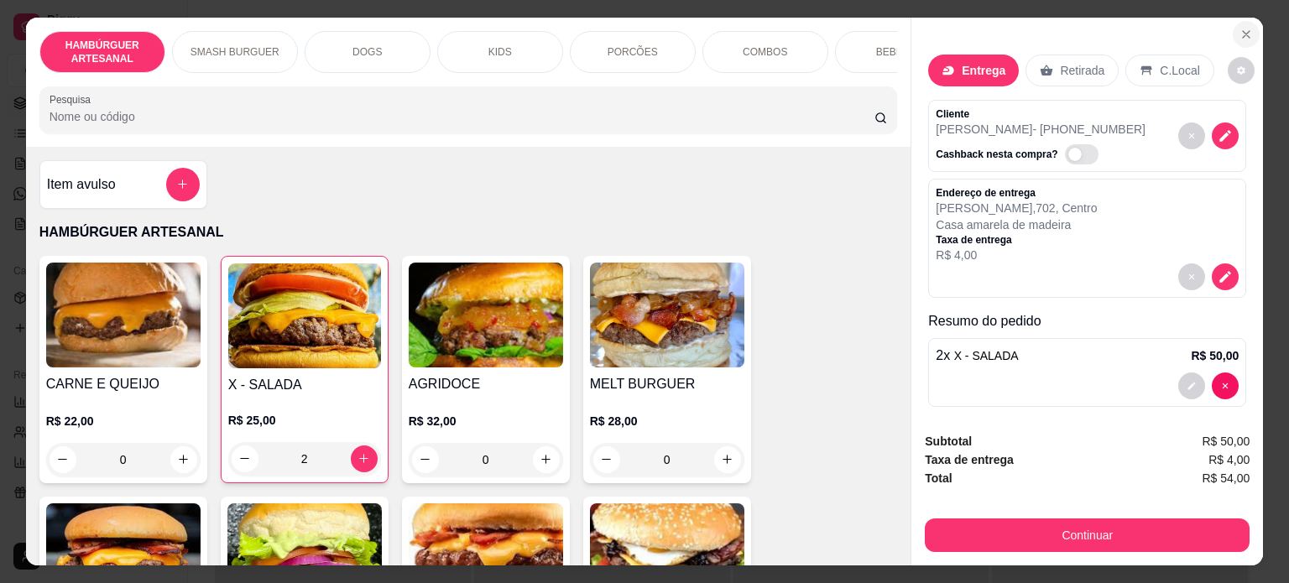
click at [1240, 30] on icon "Close" at bounding box center [1246, 34] width 13 height 13
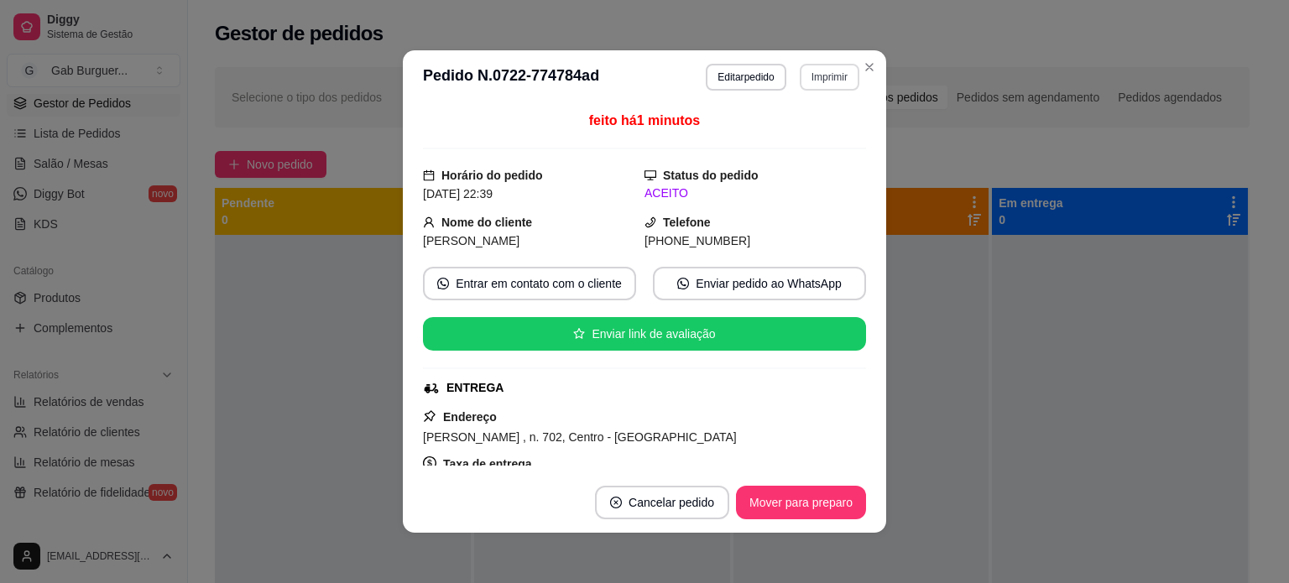
click at [818, 76] on button "Imprimir" at bounding box center [830, 77] width 60 height 27
click at [790, 140] on button "TOMATE MDK-080" at bounding box center [795, 136] width 122 height 27
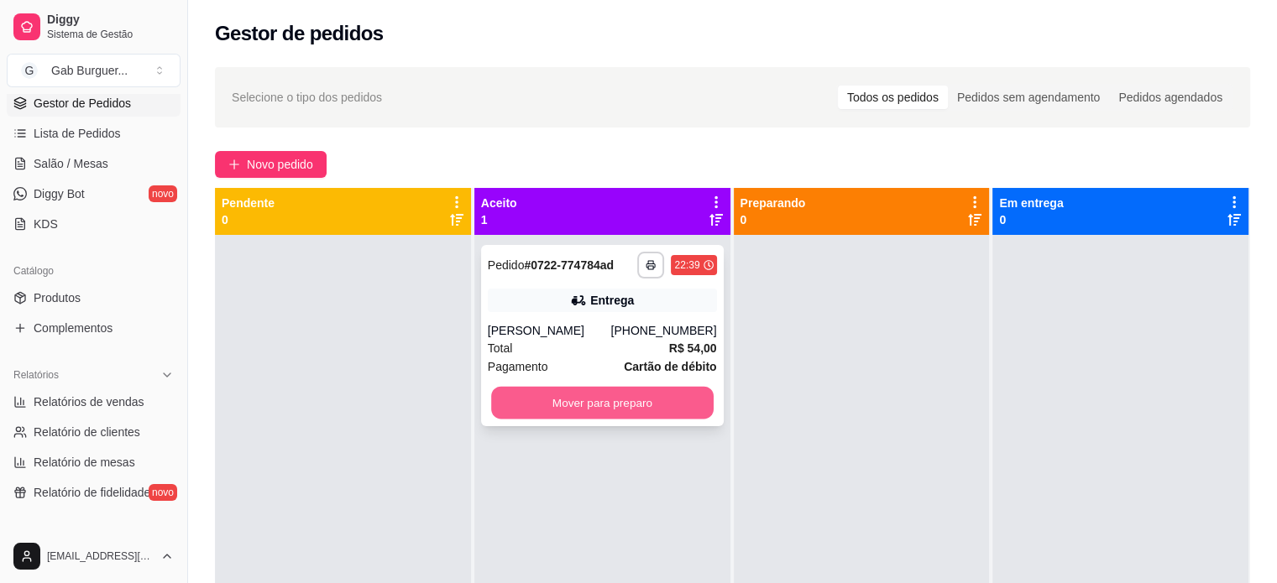
click at [599, 406] on button "Mover para preparo" at bounding box center [602, 403] width 222 height 33
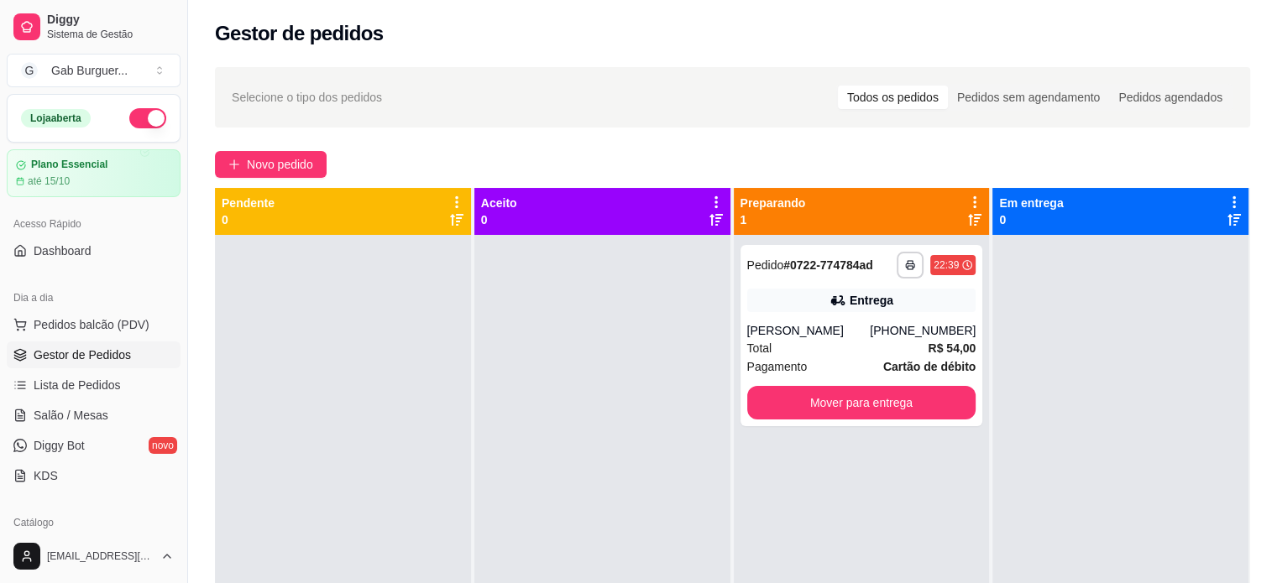
drag, startPoint x: 125, startPoint y: 281, endPoint x: 1051, endPoint y: -102, distance: 1001.8
click at [1051, 0] on html "**********" at bounding box center [638, 291] width 1277 height 583
click at [302, 371] on div at bounding box center [343, 526] width 256 height 583
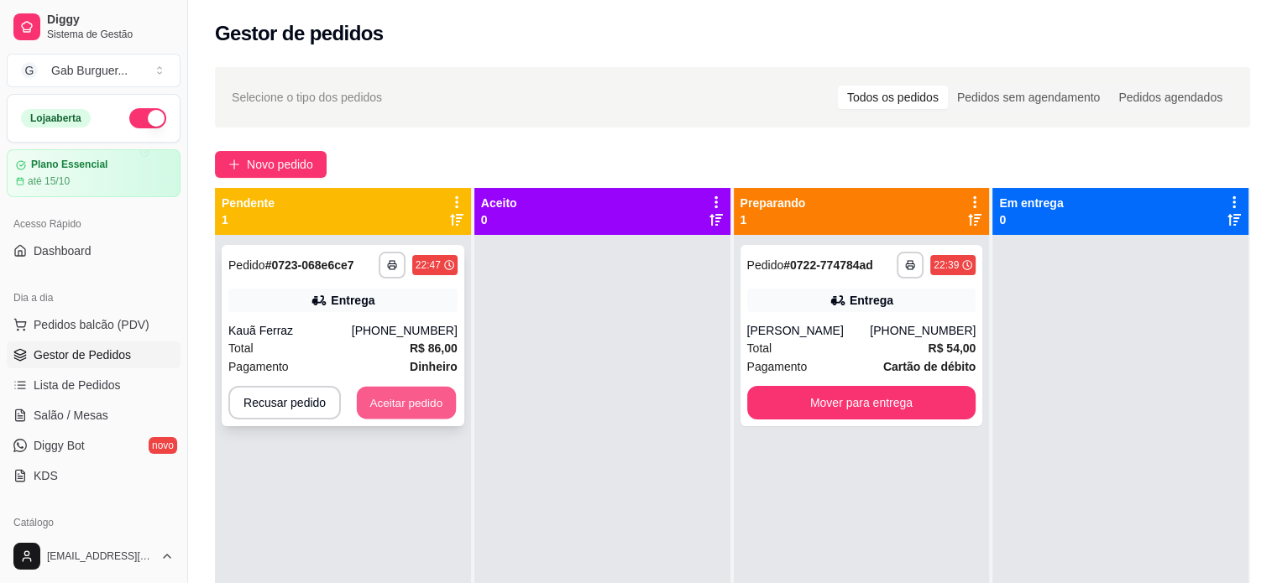
click at [401, 398] on button "Aceitar pedido" at bounding box center [406, 403] width 99 height 33
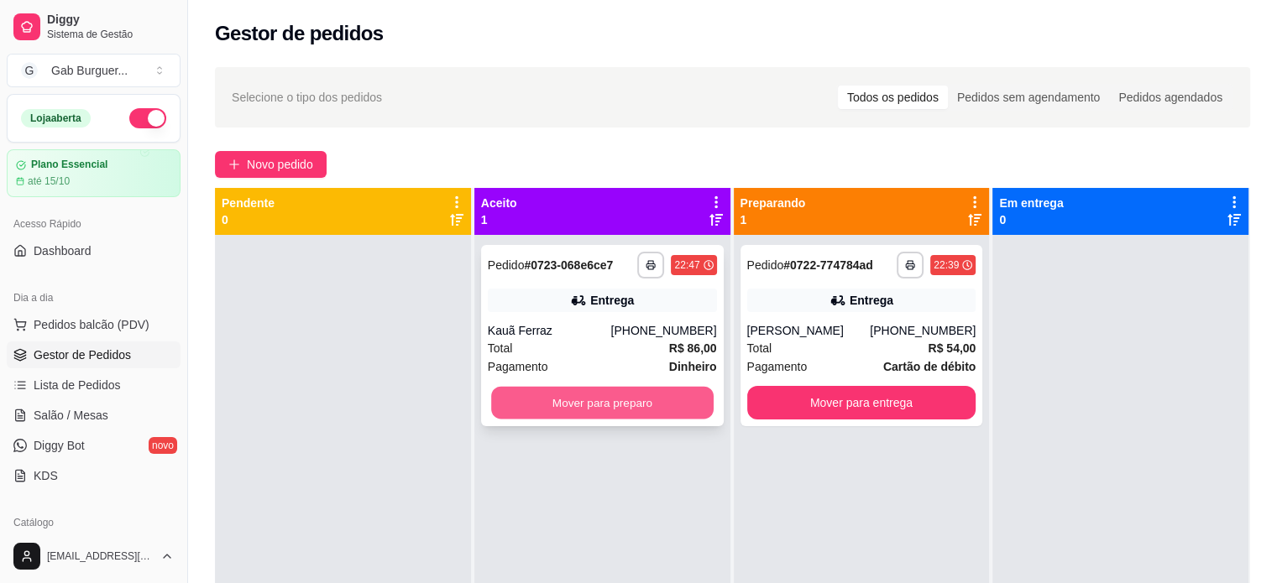
click at [565, 400] on button "Mover para preparo" at bounding box center [602, 403] width 222 height 33
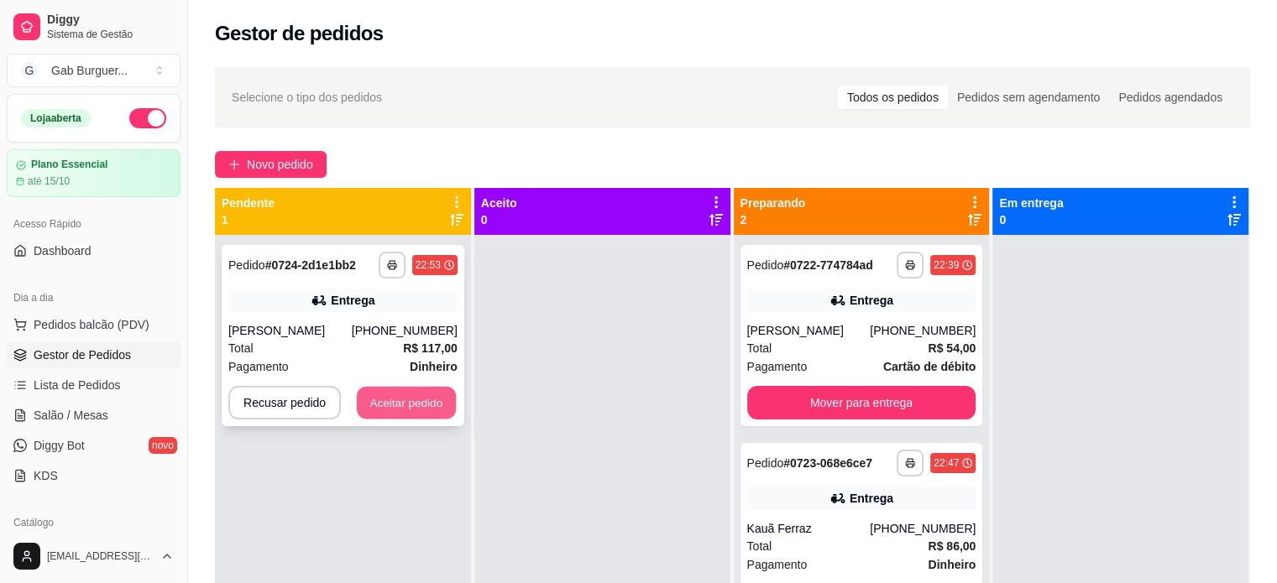
click at [389, 399] on button "Aceitar pedido" at bounding box center [406, 403] width 99 height 33
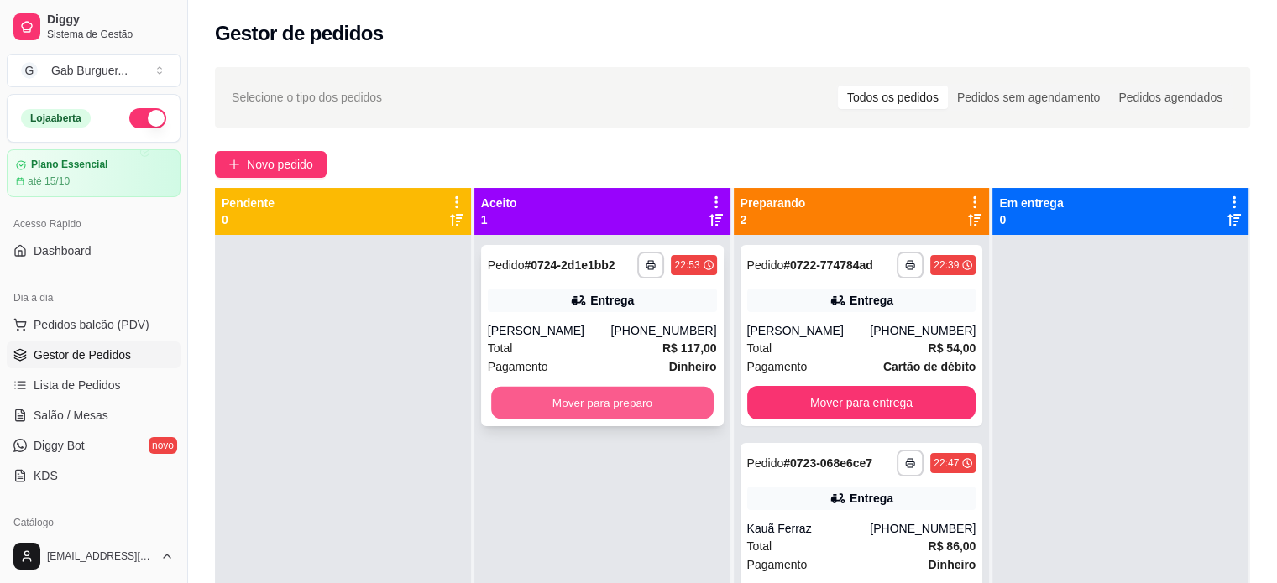
click at [601, 408] on button "Mover para preparo" at bounding box center [602, 403] width 222 height 33
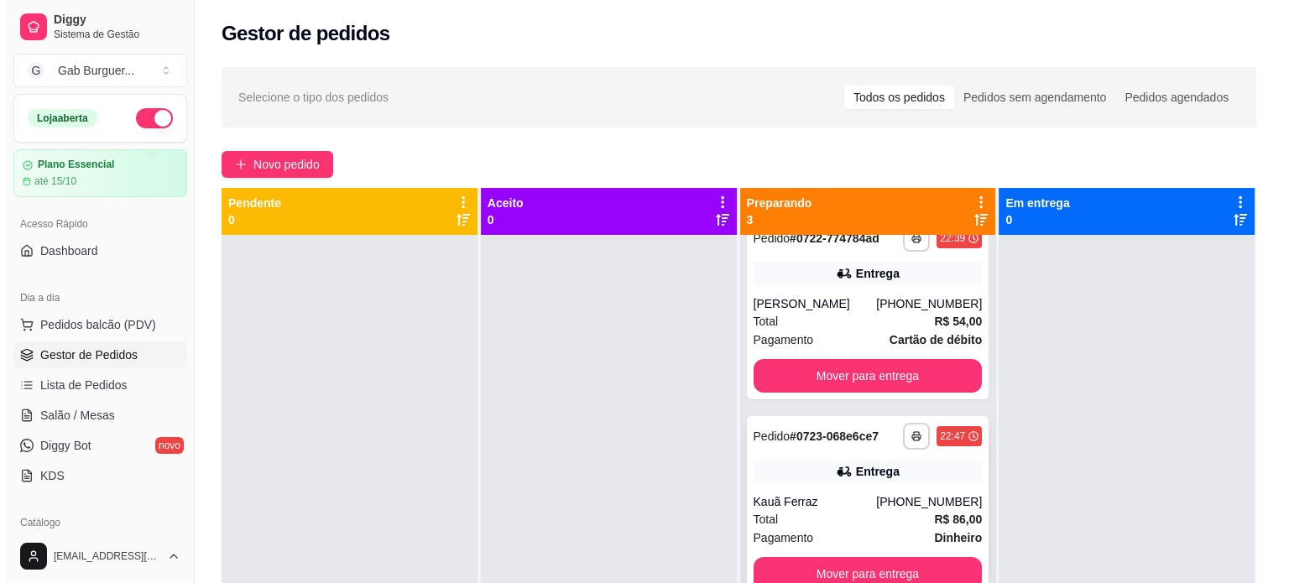
scroll to position [47, 0]
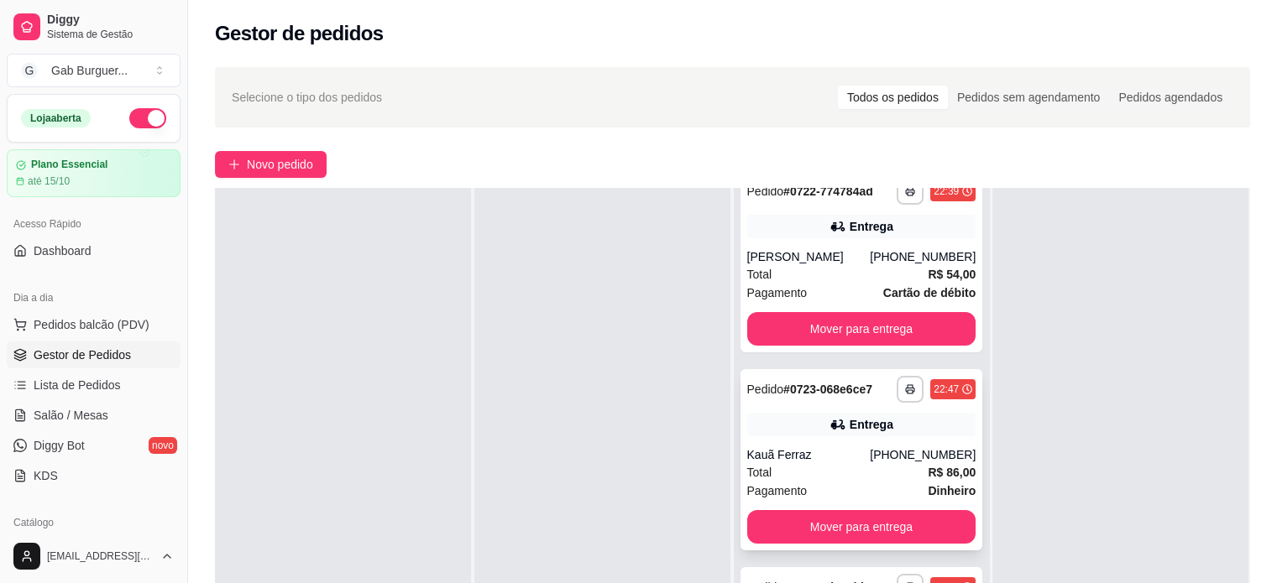
click at [740, 389] on div "**********" at bounding box center [861, 459] width 243 height 181
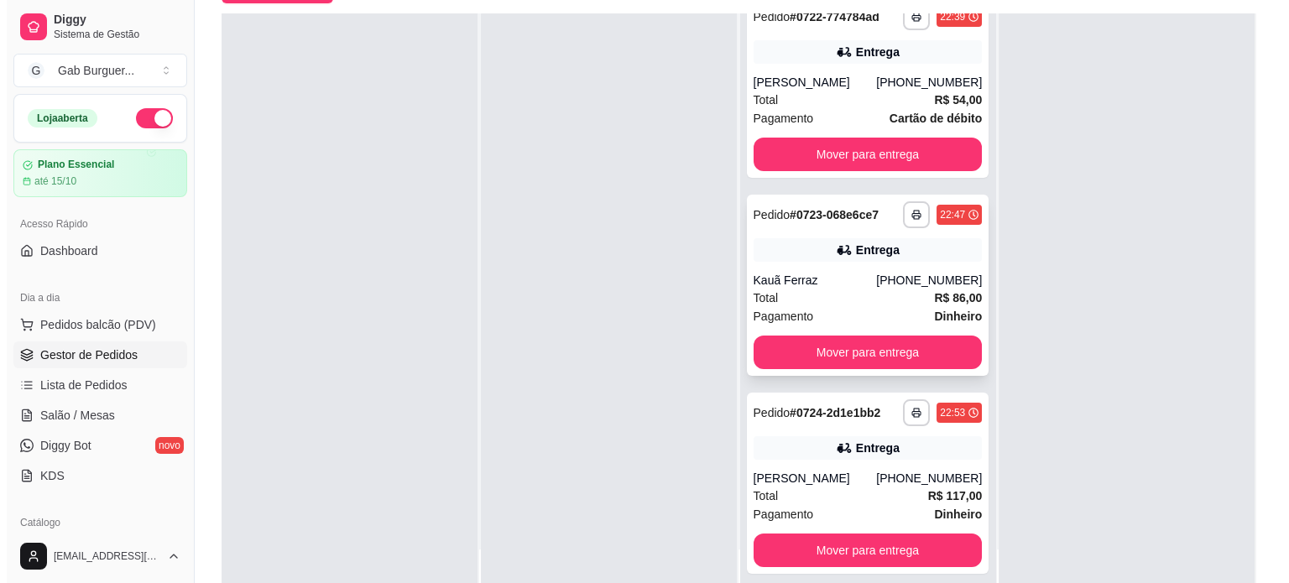
scroll to position [252, 0]
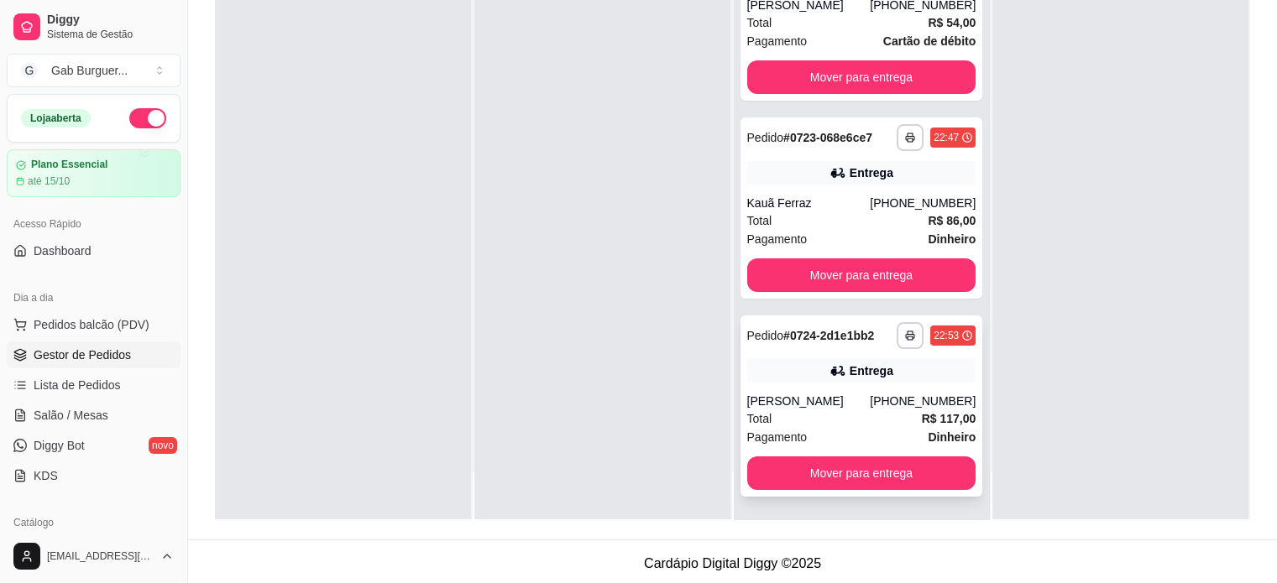
click at [756, 334] on span "Pedido" at bounding box center [765, 335] width 37 height 13
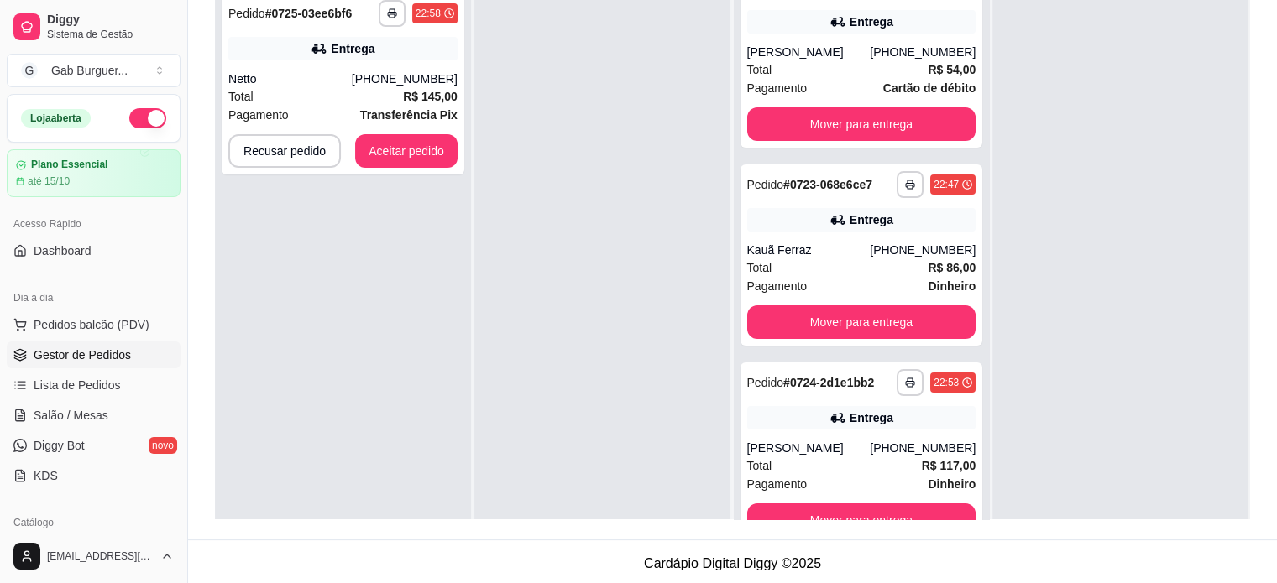
scroll to position [0, 0]
click at [426, 145] on button "Aceitar pedido" at bounding box center [406, 151] width 99 height 33
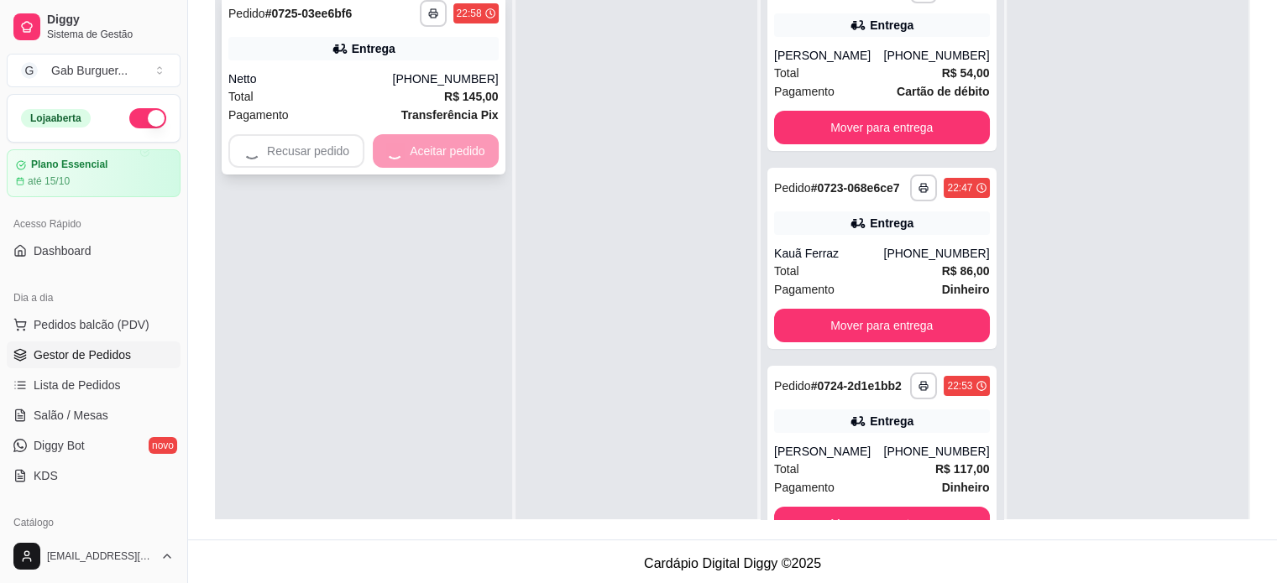
scroll to position [27, 0]
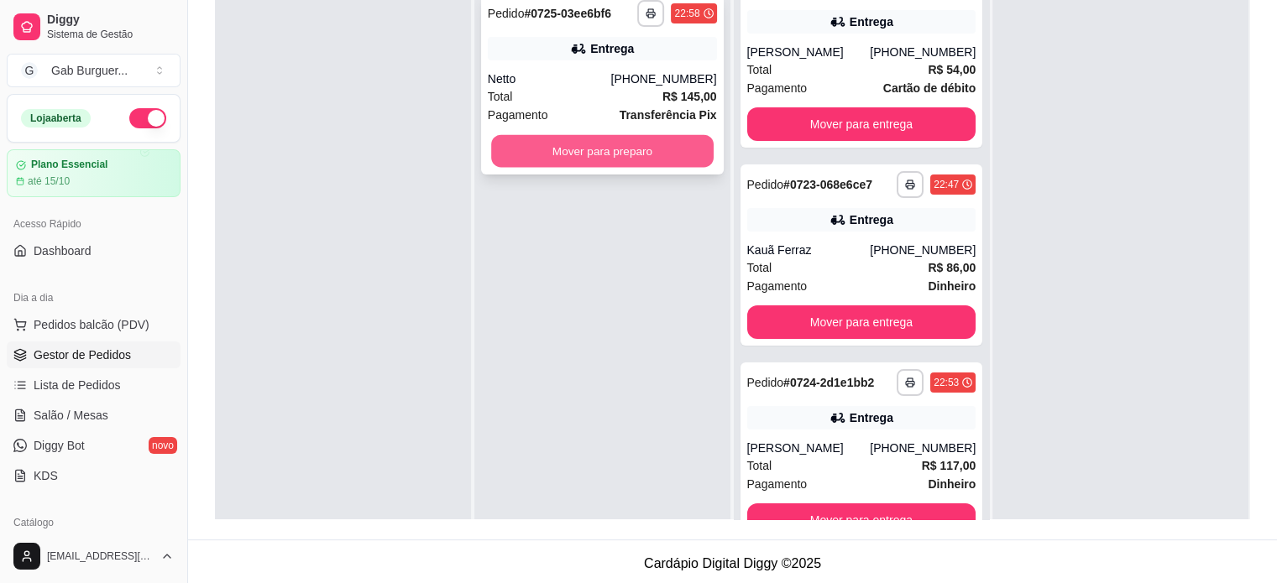
click at [561, 147] on button "Mover para preparo" at bounding box center [602, 151] width 222 height 33
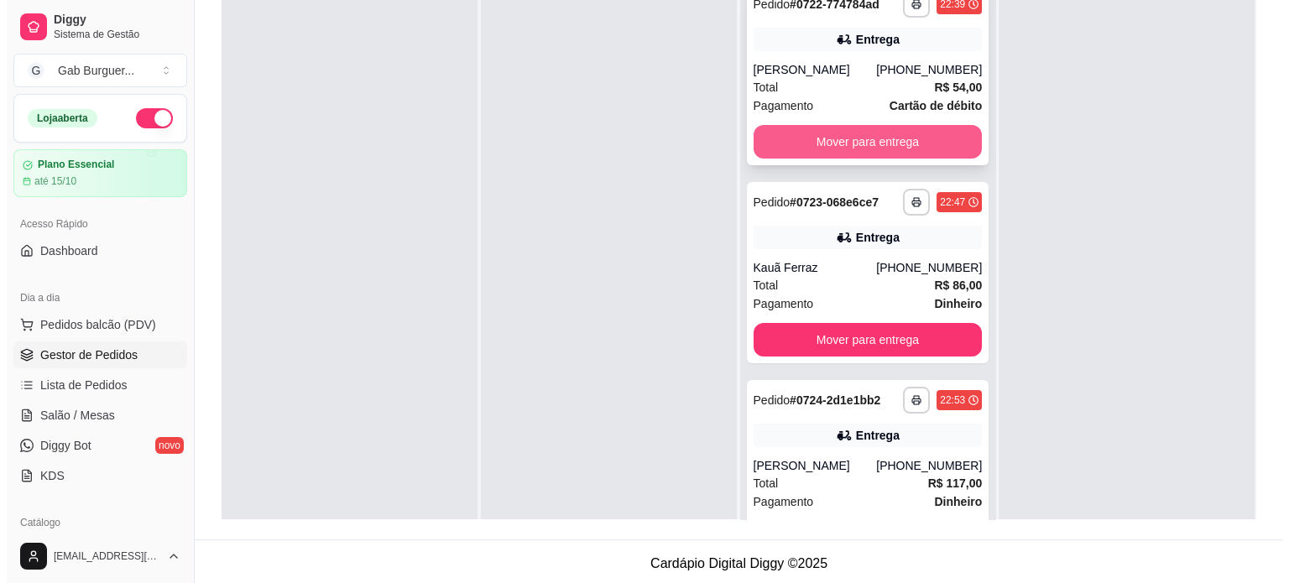
scroll to position [0, 0]
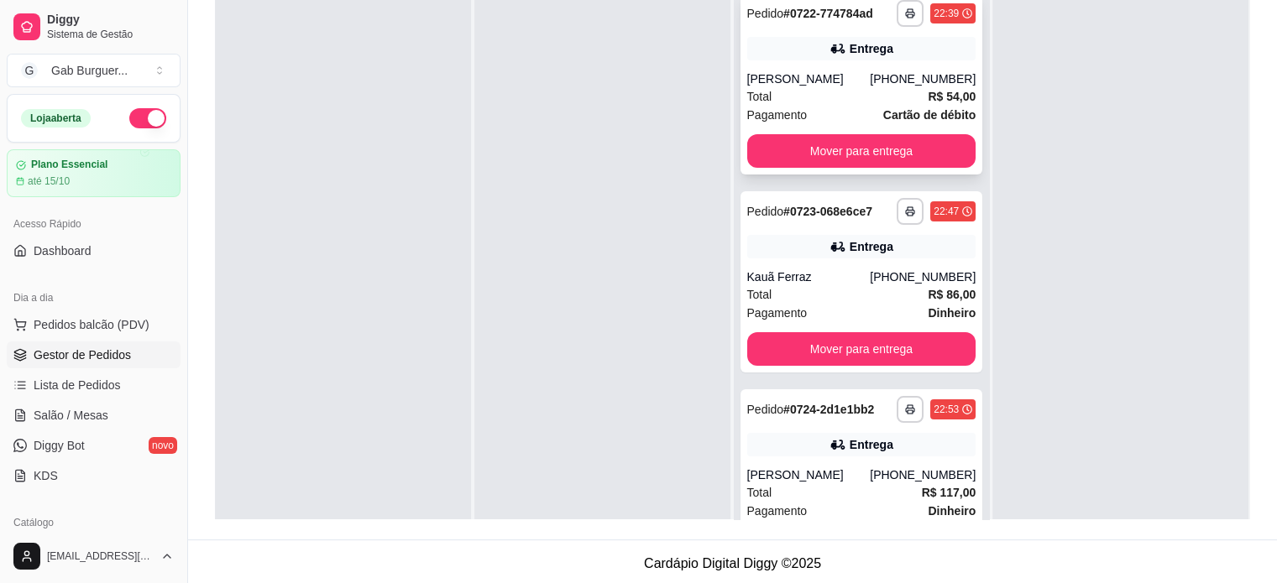
click at [793, 9] on strong "# 0722-774784ad" at bounding box center [828, 13] width 90 height 13
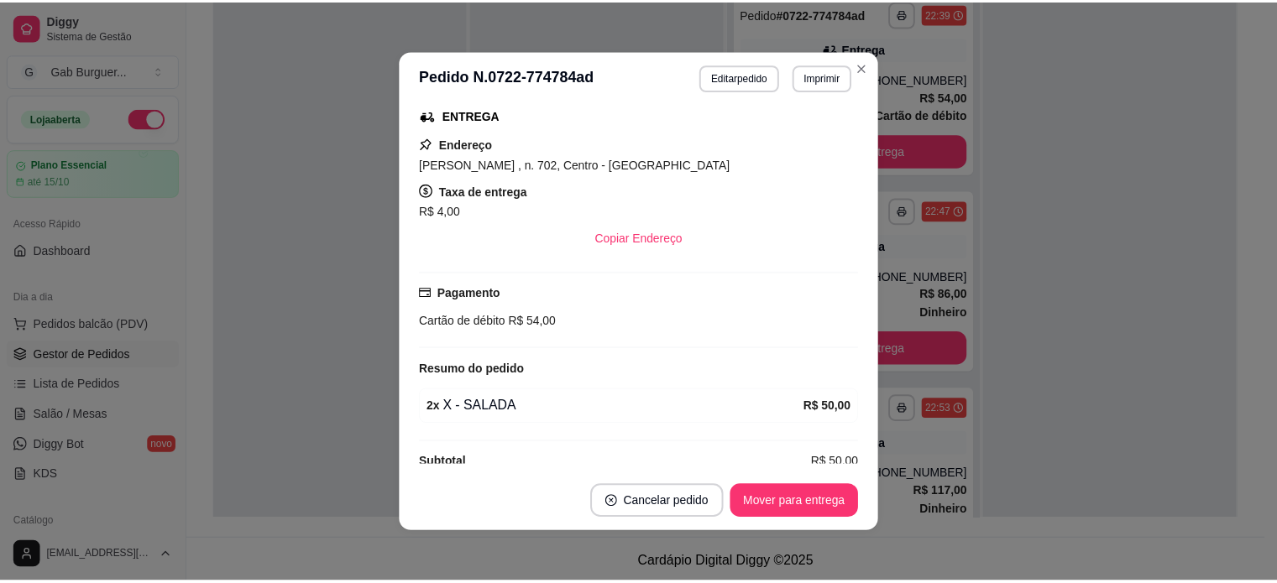
scroll to position [295, 0]
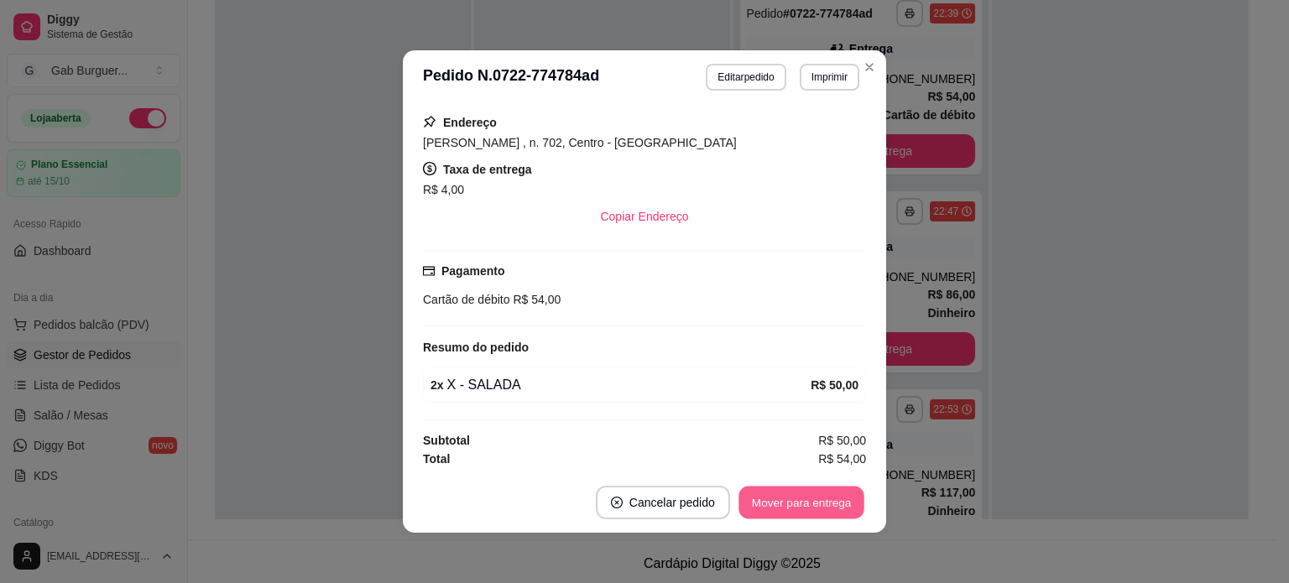
click at [782, 502] on button "Mover para entrega" at bounding box center [802, 503] width 126 height 33
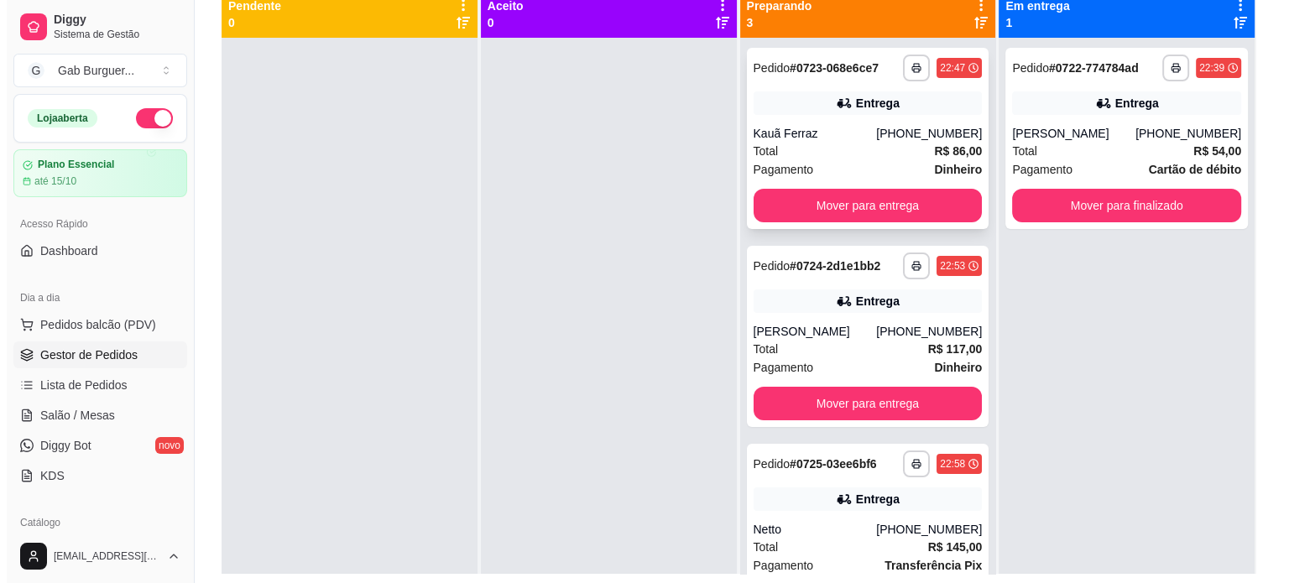
scroll to position [168, 0]
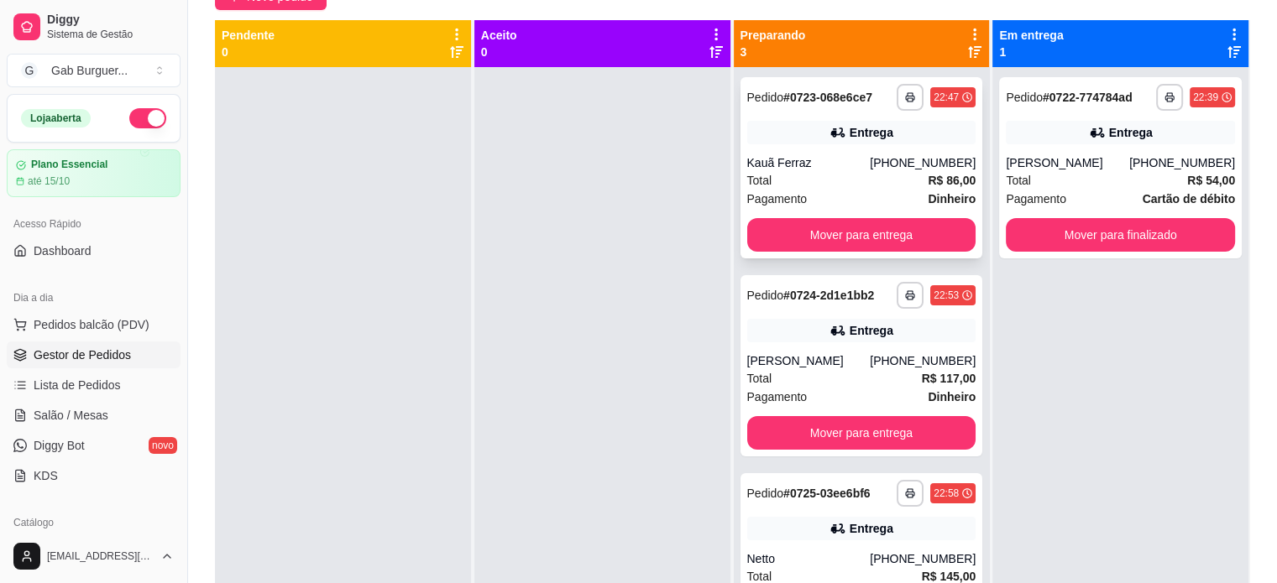
click at [792, 98] on strong "# 0723-068e6ce7" at bounding box center [827, 97] width 89 height 13
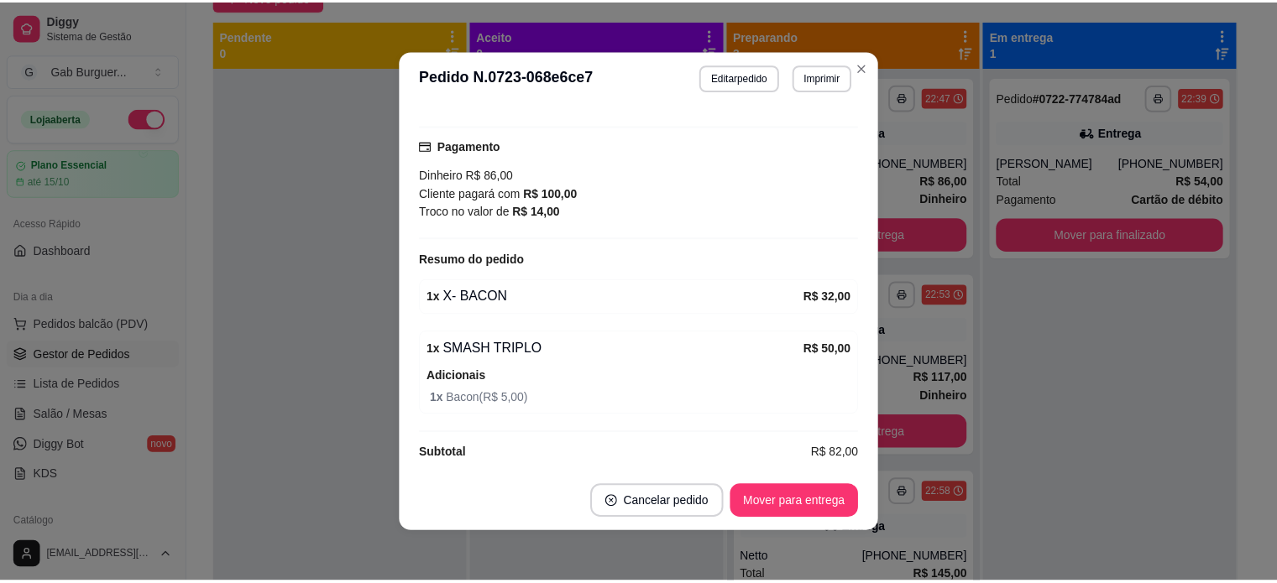
scroll to position [452, 0]
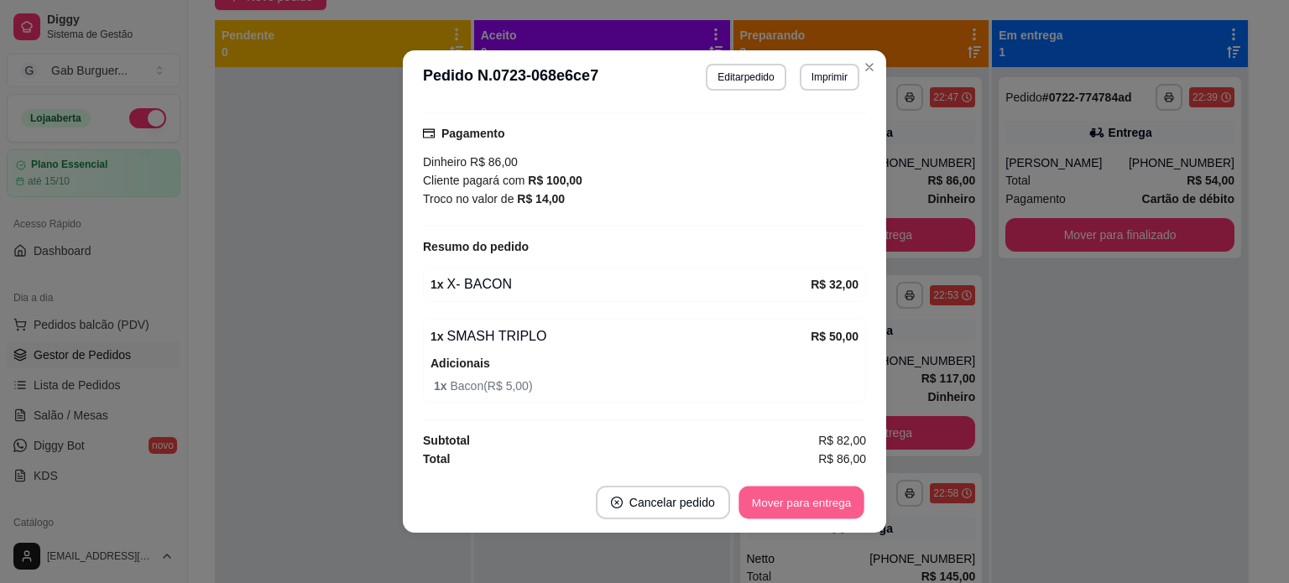
click at [834, 504] on button "Mover para entrega" at bounding box center [802, 503] width 126 height 33
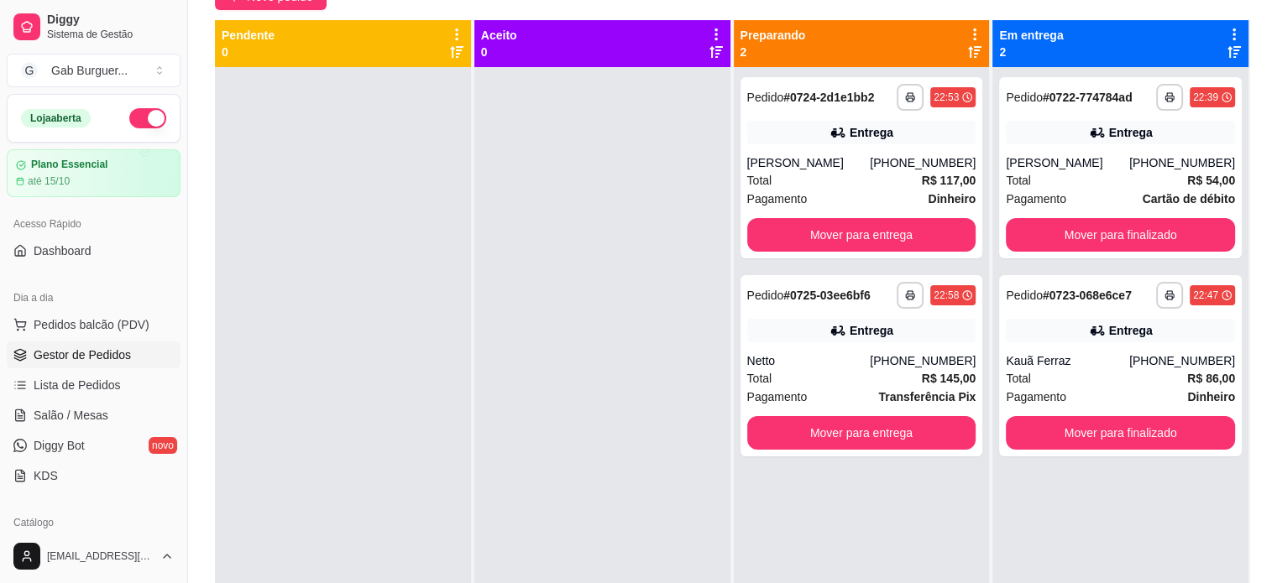
click at [415, 141] on div at bounding box center [343, 358] width 256 height 583
click at [1149, 227] on button "Mover para finalizado" at bounding box center [1120, 235] width 222 height 33
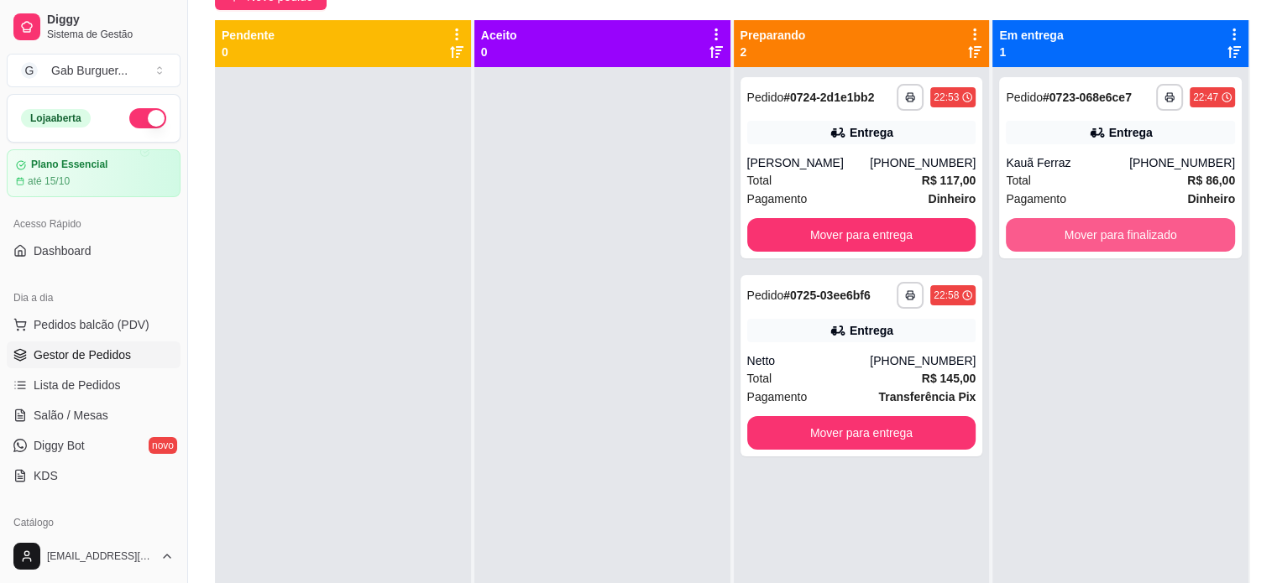
click at [1149, 227] on button "Mover para finalizado" at bounding box center [1120, 235] width 229 height 34
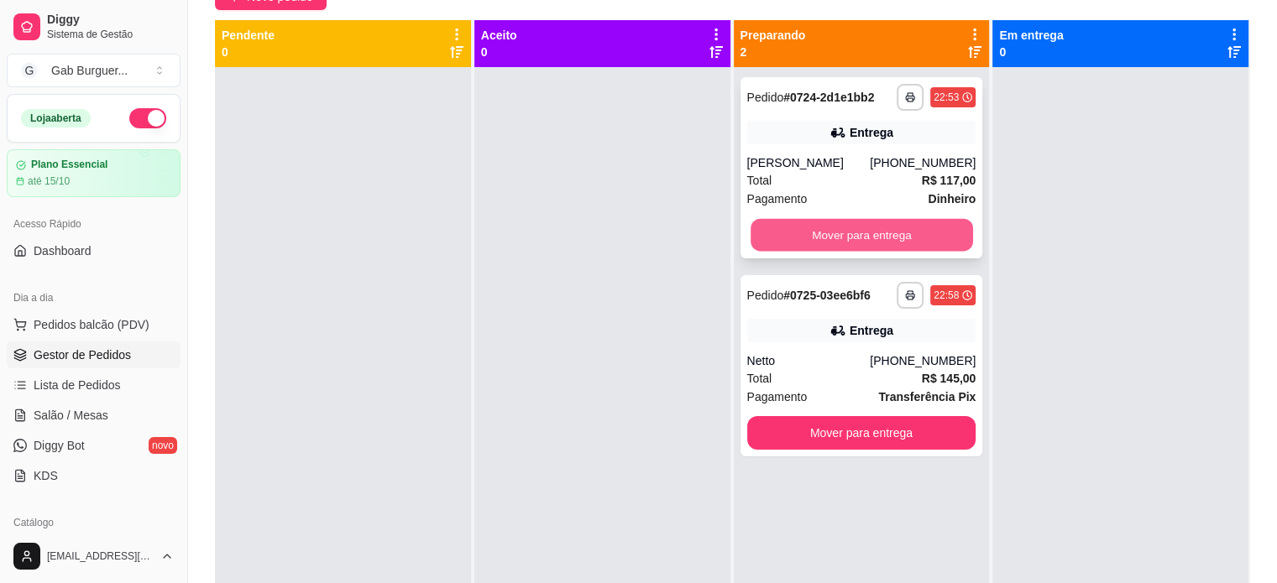
click at [920, 232] on button "Mover para entrega" at bounding box center [861, 235] width 222 height 33
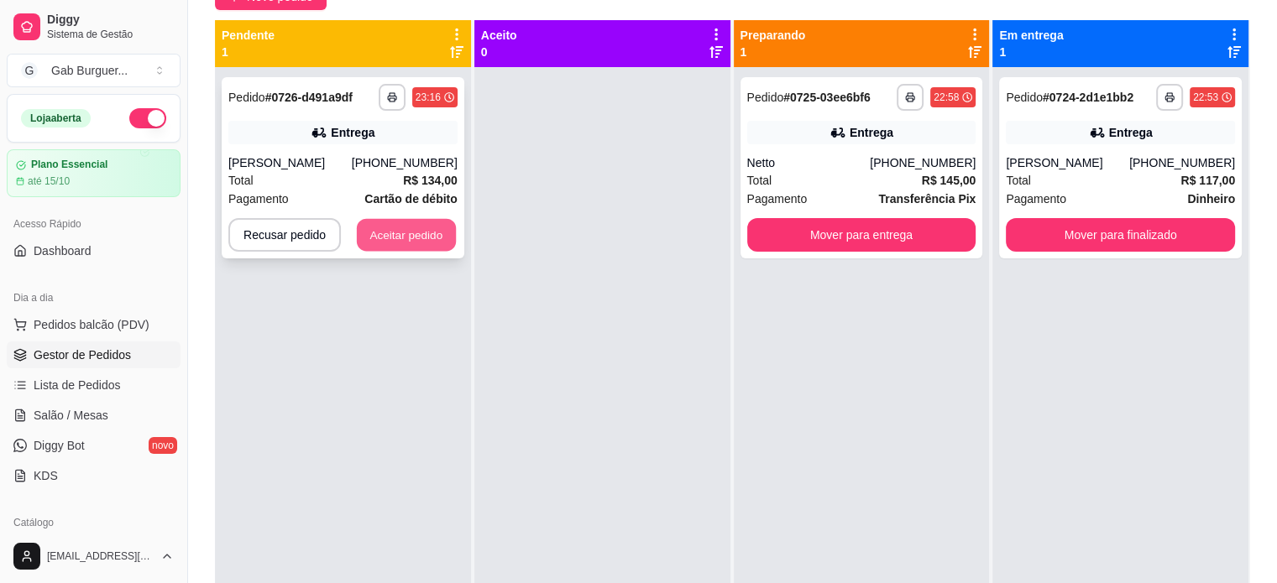
click at [427, 238] on button "Aceitar pedido" at bounding box center [406, 235] width 99 height 33
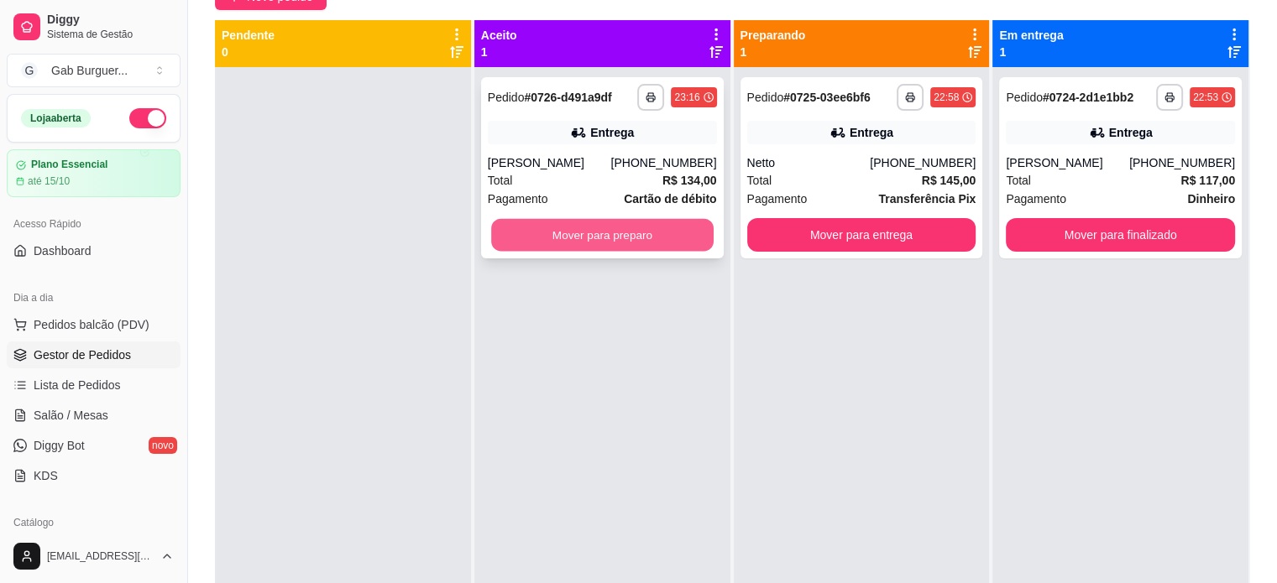
click at [534, 228] on button "Mover para preparo" at bounding box center [602, 235] width 222 height 33
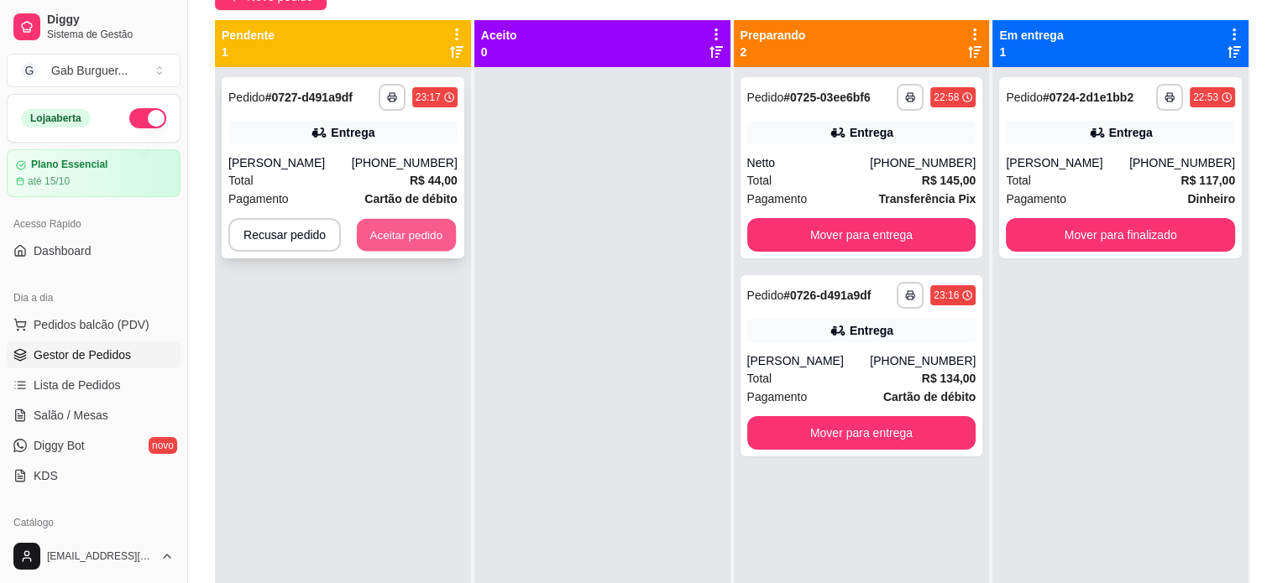
click at [405, 235] on button "Aceitar pedido" at bounding box center [406, 235] width 99 height 33
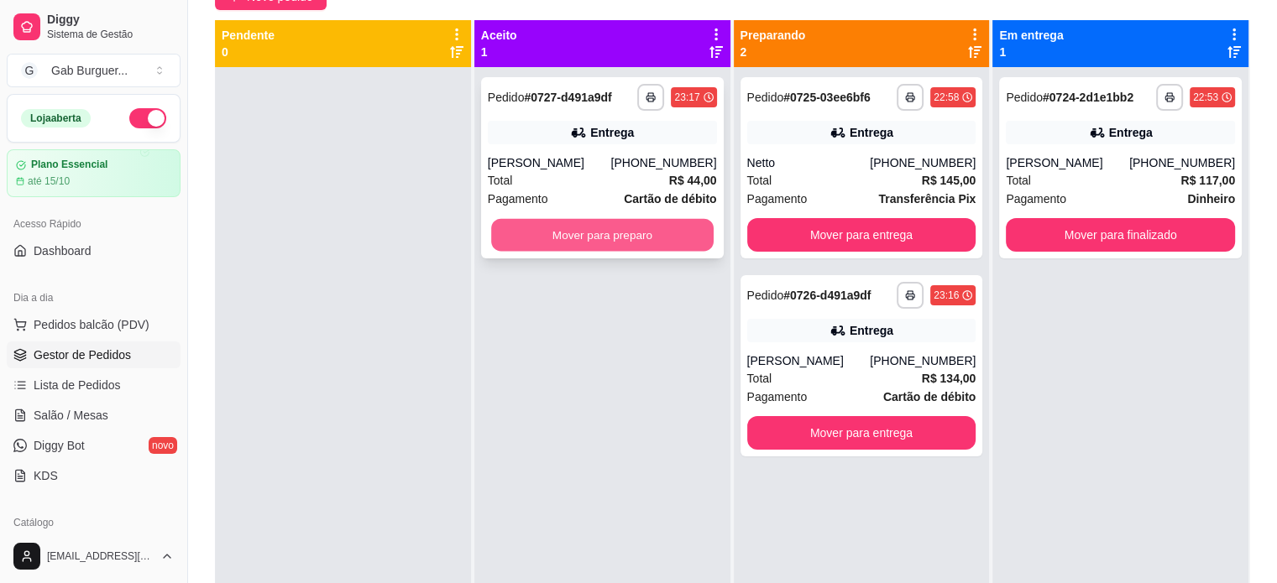
click at [524, 233] on button "Mover para preparo" at bounding box center [602, 235] width 222 height 33
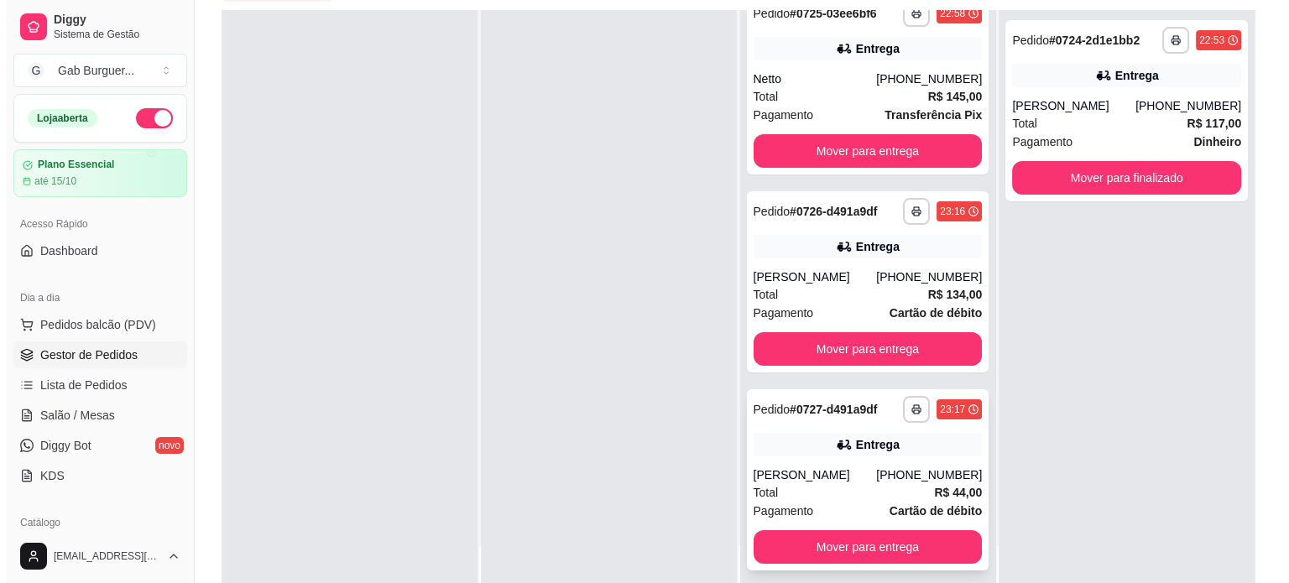
scroll to position [255, 0]
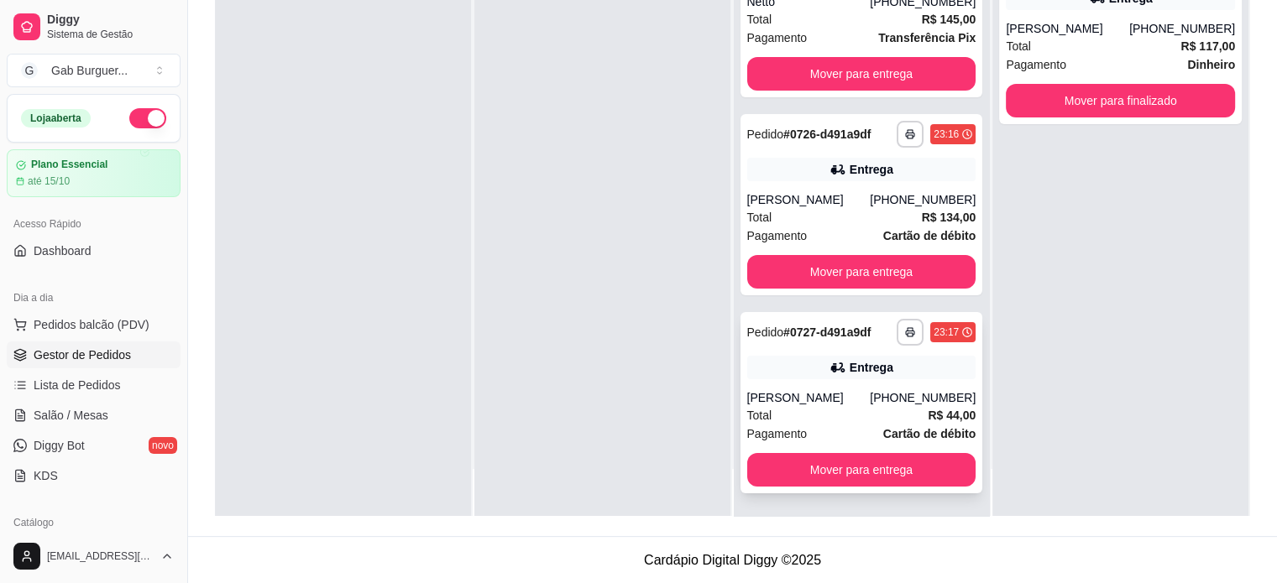
click at [748, 329] on span "Pedido" at bounding box center [765, 332] width 37 height 13
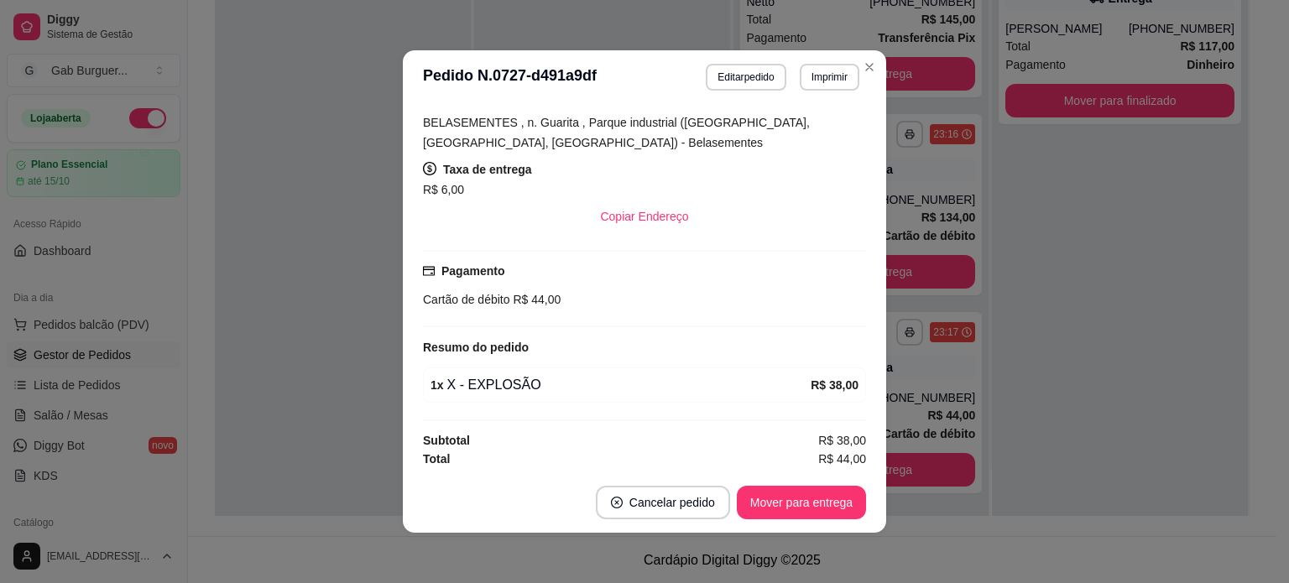
scroll to position [3, 0]
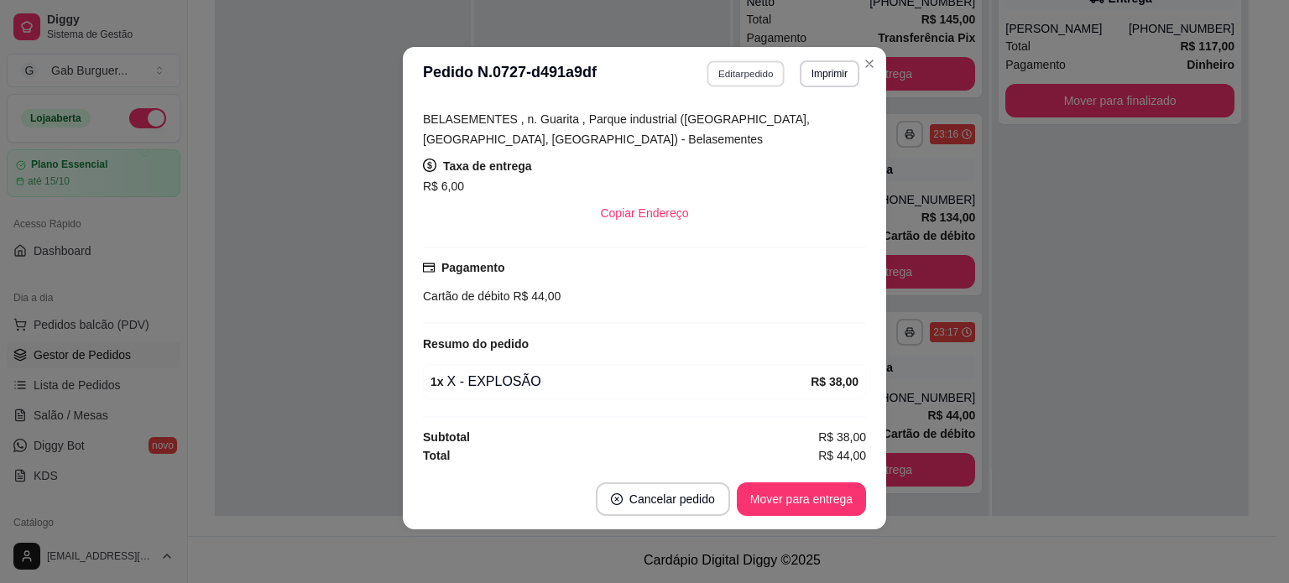
click at [735, 80] on button "Editar pedido" at bounding box center [747, 73] width 78 height 26
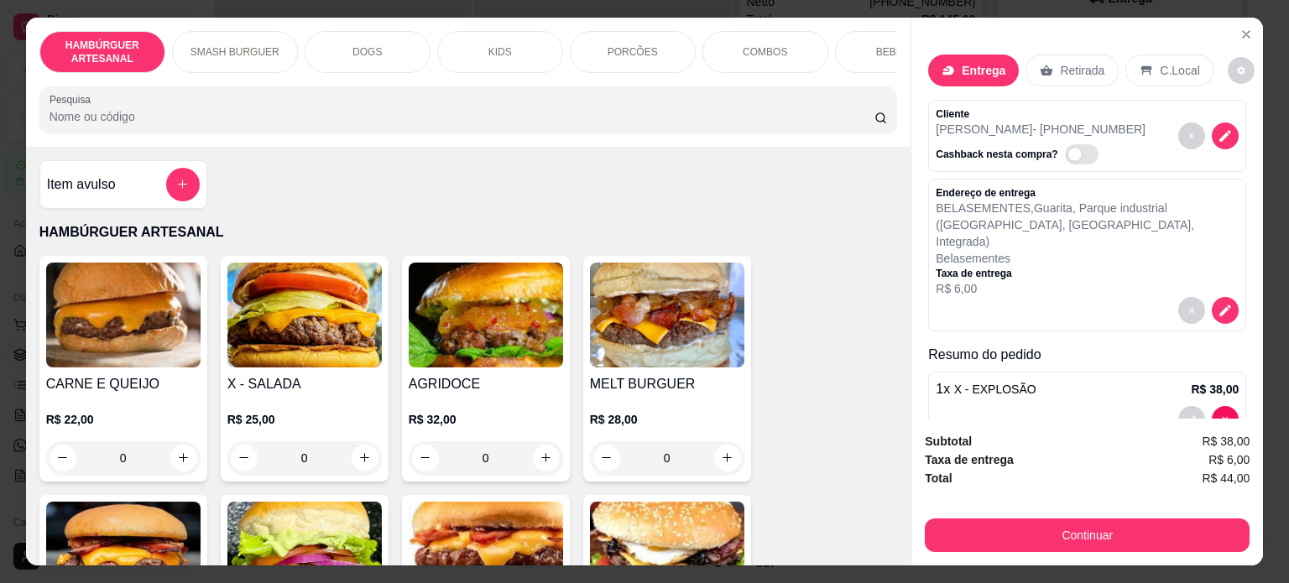
click at [1013, 297] on div at bounding box center [1087, 310] width 303 height 27
click at [1215, 297] on button "decrease-product-quantity" at bounding box center [1225, 310] width 27 height 27
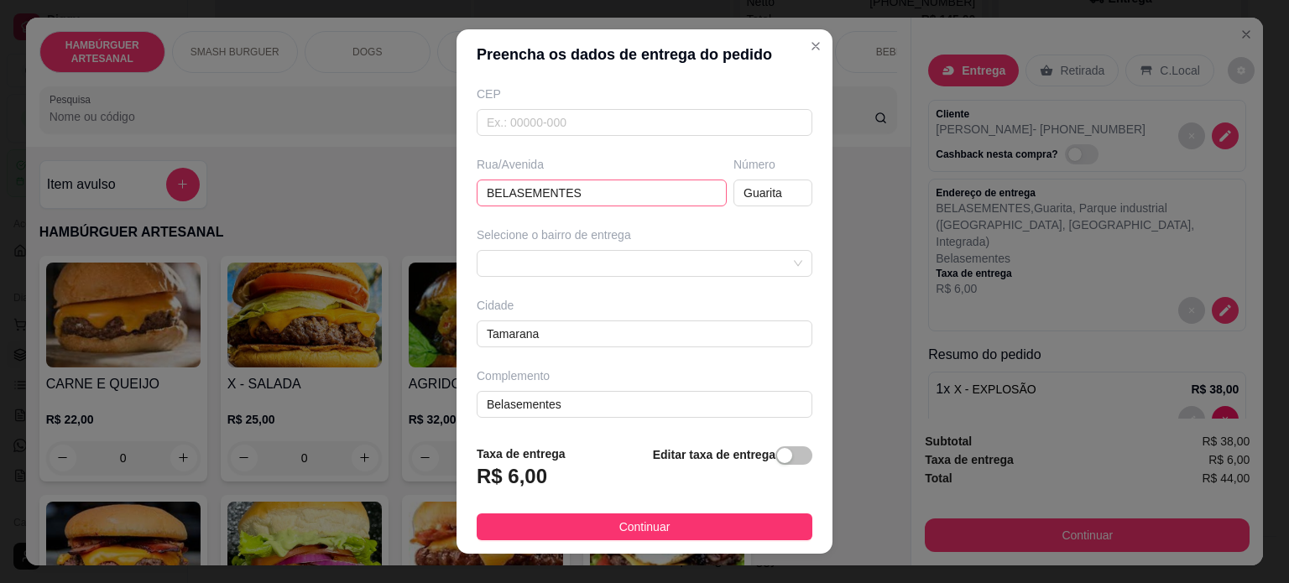
scroll to position [24, 0]
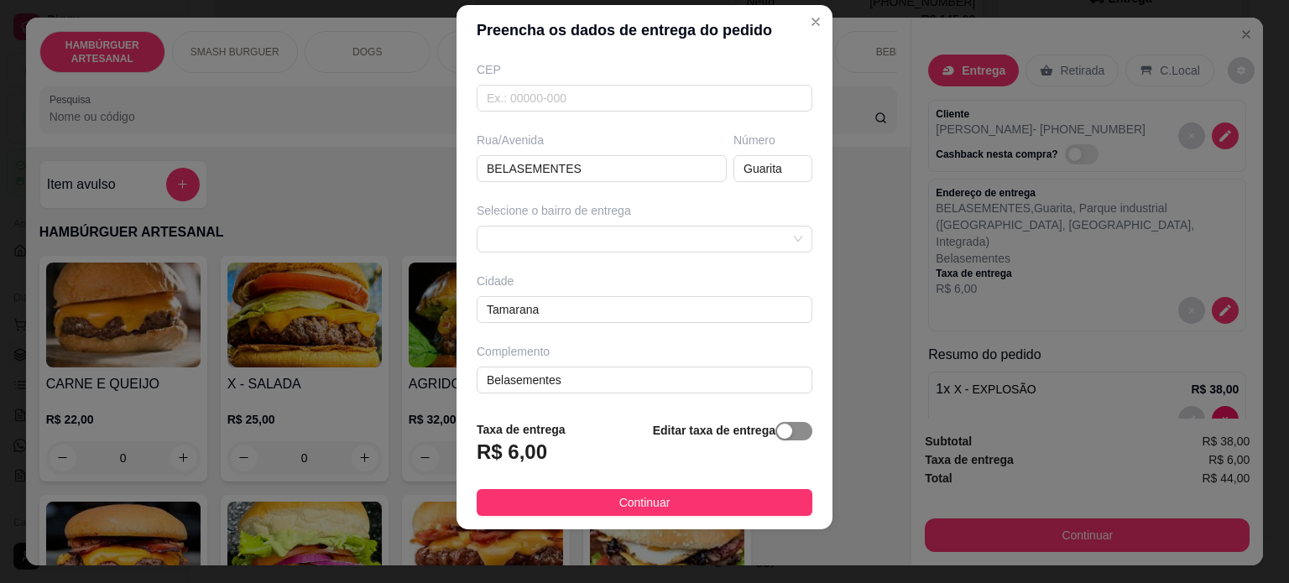
click at [777, 432] on div "button" at bounding box center [784, 431] width 15 height 15
click at [678, 452] on div "button" at bounding box center [685, 448] width 15 height 15
click at [575, 468] on div "Taxa de entrega R$ 6,00 Editar taxa de entrega" at bounding box center [645, 448] width 336 height 55
click at [531, 457] on h3 "R$ 6,00" at bounding box center [512, 452] width 71 height 27
click at [755, 434] on strong "Editar taxa de entrega" at bounding box center [714, 430] width 123 height 13
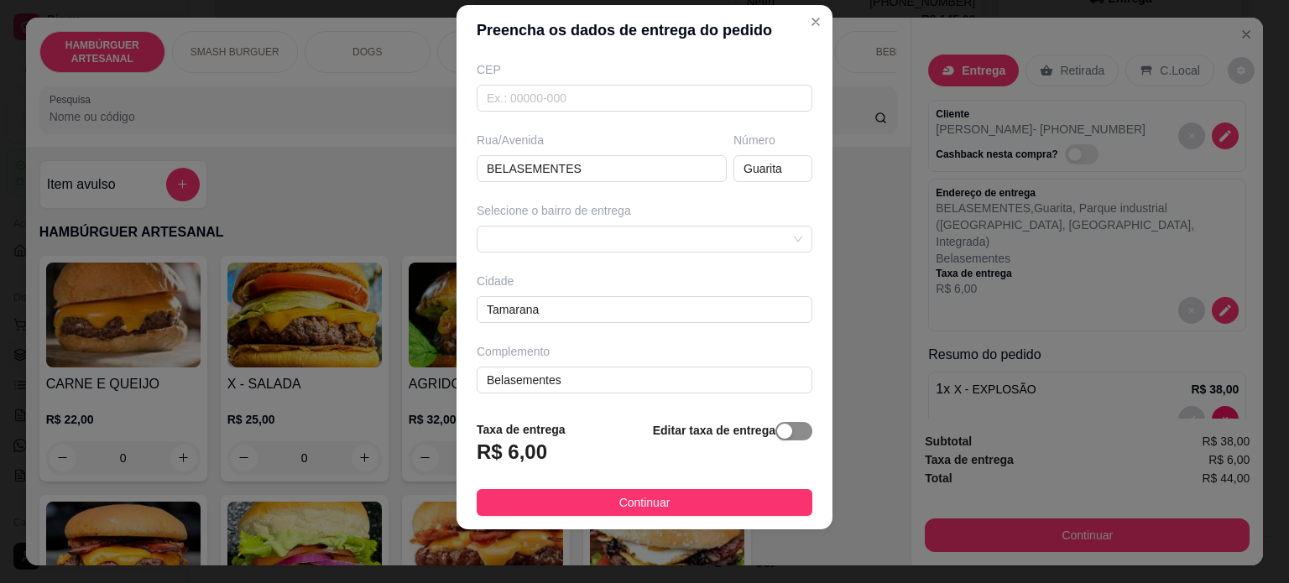
click at [776, 433] on span "button" at bounding box center [794, 431] width 37 height 18
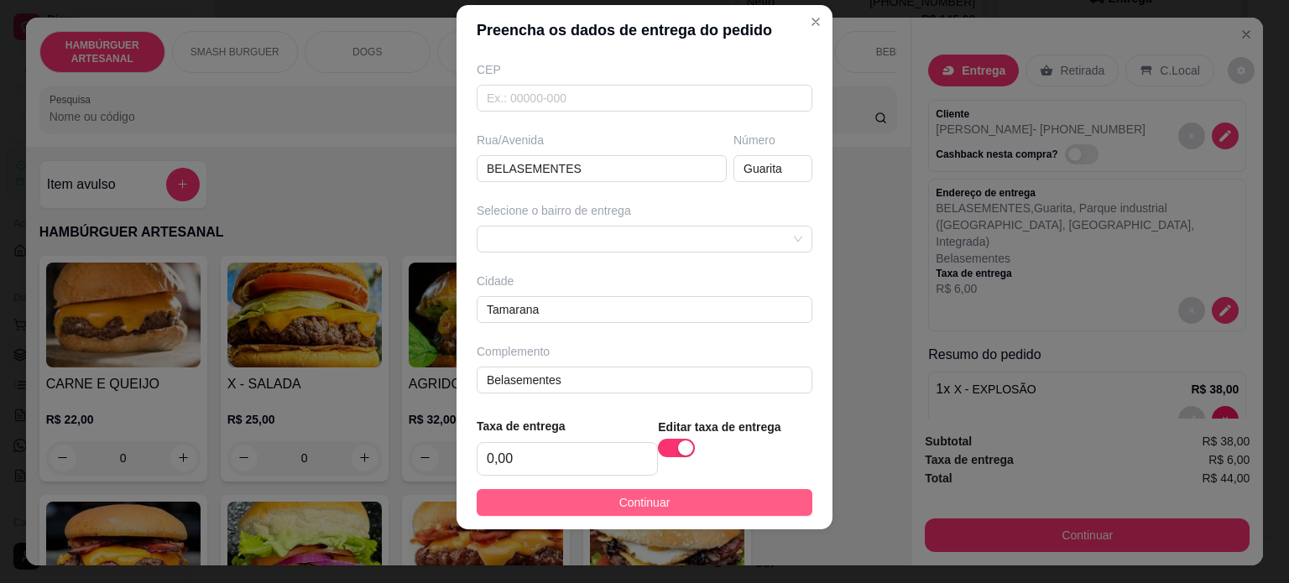
click at [705, 502] on button "Continuar" at bounding box center [645, 502] width 336 height 27
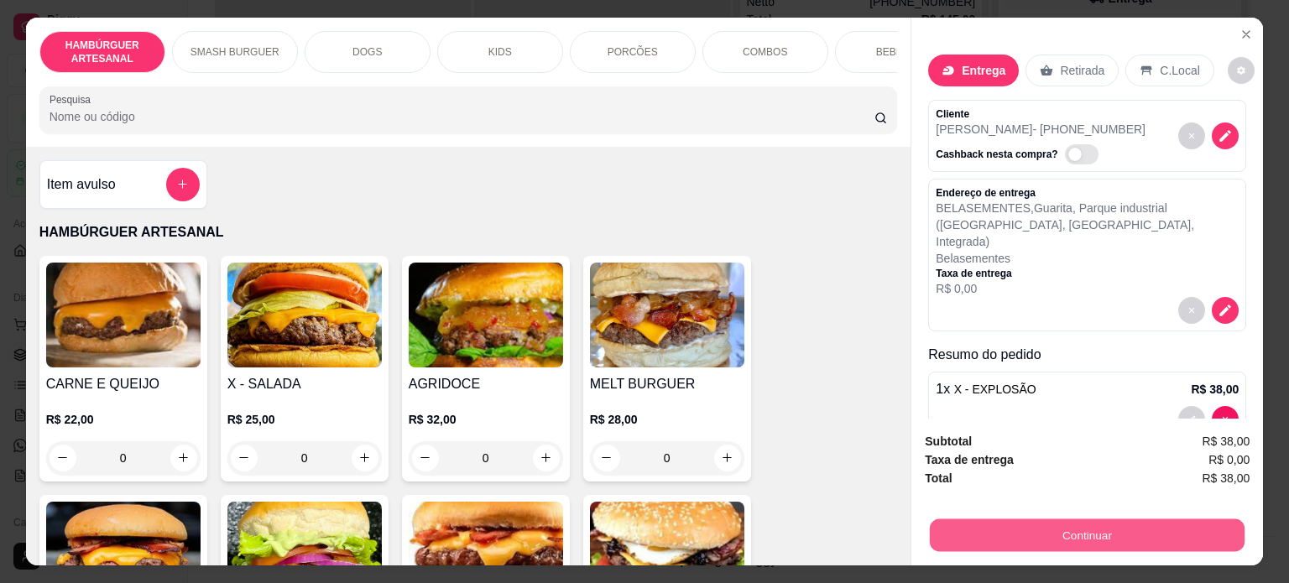
click at [994, 540] on button "Continuar" at bounding box center [1087, 536] width 315 height 33
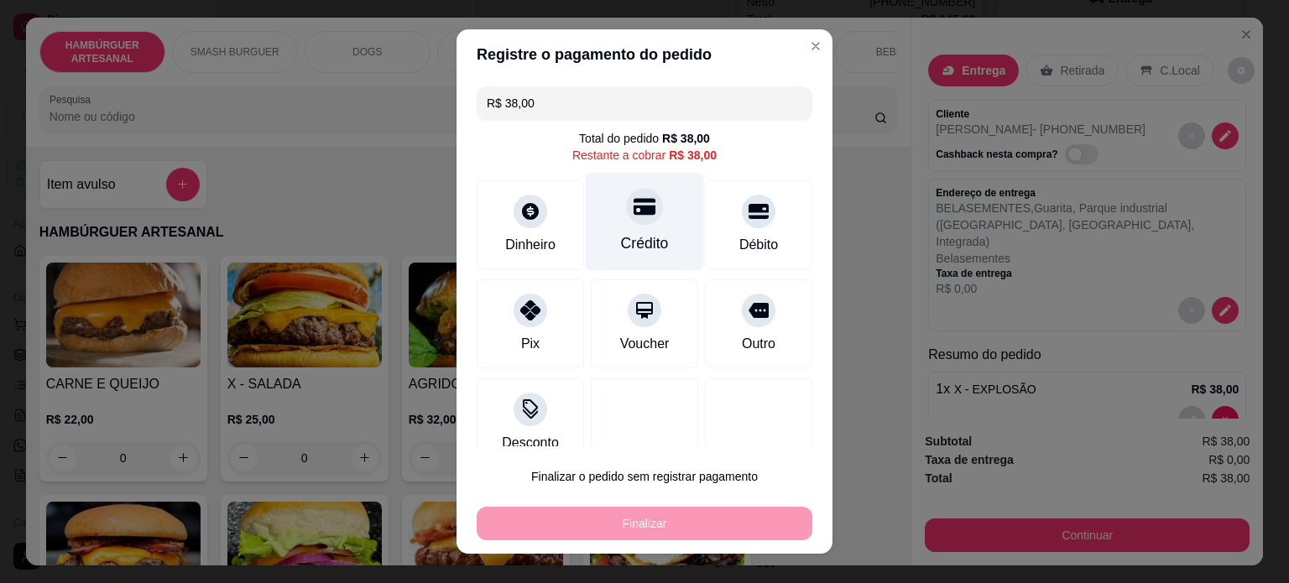
click at [630, 244] on div "Crédito" at bounding box center [645, 244] width 48 height 22
type input "R$ 0,00"
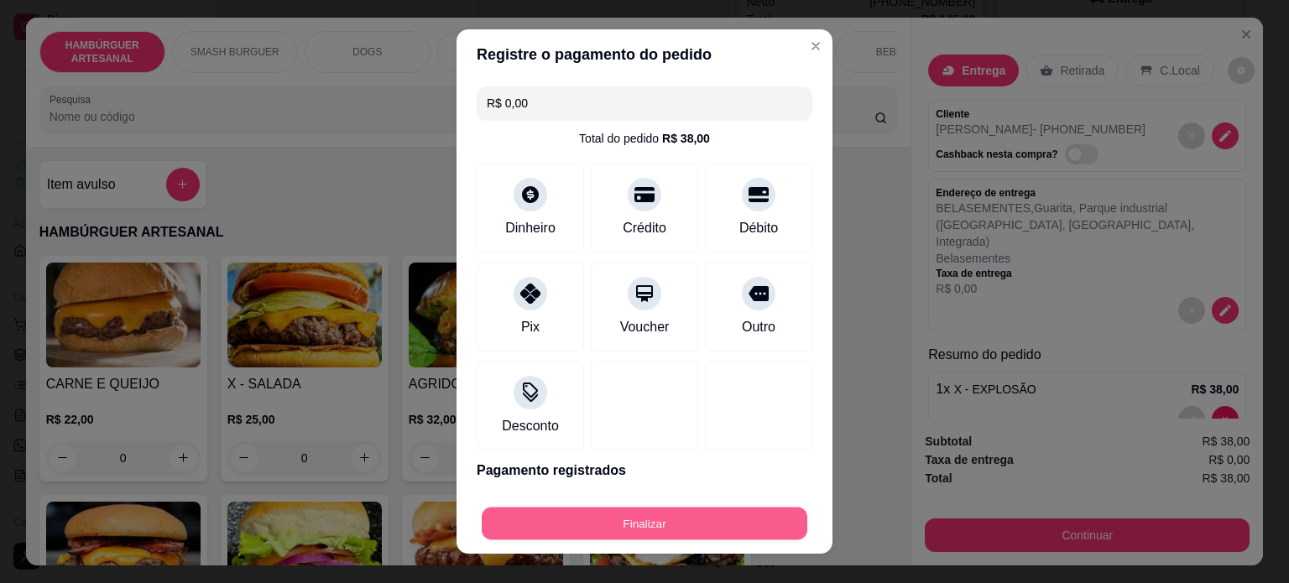
click at [599, 531] on button "Finalizar" at bounding box center [645, 524] width 326 height 33
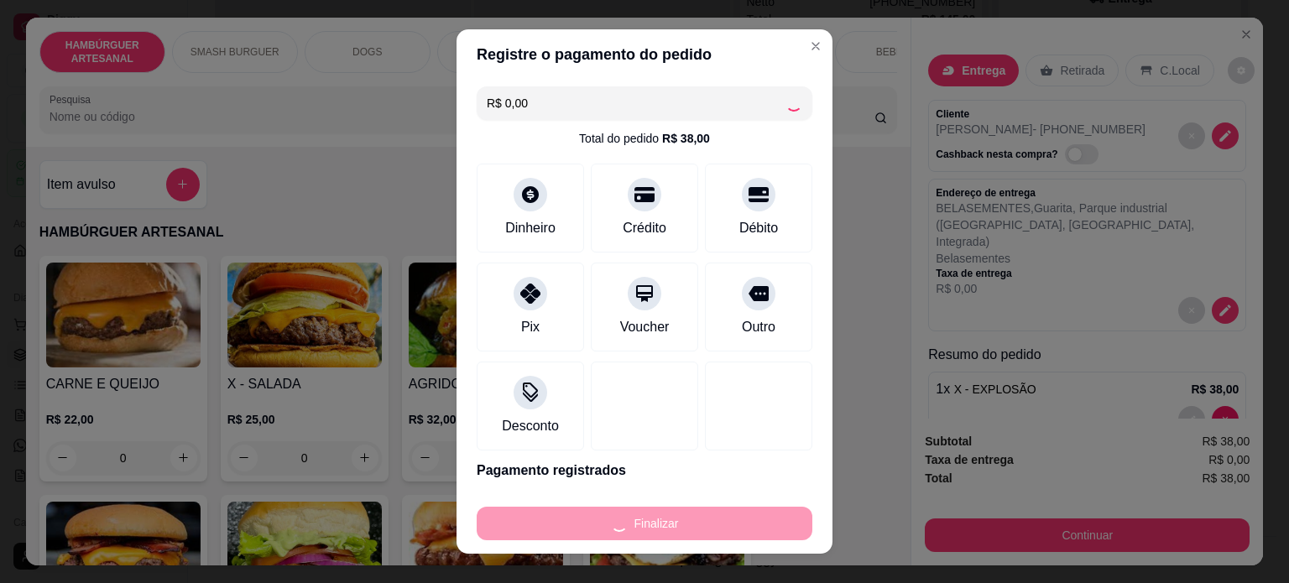
type input "0"
type input "-R$ 38,00"
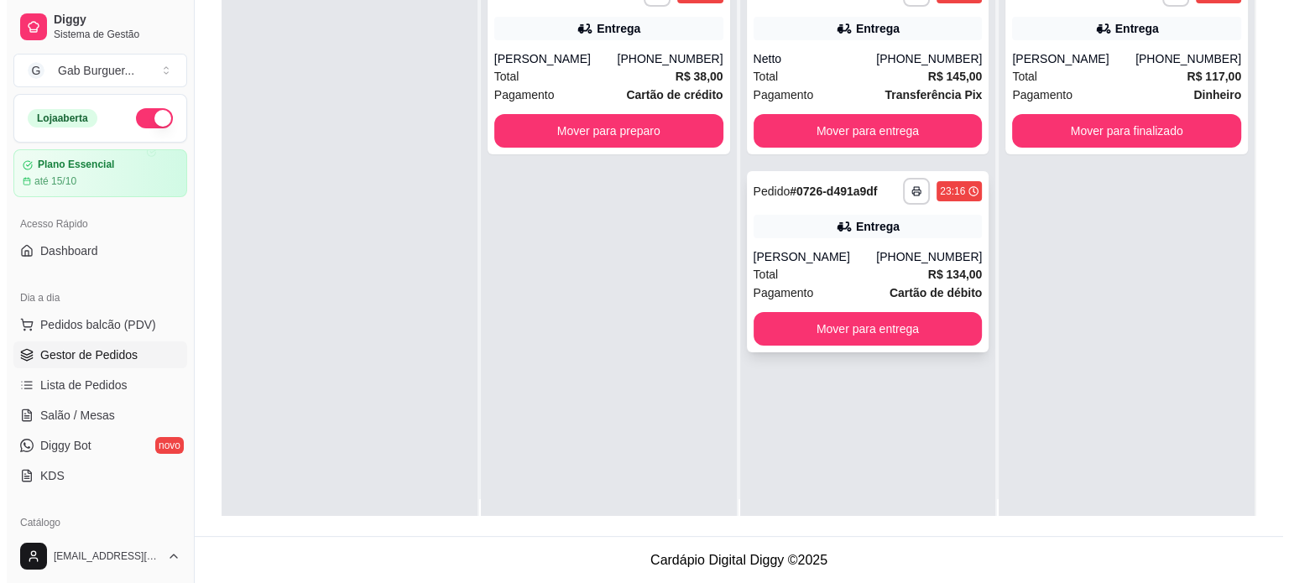
scroll to position [0, 0]
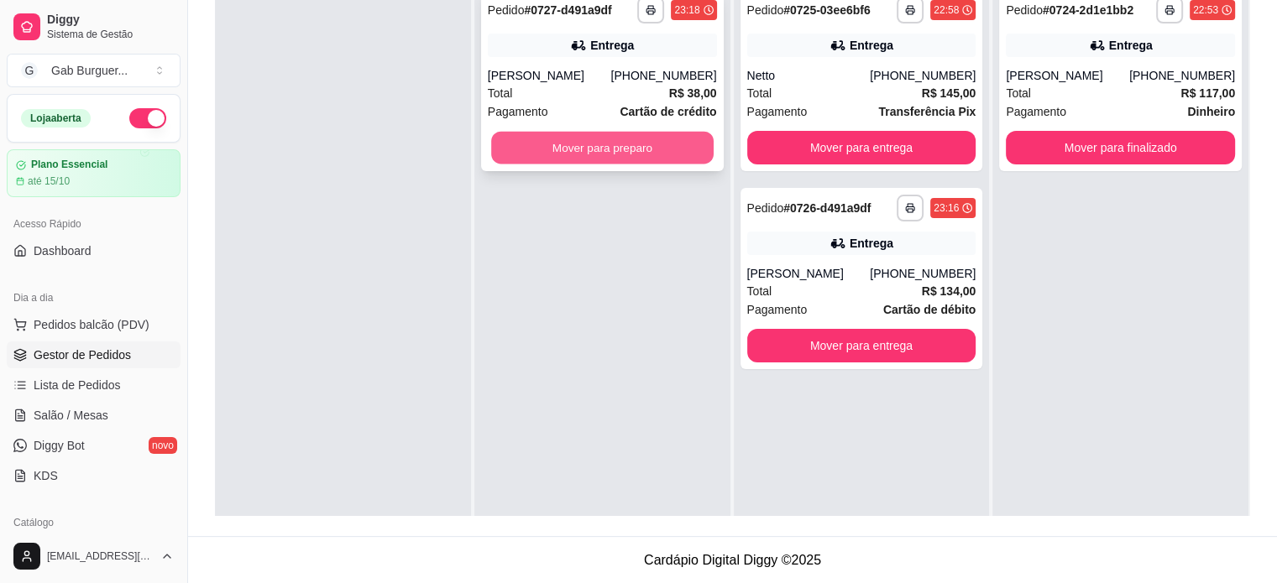
click at [604, 147] on button "Mover para preparo" at bounding box center [602, 148] width 222 height 33
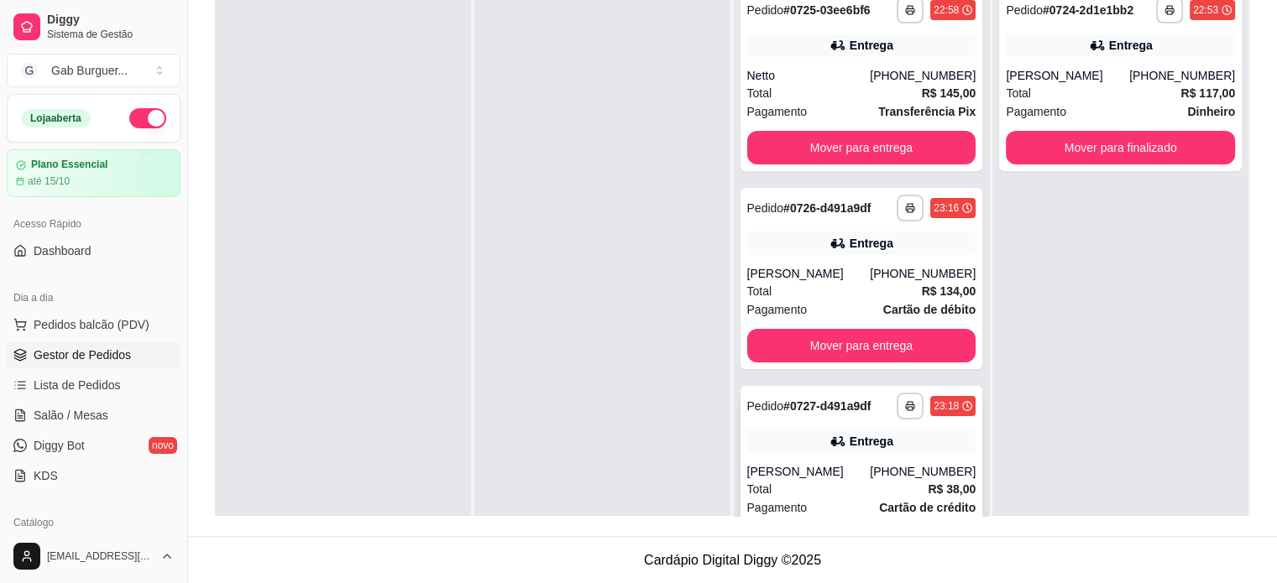
click at [783, 402] on strong "# 0727-d491a9df" at bounding box center [826, 406] width 87 height 13
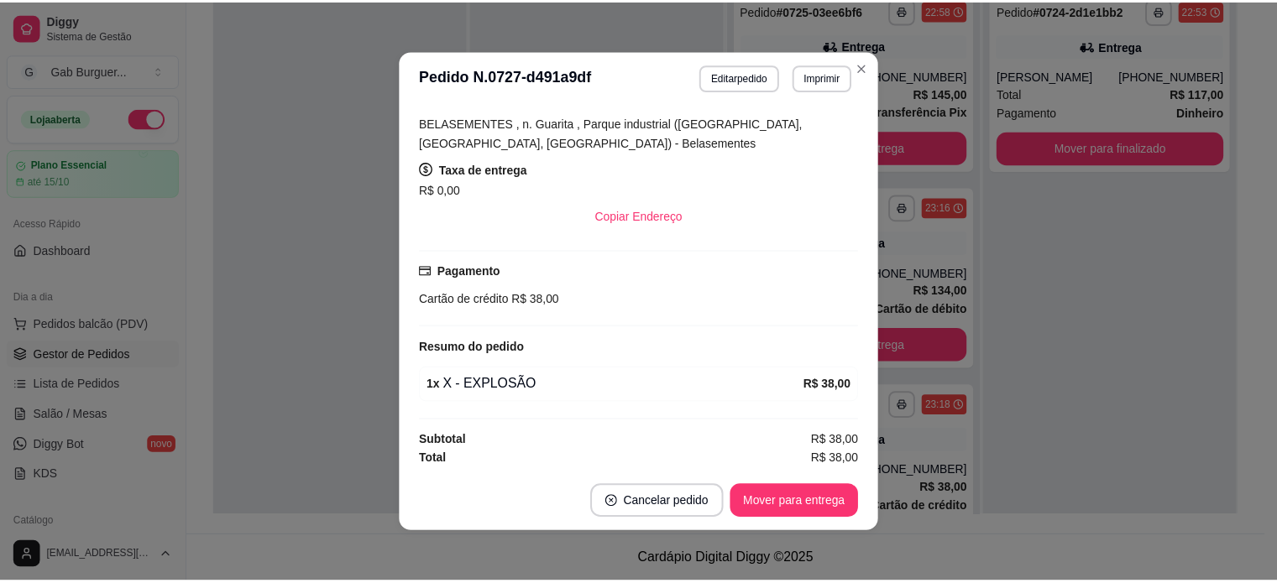
scroll to position [3, 0]
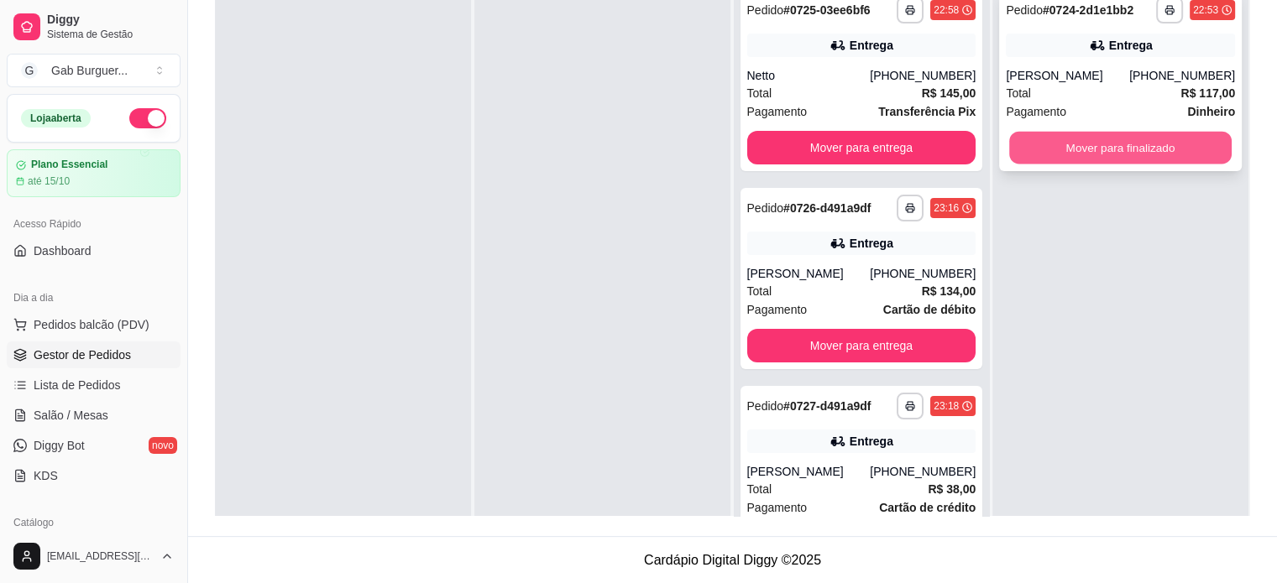
click at [1071, 140] on button "Mover para finalizado" at bounding box center [1120, 148] width 222 height 33
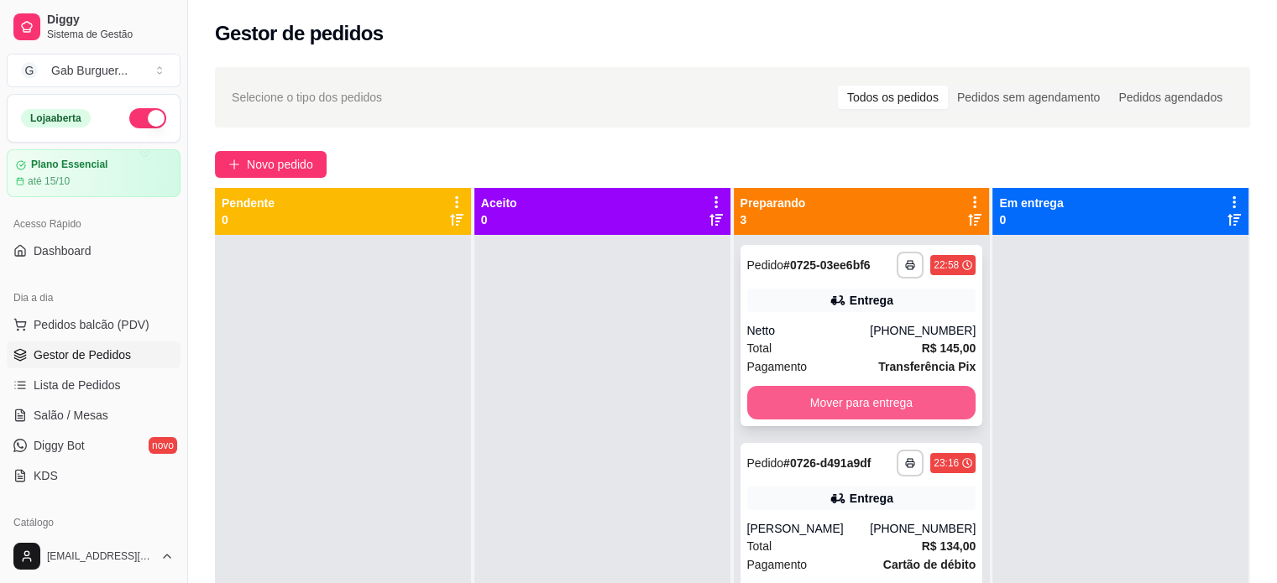
scroll to position [0, 0]
click at [915, 399] on button "Mover para entrega" at bounding box center [861, 403] width 229 height 34
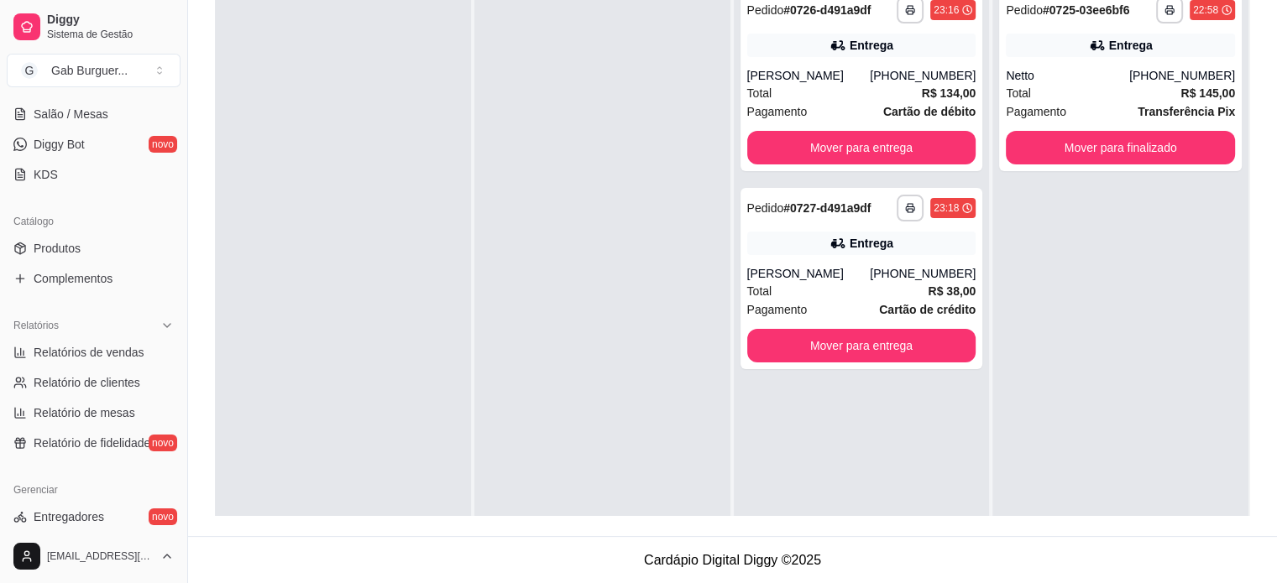
scroll to position [420, 0]
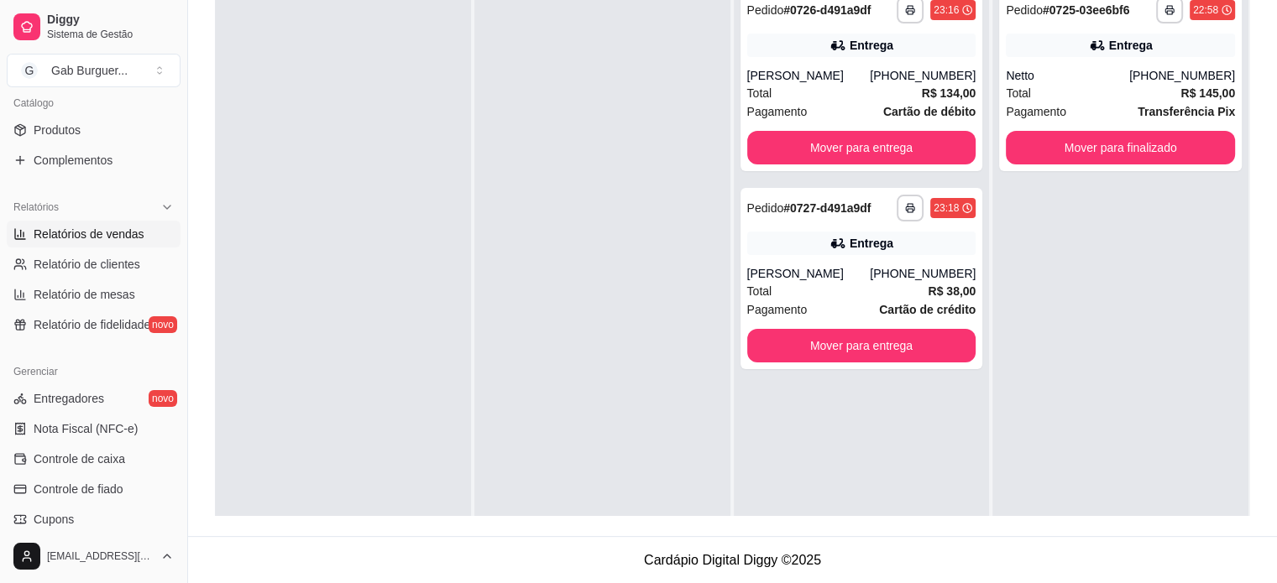
click at [117, 234] on span "Relatórios de vendas" at bounding box center [89, 234] width 111 height 17
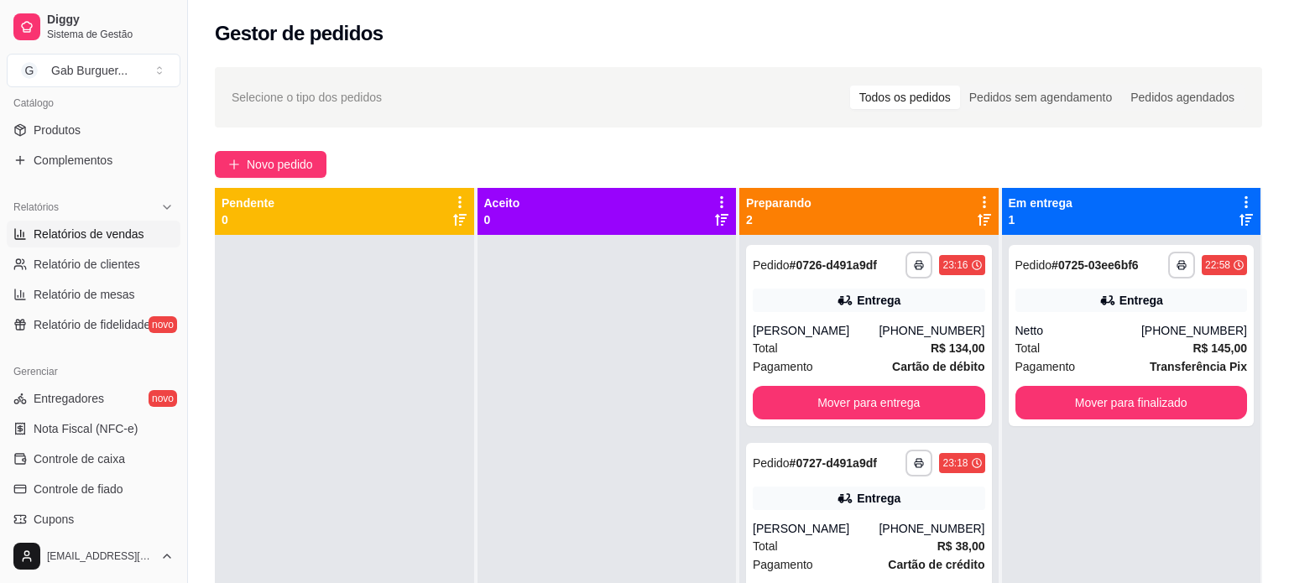
select select "ALL"
select select "0"
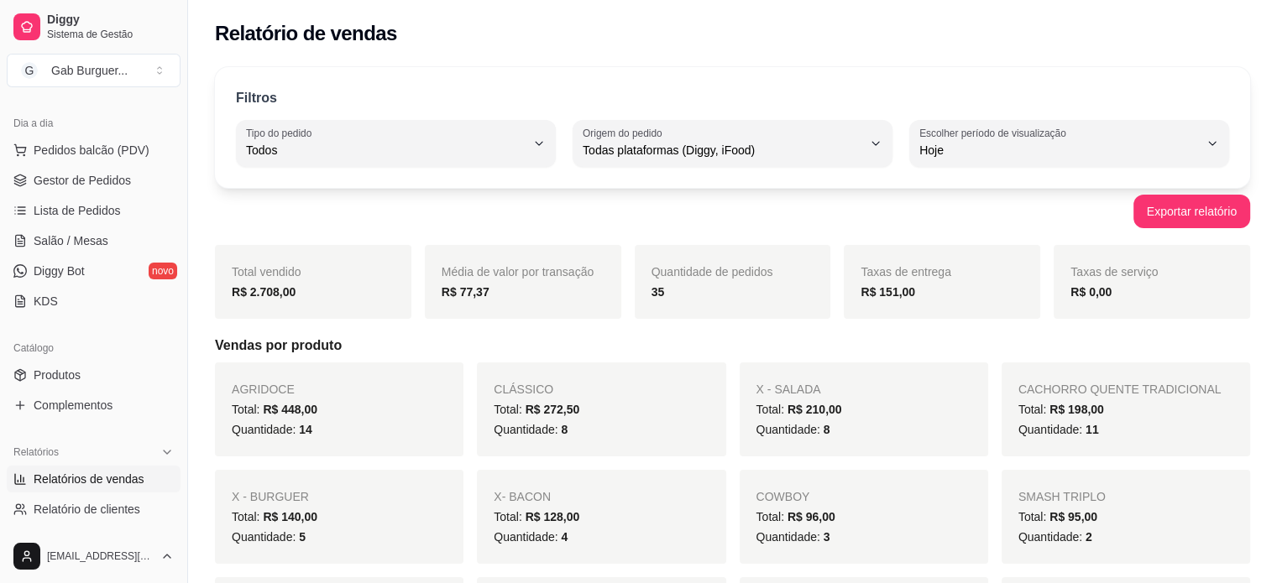
scroll to position [84, 0]
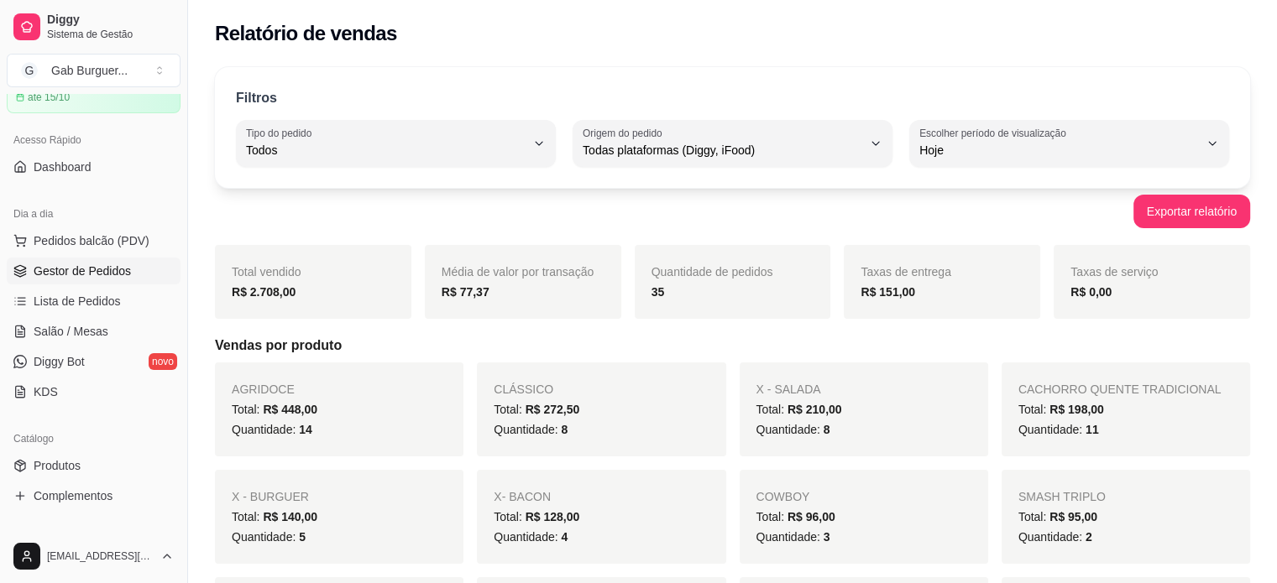
click at [107, 259] on link "Gestor de Pedidos" at bounding box center [94, 271] width 174 height 27
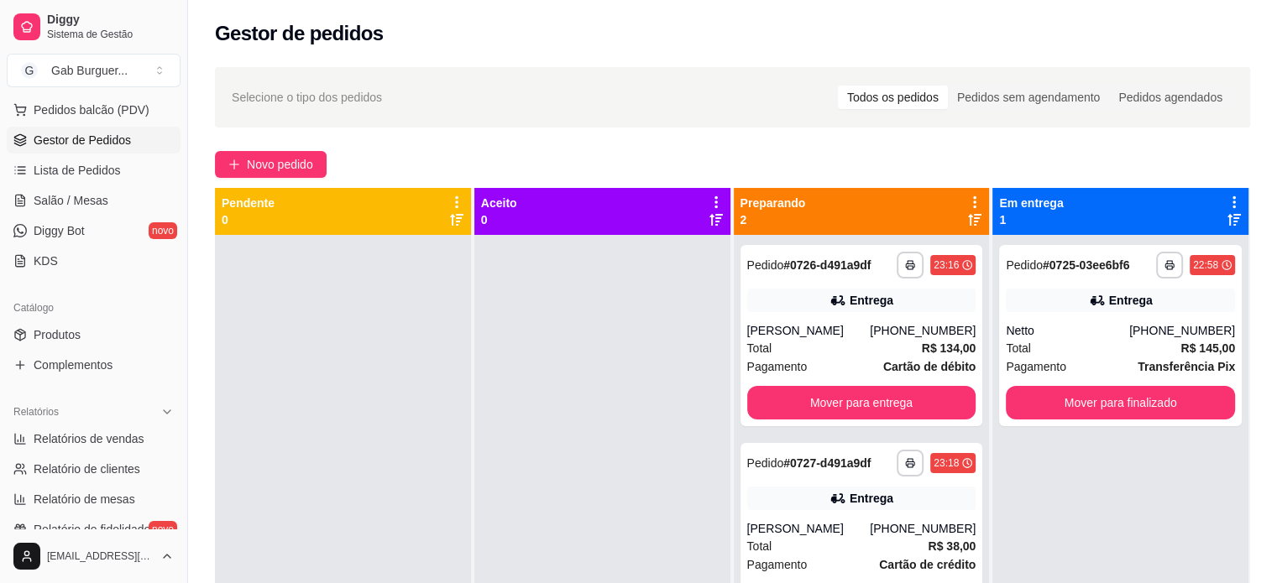
scroll to position [252, 0]
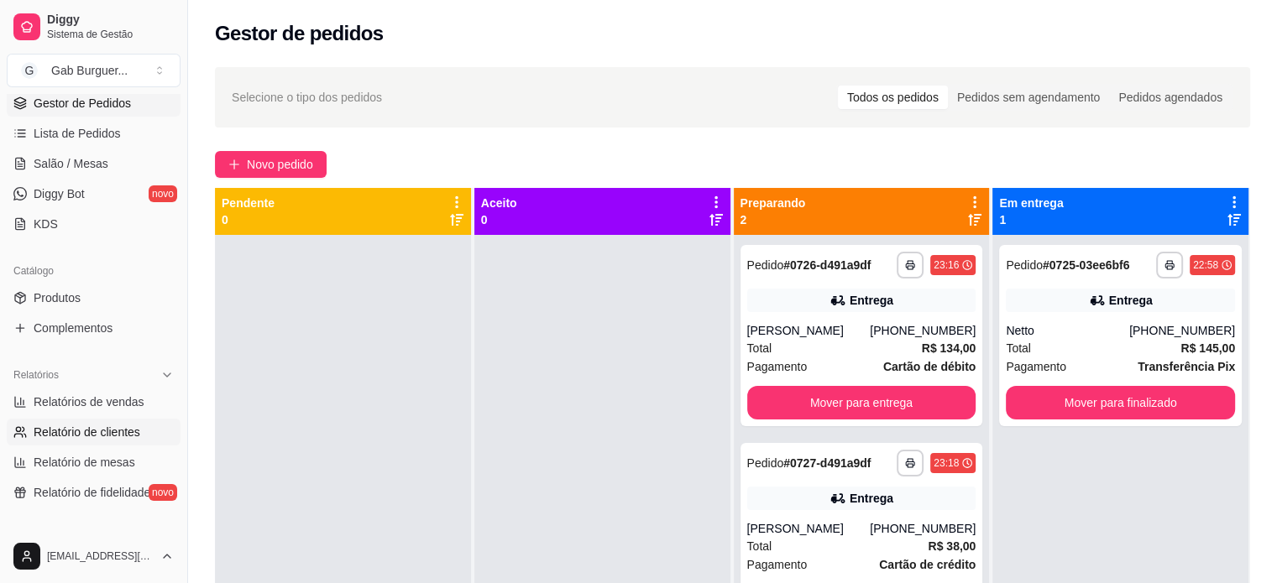
click at [105, 431] on span "Relatório de clientes" at bounding box center [87, 432] width 107 height 17
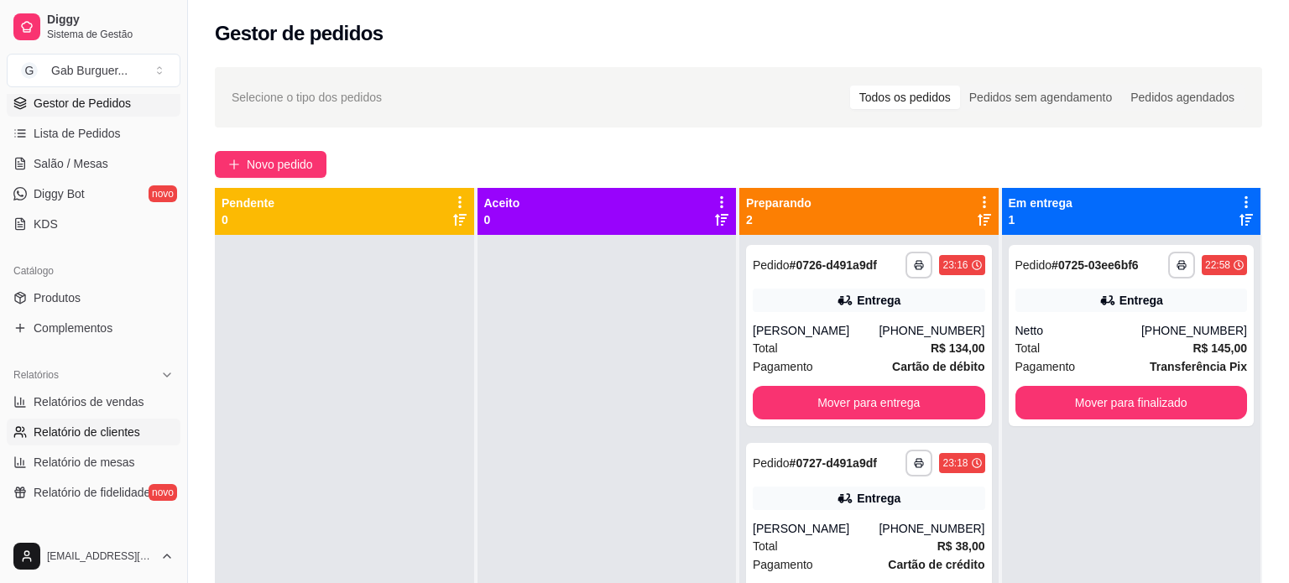
select select "30"
select select "HIGHEST_TOTAL_SPENT_WITH_ORDERS"
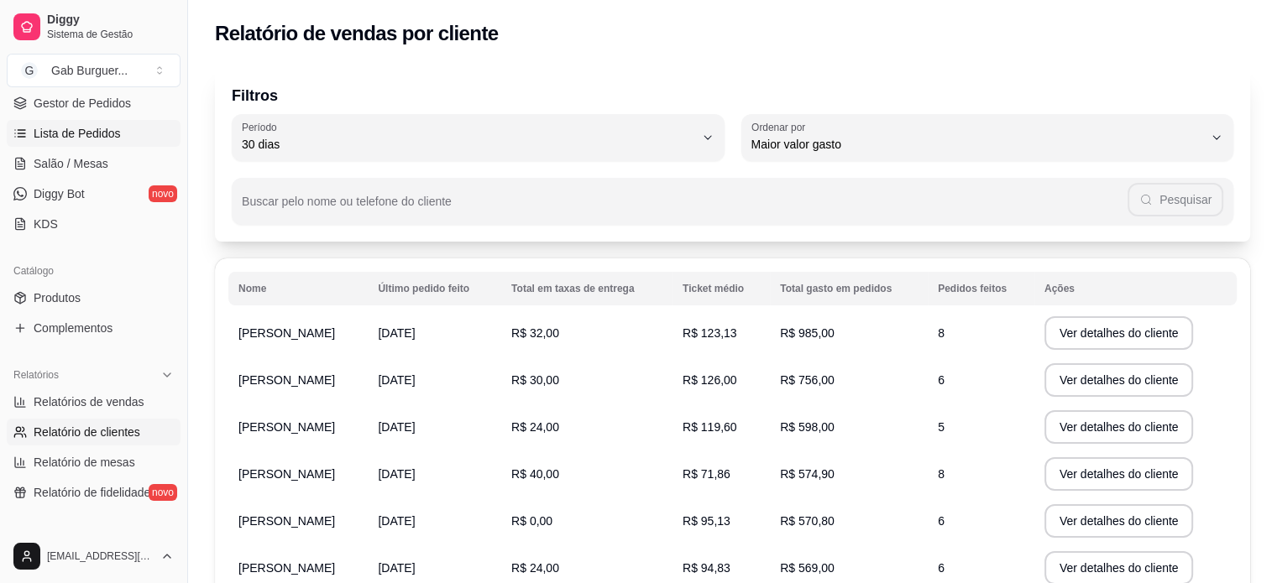
click at [110, 130] on span "Lista de Pedidos" at bounding box center [77, 133] width 87 height 17
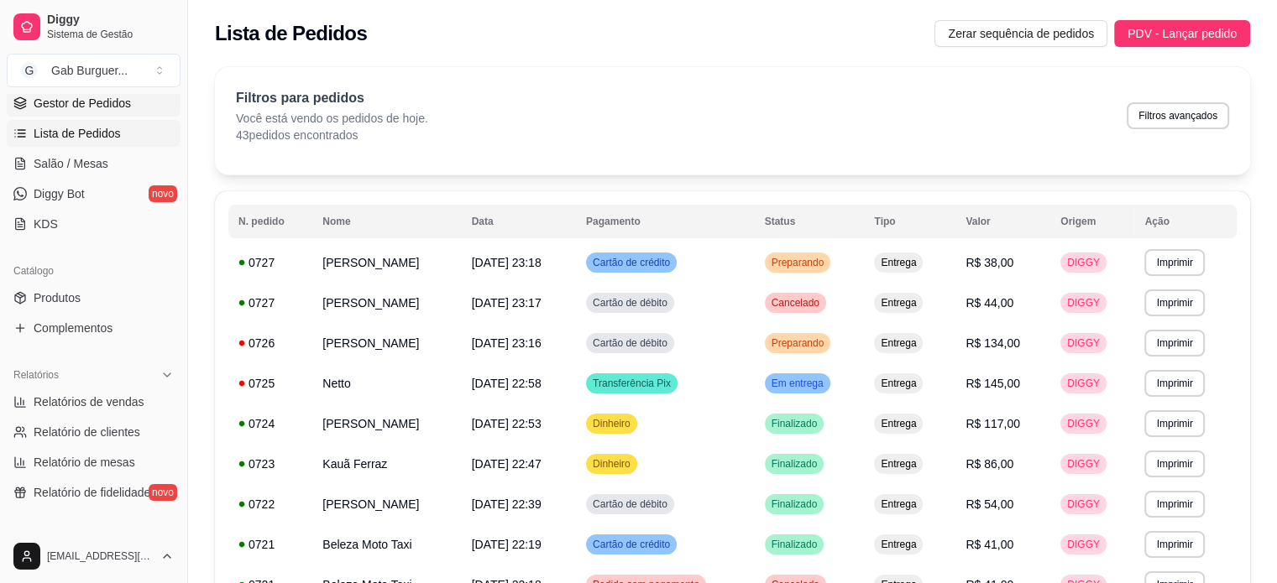
click at [119, 96] on span "Gestor de Pedidos" at bounding box center [82, 103] width 97 height 17
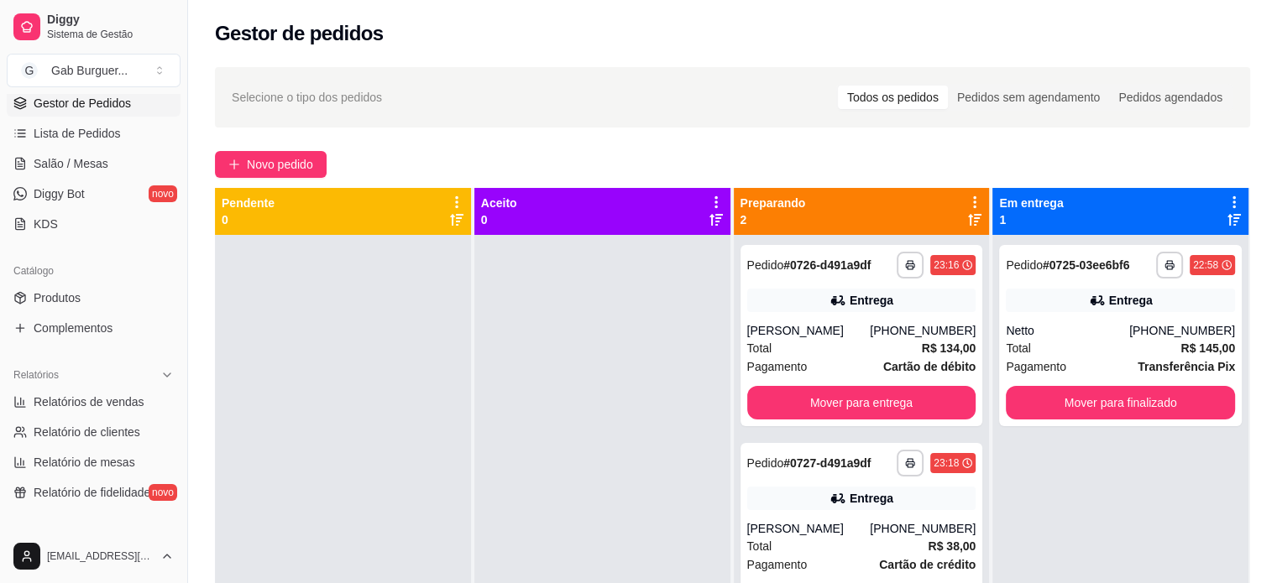
click at [1095, 477] on div "**********" at bounding box center [1120, 526] width 256 height 583
click at [1105, 410] on button "Mover para finalizado" at bounding box center [1120, 403] width 222 height 33
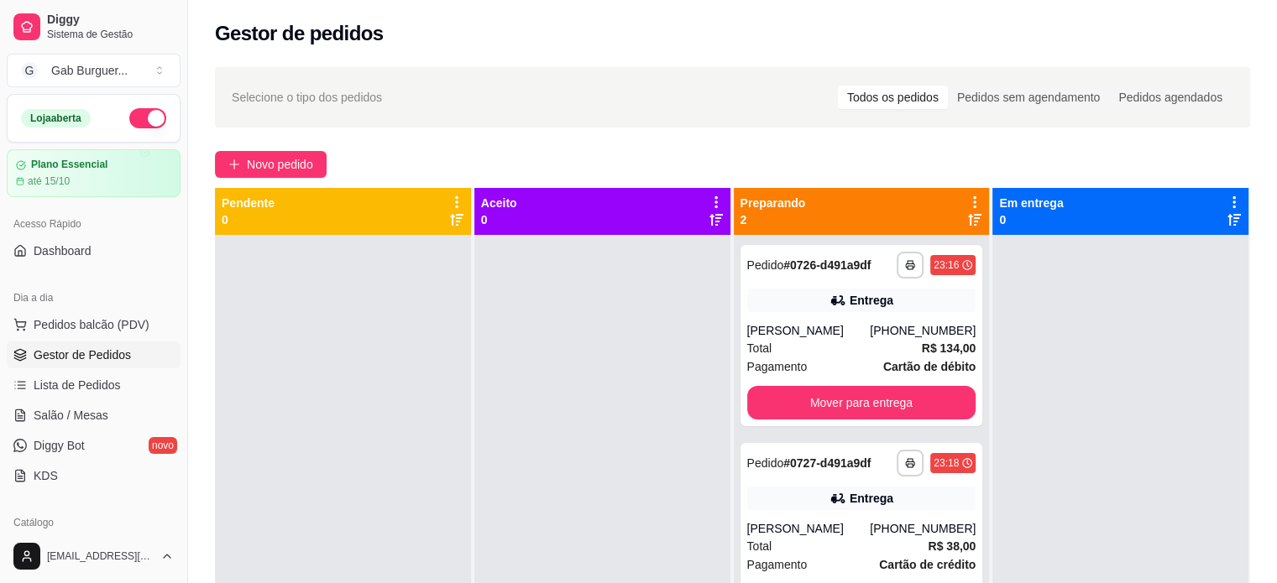
click at [121, 108] on div "Loja aberta" at bounding box center [93, 118] width 145 height 20
click at [149, 113] on button "button" at bounding box center [147, 118] width 37 height 20
click at [1062, 397] on div at bounding box center [1120, 526] width 256 height 583
click at [1148, 405] on div at bounding box center [1120, 526] width 256 height 583
click at [755, 263] on span "Pedido" at bounding box center [765, 265] width 37 height 13
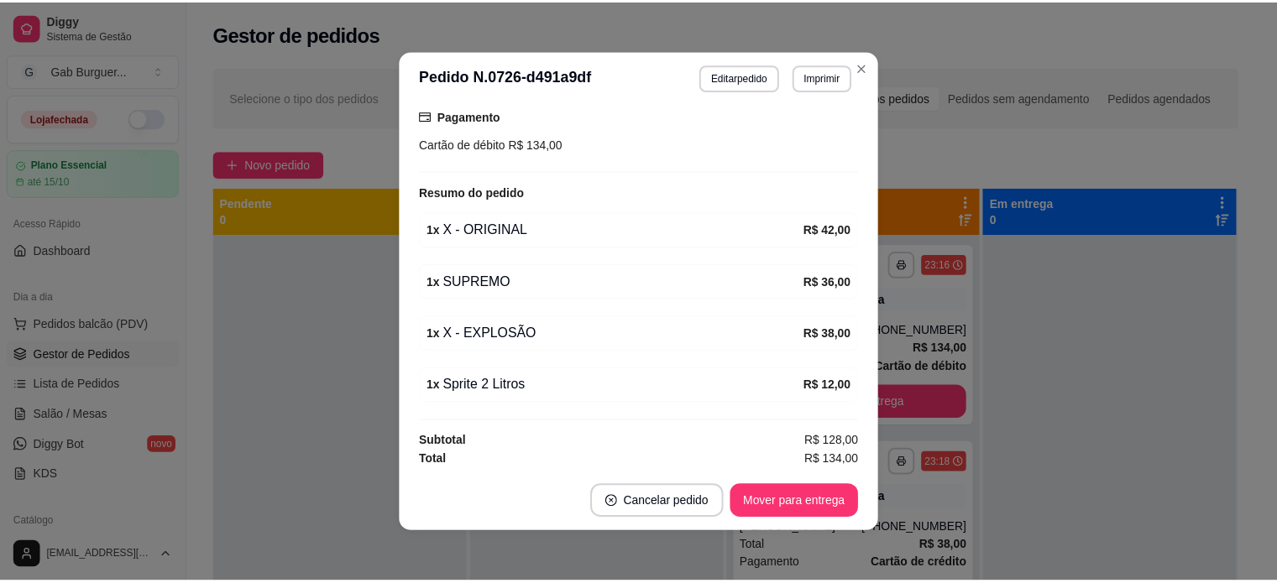
scroll to position [386, 0]
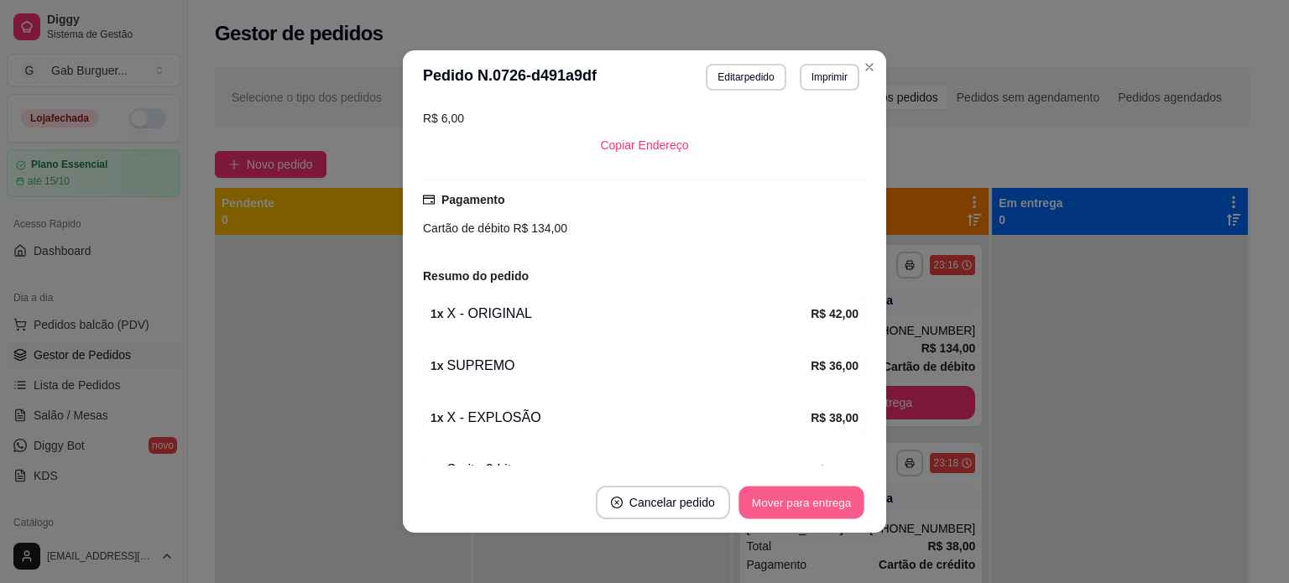
click at [784, 503] on button "Mover para entrega" at bounding box center [802, 503] width 126 height 33
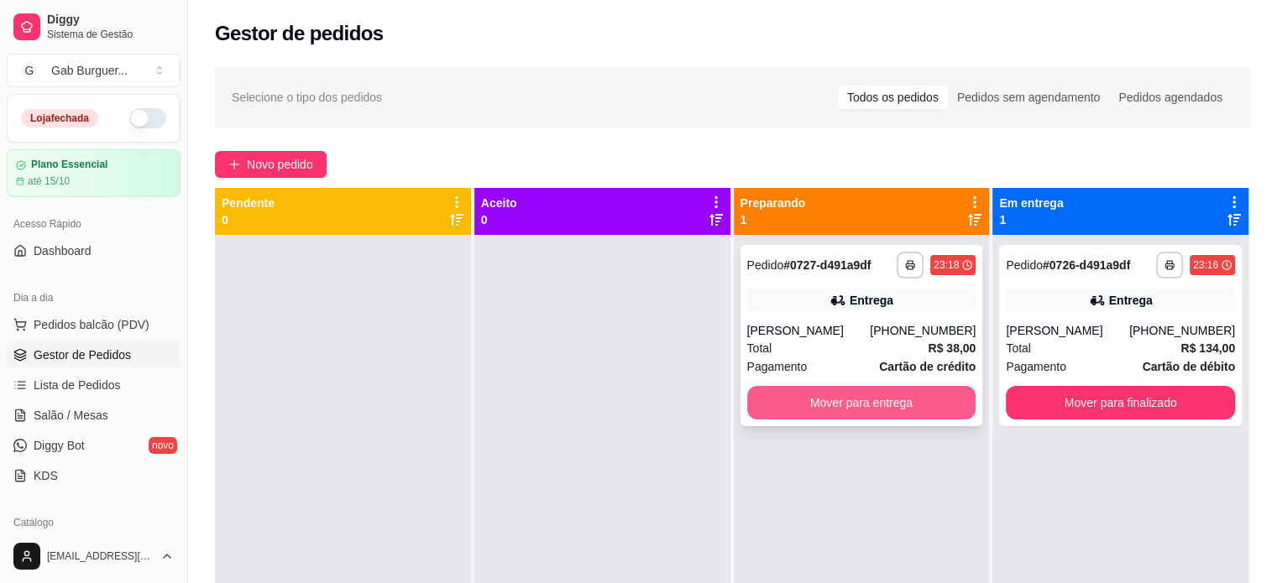
click at [887, 405] on button "Mover para entrega" at bounding box center [861, 403] width 229 height 34
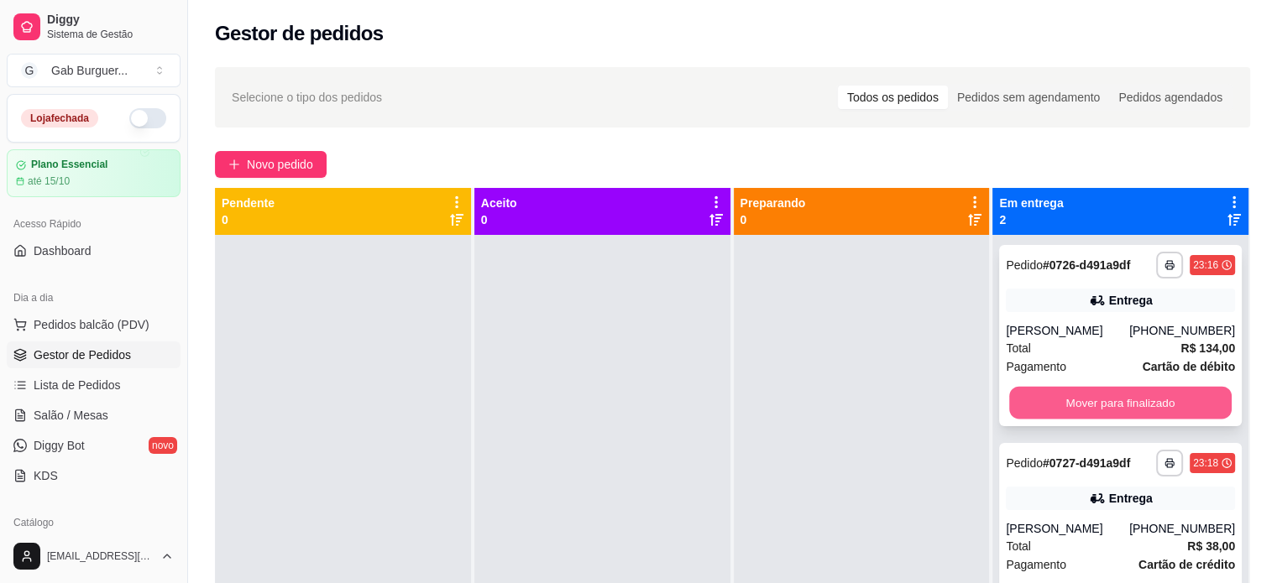
click at [1121, 415] on button "Mover para finalizado" at bounding box center [1120, 403] width 222 height 33
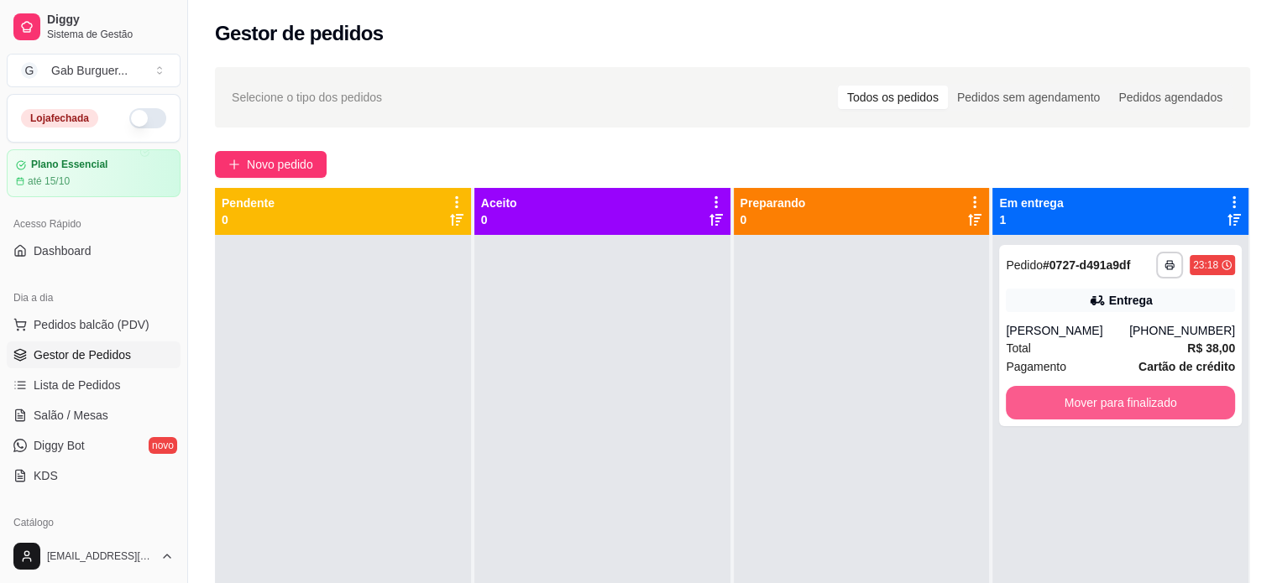
scroll to position [47, 0]
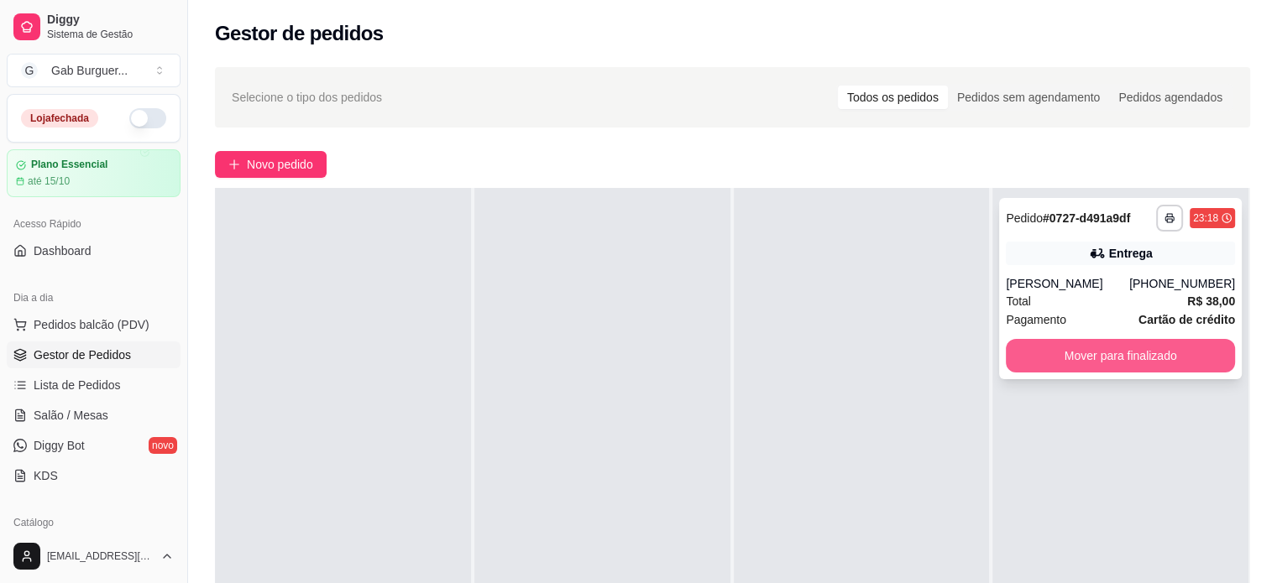
click at [1098, 368] on button "Mover para finalizado" at bounding box center [1120, 356] width 229 height 34
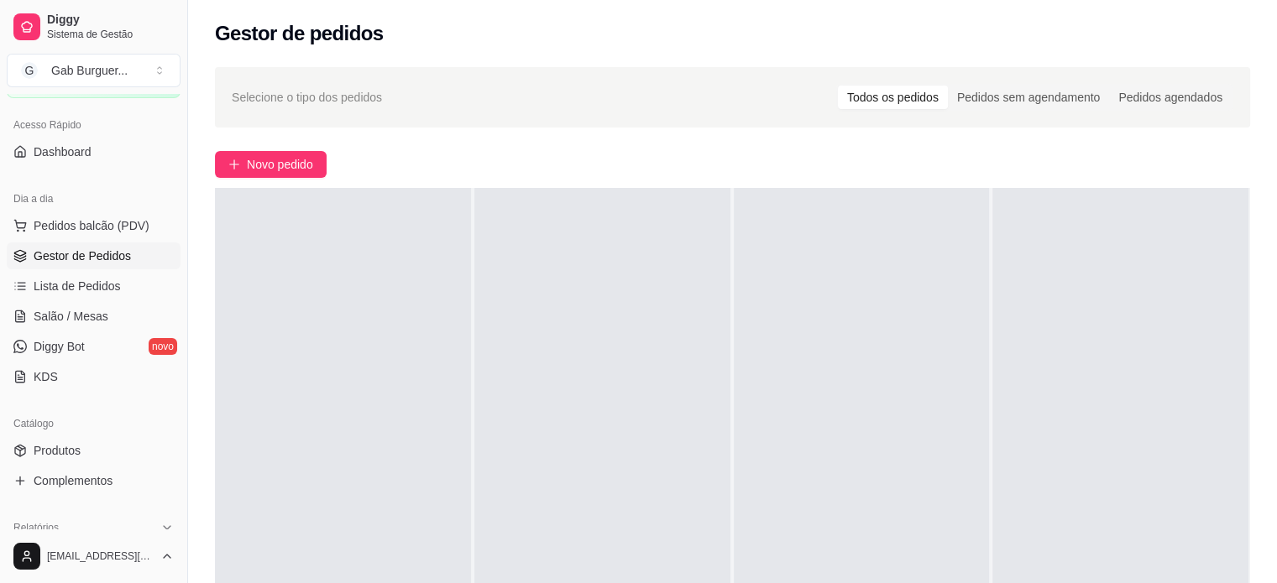
scroll to position [252, 0]
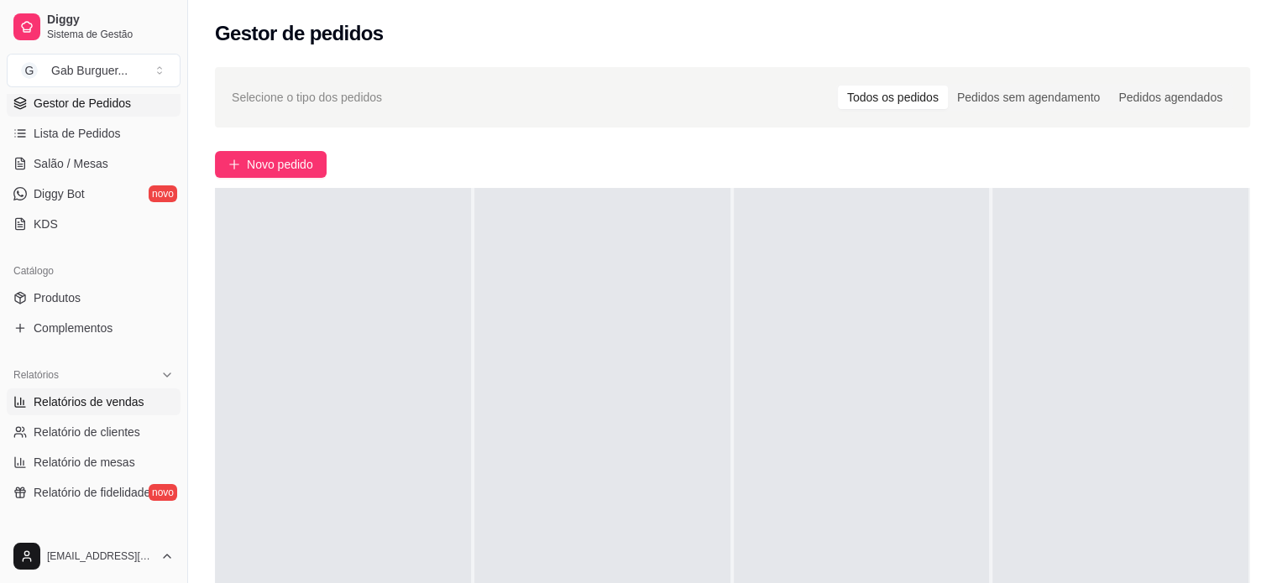
click at [88, 412] on link "Relatórios de vendas" at bounding box center [94, 402] width 174 height 27
select select "ALL"
select select "0"
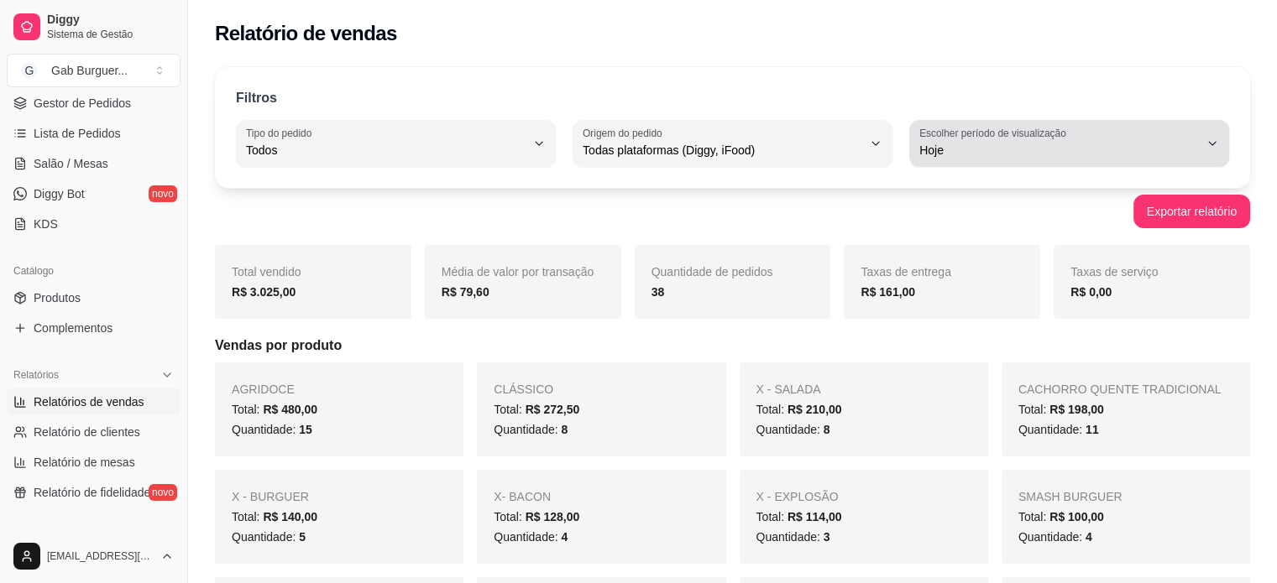
click at [1048, 135] on label "Escolher período de visualização" at bounding box center [995, 133] width 152 height 14
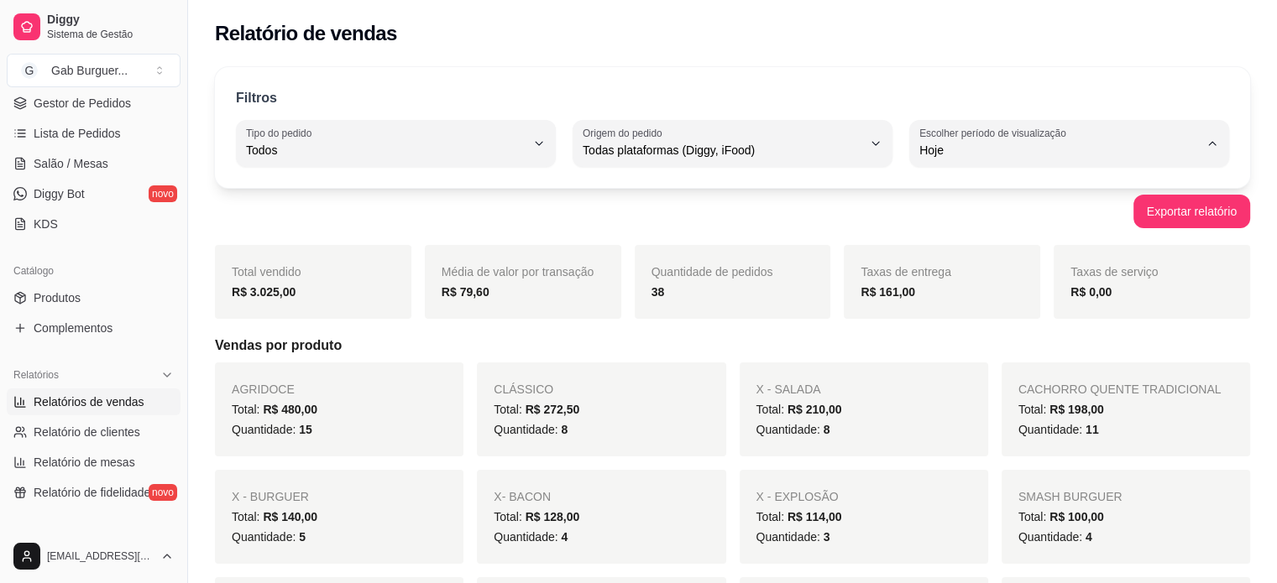
click at [993, 212] on span "Ontem" at bounding box center [1060, 217] width 265 height 16
type input "1"
select select "1"
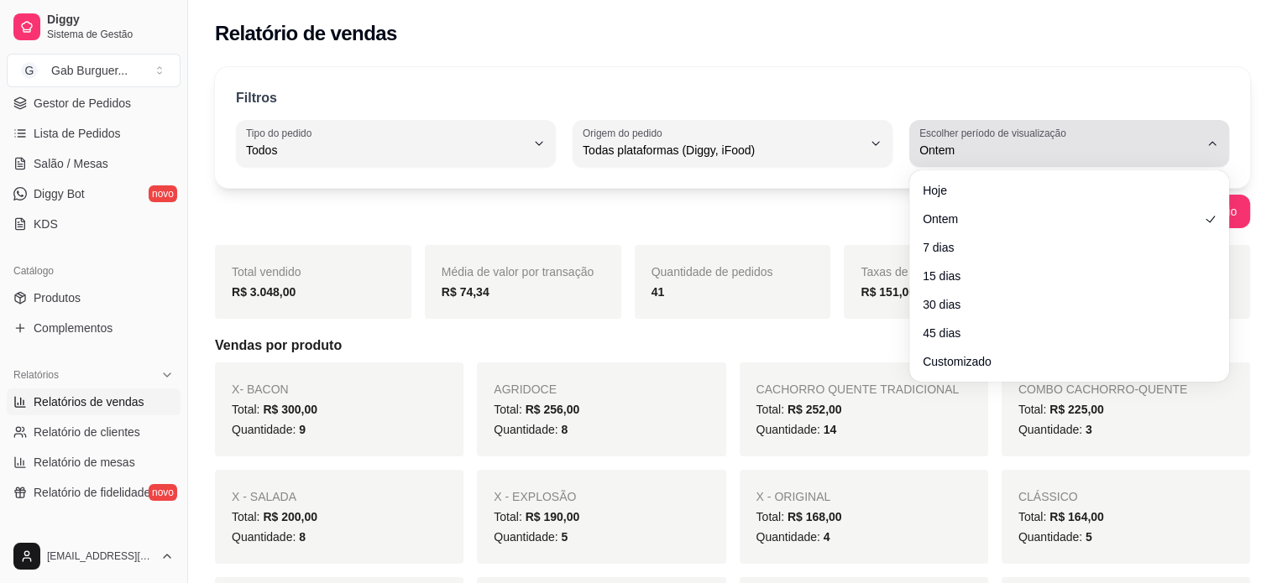
click at [1032, 120] on button "Escolher período de visualização Ontem" at bounding box center [1069, 143] width 320 height 47
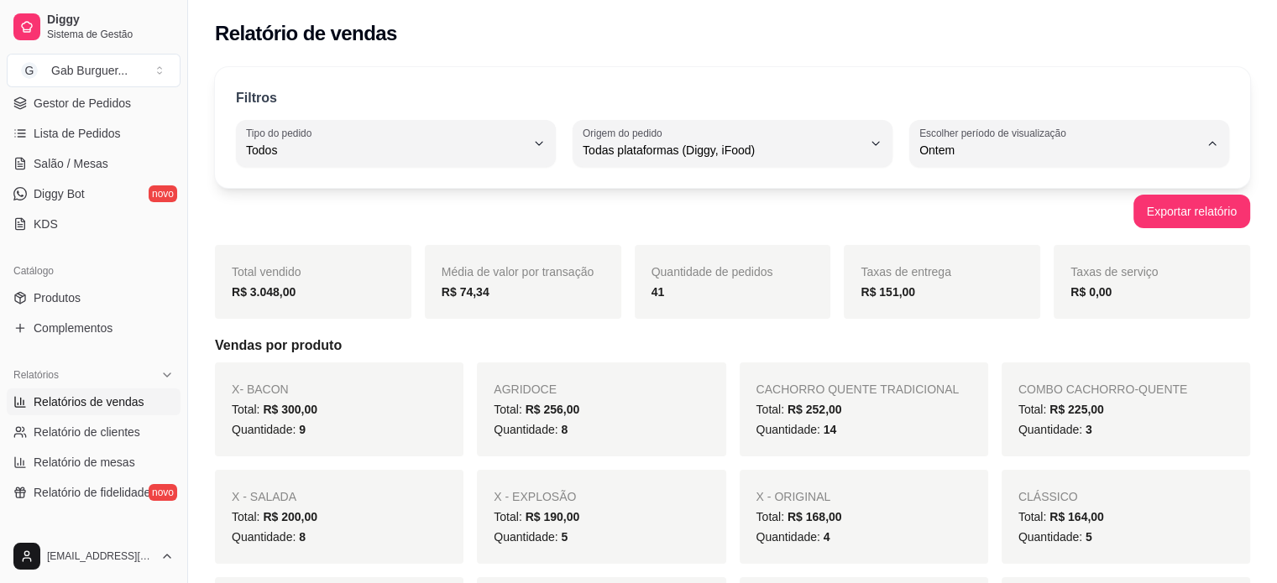
click at [969, 191] on span "Hoje" at bounding box center [1060, 189] width 265 height 16
type input "0"
select select "0"
